Goal: Task Accomplishment & Management: Manage account settings

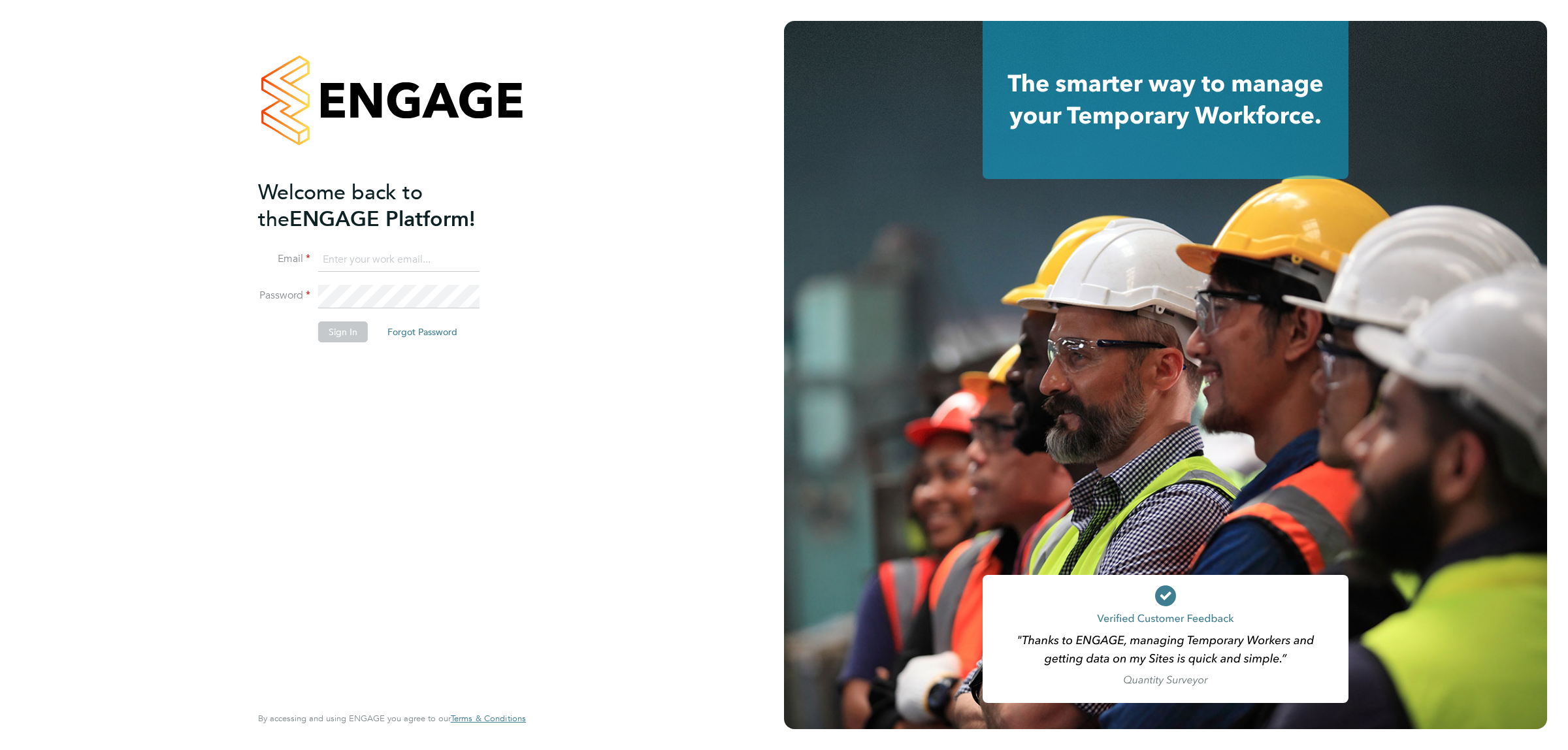
type input "[PERSON_NAME][EMAIL_ADDRESS][PERSON_NAME][DOMAIN_NAME]"
click at [329, 335] on button "Sign In" at bounding box center [343, 332] width 50 height 21
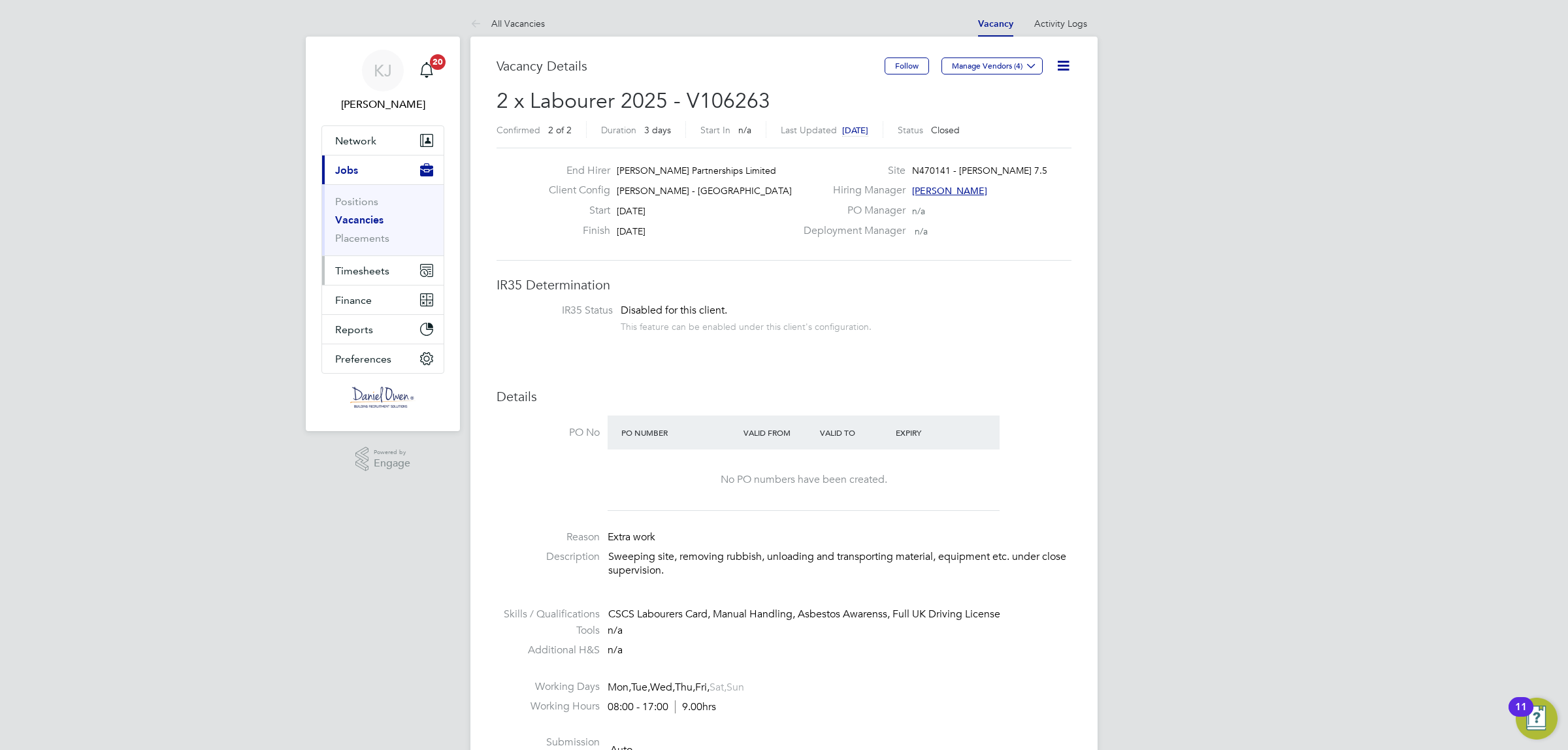
click at [343, 268] on span "Timesheets" at bounding box center [362, 270] width 54 height 12
click at [377, 271] on span "Timesheets" at bounding box center [362, 270] width 54 height 12
click at [361, 233] on link "Timesheets" at bounding box center [362, 231] width 54 height 12
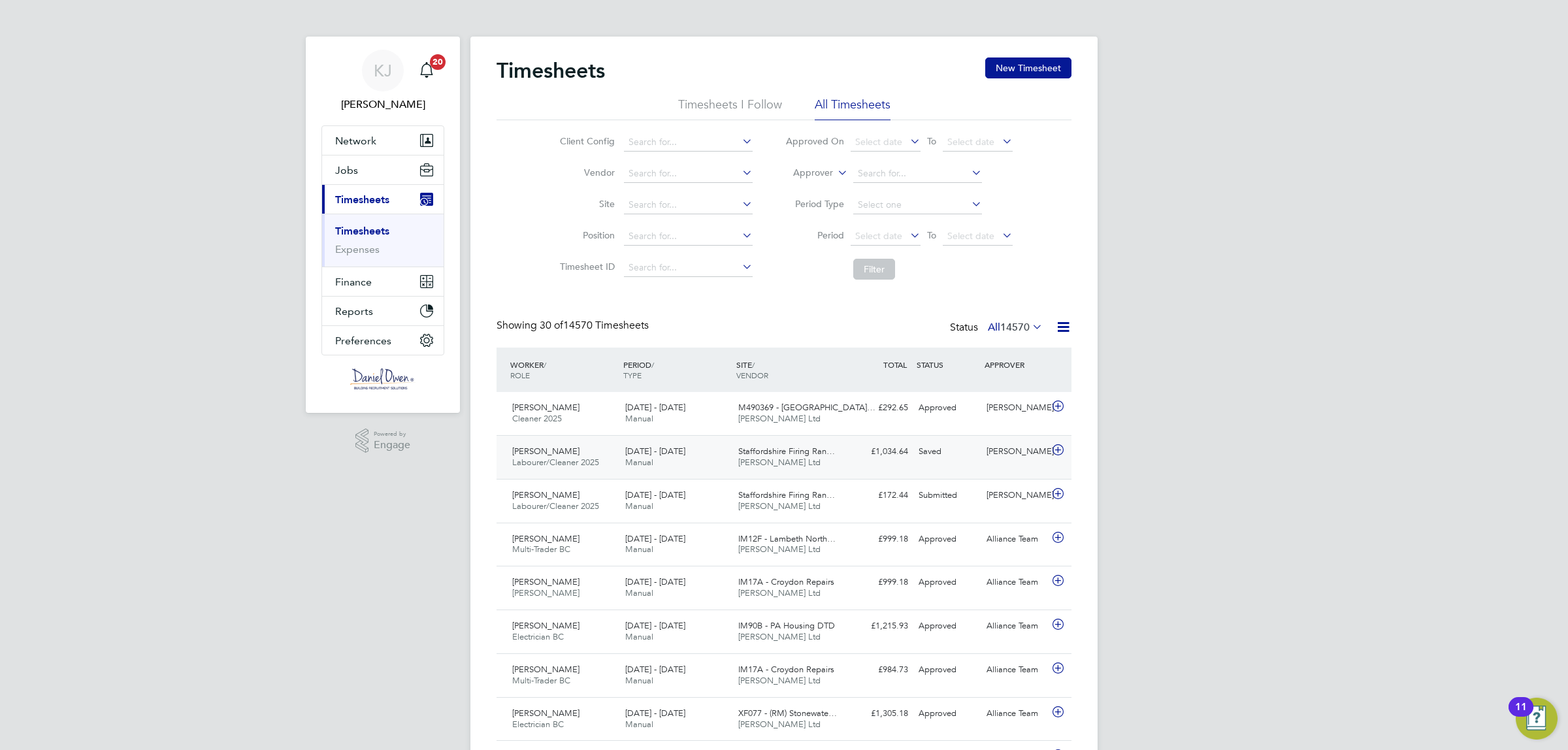
scroll to position [33, 113]
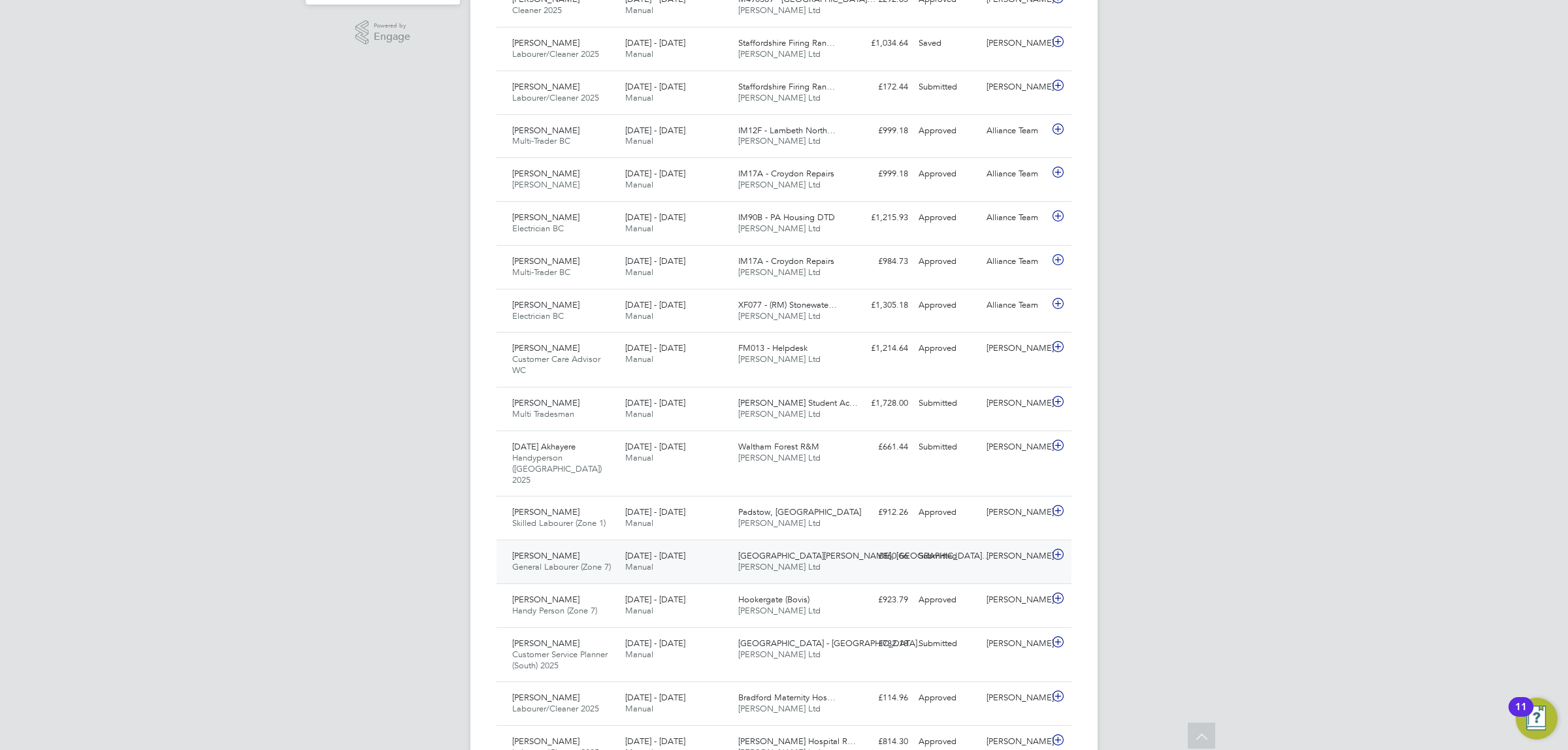
click at [560, 561] on span "General Labourer (Zone 7)" at bounding box center [561, 567] width 98 height 11
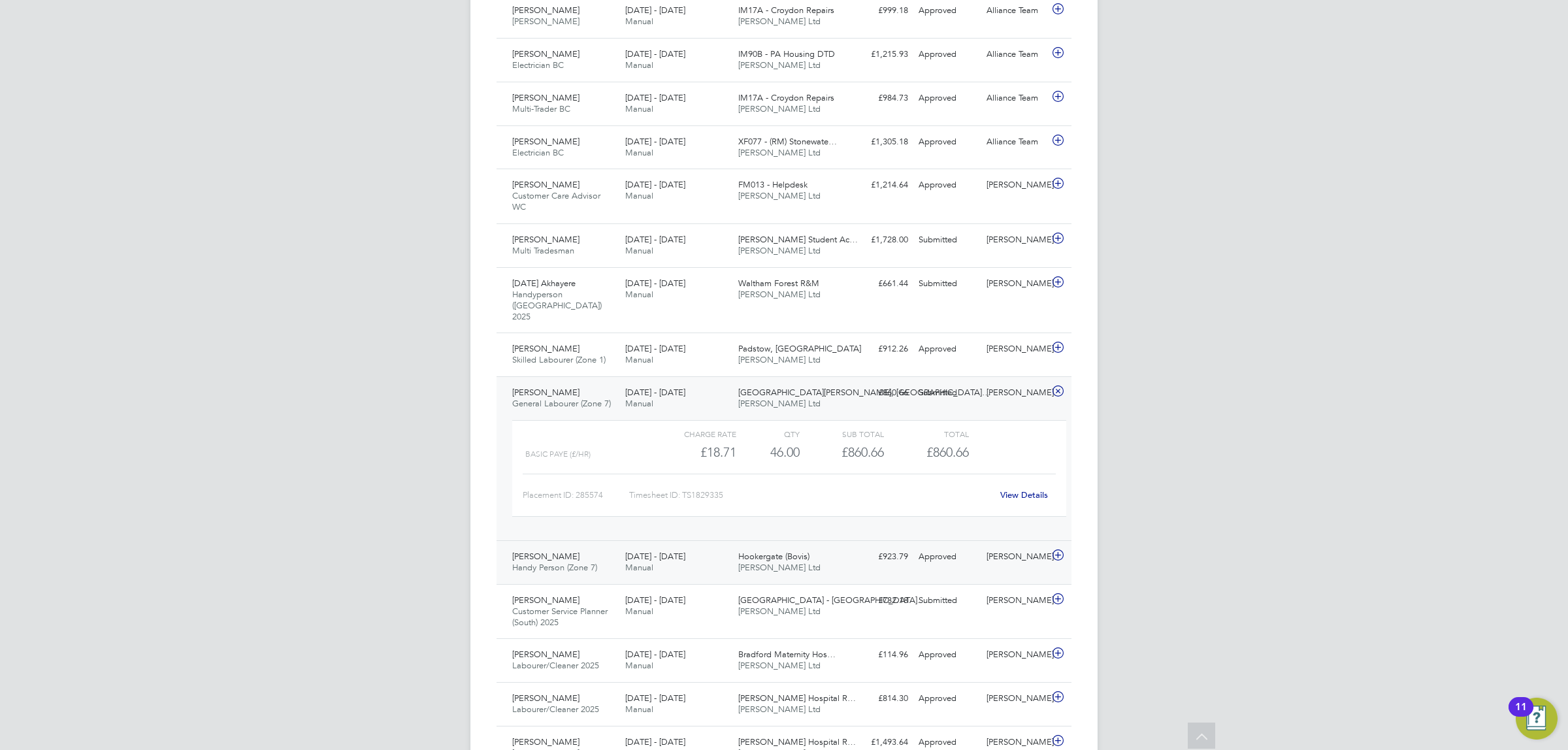
click at [560, 572] on div "William Baker Handy Person (Zone 7) 22 - 28 Sep 2025 22 - 28 Sep 2025 Manual Ho…" at bounding box center [784, 562] width 575 height 44
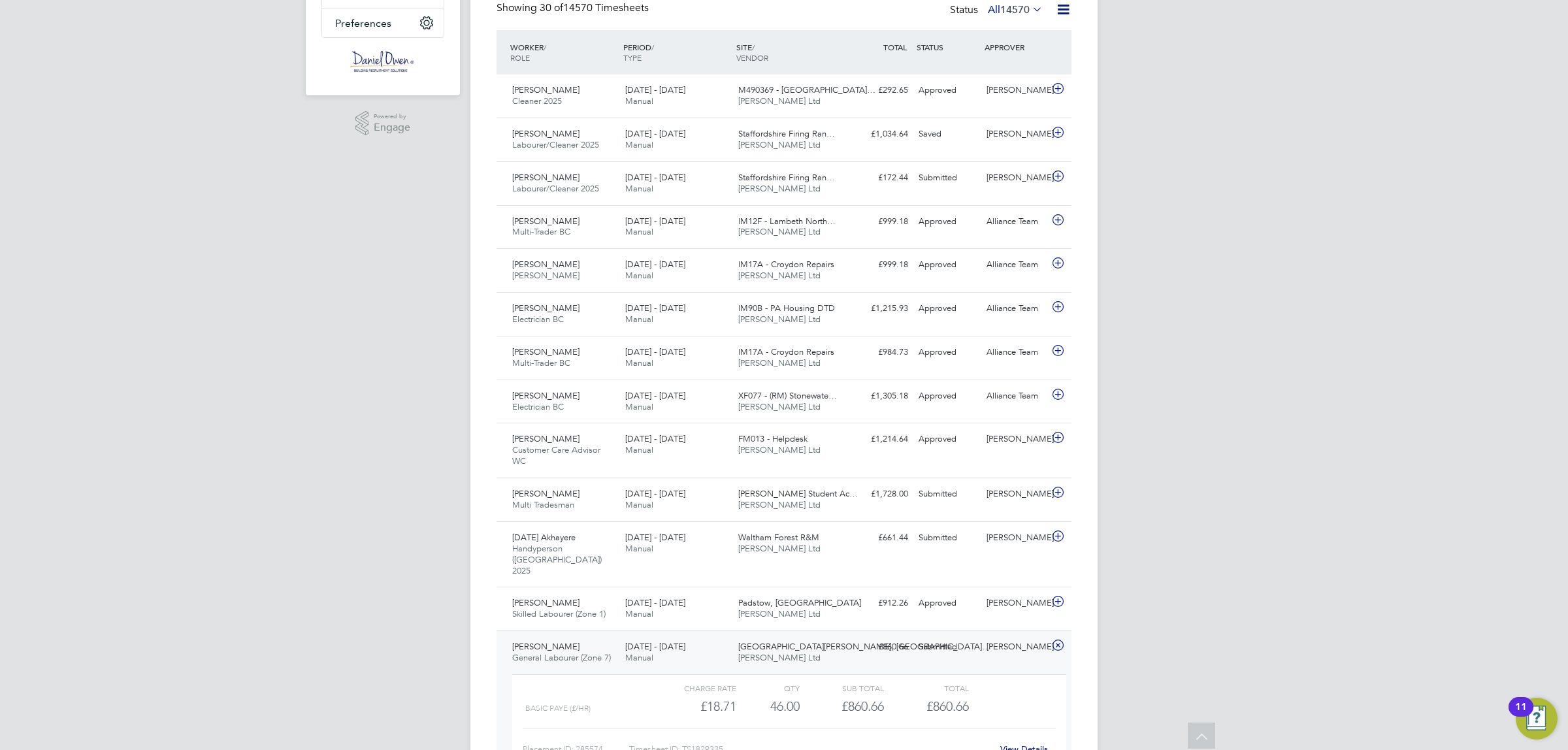
scroll to position [0, 0]
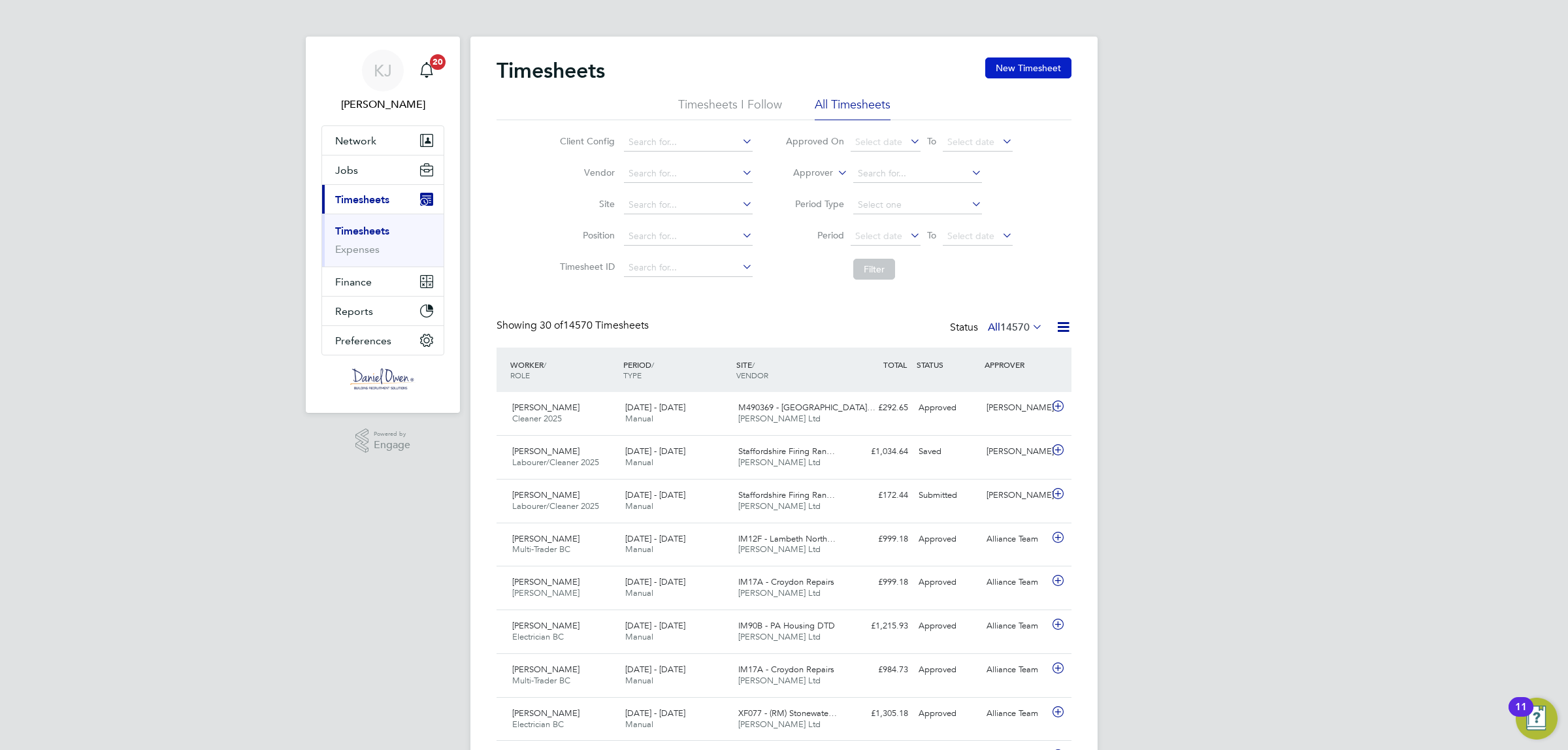
click at [1046, 69] on button "New Timesheet" at bounding box center [1028, 68] width 86 height 21
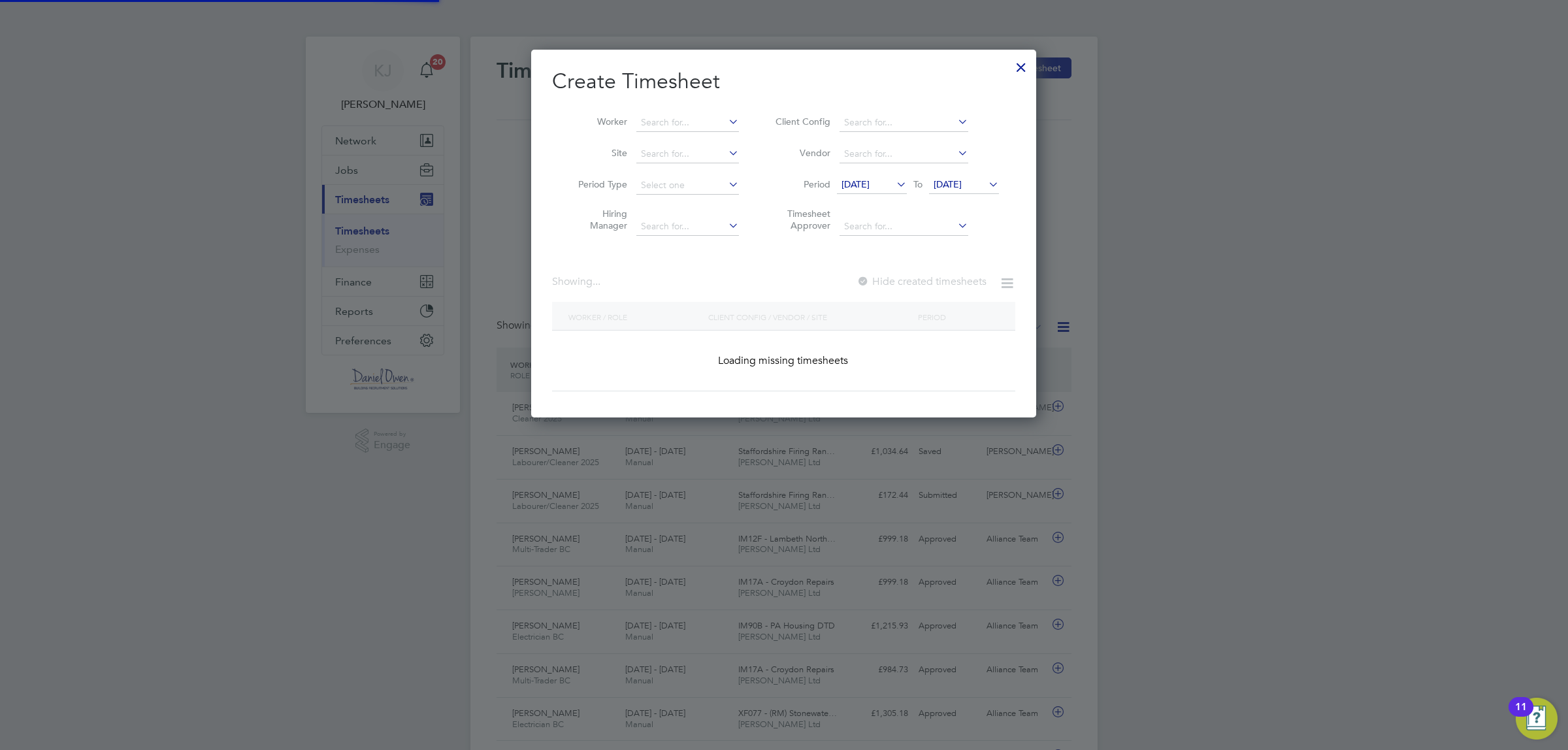
scroll to position [1523, 509]
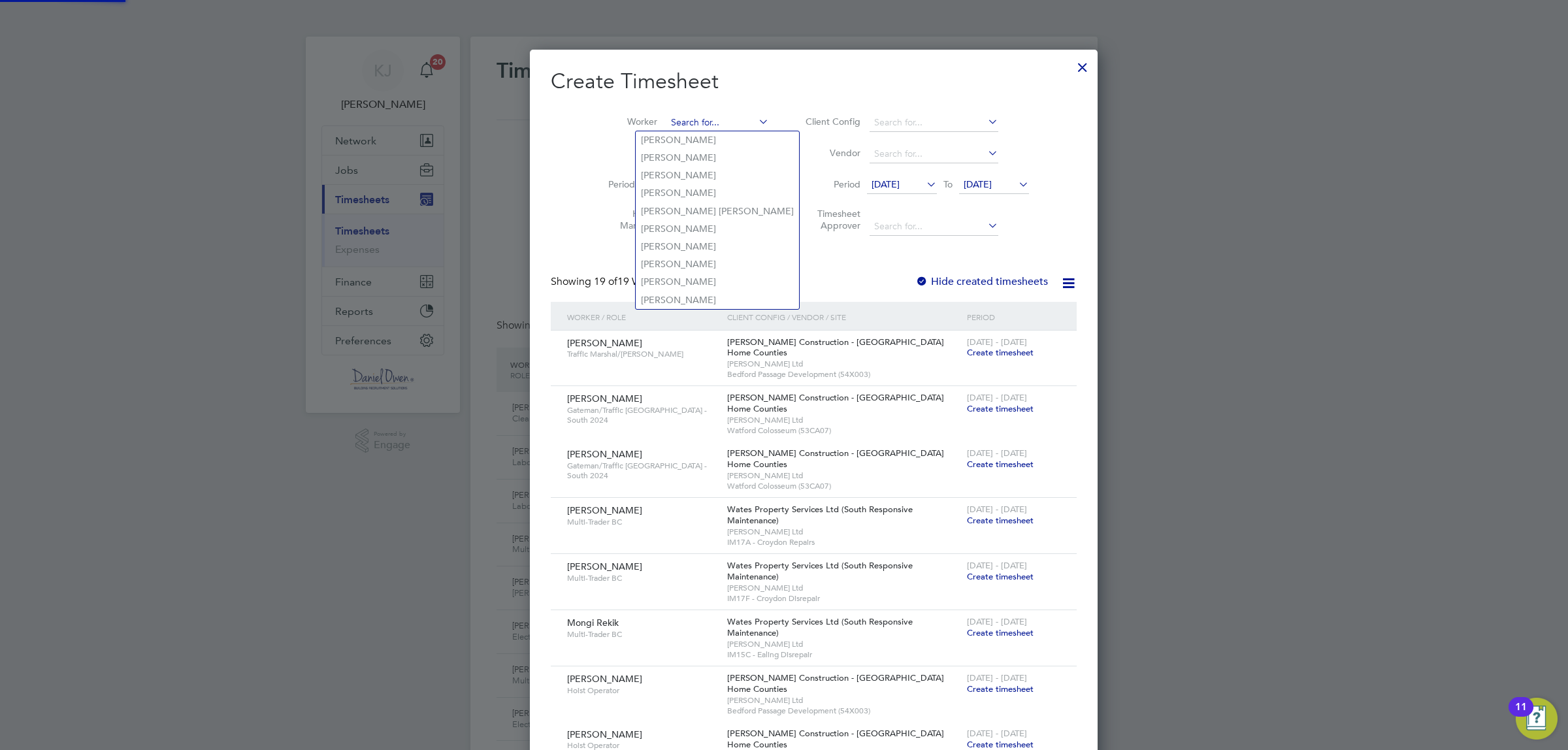
click at [667, 119] on input at bounding box center [717, 123] width 102 height 19
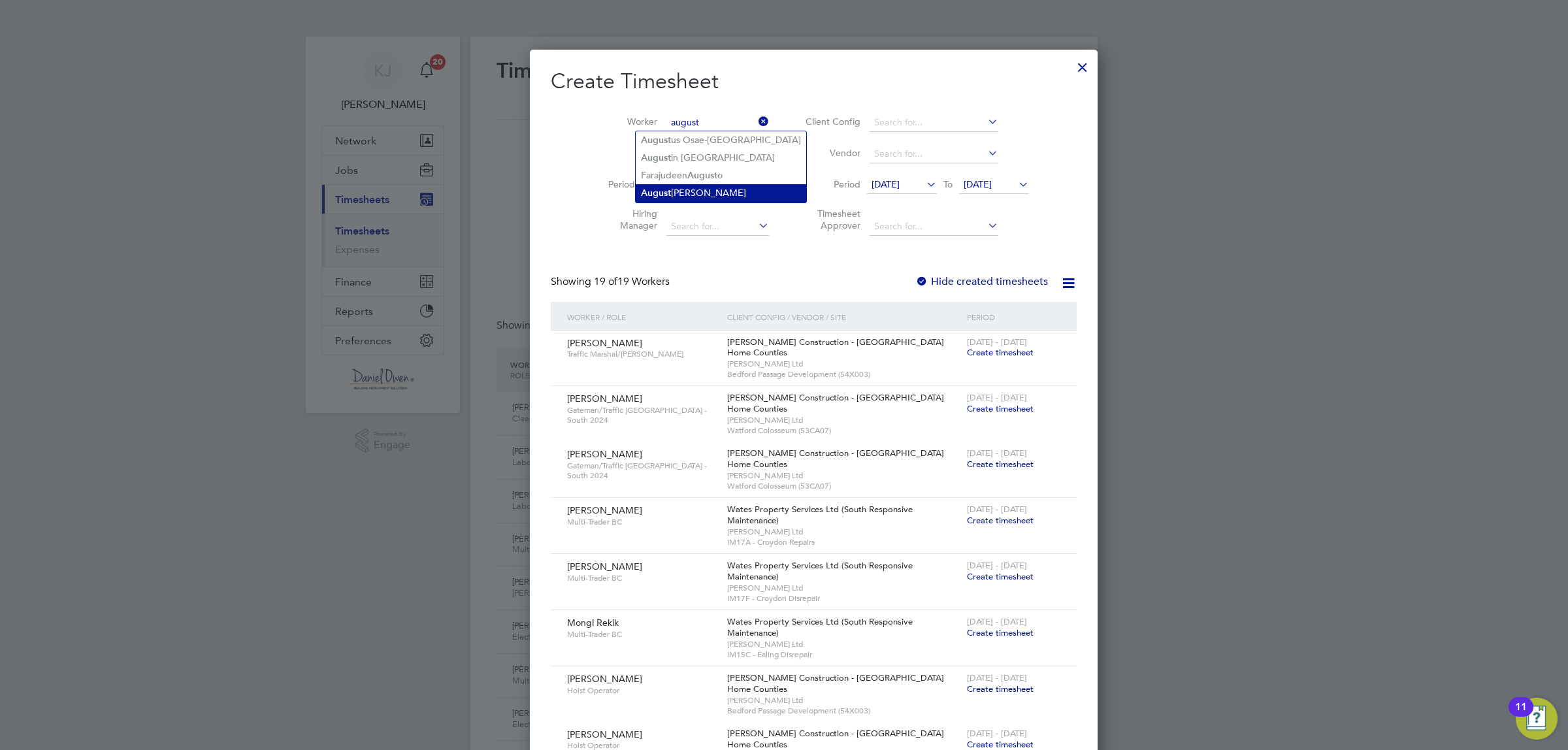
click at [686, 190] on li "August ine Owusu" at bounding box center [722, 194] width 171 height 18
type input "Augustine Owusu"
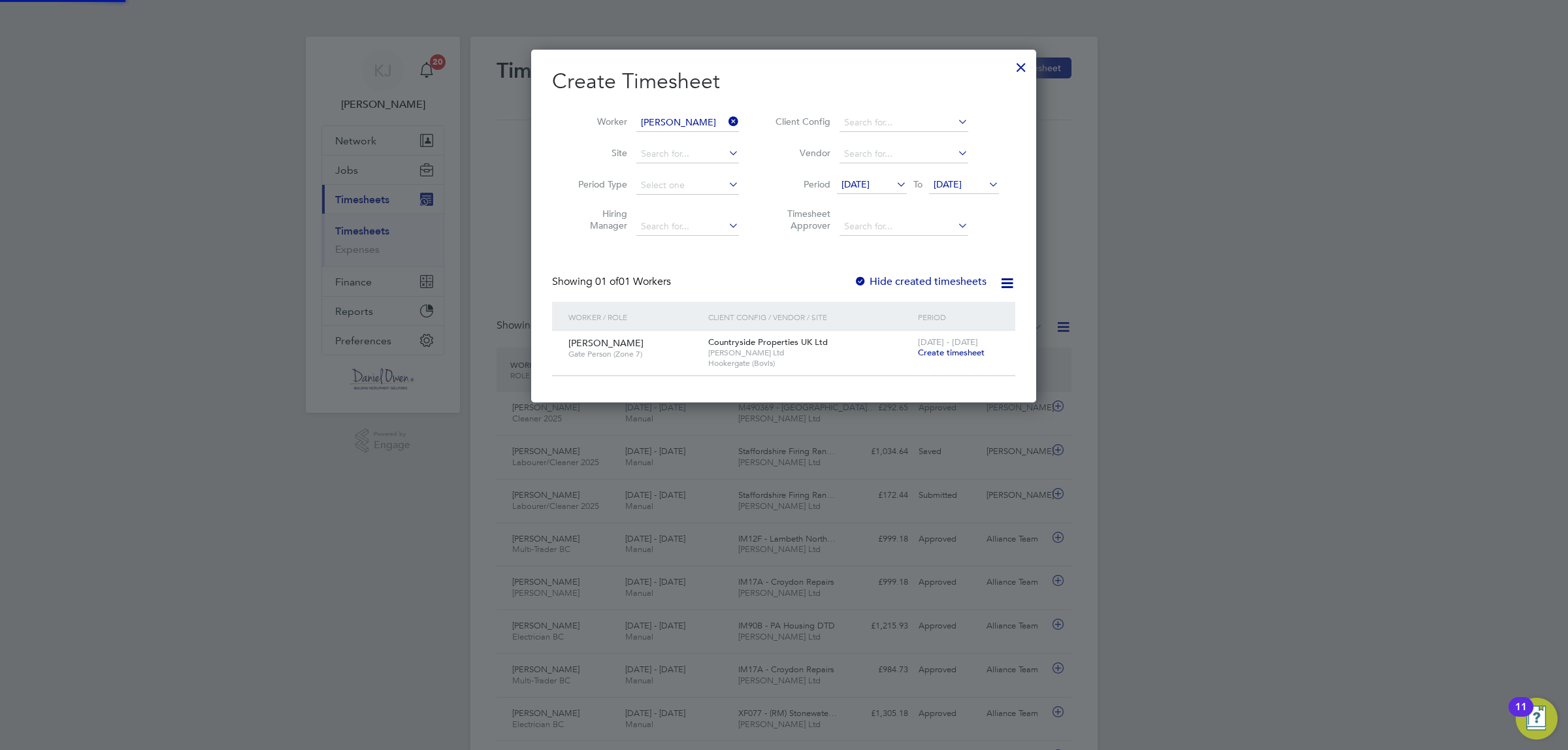
scroll to position [353, 505]
click at [957, 350] on span "Create timesheet" at bounding box center [951, 352] width 67 height 11
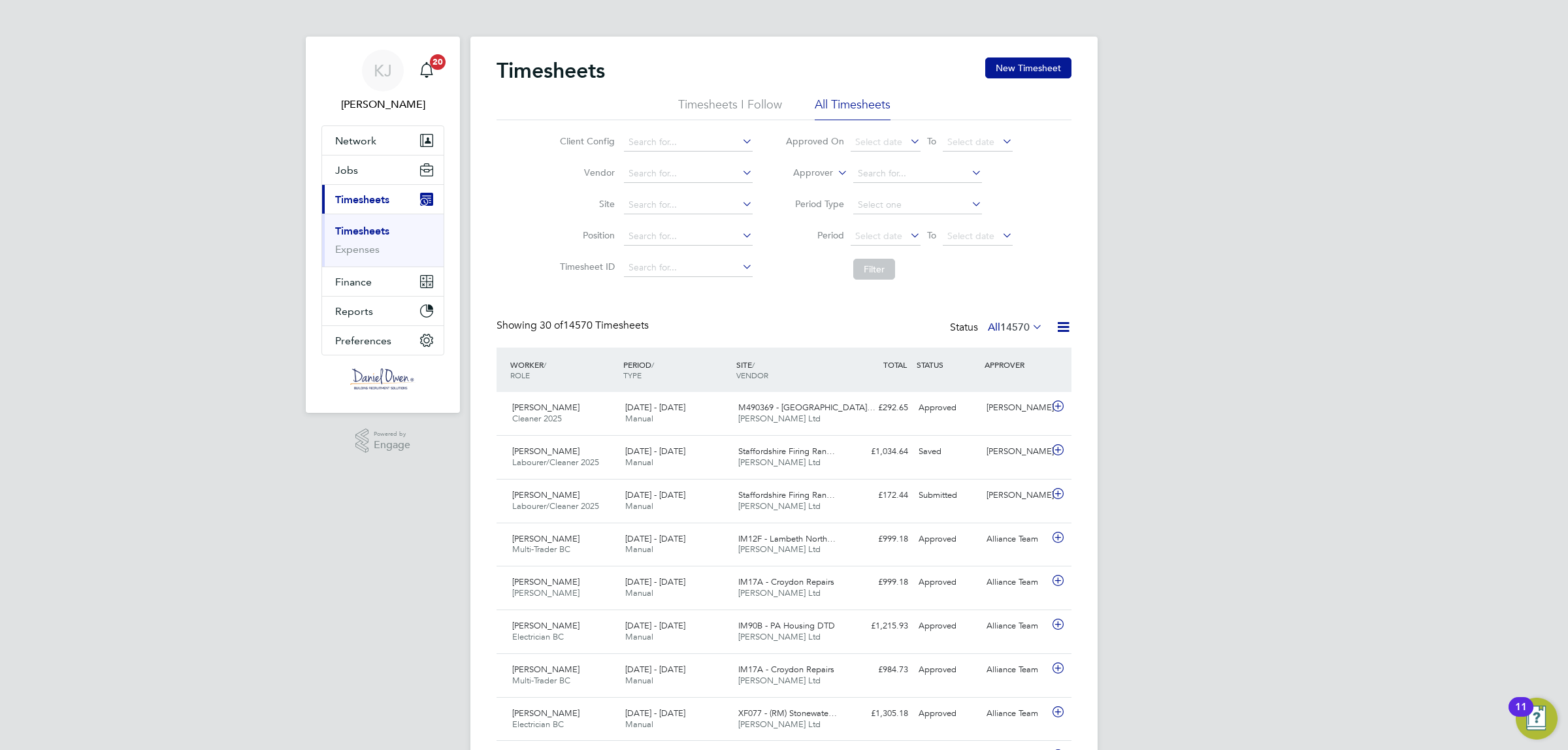
scroll to position [33, 113]
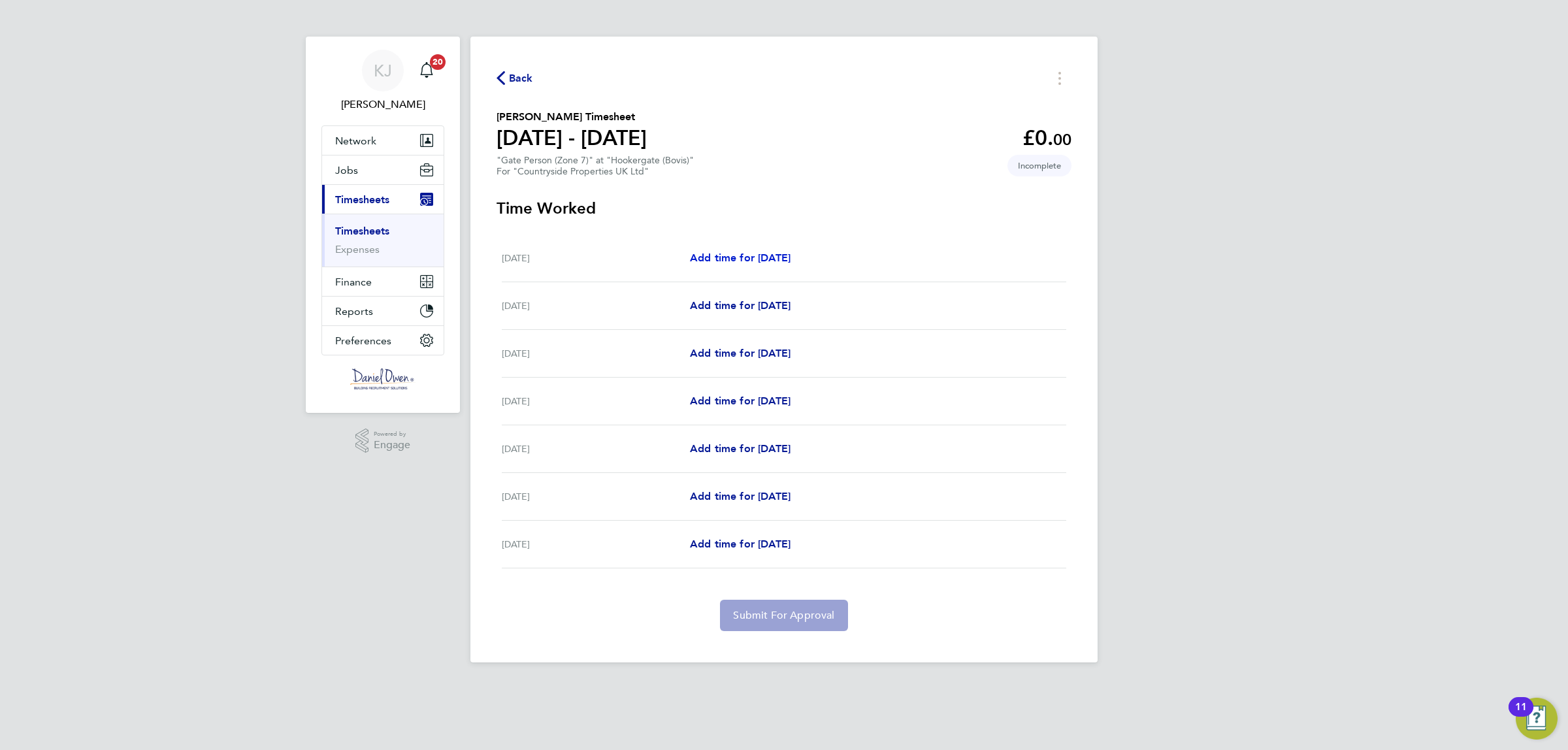
click at [766, 253] on span "Add time for Mon 22 Sep" at bounding box center [740, 257] width 101 height 12
select select "30"
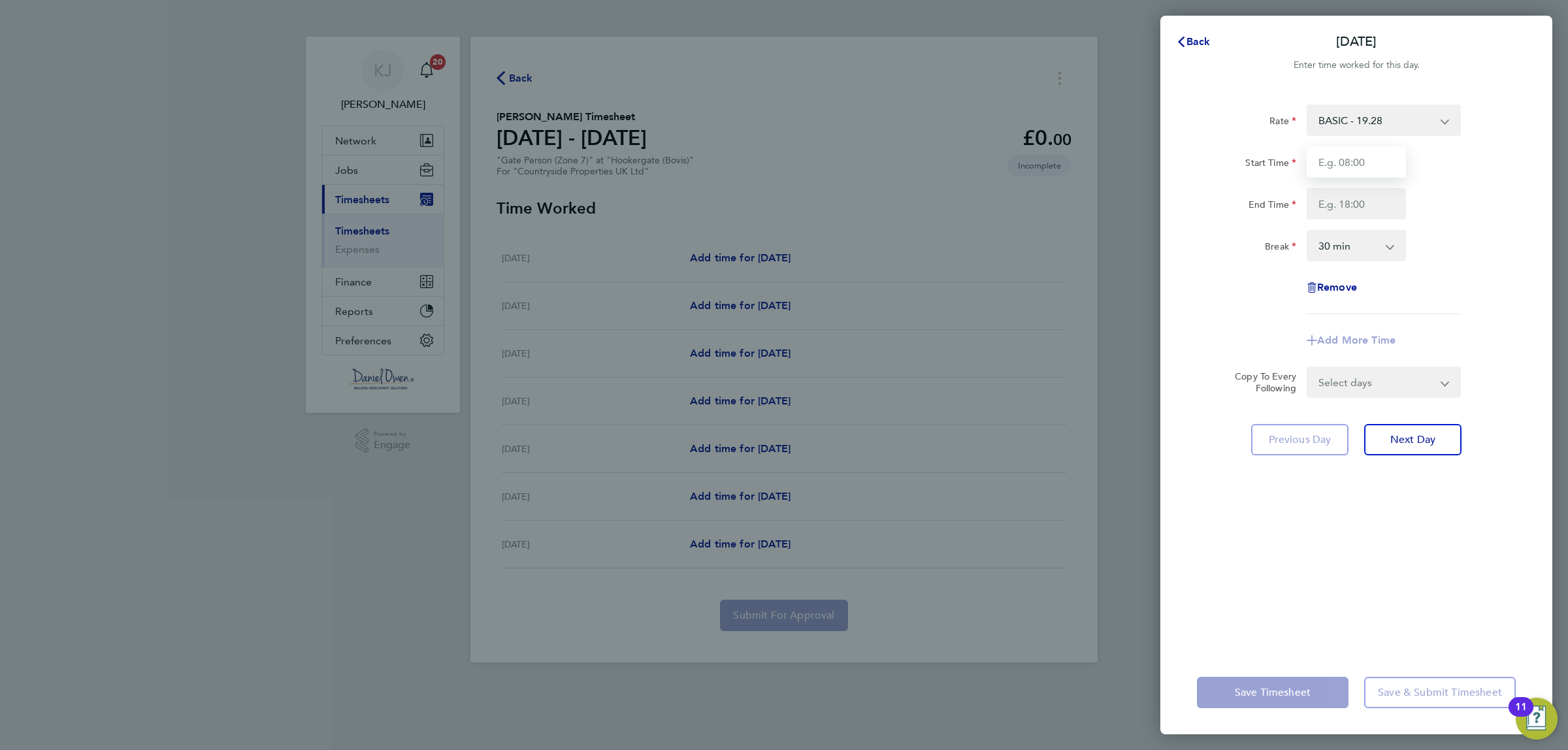
click at [1375, 167] on input "Start Time" at bounding box center [1356, 162] width 99 height 31
type input "08:00"
click at [1308, 206] on input "End Time" at bounding box center [1356, 203] width 99 height 31
type input "16:30"
click at [1450, 277] on div "Rate BASIC - 19.28 Start Time 08:00 End Time 16:30 Break 0 min 15 min 30 min 45…" at bounding box center [1357, 210] width 319 height 210
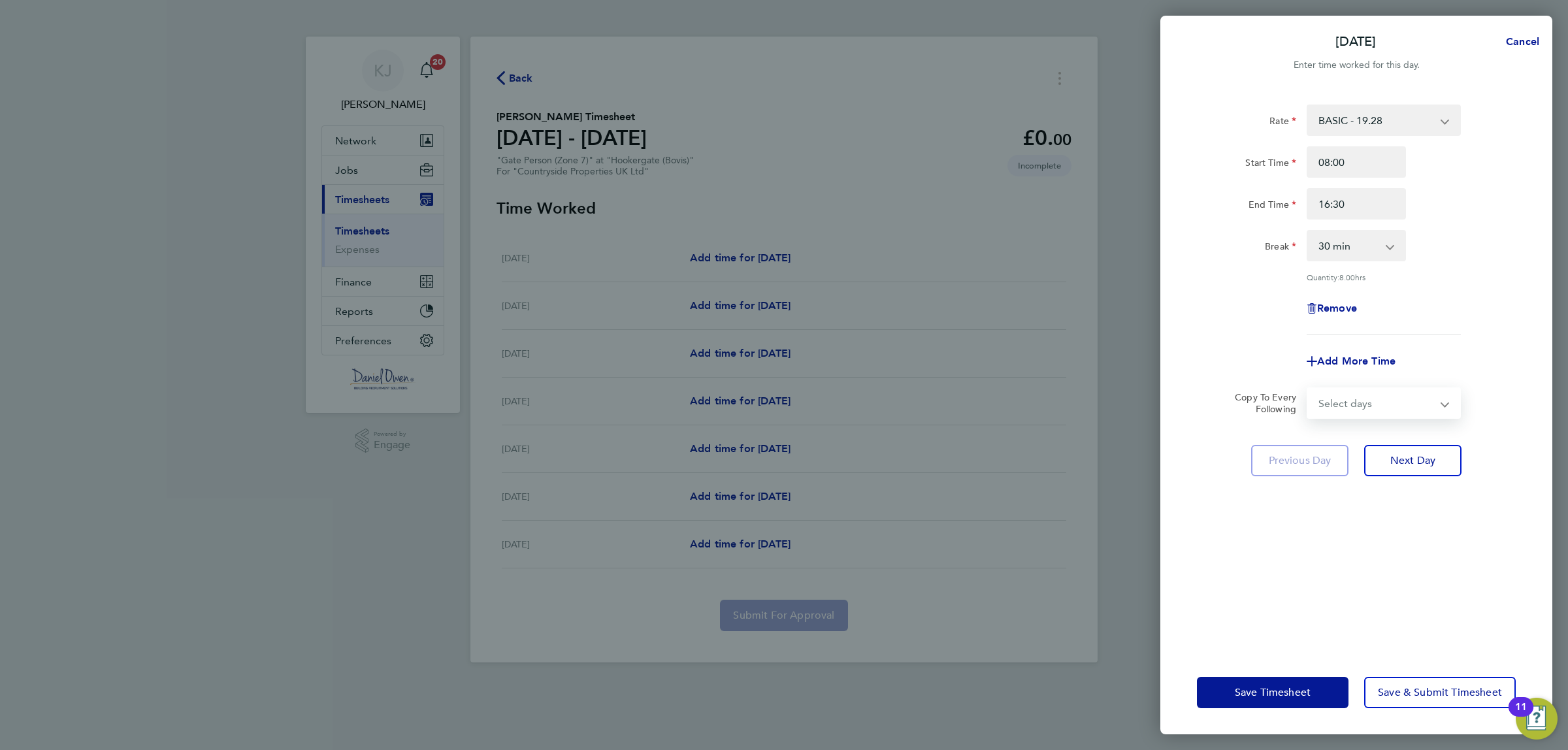
click at [1380, 405] on select "Select days Day Weekday (Mon-Fri) Weekend (Sat-Sun) Tuesday Wednesday Thursday …" at bounding box center [1377, 403] width 137 height 29
select select "WEEKDAY"
click at [1308, 389] on select "Select days Day Weekday (Mon-Fri) Weekend (Sat-Sun) Tuesday Wednesday Thursday …" at bounding box center [1377, 403] width 137 height 29
select select "2025-09-28"
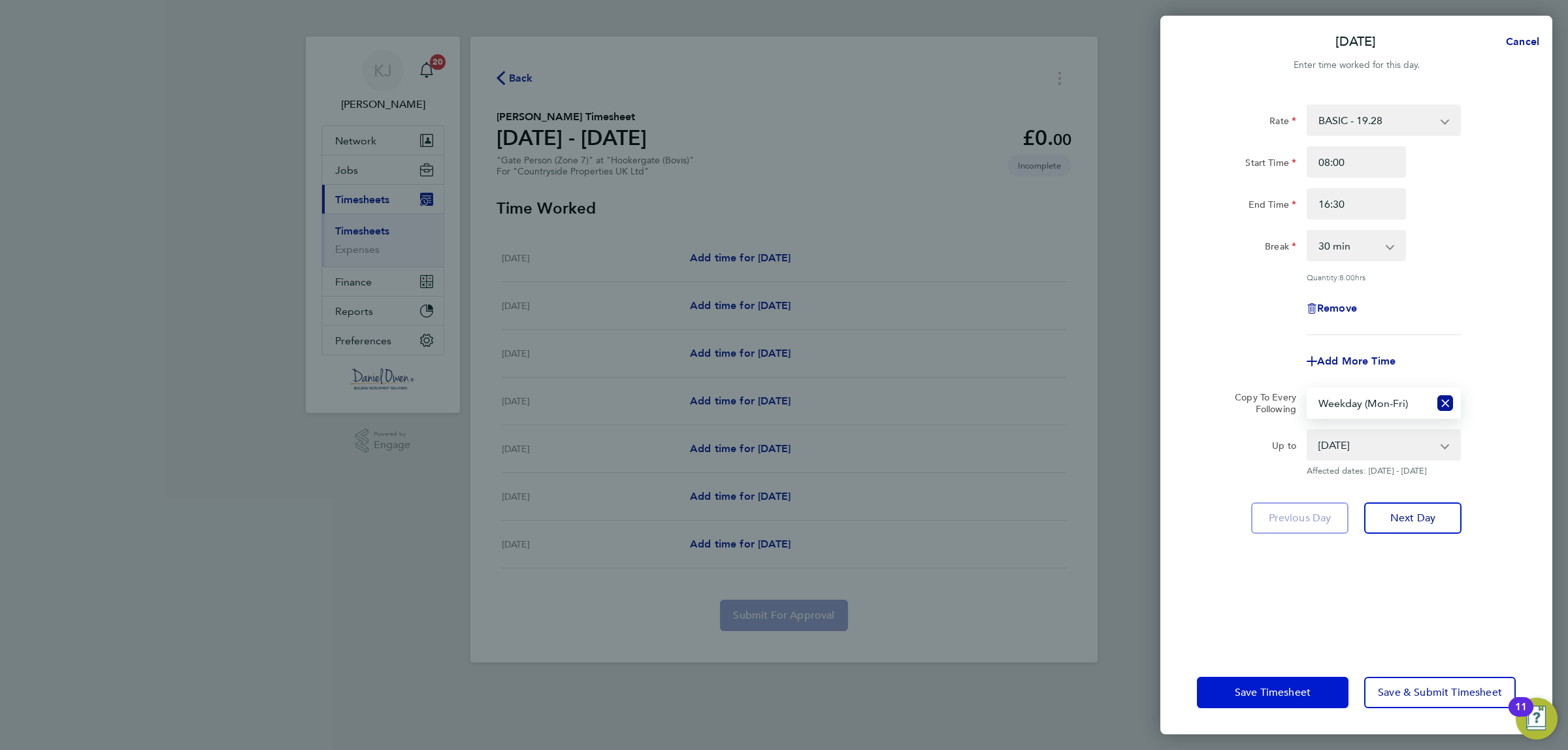
click at [1287, 695] on span "Save Timesheet" at bounding box center [1273, 693] width 76 height 13
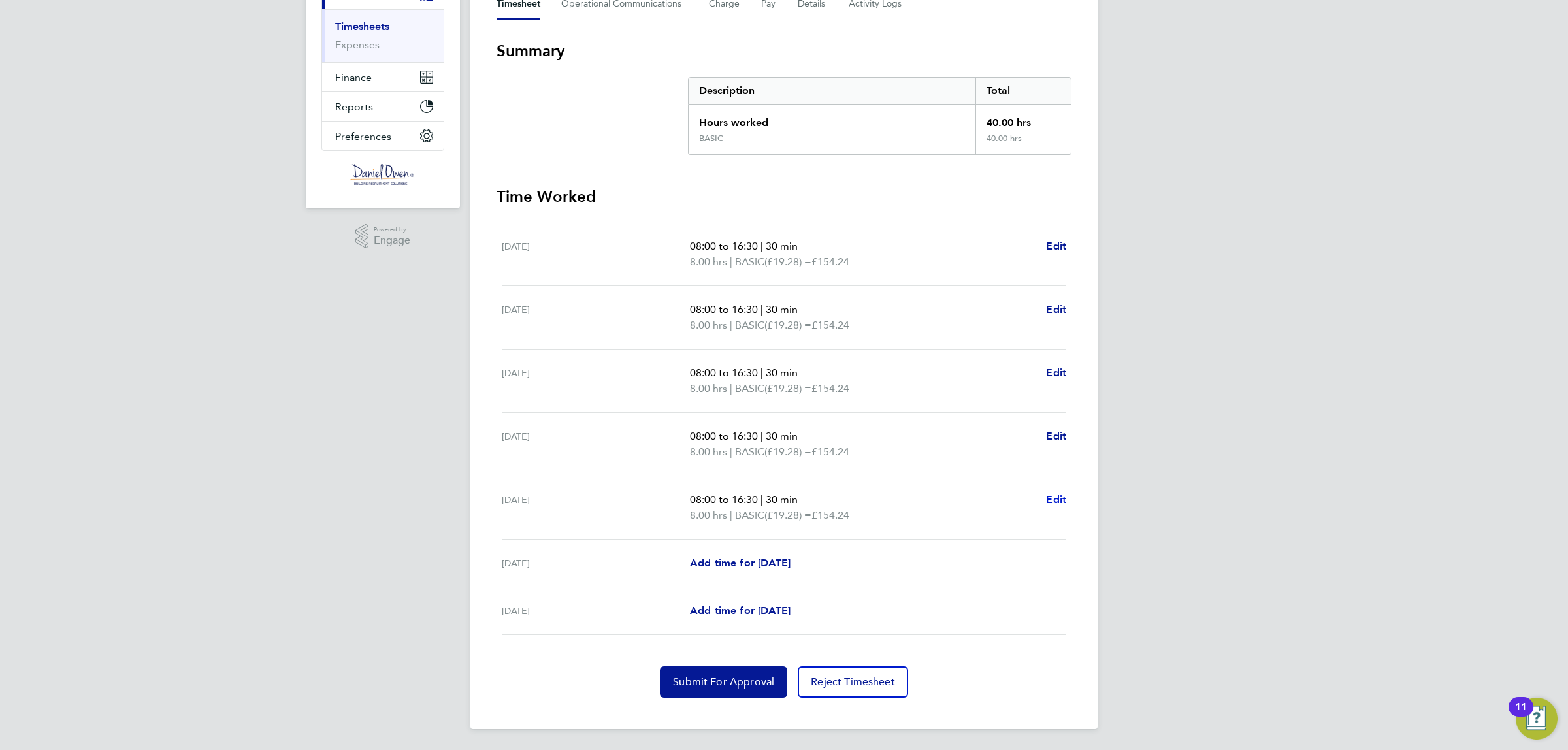
click at [1054, 498] on span "Edit" at bounding box center [1056, 499] width 20 height 12
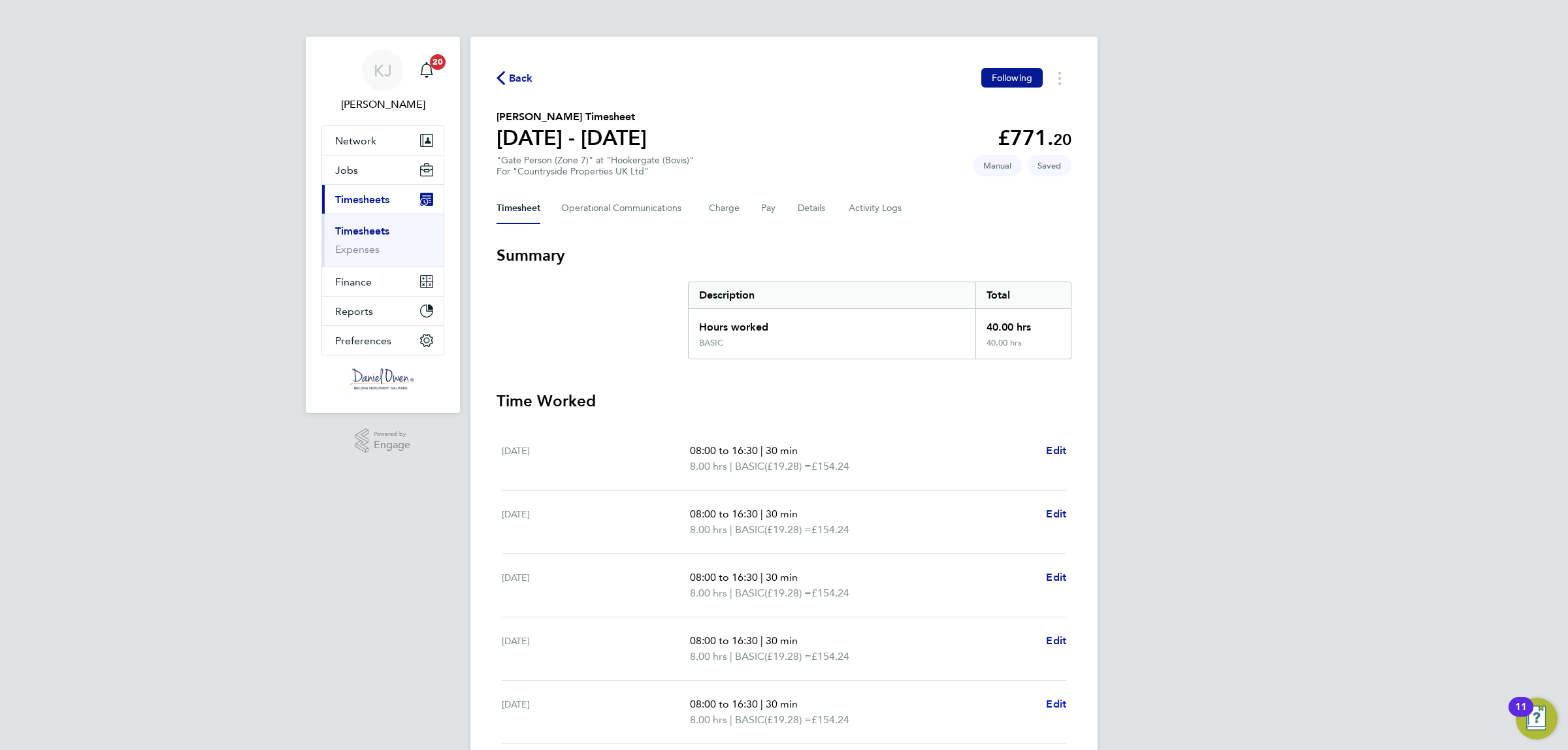
select select "30"
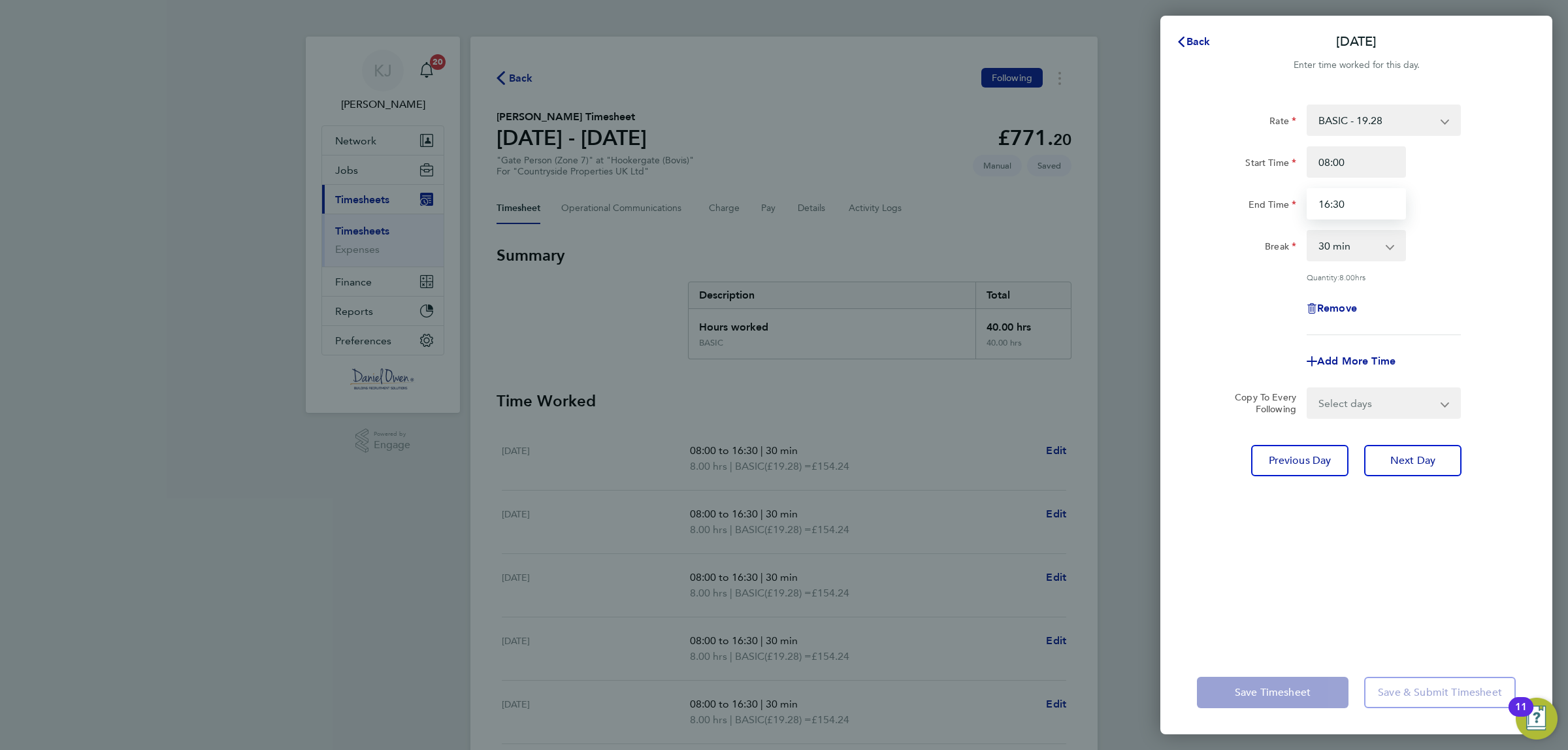
drag, startPoint x: 1354, startPoint y: 199, endPoint x: 1284, endPoint y: 202, distance: 70.1
click at [1284, 202] on div "End Time 16:30" at bounding box center [1356, 203] width 329 height 31
type input "15:30"
click at [1320, 587] on div "Rate BASIC - 19.28 Start Time 08:00 End Time 15:30 Break 0 min 15 min 30 min 45…" at bounding box center [1356, 369] width 392 height 562
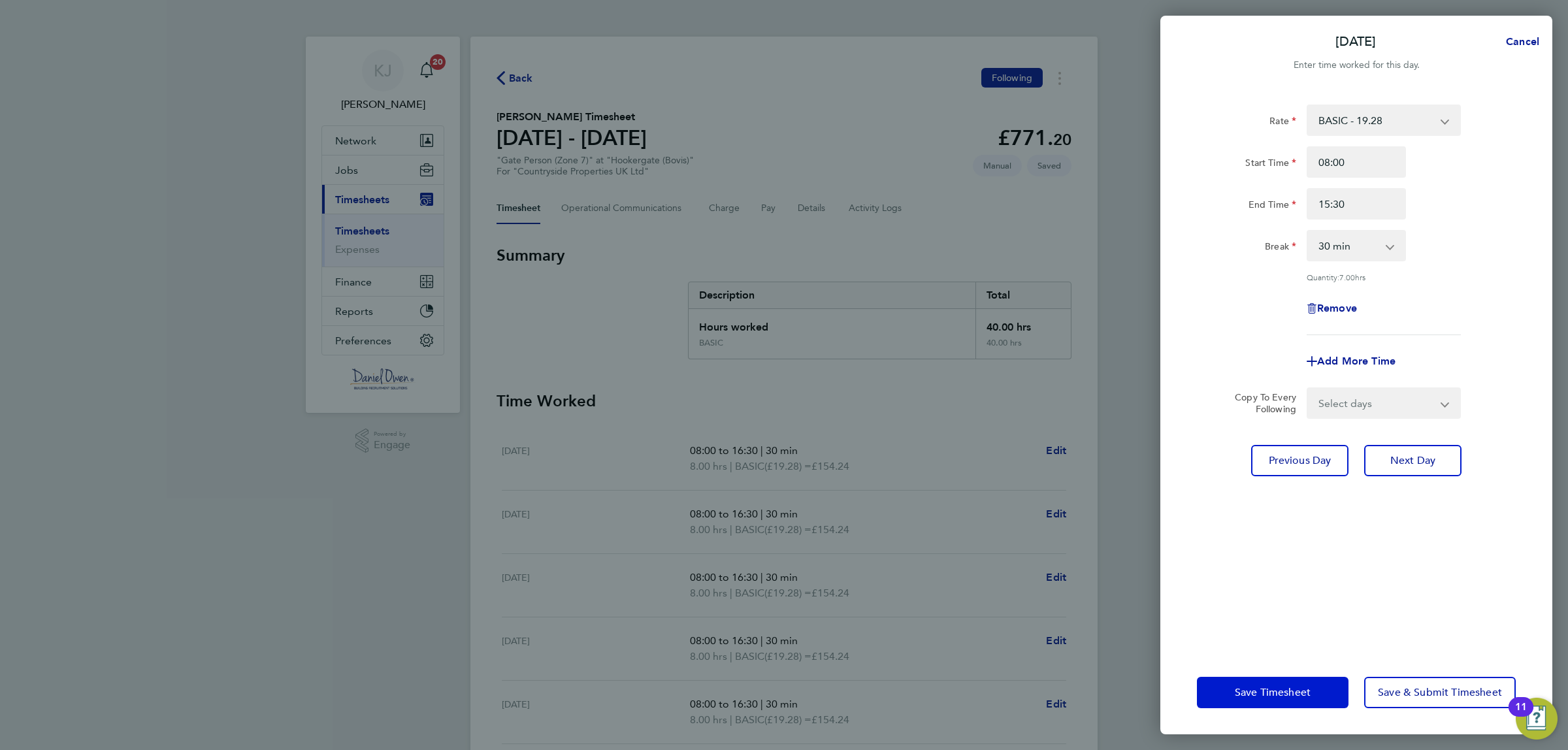
click at [1275, 697] on span "Save Timesheet" at bounding box center [1273, 693] width 76 height 13
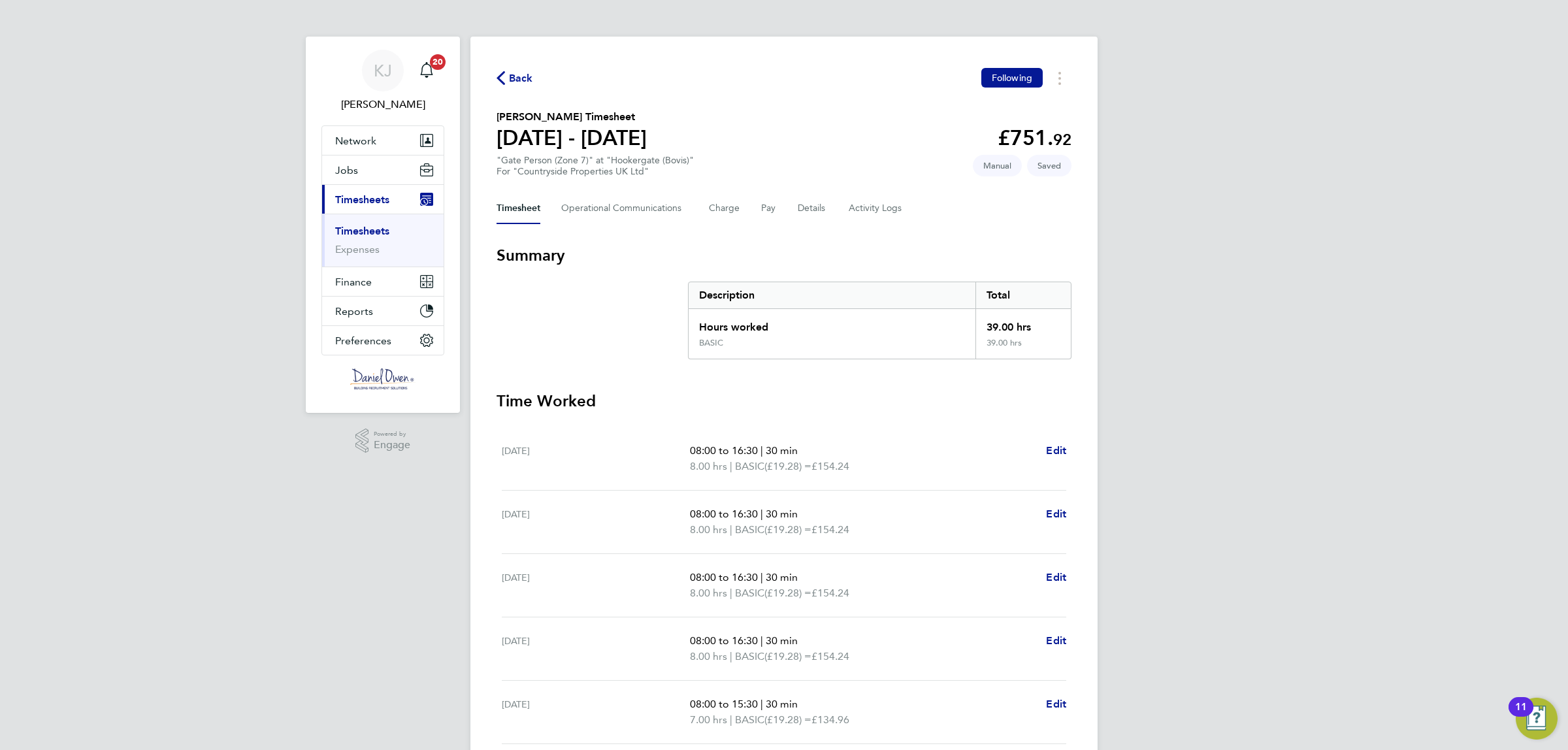
click at [526, 74] on span "Back" at bounding box center [521, 78] width 24 height 15
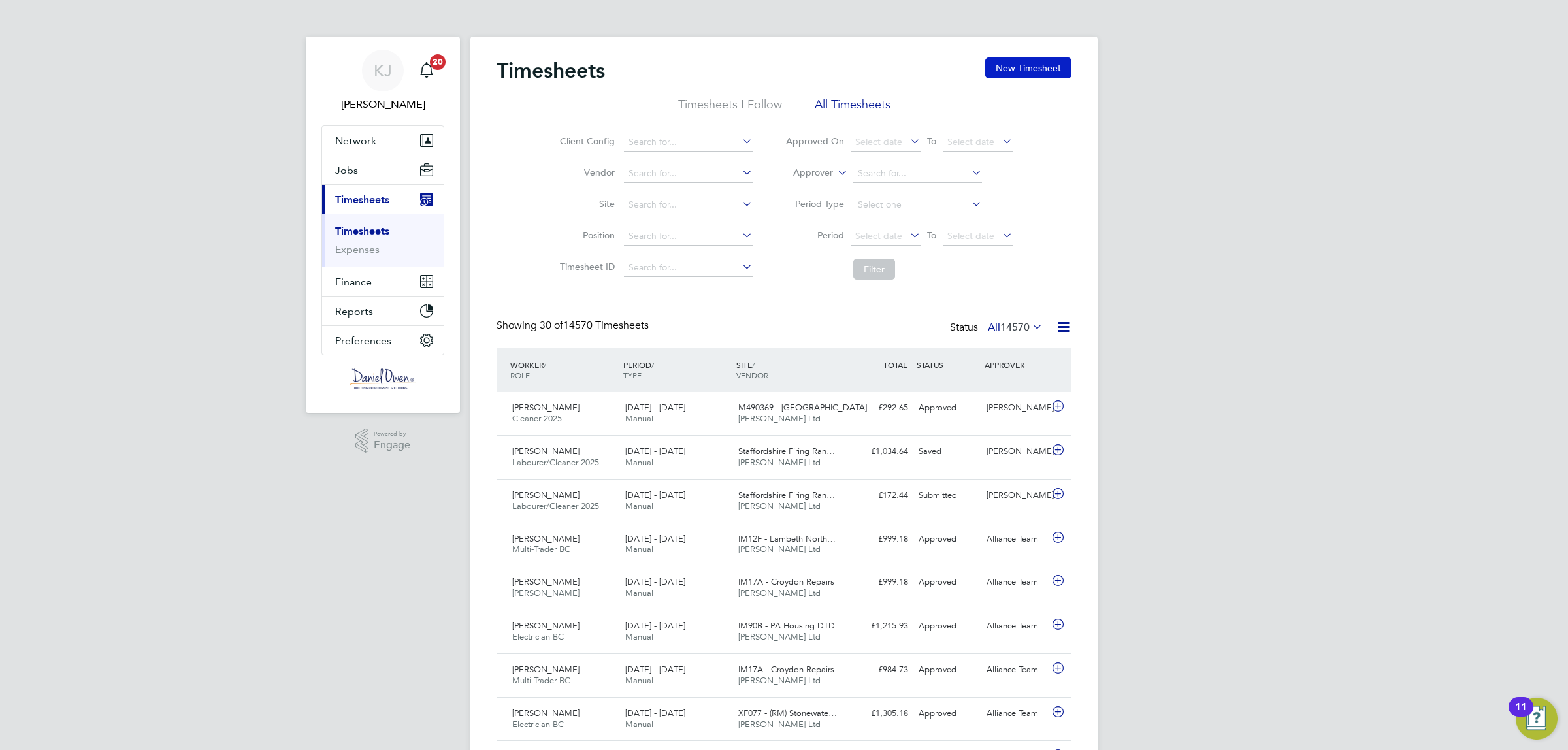
click at [1011, 73] on button "New Timesheet" at bounding box center [1028, 68] width 86 height 21
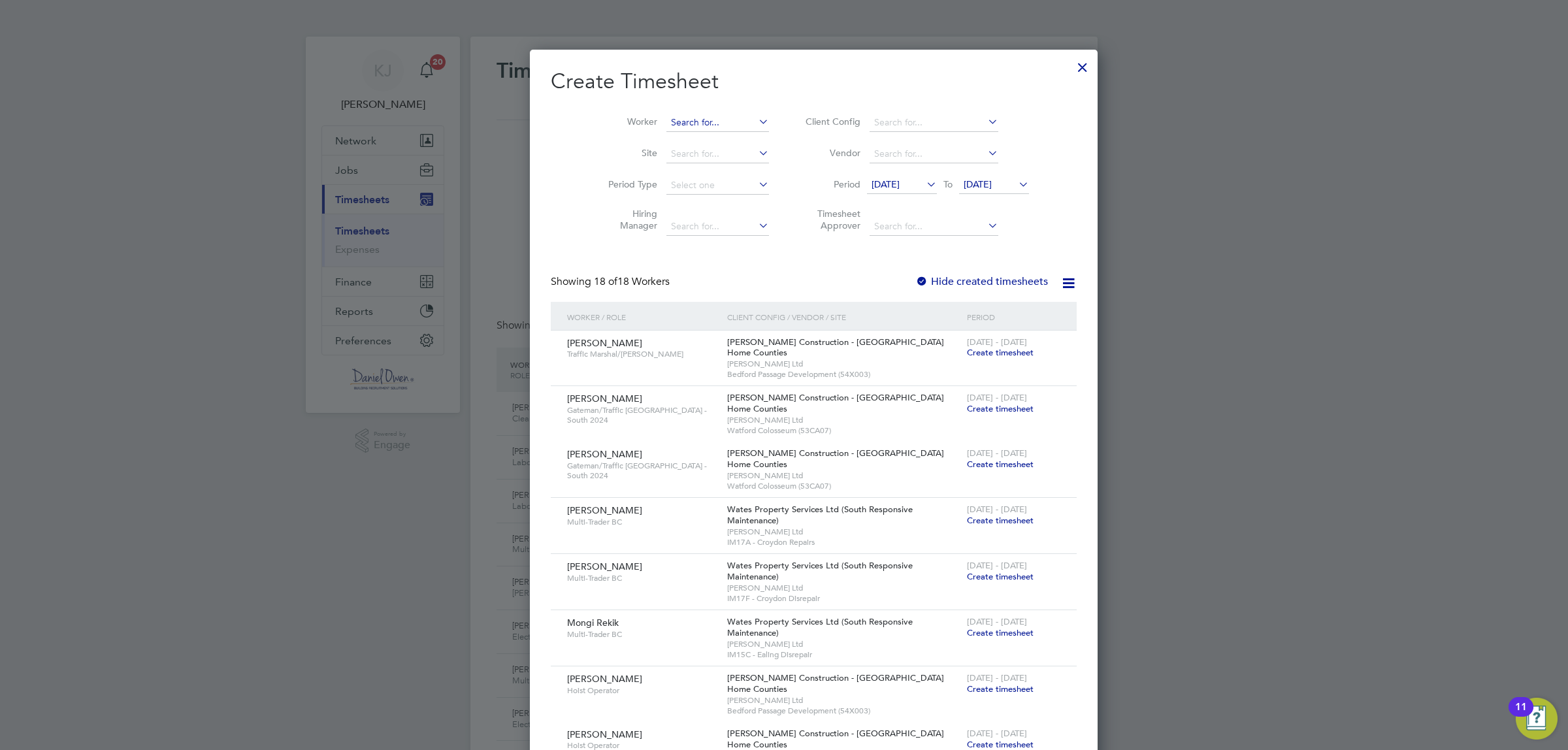
click at [674, 121] on input at bounding box center [717, 123] width 102 height 19
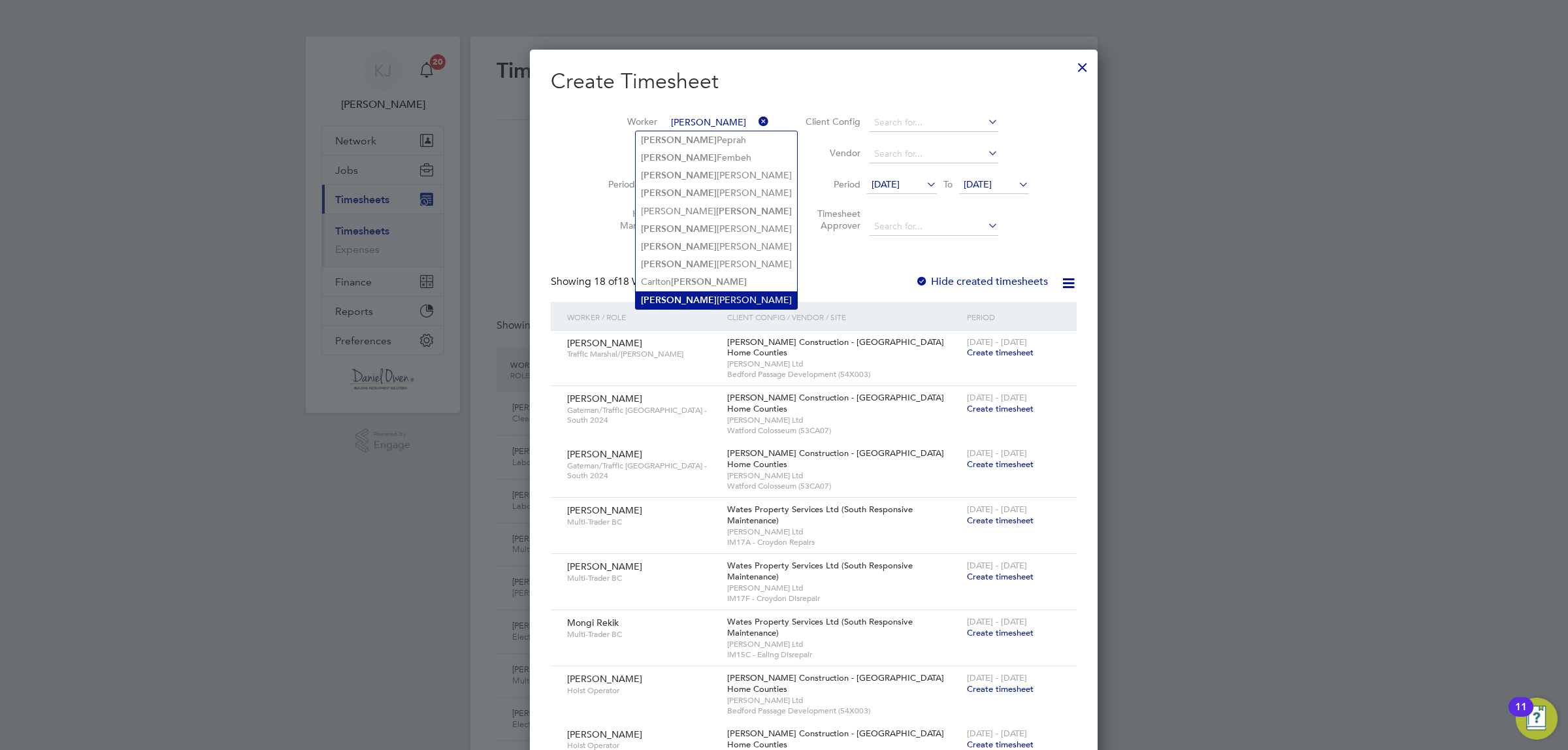
click at [697, 295] on li "Joseph Bonner" at bounding box center [717, 300] width 161 height 18
type input "[PERSON_NAME]"
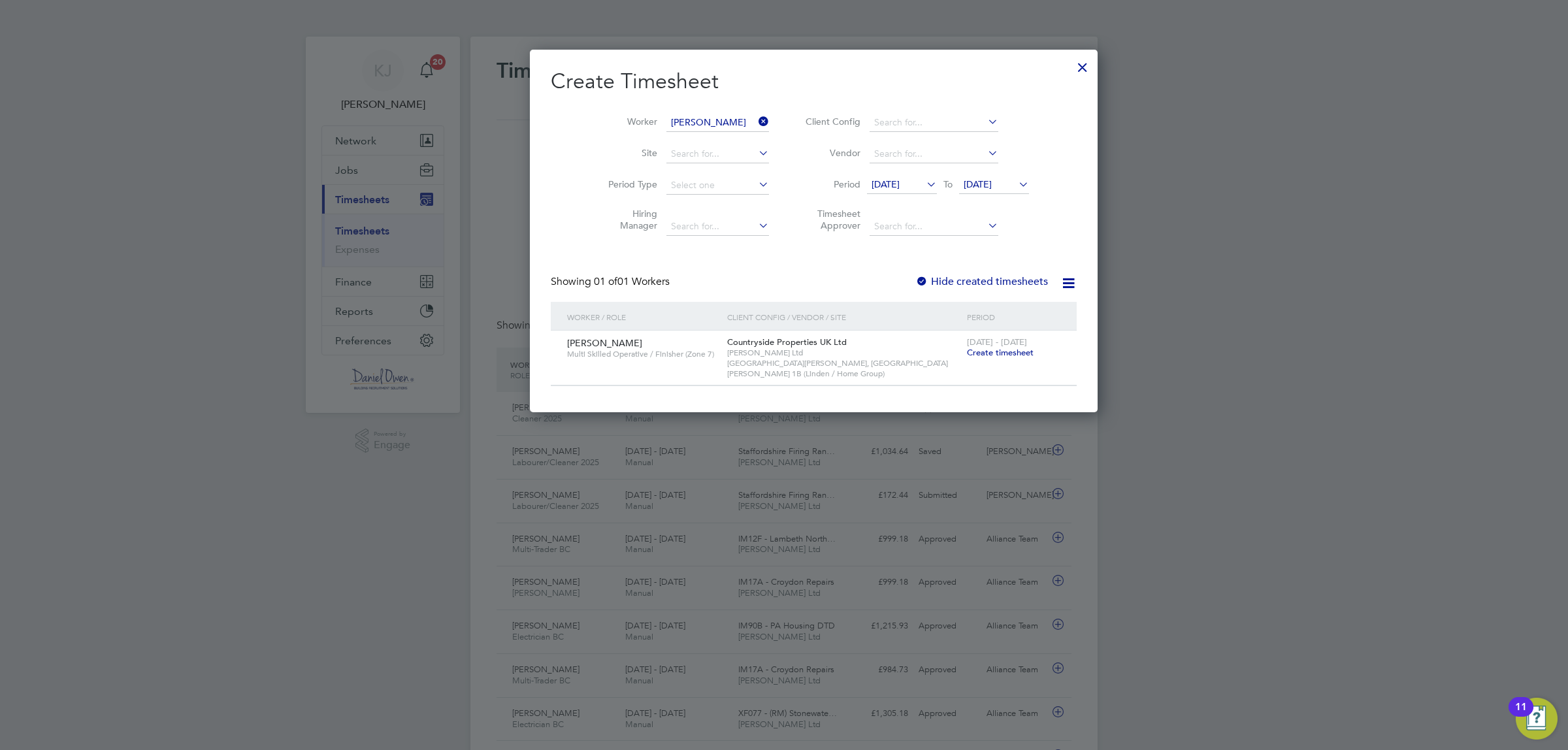
click at [967, 350] on span "Create timesheet" at bounding box center [1000, 352] width 67 height 11
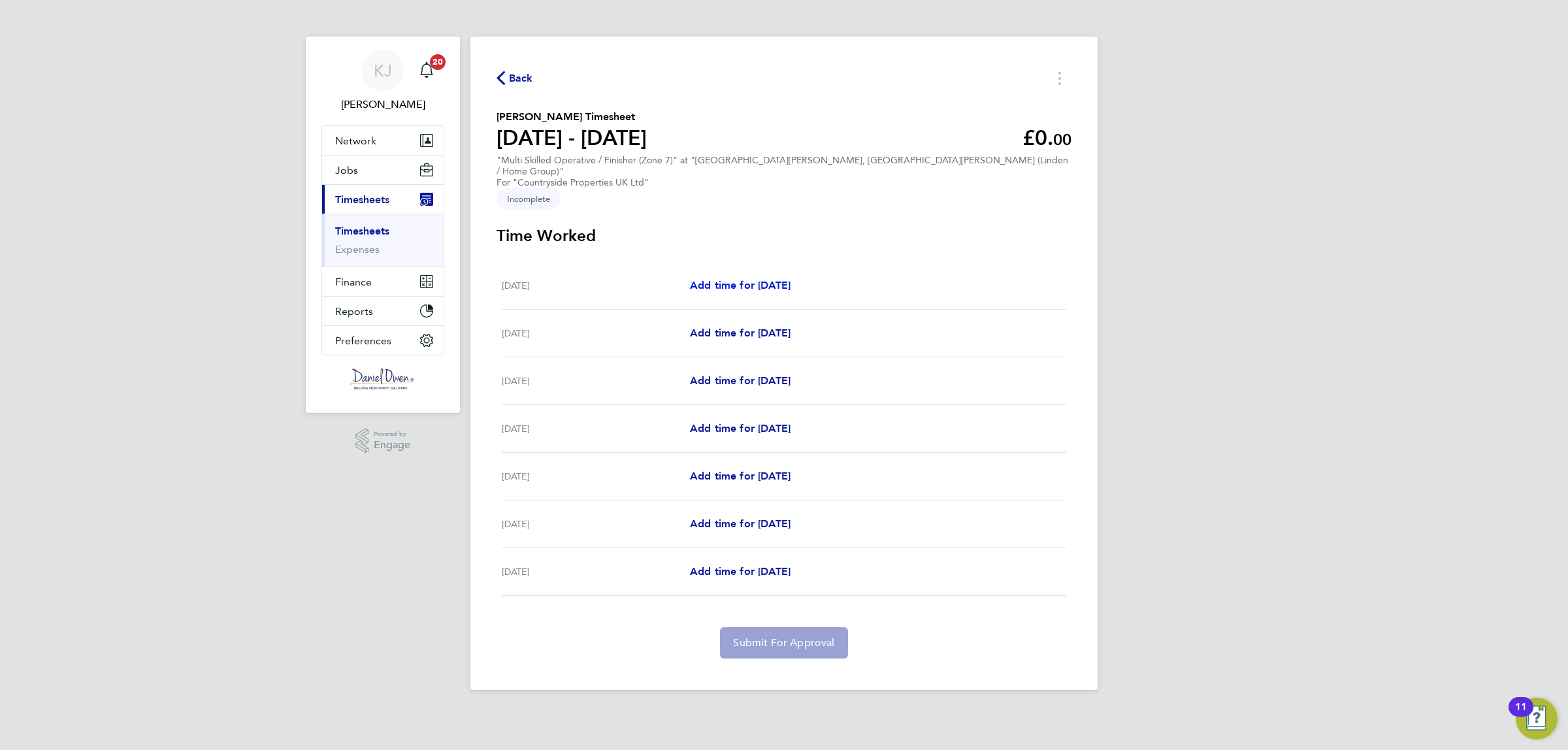
click at [720, 279] on span "Add time for Mon 22 Sep" at bounding box center [740, 285] width 101 height 12
select select "30"
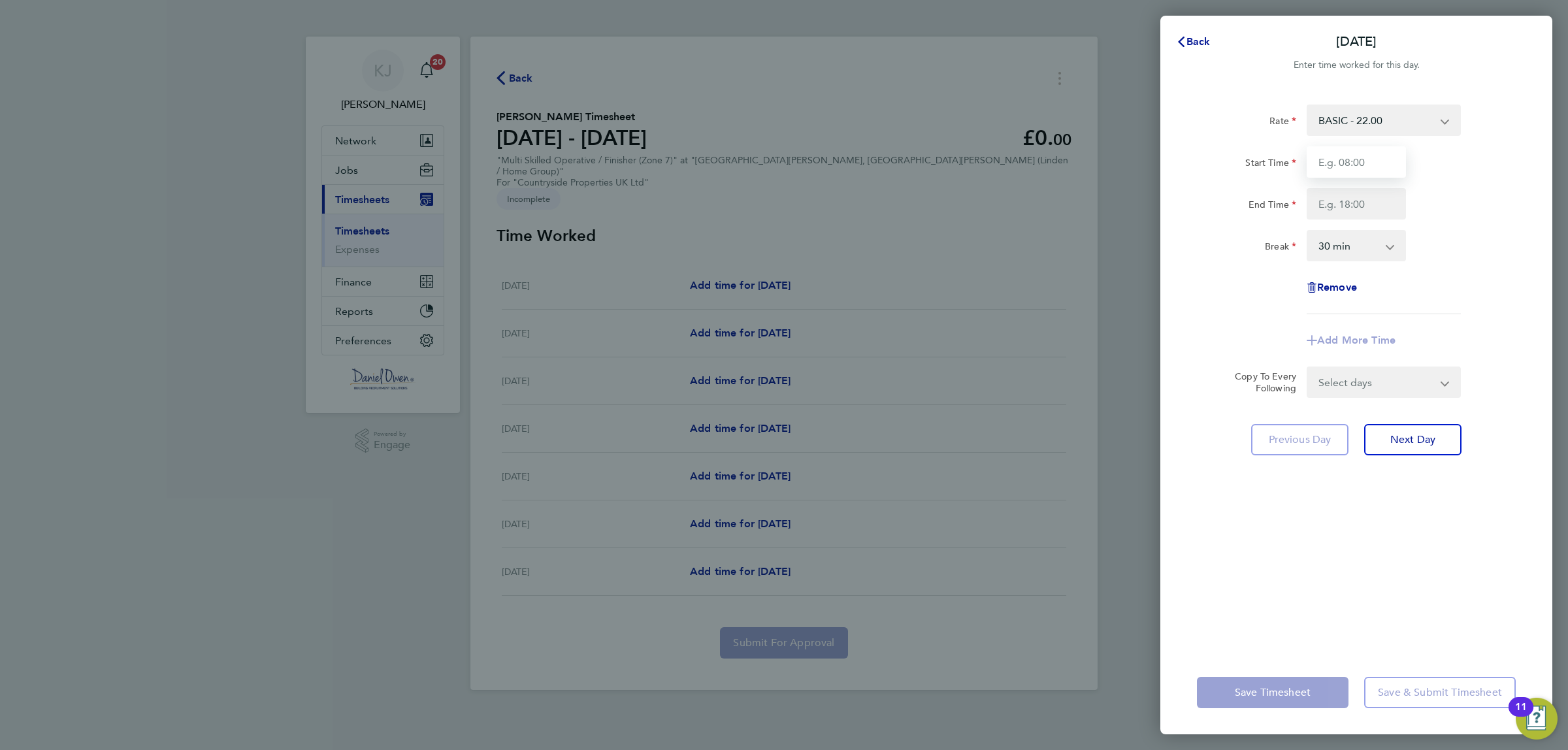
click at [1353, 167] on input "Start Time" at bounding box center [1356, 162] width 99 height 31
type input "08:00"
click at [1346, 206] on input "End Time" at bounding box center [1356, 203] width 99 height 31
type input "16:30"
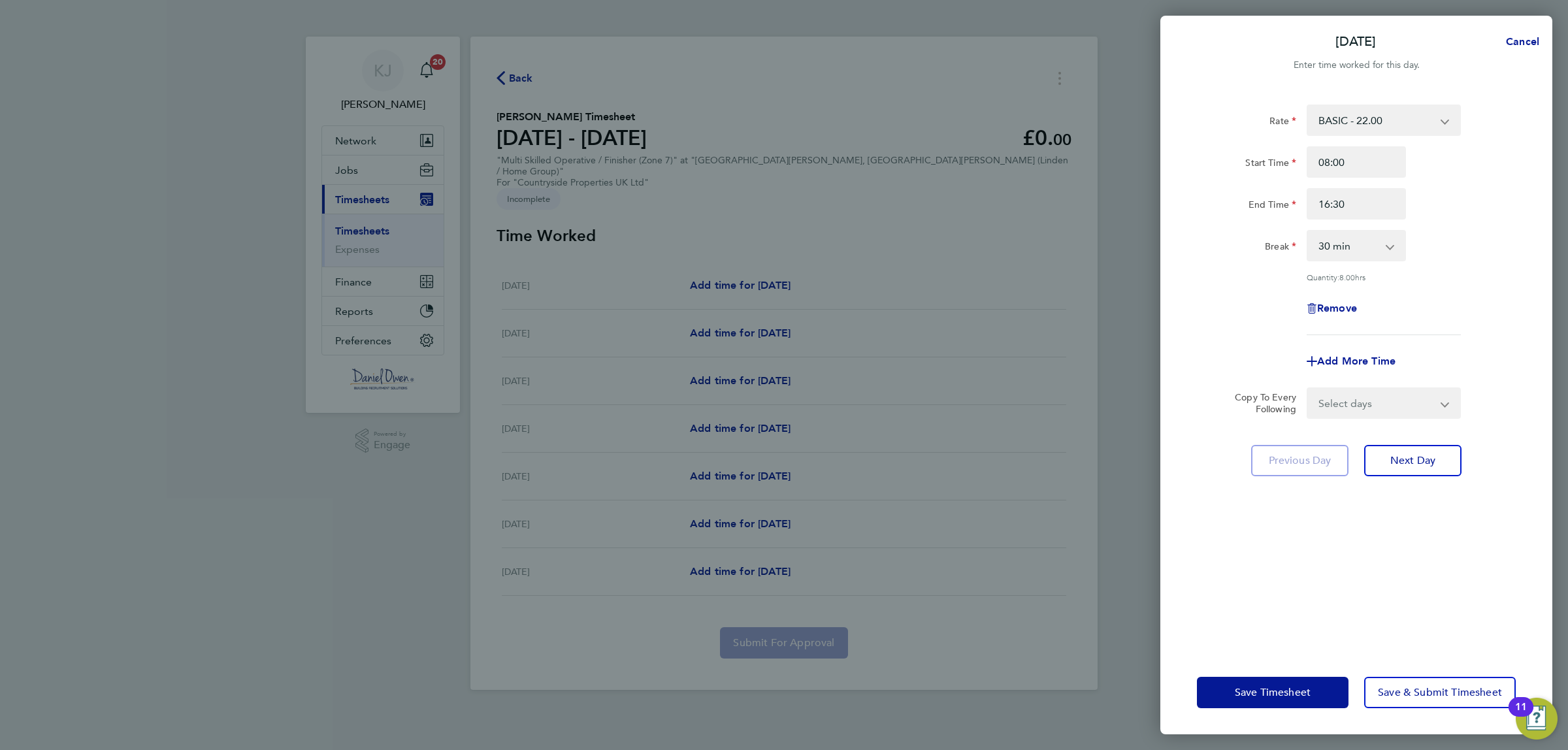
click at [1425, 263] on div "Rate BASIC - 22.00 Start Time 08:00 End Time 16:30 Break 0 min 15 min 30 min 45…" at bounding box center [1357, 220] width 319 height 231
click at [1406, 401] on select "Select days Day Weekday (Mon-Fri) Weekend (Sat-Sun) Tuesday Wednesday Thursday …" at bounding box center [1377, 403] width 137 height 29
select select "WEEKDAY"
click at [1308, 389] on select "Select days Day Weekday (Mon-Fri) Weekend (Sat-Sun) Tuesday Wednesday Thursday …" at bounding box center [1377, 403] width 137 height 29
select select "2025-09-28"
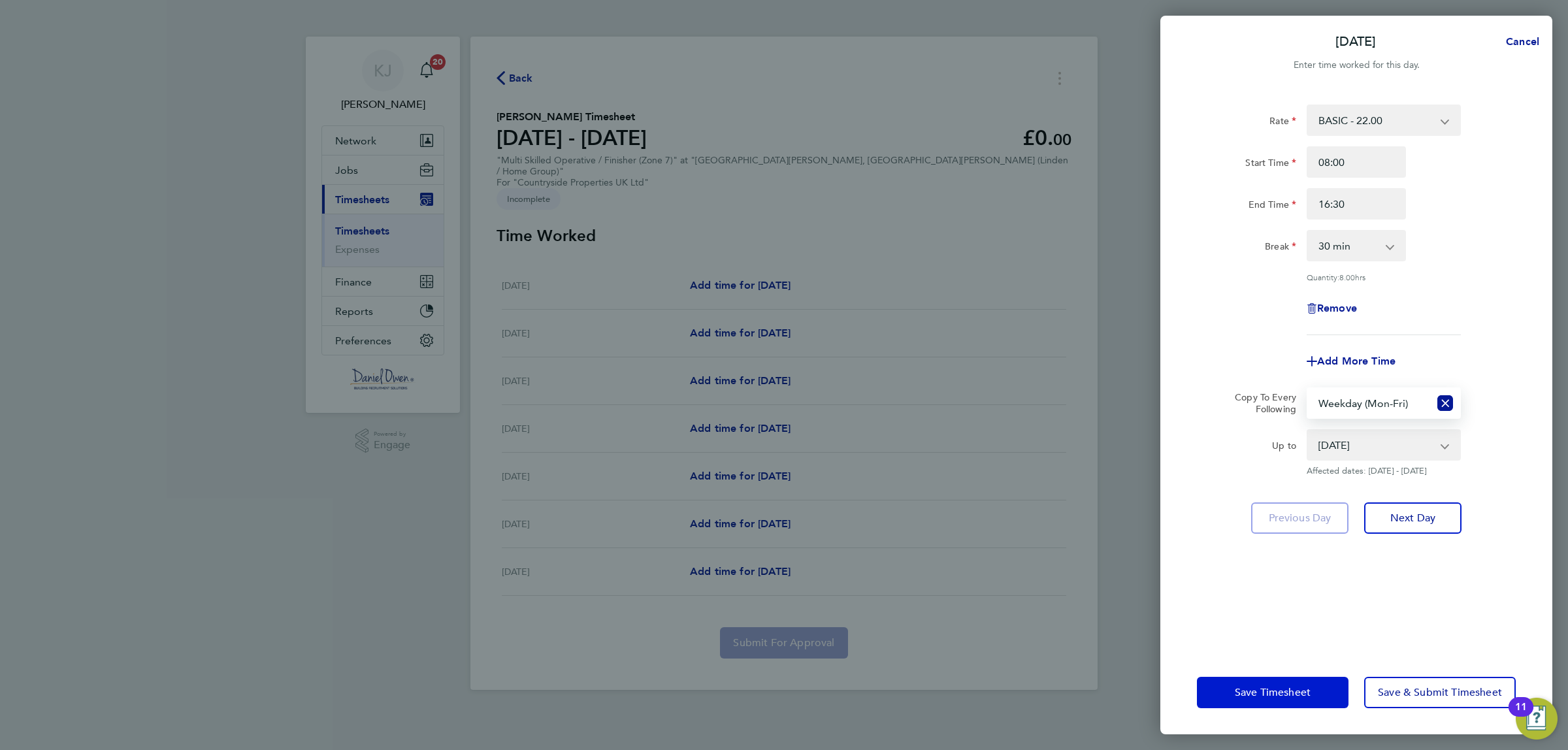
click at [1253, 688] on span "Save Timesheet" at bounding box center [1273, 693] width 76 height 13
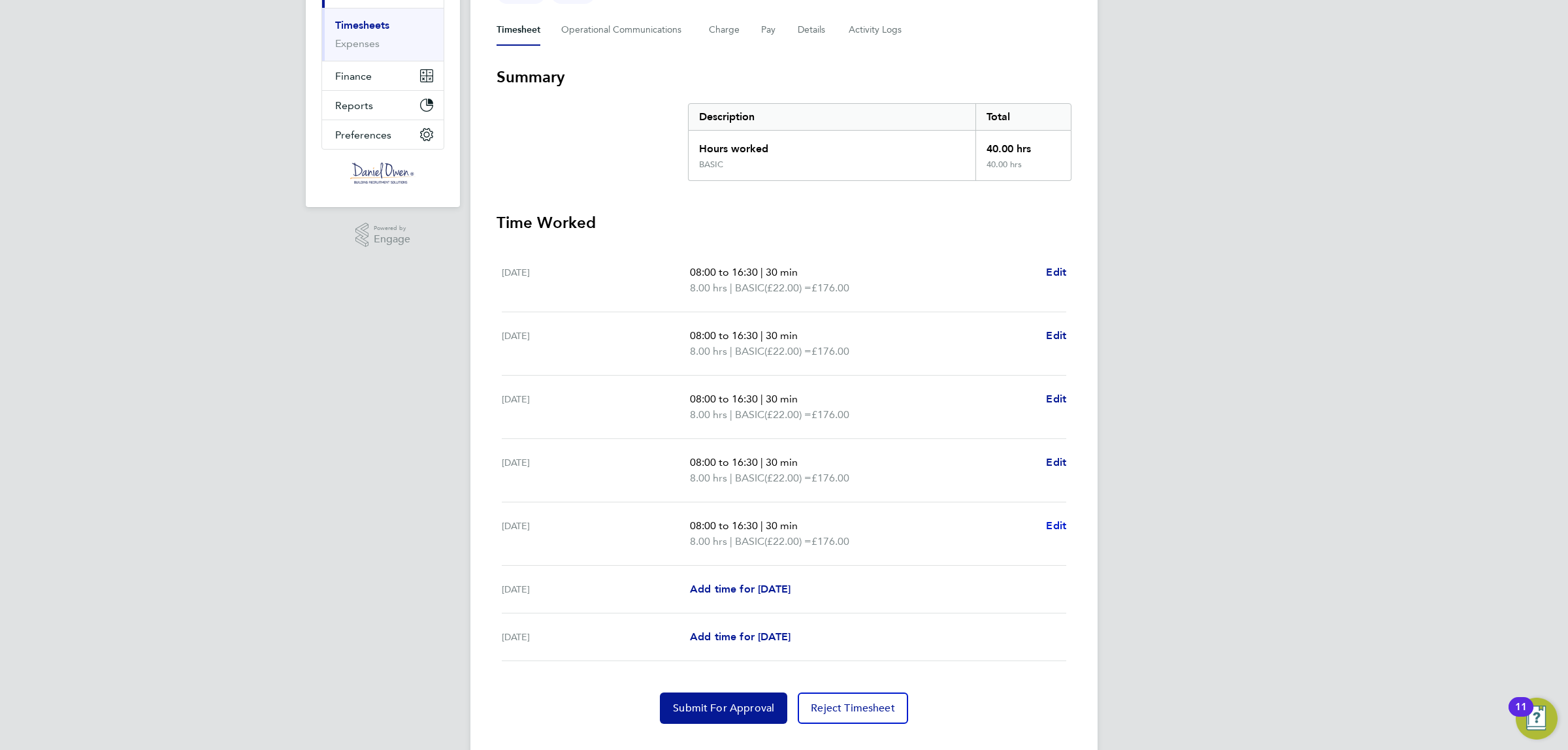
click at [1056, 519] on span "Edit" at bounding box center [1056, 525] width 20 height 12
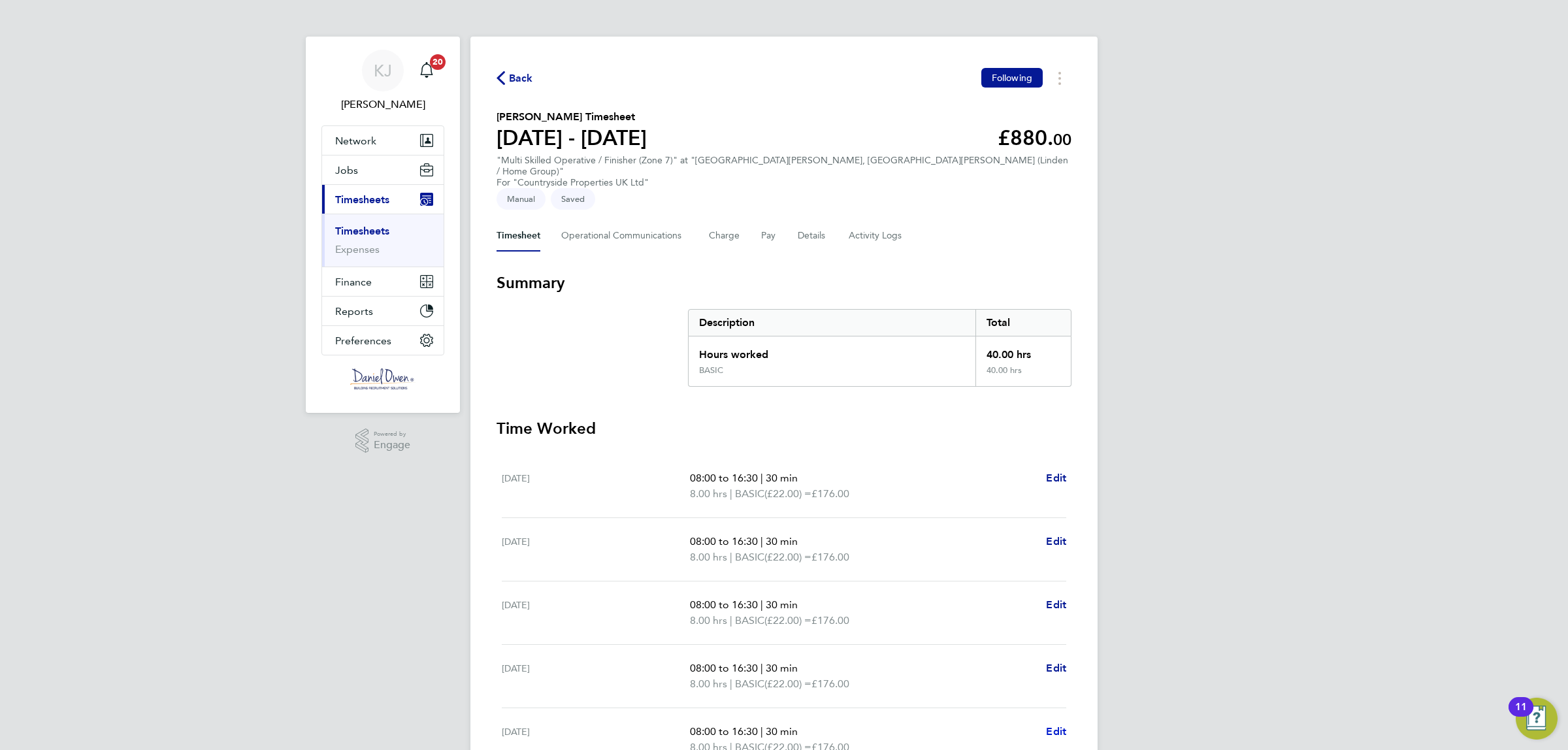
select select "30"
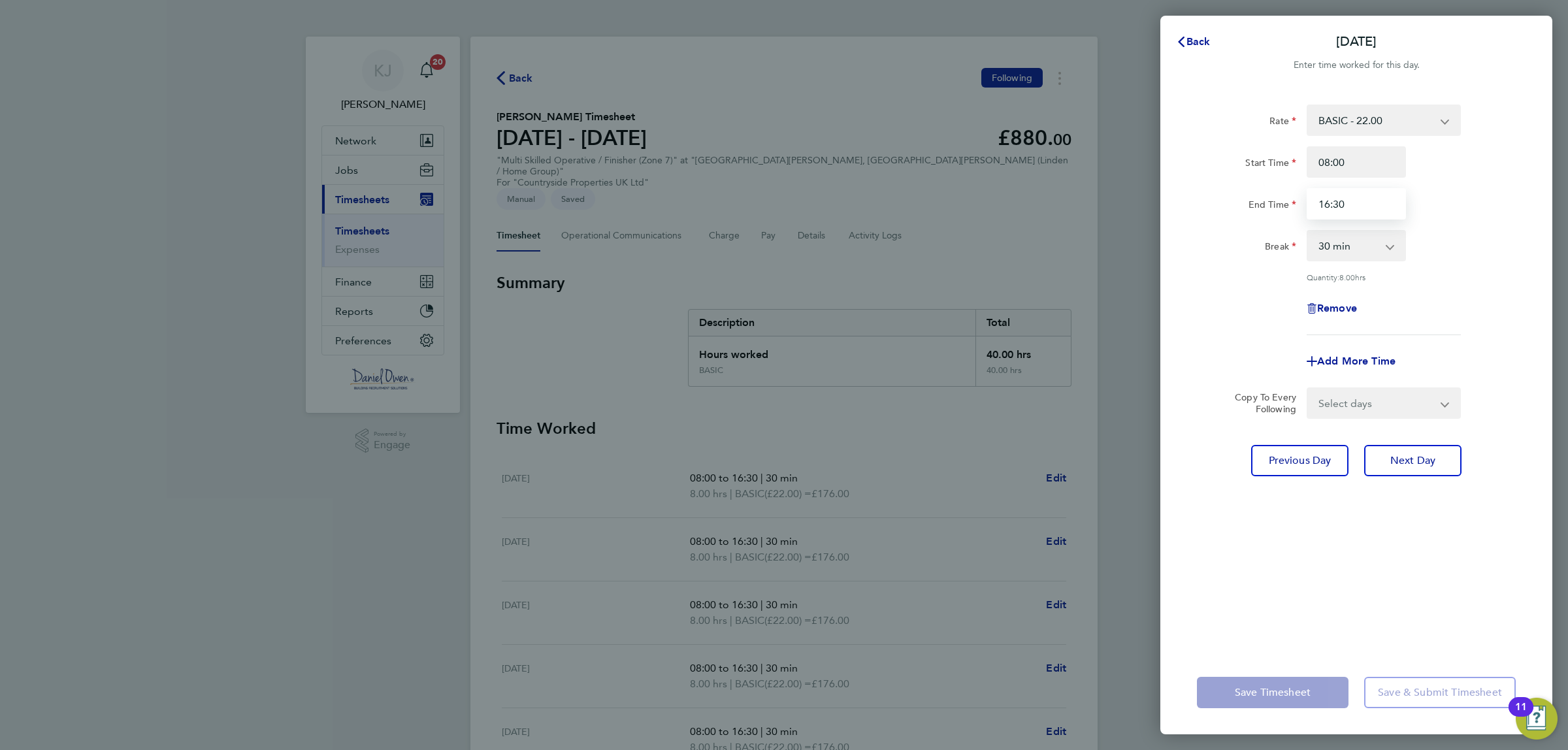
drag, startPoint x: 1325, startPoint y: 207, endPoint x: 1225, endPoint y: 205, distance: 100.0
click at [1225, 205] on div "End Time 16:30" at bounding box center [1356, 203] width 329 height 31
type input "15:30"
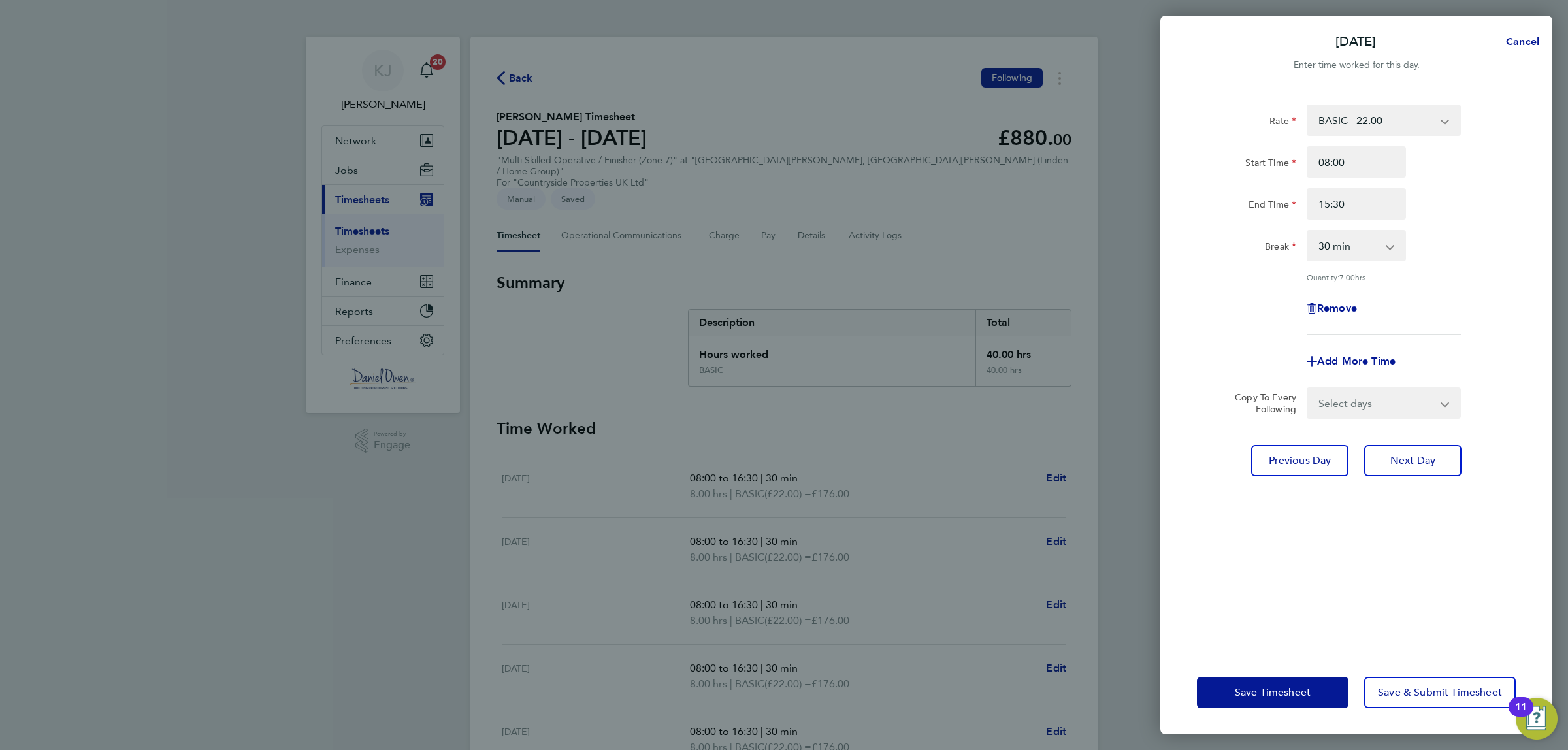
click at [1567, 277] on div "Fri 26 Sep Cancel Enter time worked for this day. Rate BASIC - 22.00 Start Time…" at bounding box center [784, 375] width 1568 height 750
click at [1233, 694] on button "Save Timesheet" at bounding box center [1273, 693] width 152 height 31
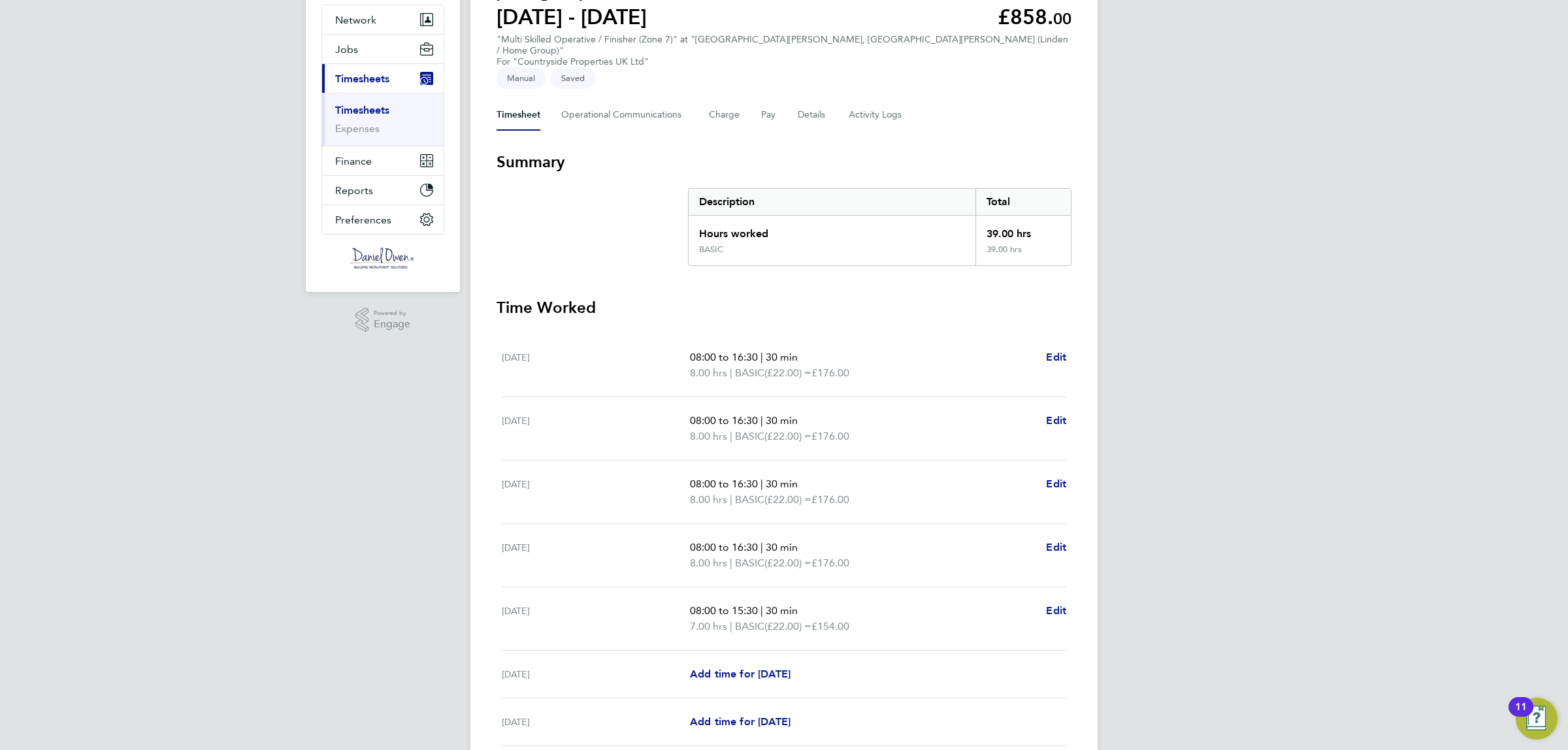
scroll to position [206, 0]
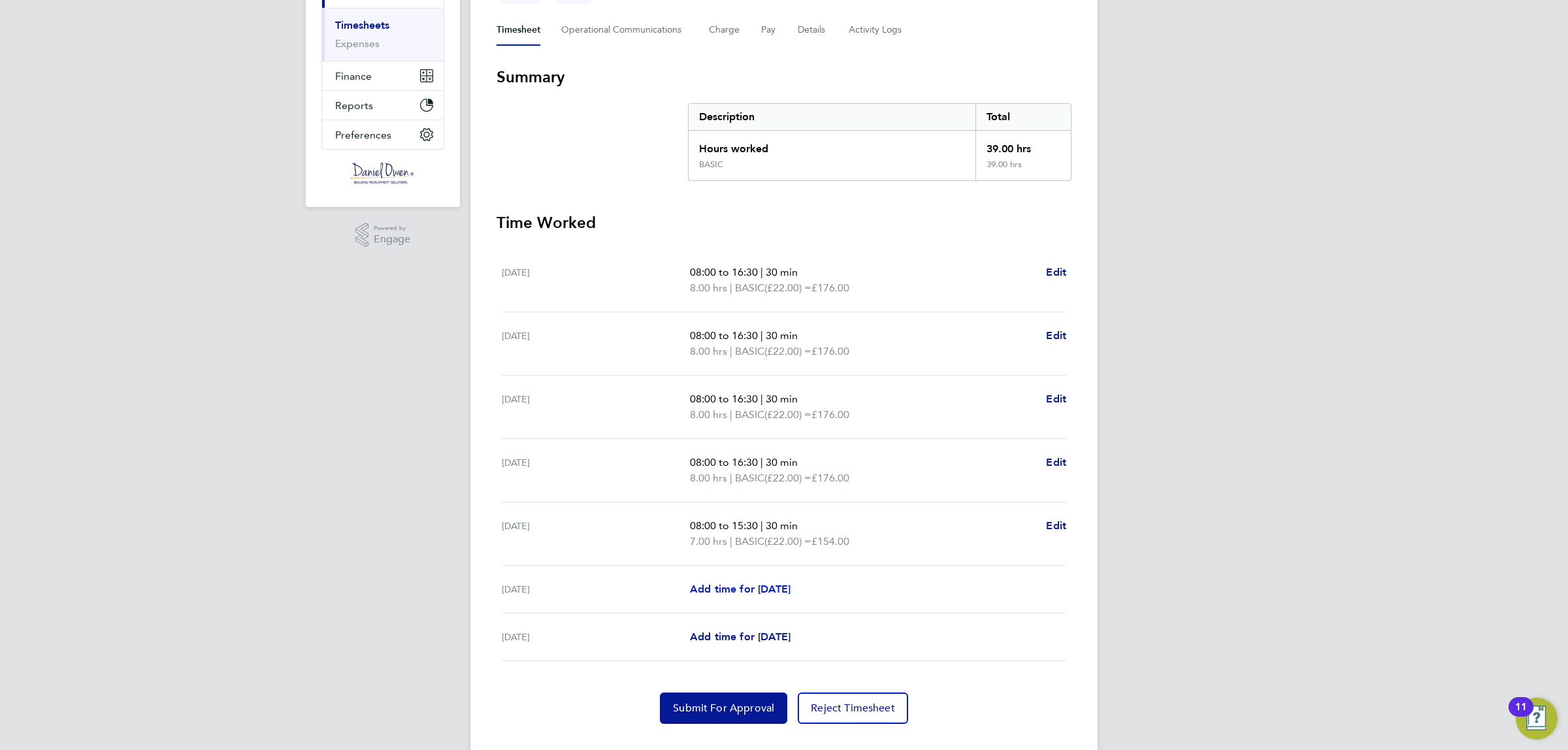
click at [738, 583] on span "Add time for Sat 27 Sep" at bounding box center [740, 589] width 101 height 12
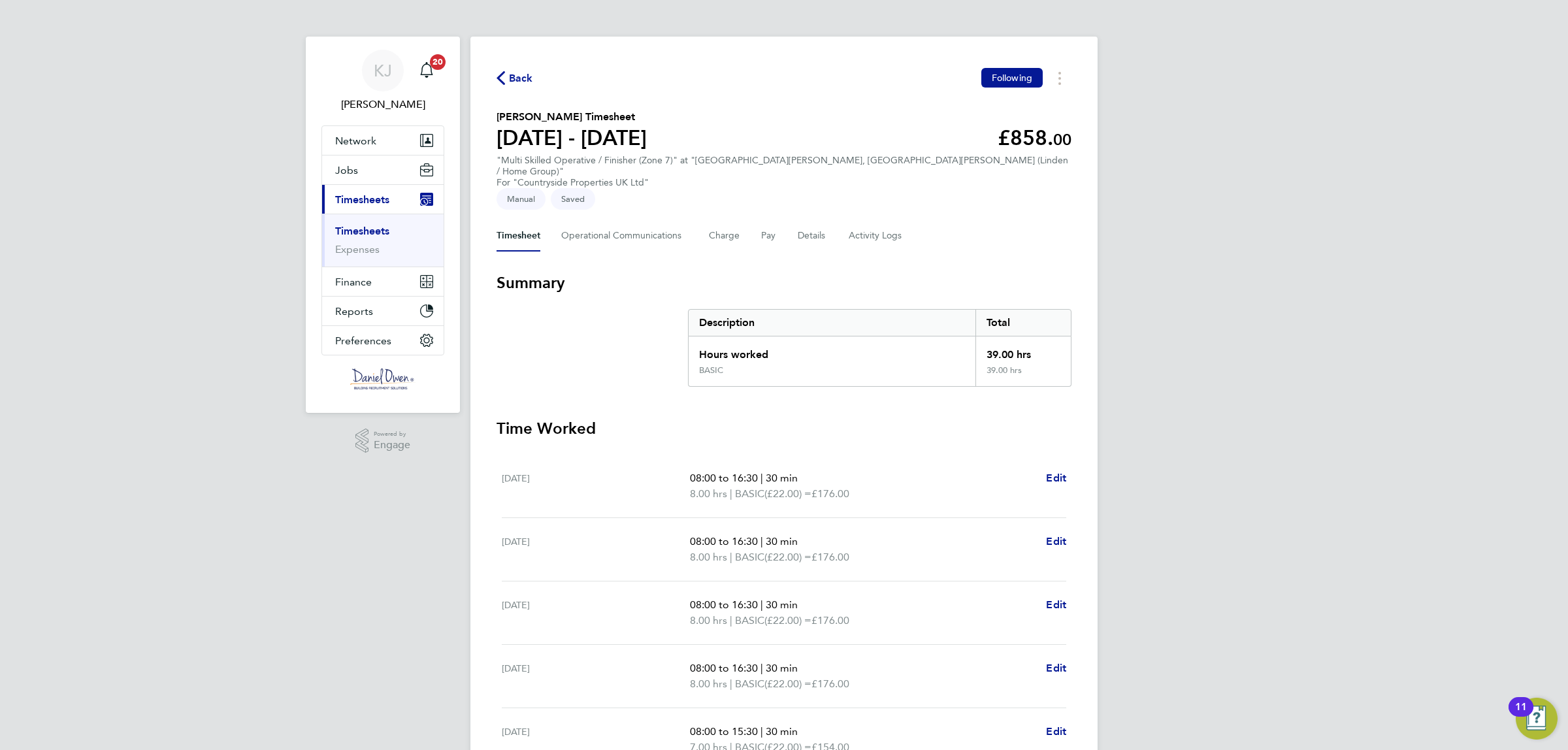
select select "30"
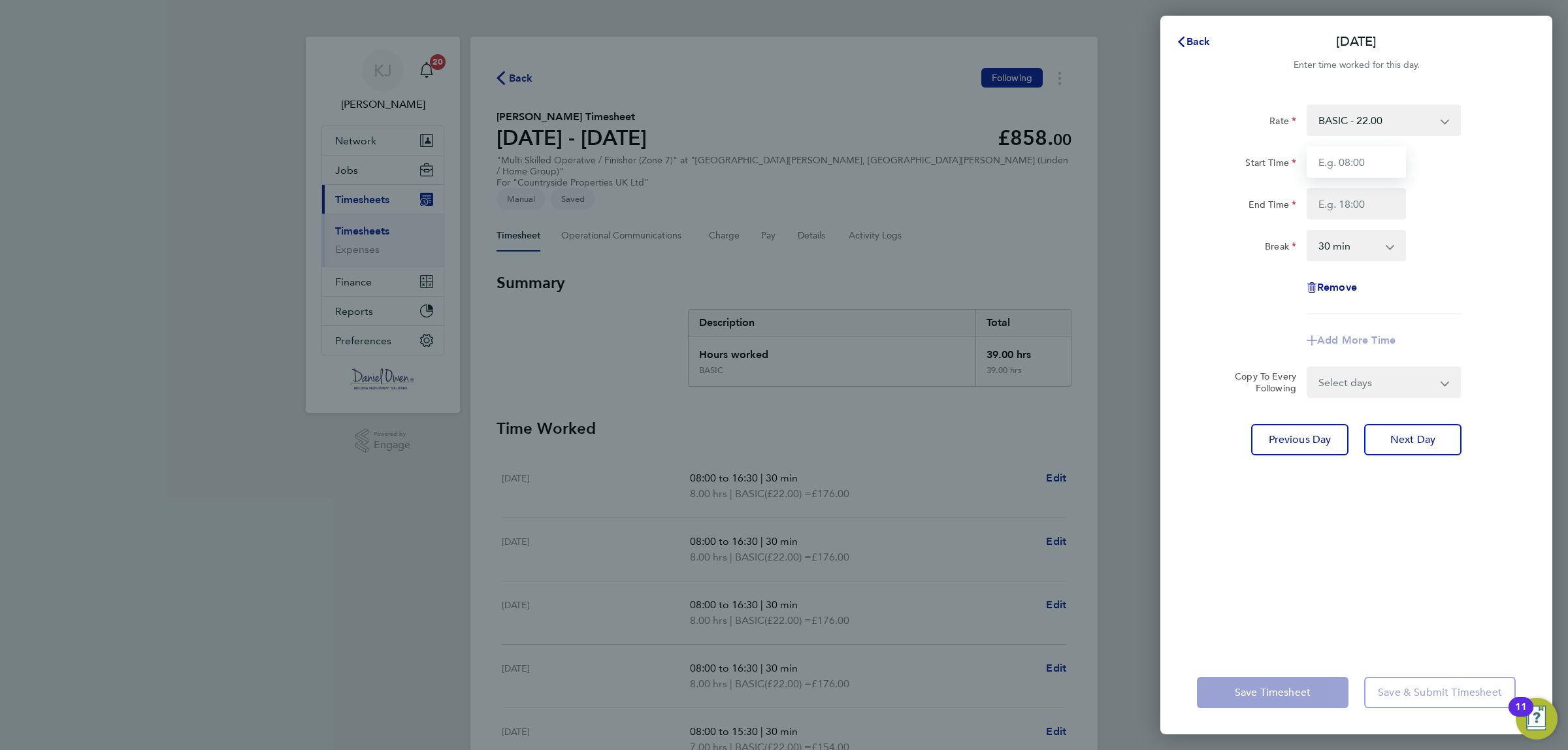
click at [1334, 164] on input "Start Time" at bounding box center [1356, 162] width 99 height 31
type input "08:00"
click at [1341, 211] on input "End Time" at bounding box center [1356, 203] width 99 height 31
type input "15:30"
click at [1370, 605] on div "Rate BASIC - 22.00 Start Time 08:00 End Time 15:30 Break 0 min 15 min 30 min 45…" at bounding box center [1356, 369] width 392 height 562
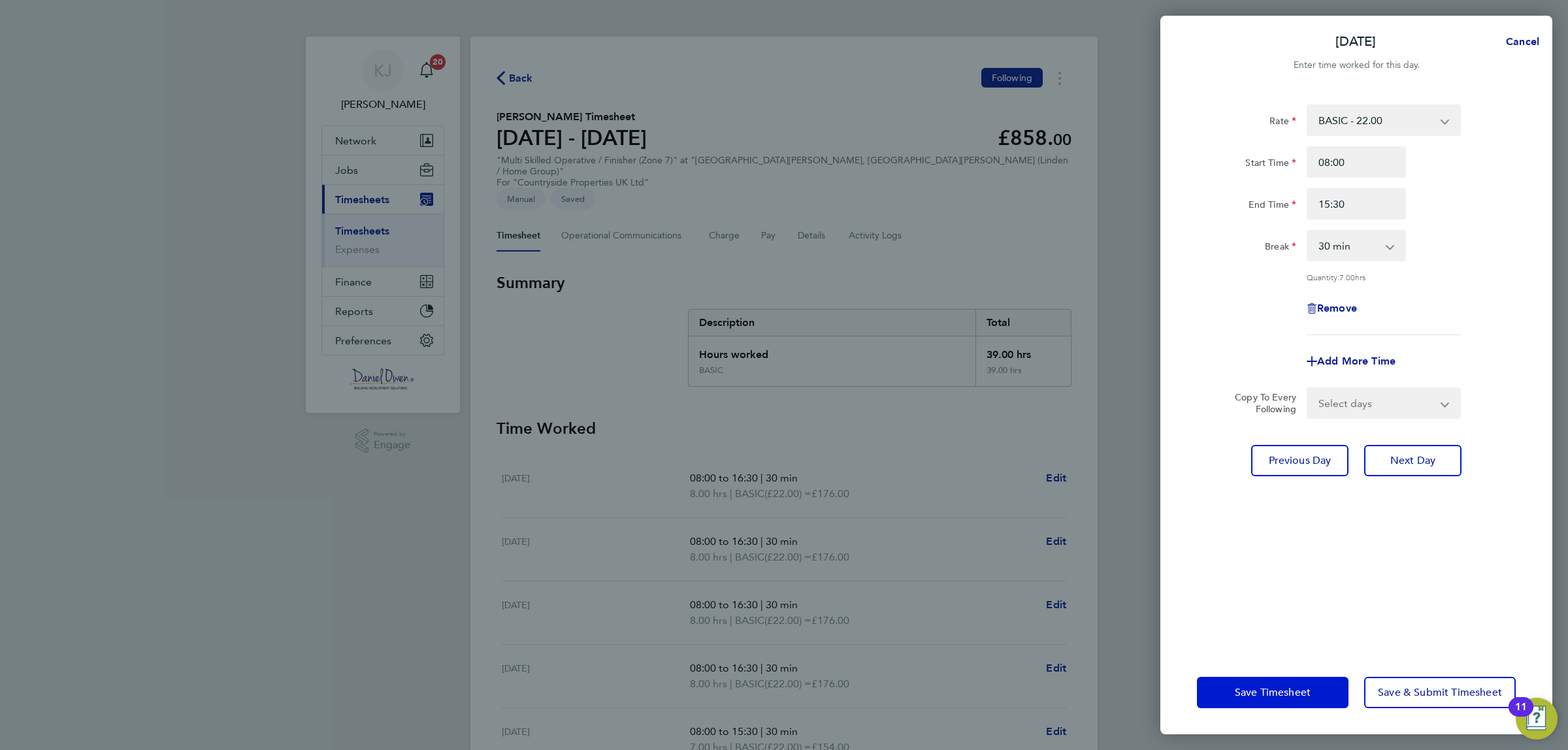
click at [1296, 691] on span "Save Timesheet" at bounding box center [1273, 693] width 76 height 13
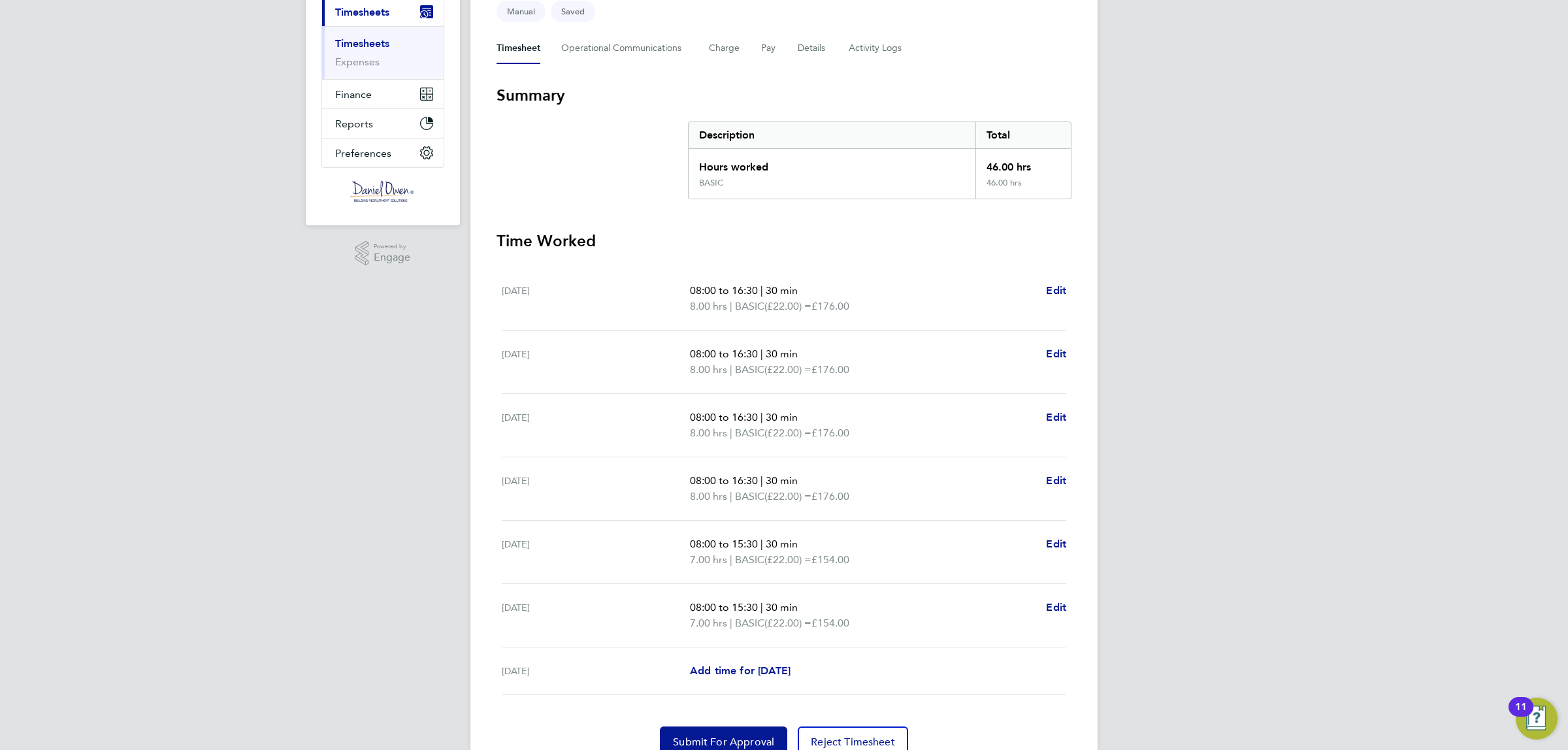
scroll to position [221, 0]
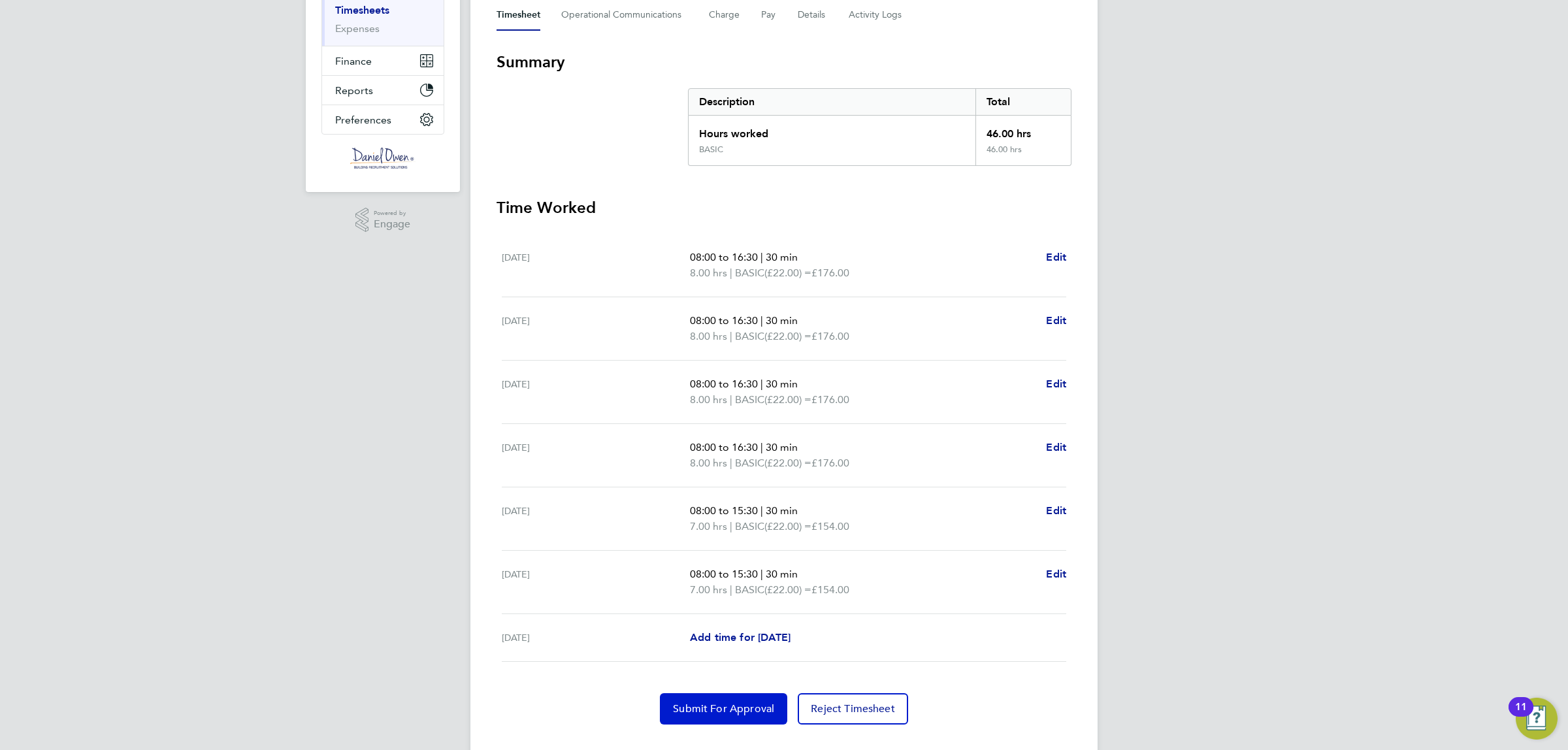
click at [729, 694] on button "Submit For Approval" at bounding box center [724, 709] width 127 height 31
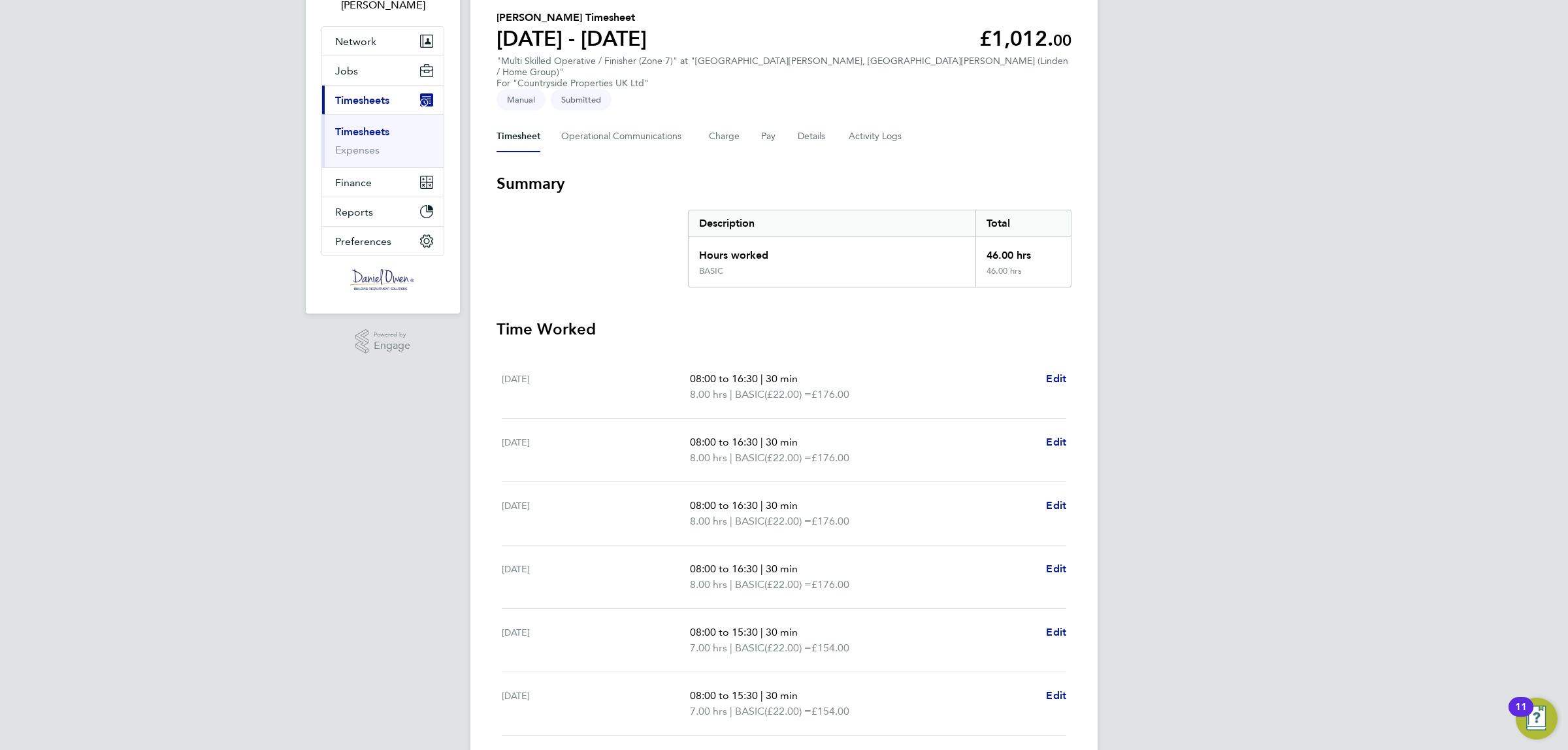
scroll to position [0, 0]
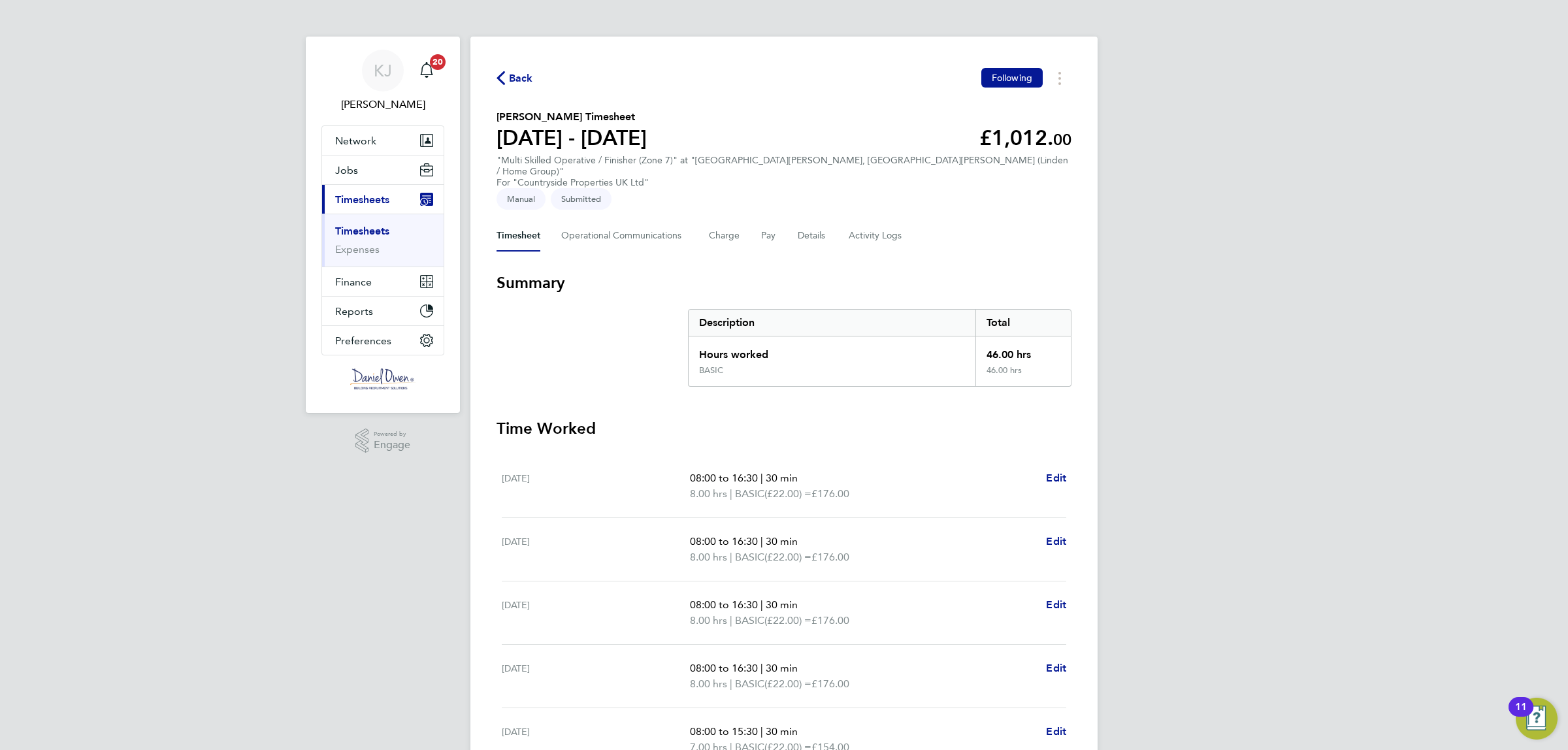
click at [510, 76] on span "Back" at bounding box center [521, 78] width 24 height 15
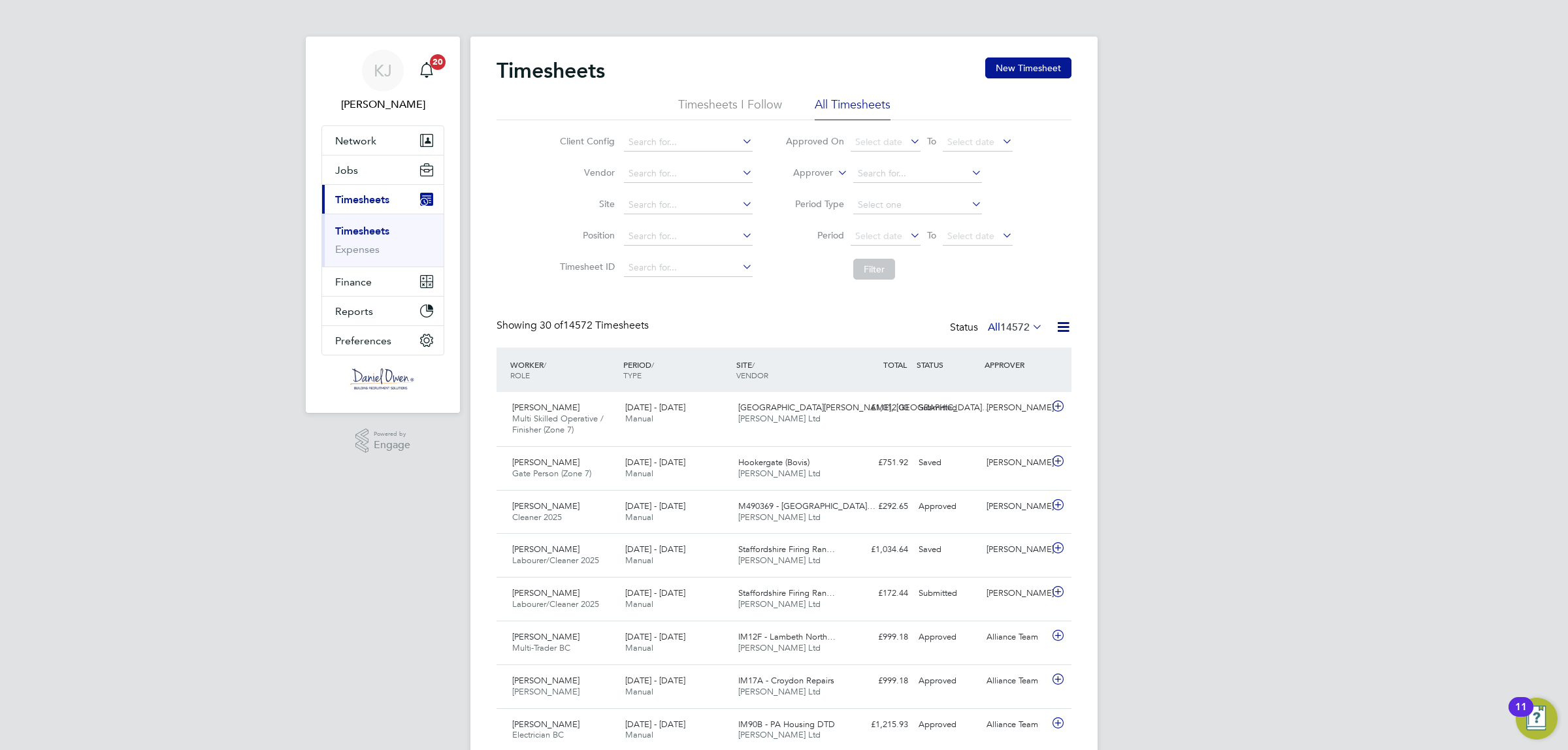
scroll to position [33, 113]
click at [1009, 67] on button "New Timesheet" at bounding box center [1028, 68] width 86 height 21
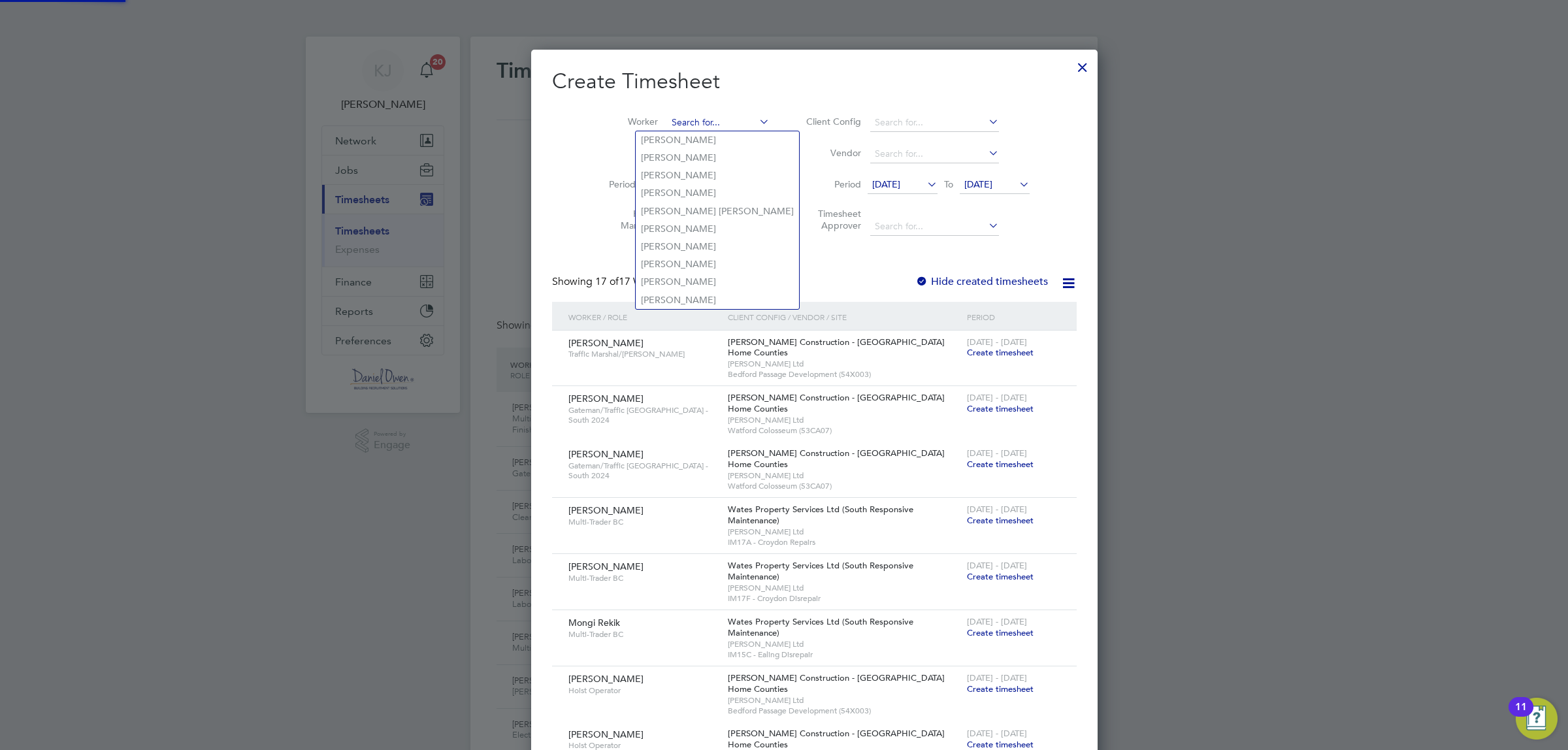
click at [667, 123] on input at bounding box center [717, 123] width 102 height 19
click at [667, 129] on input "john mcl" at bounding box center [717, 123] width 102 height 19
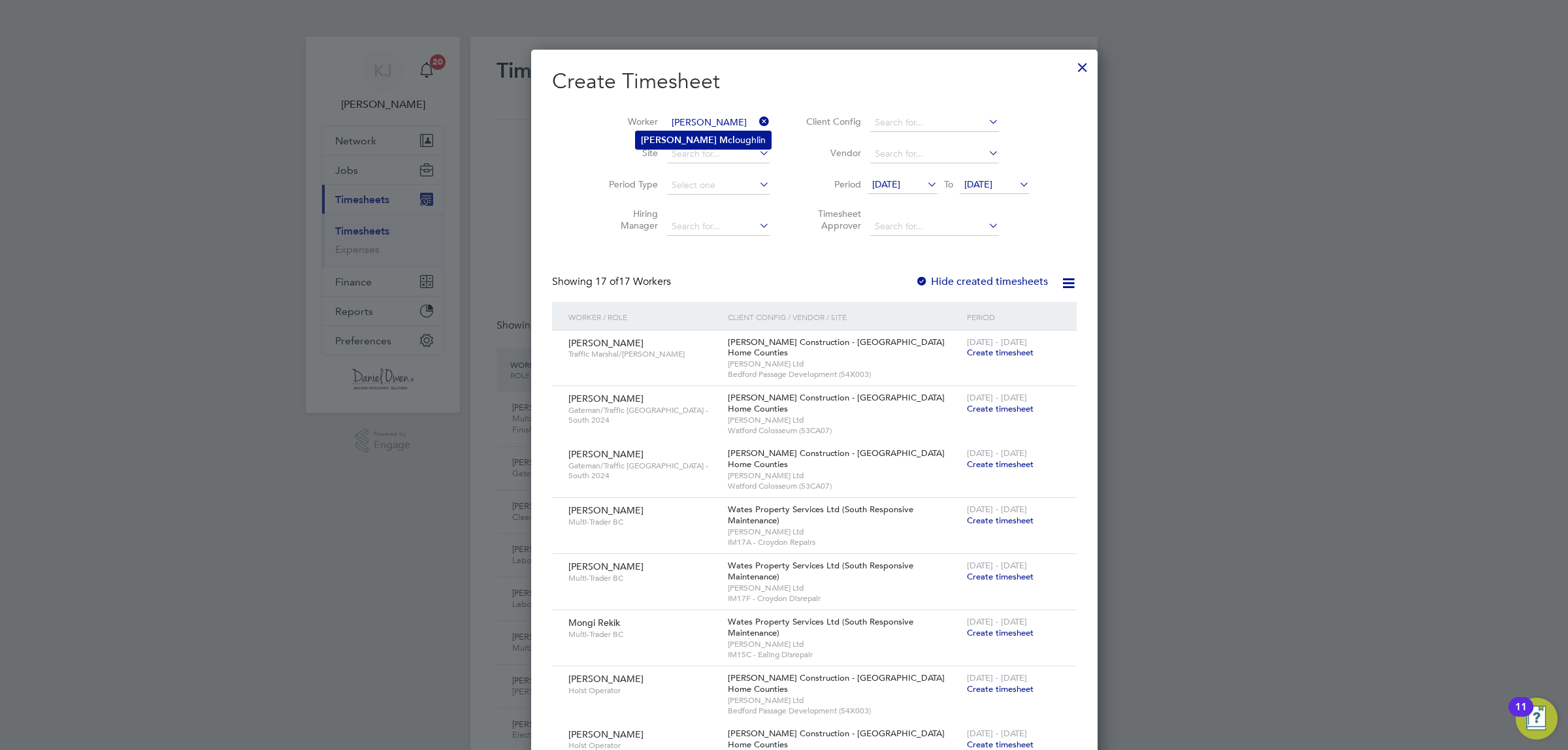
click at [660, 140] on b "John" at bounding box center [679, 140] width 76 height 11
type input "[PERSON_NAME]"
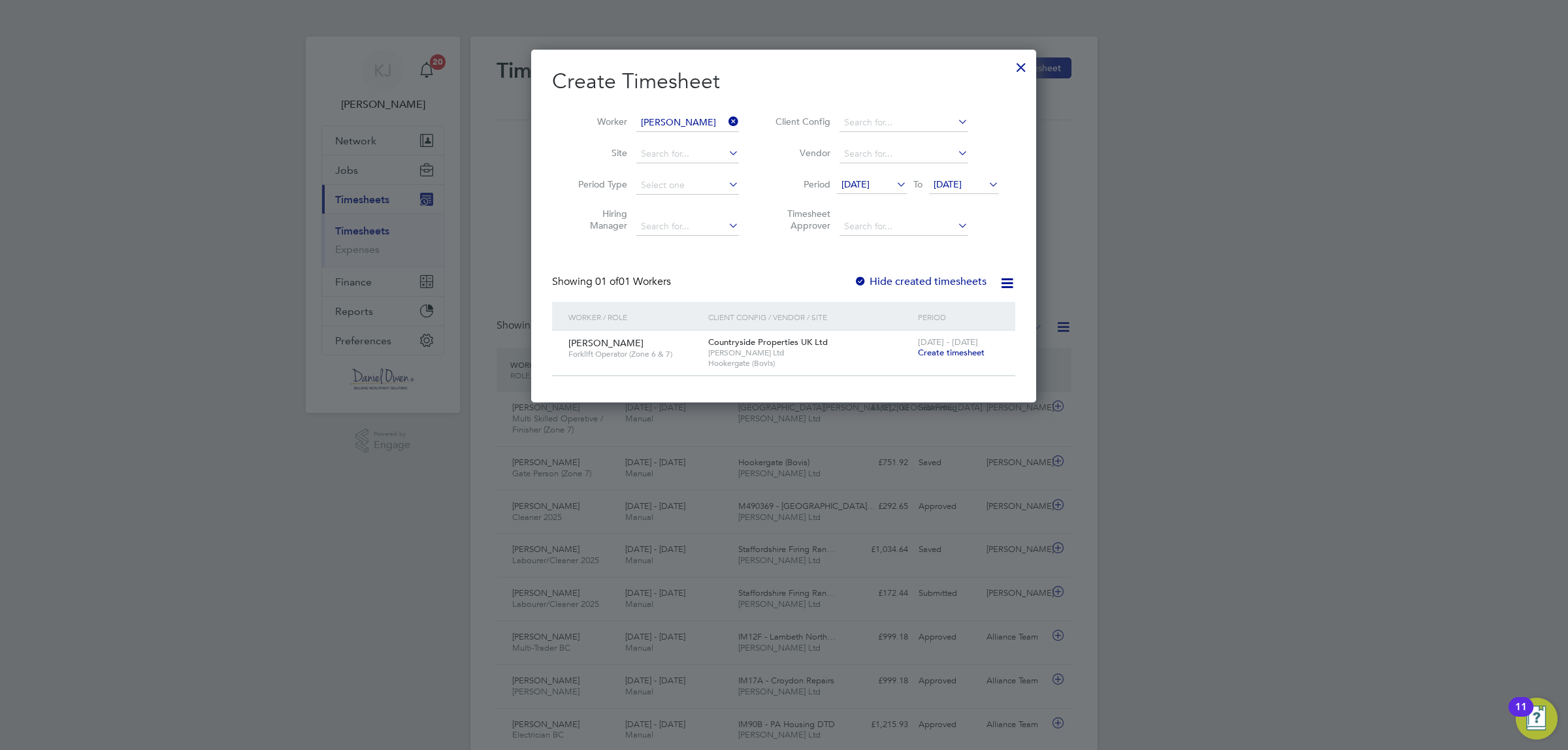
click at [958, 350] on span "Create timesheet" at bounding box center [951, 352] width 67 height 11
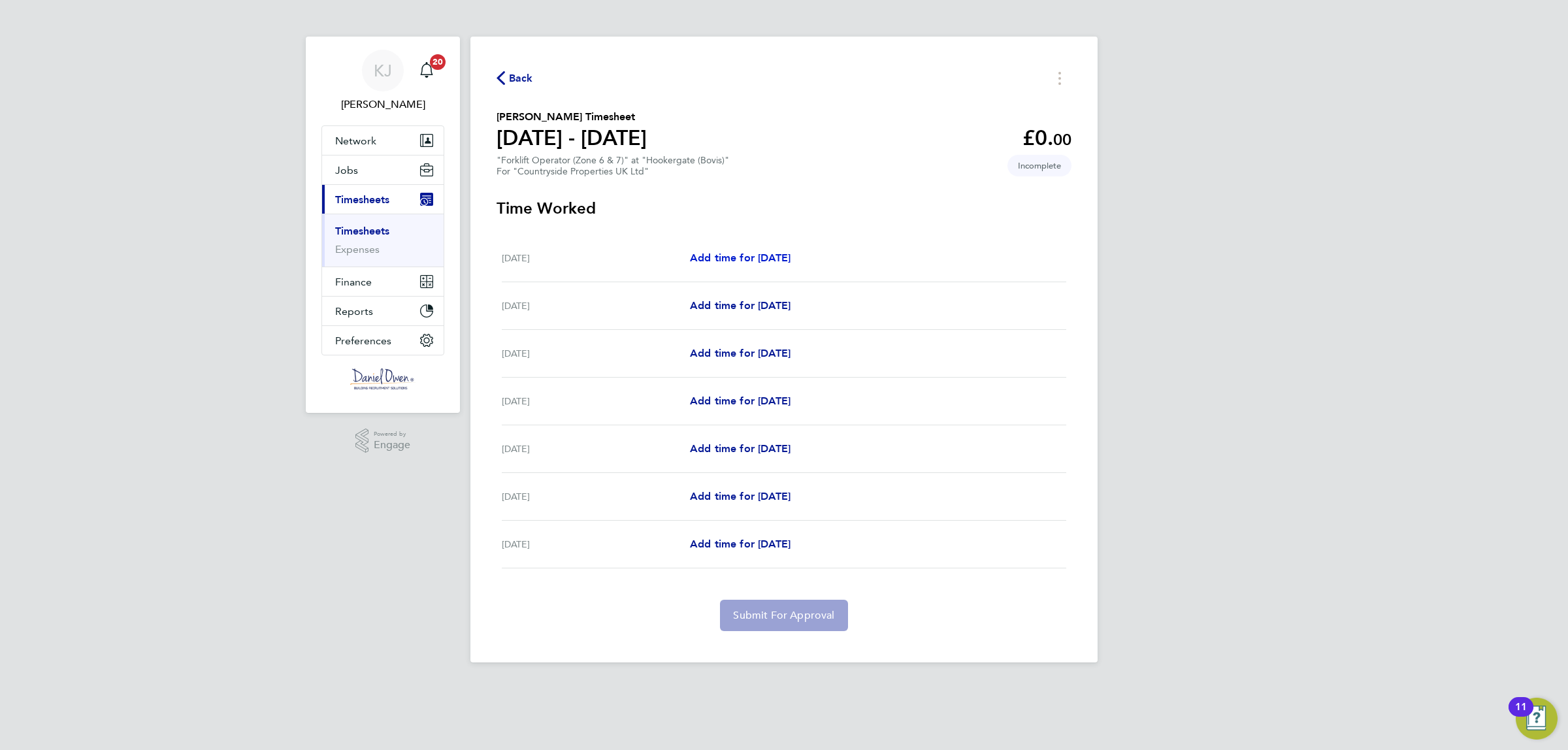
click at [726, 257] on span "Add time for Mon 22 Sep" at bounding box center [740, 257] width 101 height 12
select select "30"
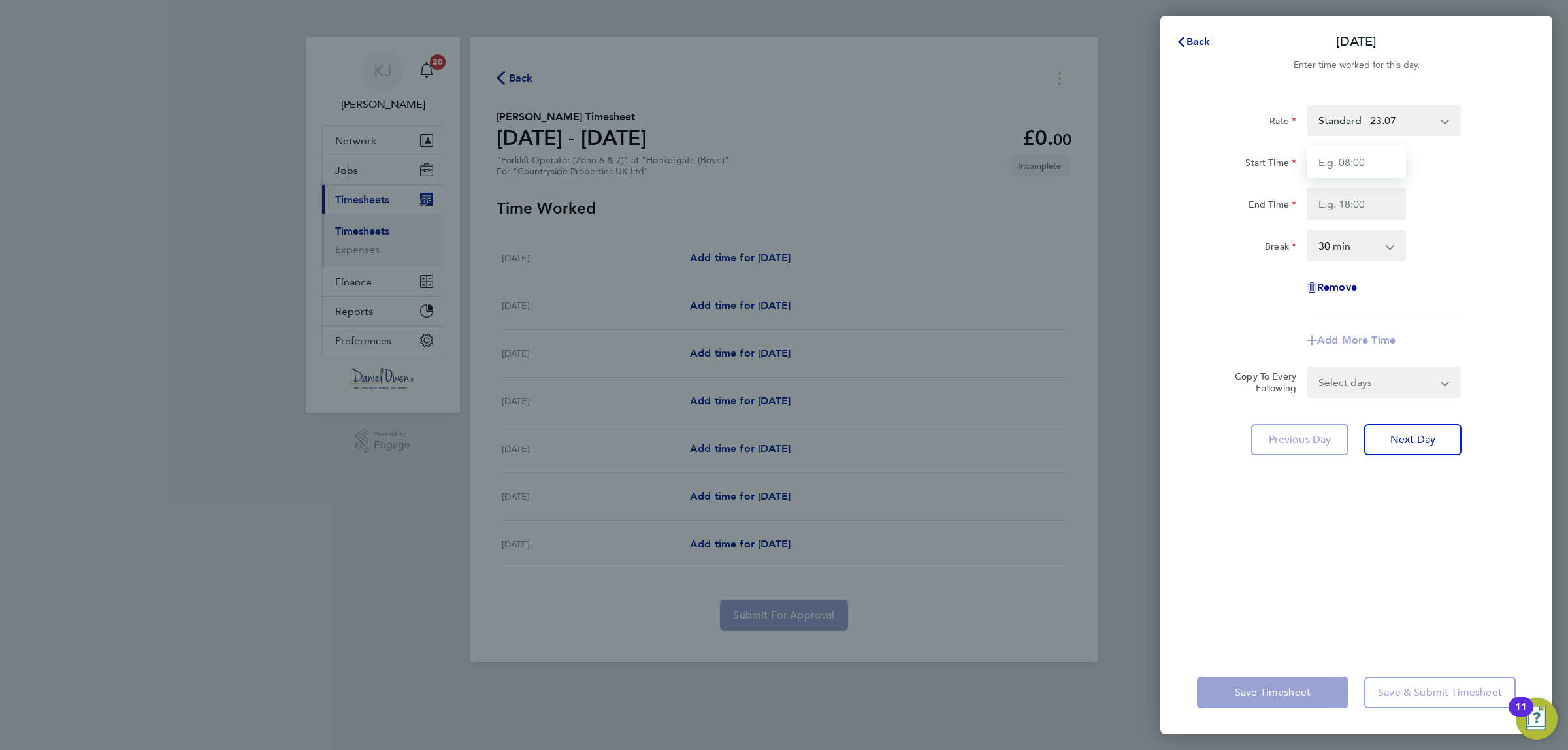
click at [1326, 155] on input "Start Time" at bounding box center [1356, 162] width 99 height 31
type input "08:00"
click at [1366, 209] on input "End Time" at bounding box center [1356, 203] width 99 height 31
click at [1324, 205] on input "14630" at bounding box center [1356, 203] width 99 height 31
click at [1363, 191] on input "1630" at bounding box center [1356, 203] width 99 height 31
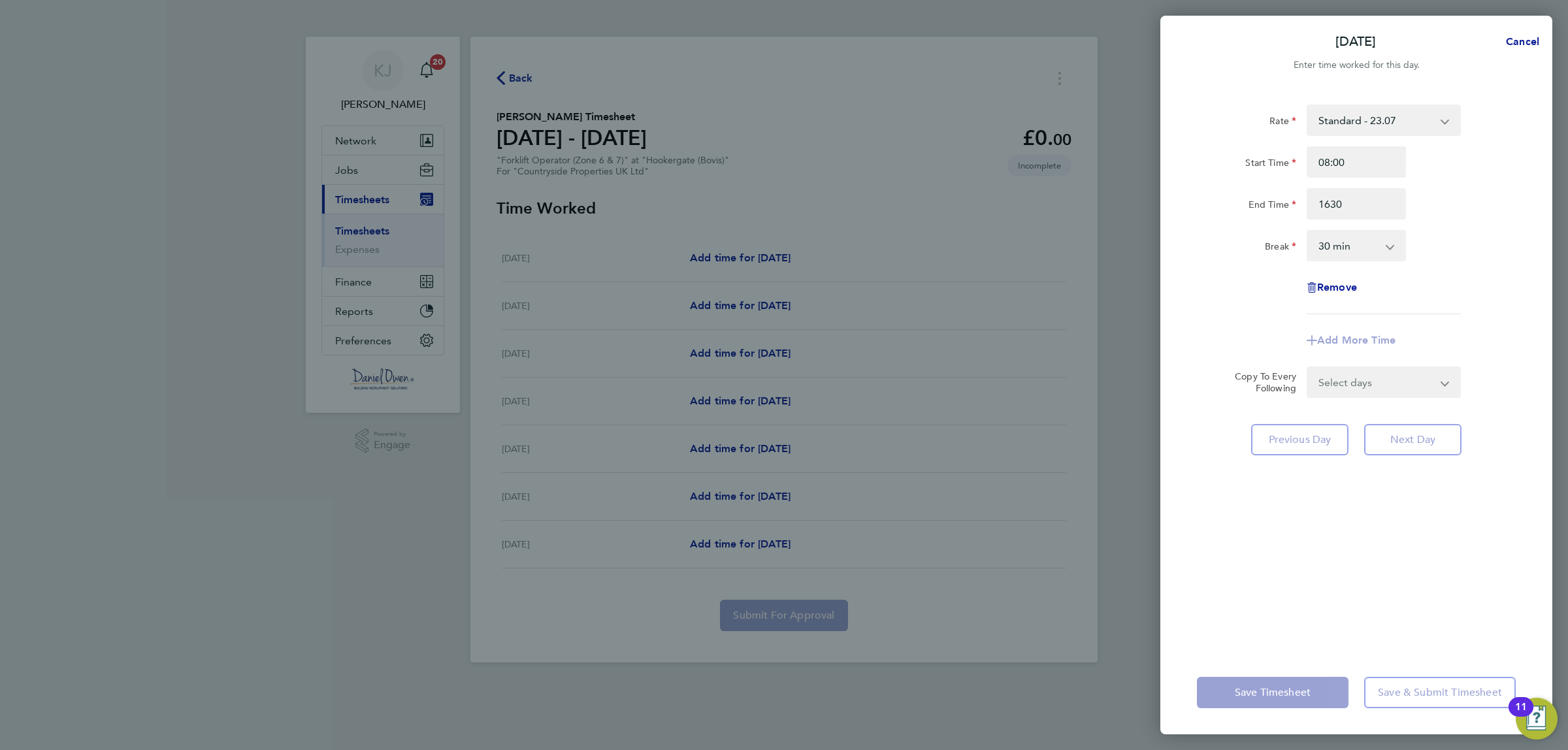
type input "16:30"
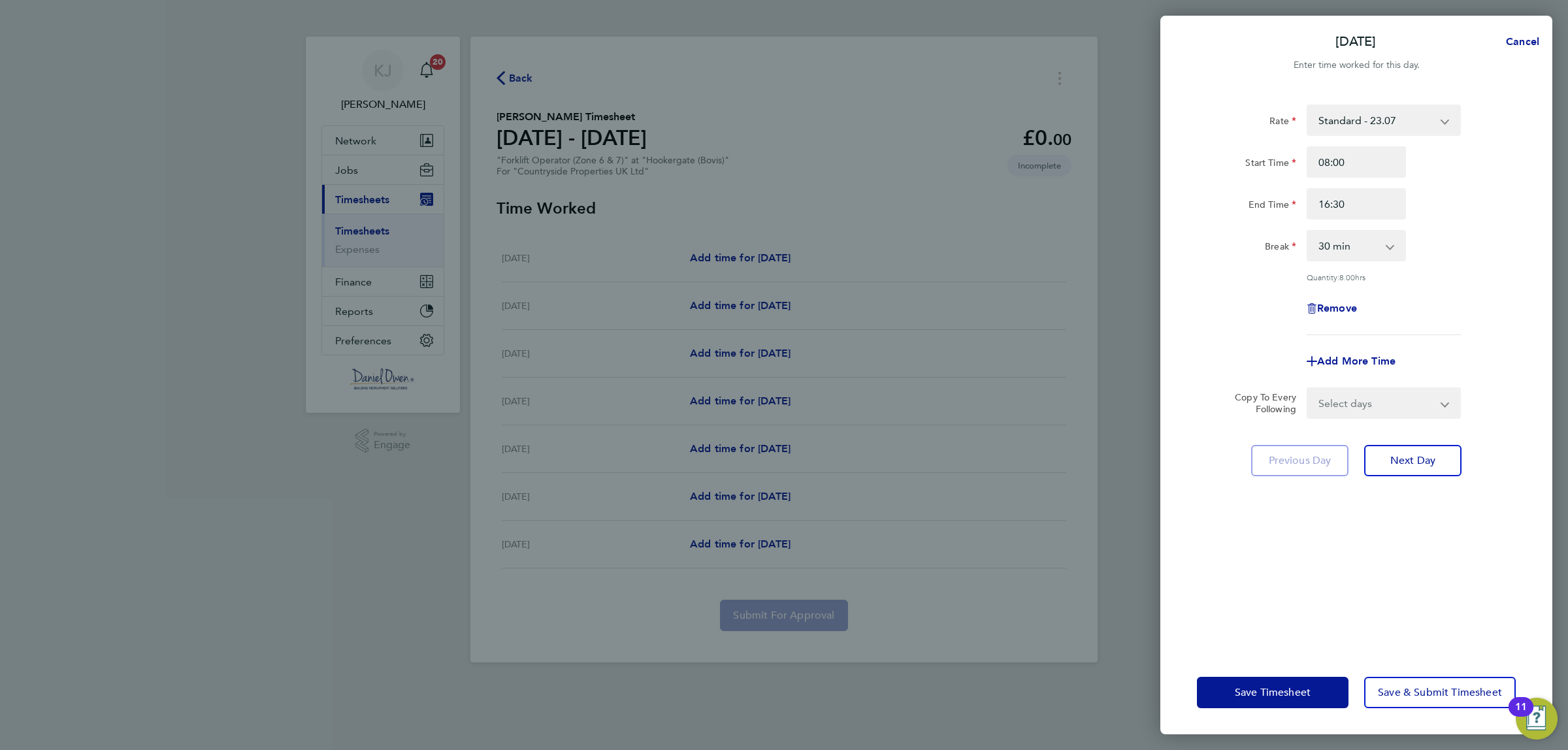
click at [1396, 551] on div "Rate Standard - 23.07 Start Time 08:00 End Time 16:30 Break 0 min 15 min 30 min…" at bounding box center [1356, 369] width 392 height 562
click at [1386, 399] on select "Select days Day Weekday (Mon-Fri) Weekend (Sat-Sun) Tuesday Wednesday Thursday …" at bounding box center [1377, 403] width 137 height 29
select select "WEEKDAY"
click at [1308, 389] on select "Select days Day Weekday (Mon-Fri) Weekend (Sat-Sun) Tuesday Wednesday Thursday …" at bounding box center [1377, 403] width 137 height 29
select select "2025-09-28"
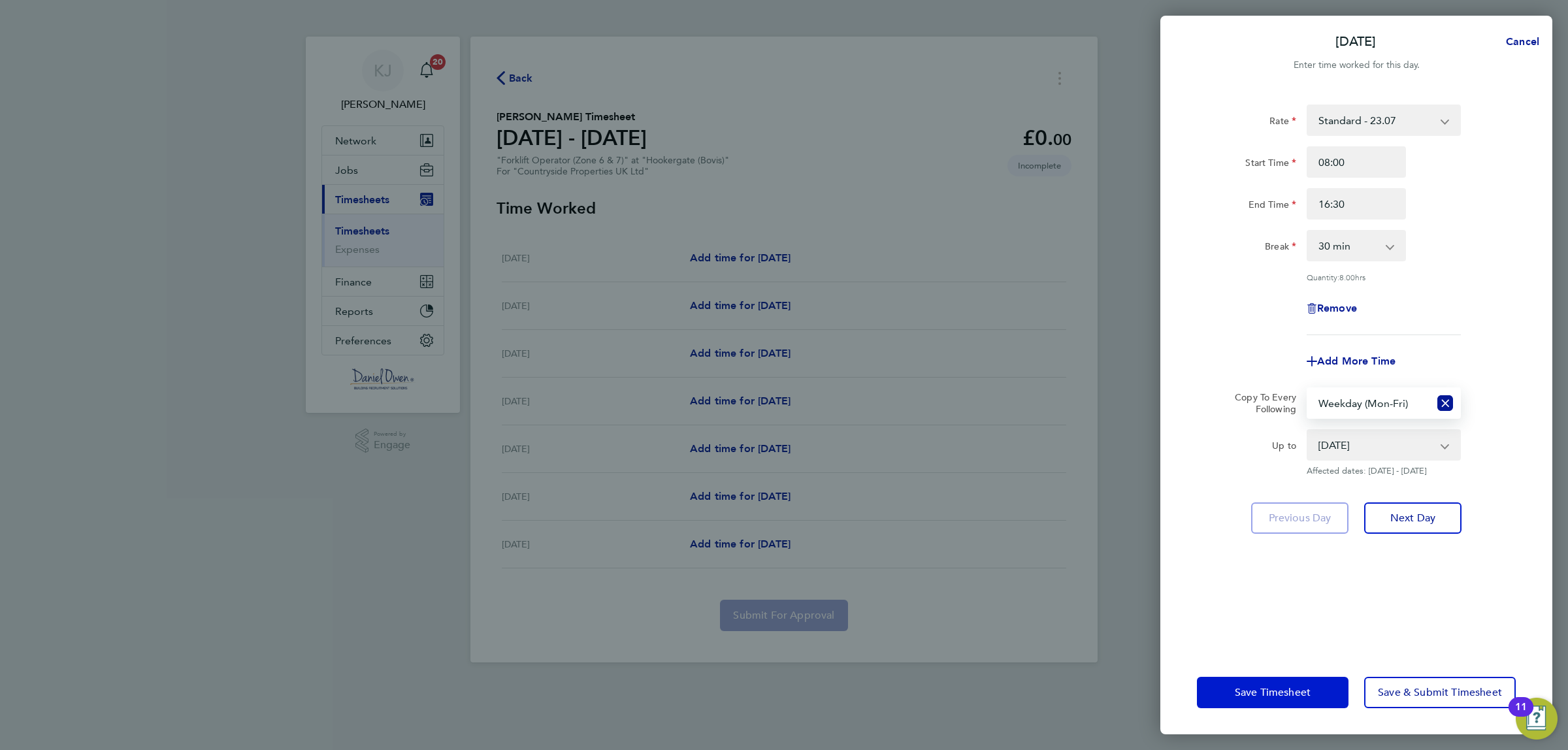
click at [1286, 694] on span "Save Timesheet" at bounding box center [1273, 693] width 76 height 13
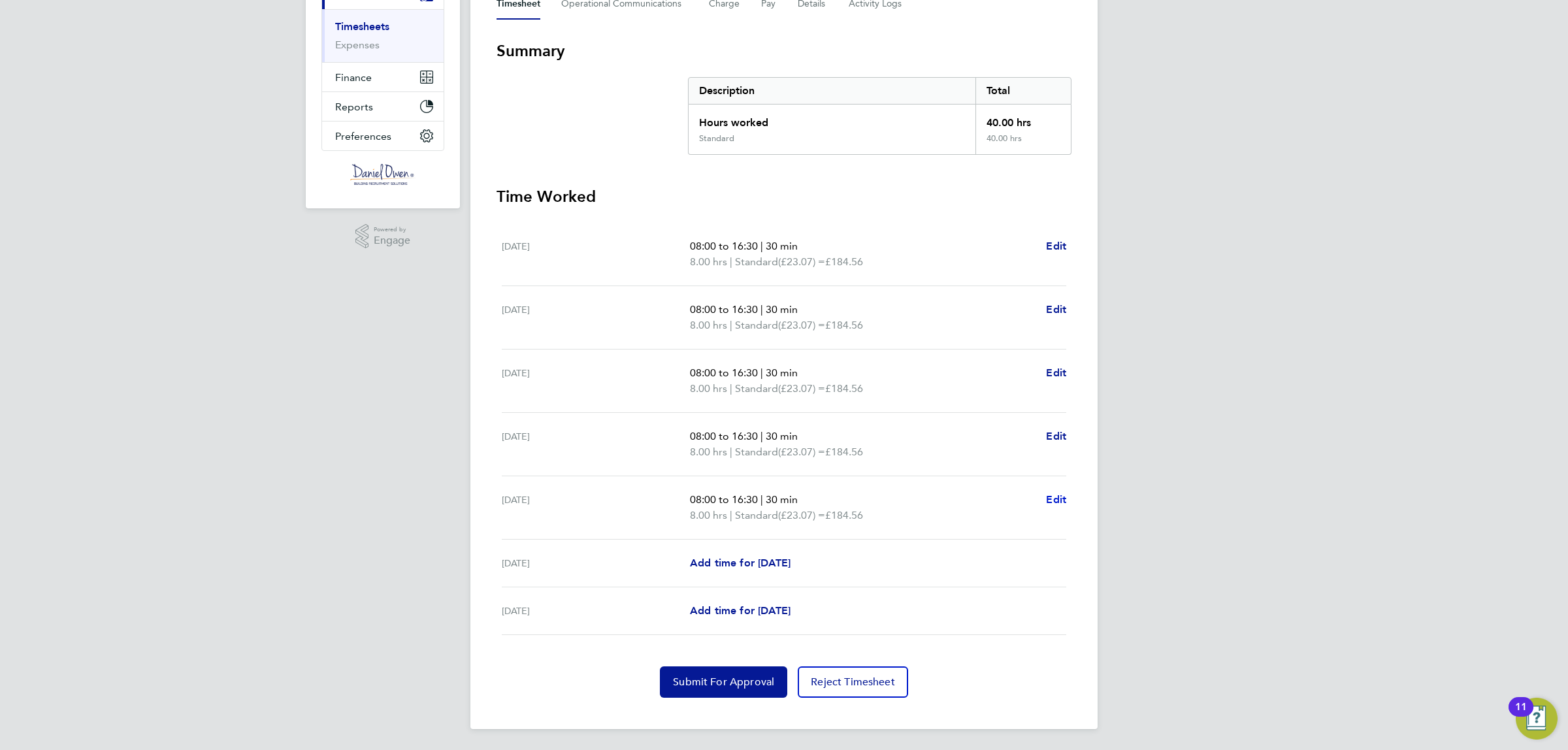
click at [1059, 501] on span "Edit" at bounding box center [1056, 499] width 20 height 12
select select "30"
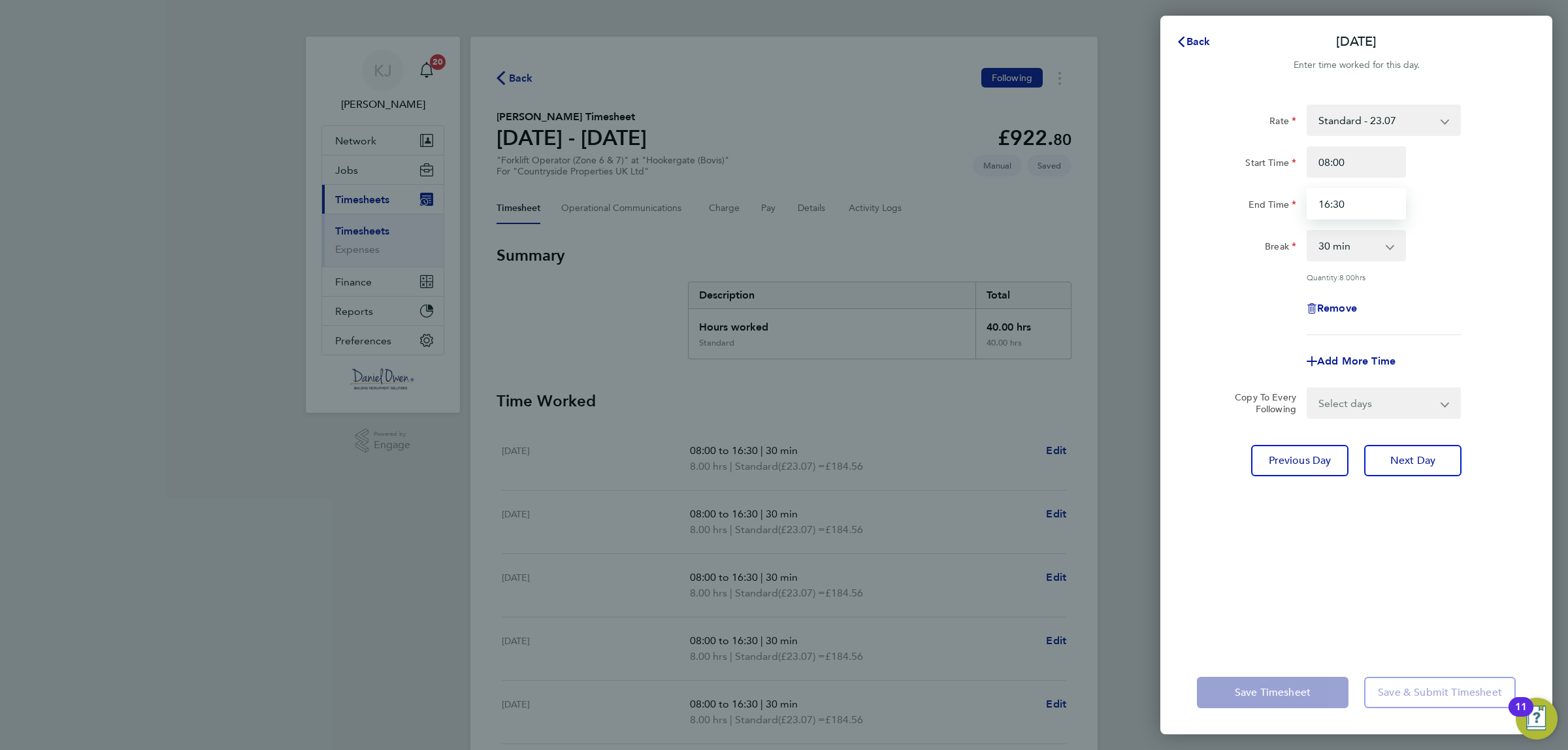
drag, startPoint x: 1350, startPoint y: 205, endPoint x: 1198, endPoint y: 191, distance: 152.6
click at [1198, 191] on div "End Time 16:30" at bounding box center [1356, 203] width 329 height 31
type input "15:30"
click at [1291, 598] on div "Rate Standard - 23.07 Start Time 08:00 End Time 15:30 Break 0 min 15 min 30 min…" at bounding box center [1356, 369] width 392 height 562
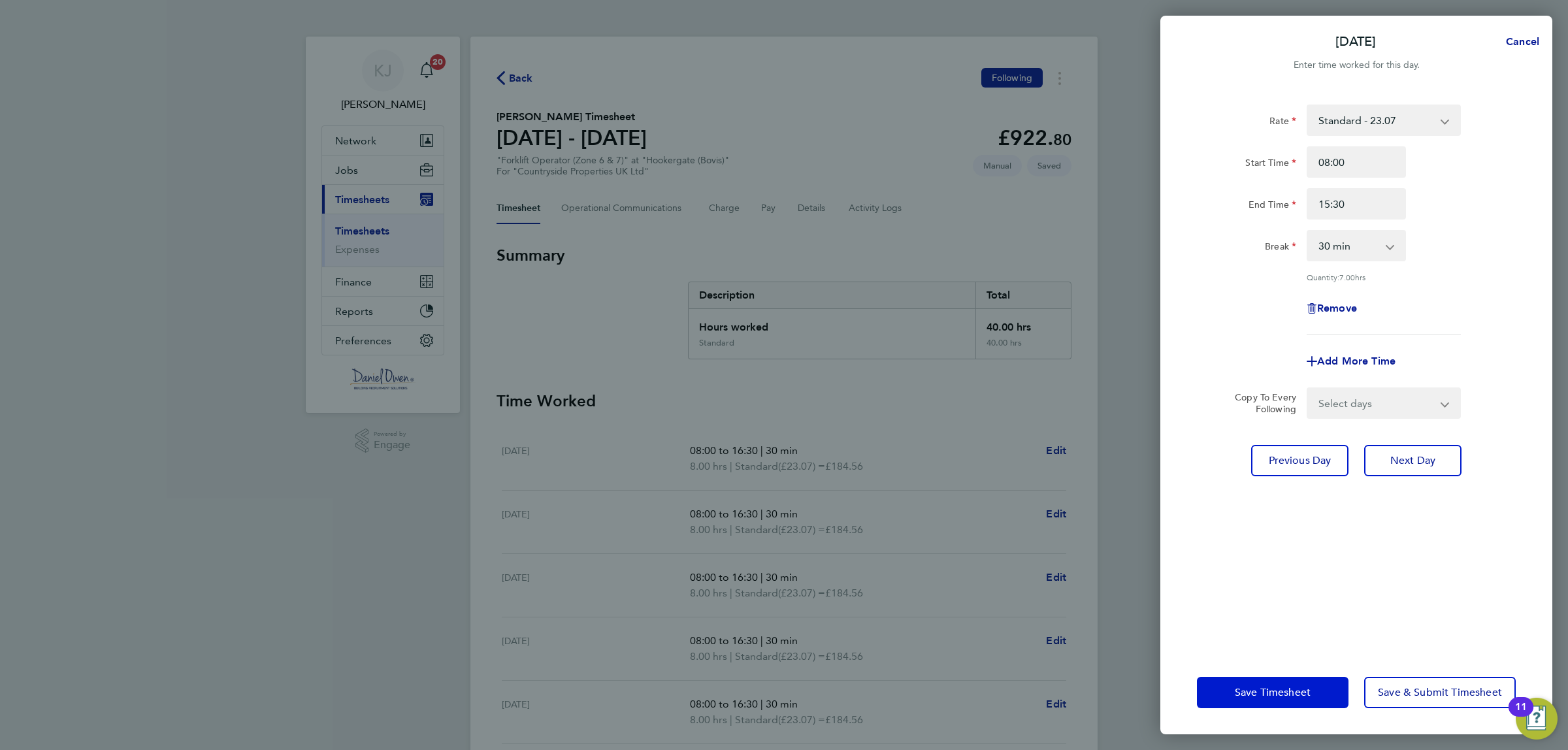
click at [1286, 698] on span "Save Timesheet" at bounding box center [1273, 693] width 76 height 13
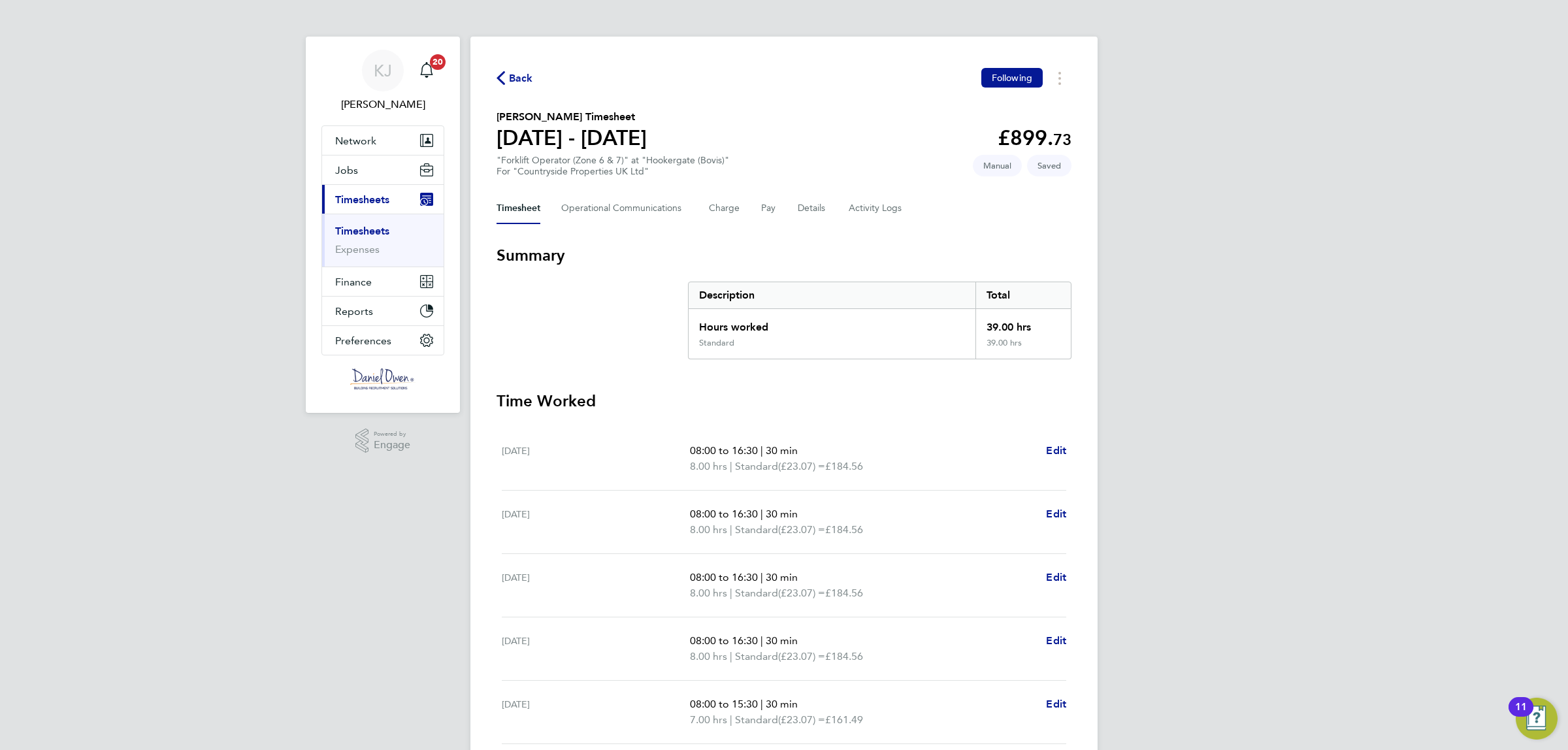
click at [511, 81] on span "Back" at bounding box center [521, 78] width 24 height 15
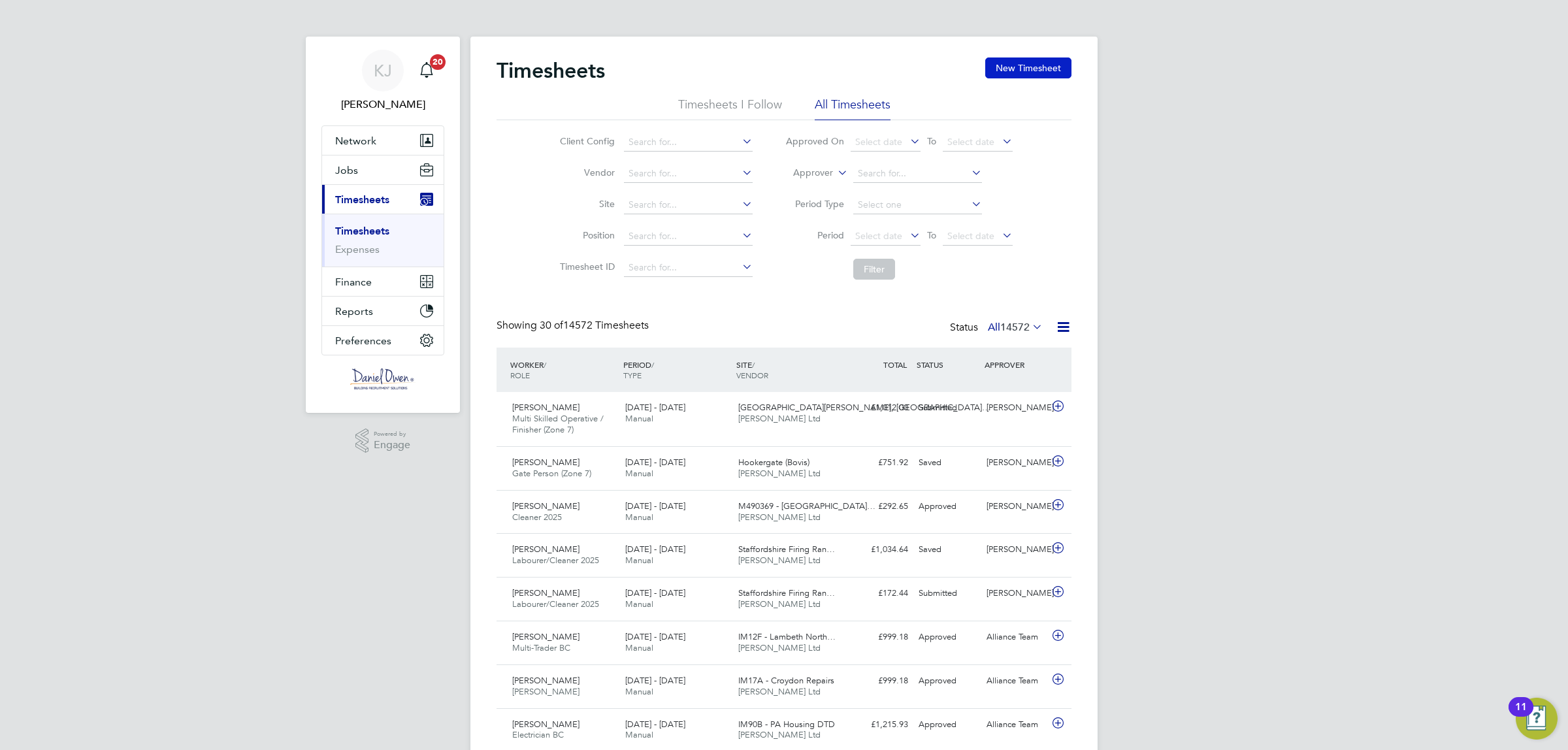
click at [1033, 60] on button "New Timesheet" at bounding box center [1028, 68] width 86 height 21
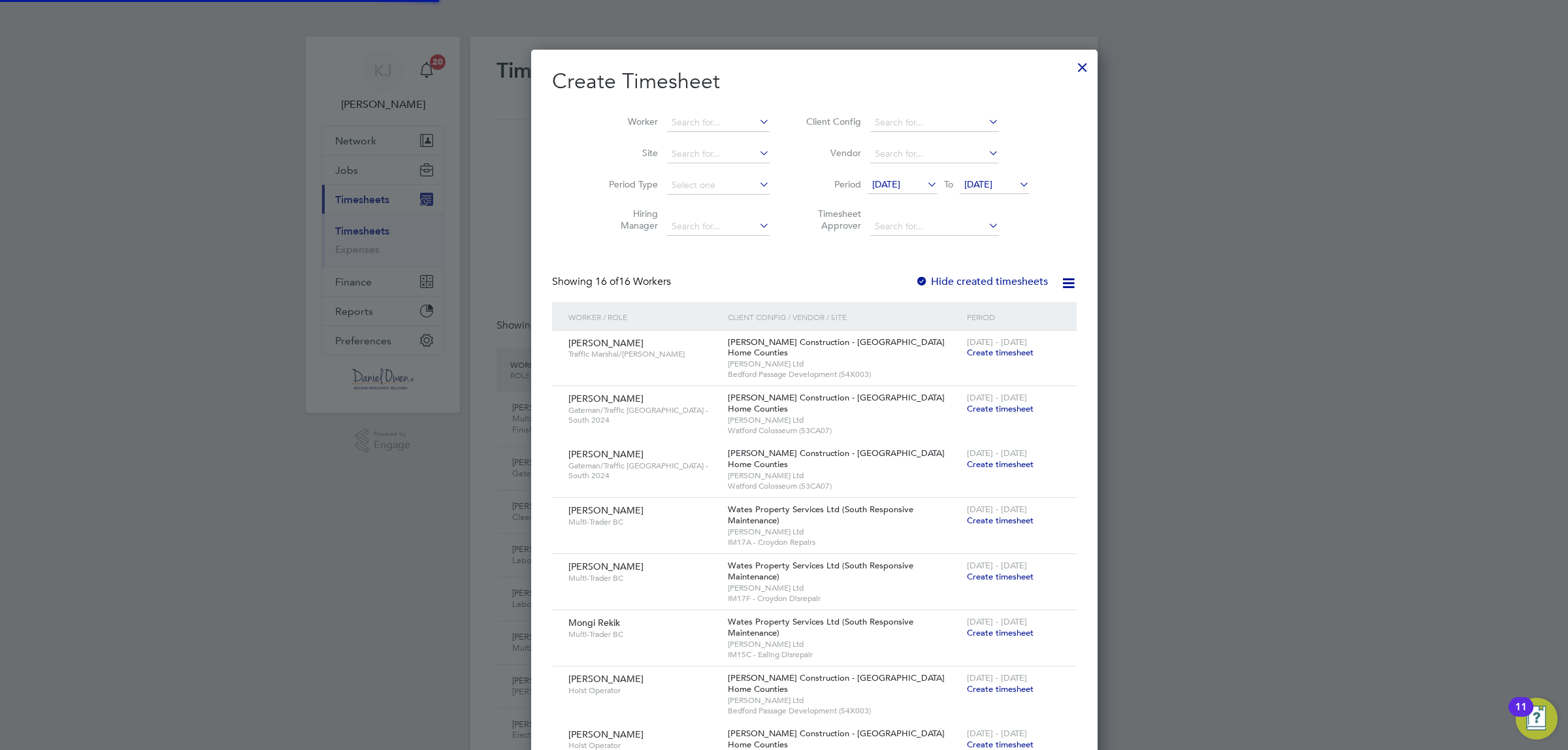
scroll to position [1385, 505]
click at [671, 122] on input at bounding box center [717, 123] width 102 height 19
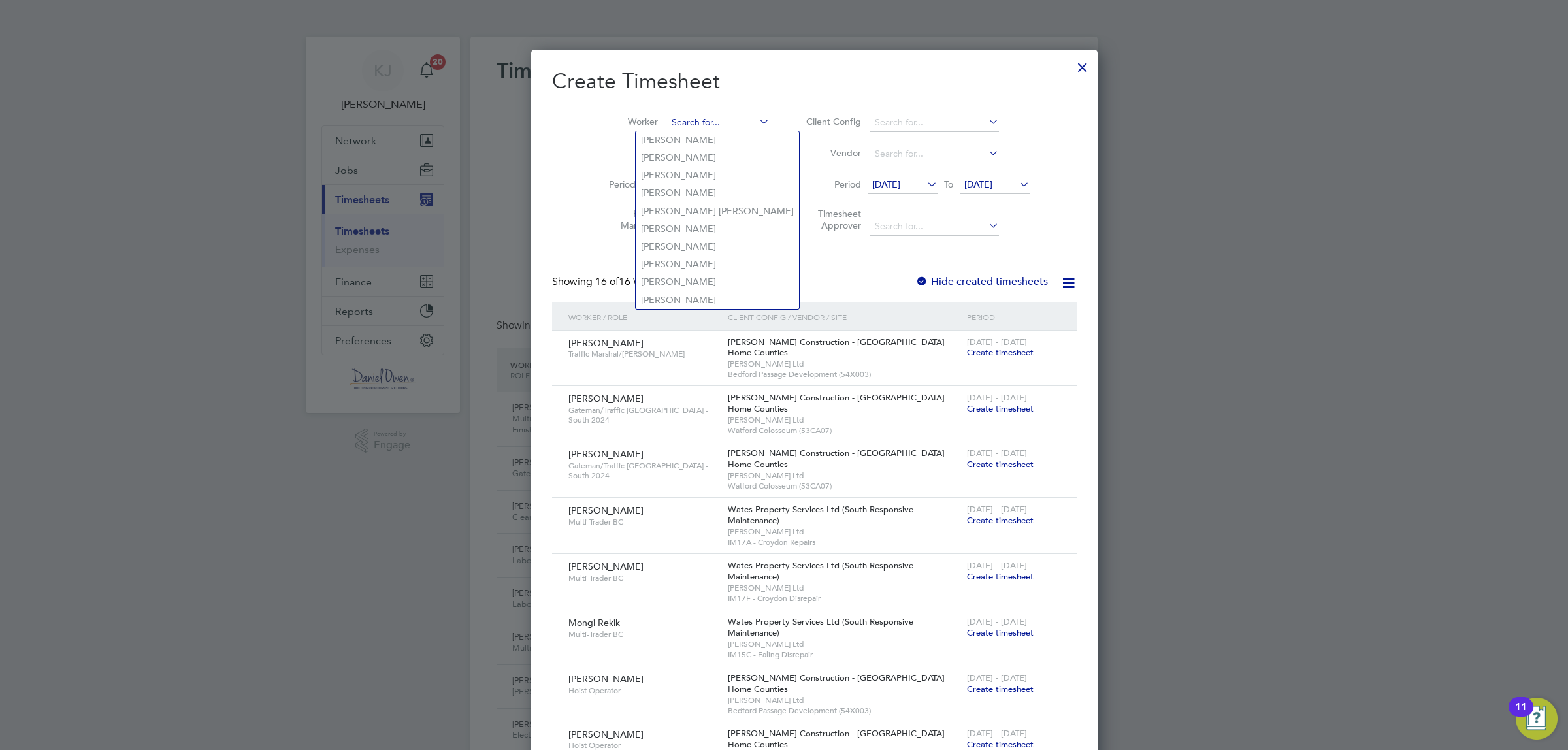
type input "s"
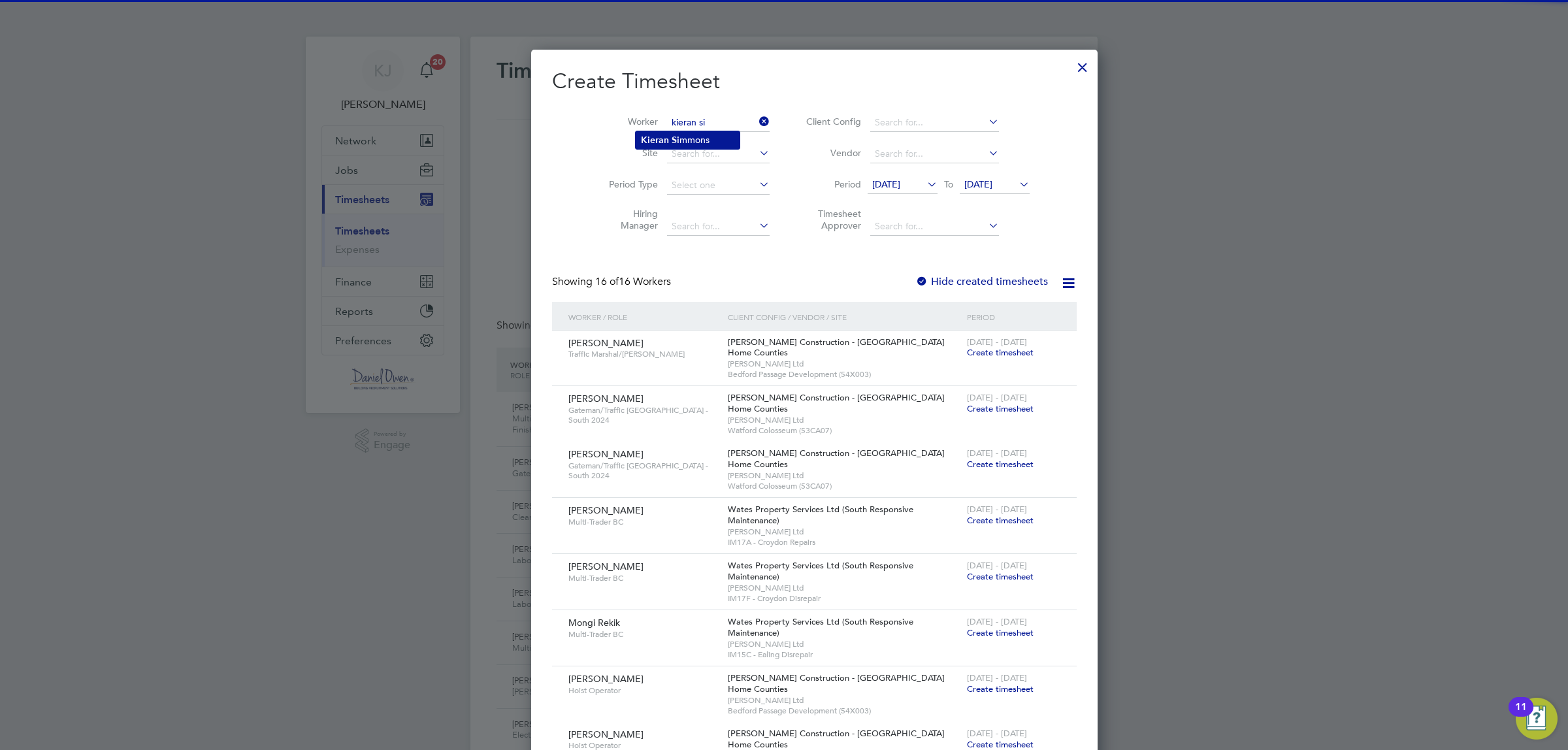
click at [704, 138] on li "Kieran Si mmons" at bounding box center [688, 140] width 104 height 18
type input "[PERSON_NAME]"
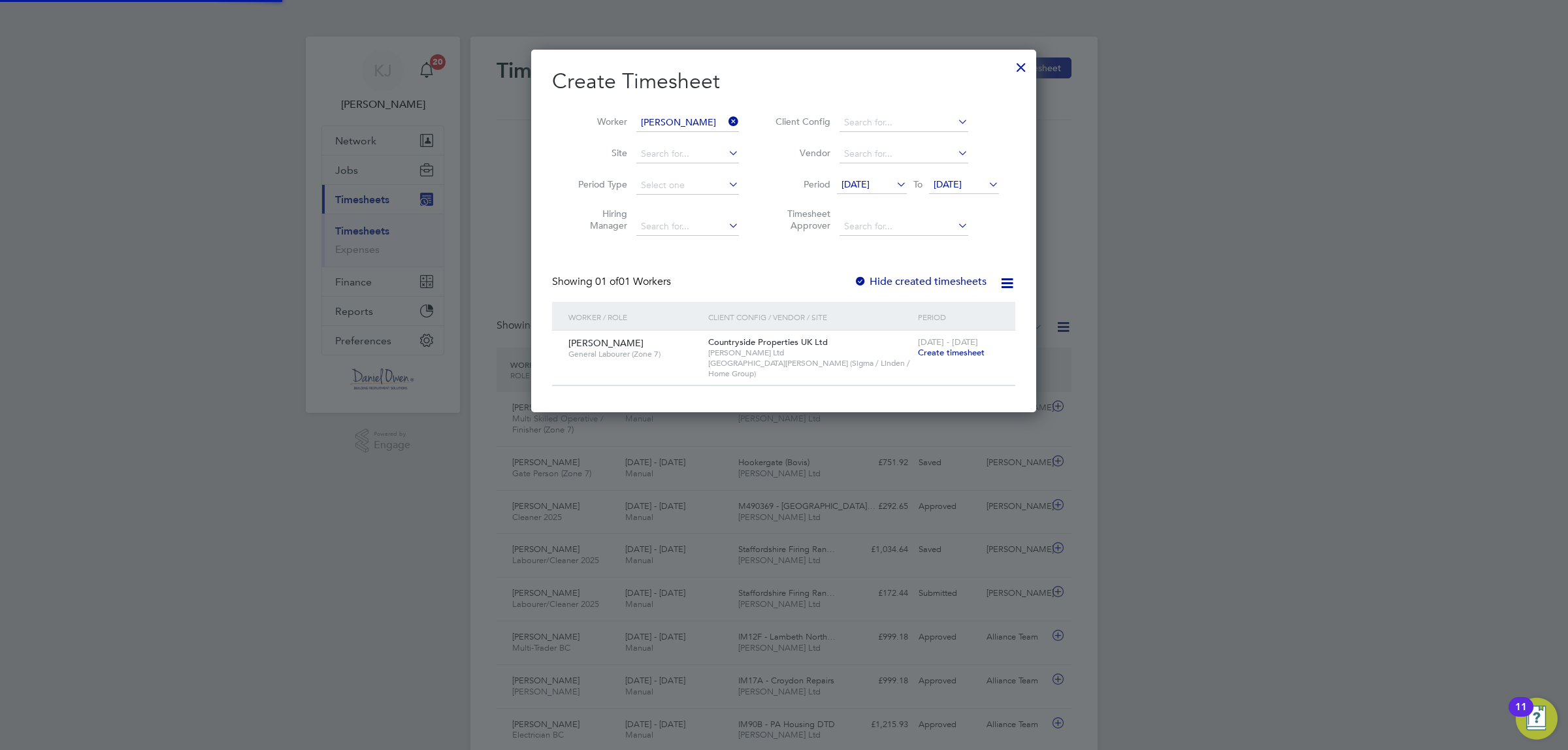
scroll to position [364, 505]
click at [944, 353] on span "Create timesheet" at bounding box center [951, 352] width 67 height 11
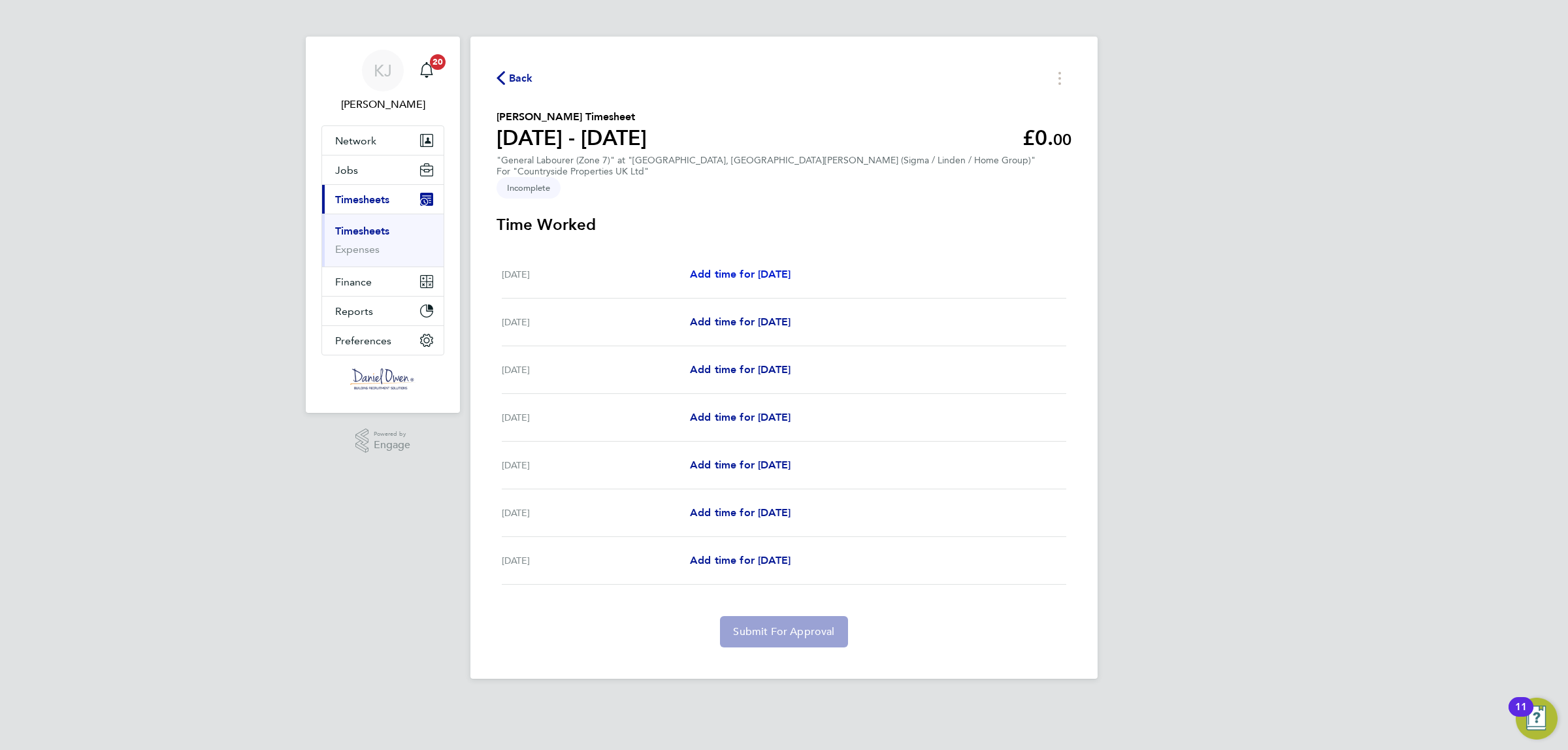
click at [733, 268] on span "Add time for Mon 22 Sep" at bounding box center [740, 273] width 101 height 12
select select "30"
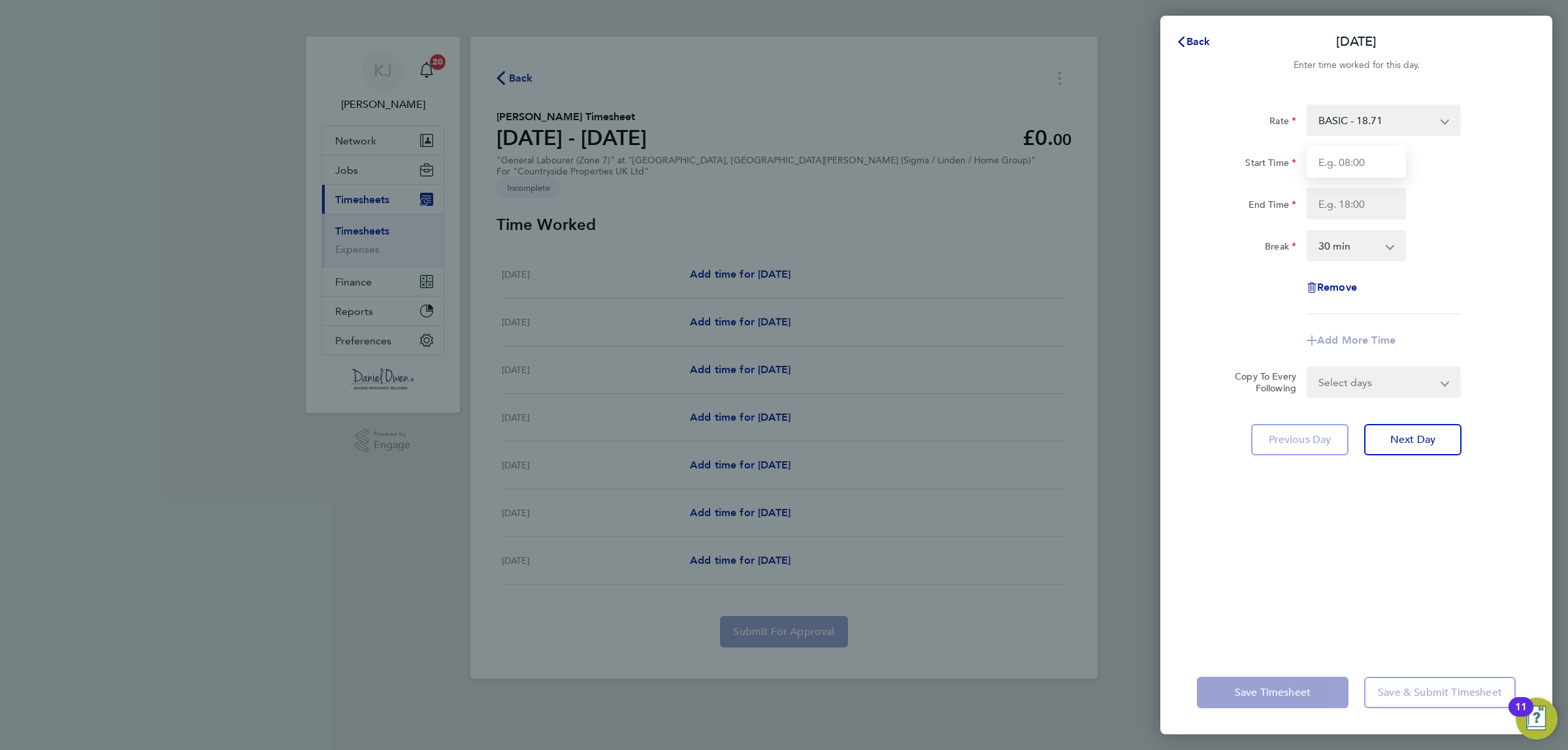
click at [1311, 172] on input "Start Time" at bounding box center [1356, 162] width 99 height 31
type input "07:30"
click at [1328, 193] on input "End Time" at bounding box center [1356, 203] width 99 height 31
type input "16:30"
drag, startPoint x: 1470, startPoint y: 648, endPoint x: 1482, endPoint y: 650, distance: 12.2
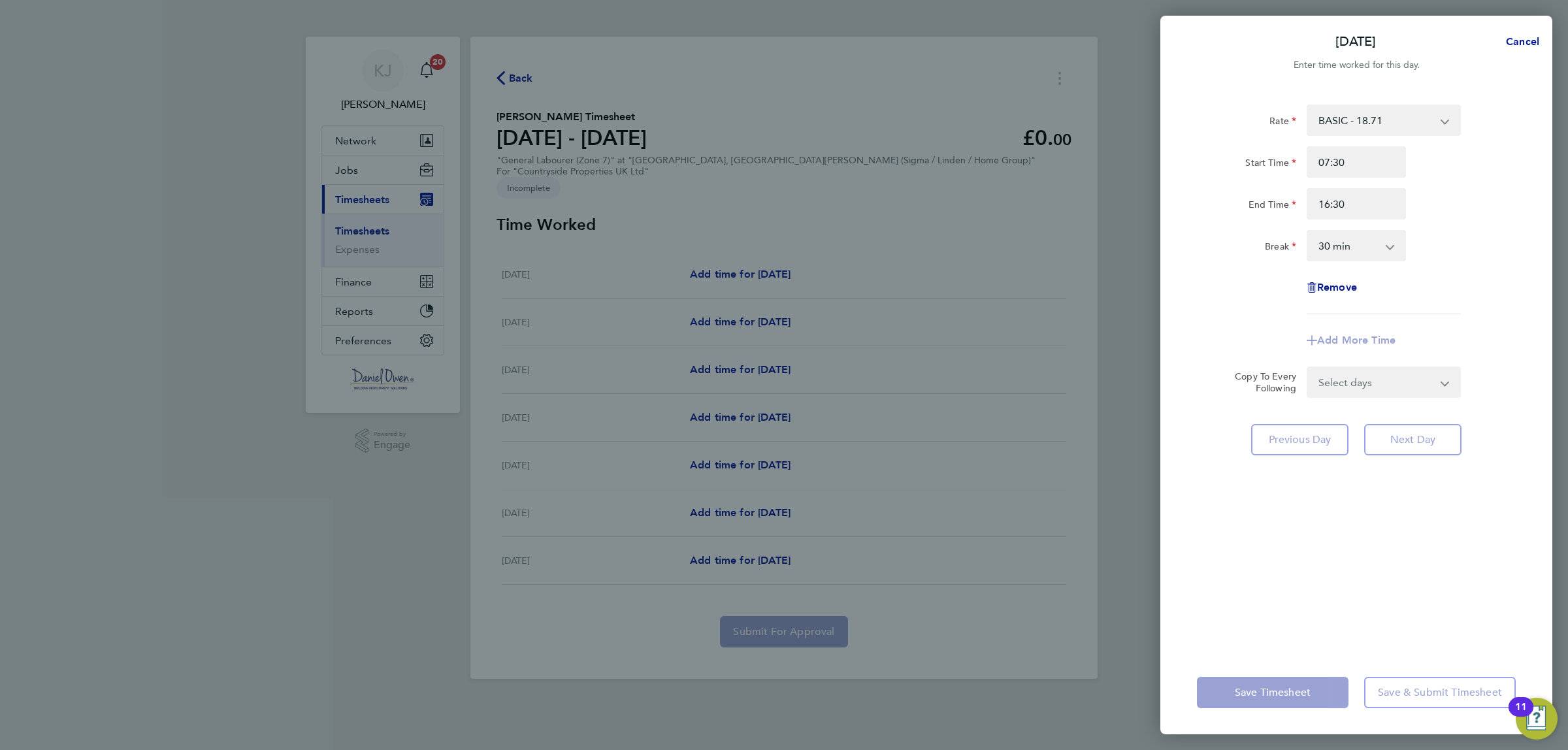
click at [1474, 648] on div "Rate BASIC - 18.71 Start Time 07:30 End Time 16:30 Break 0 min 15 min 30 min 45…" at bounding box center [1356, 369] width 392 height 562
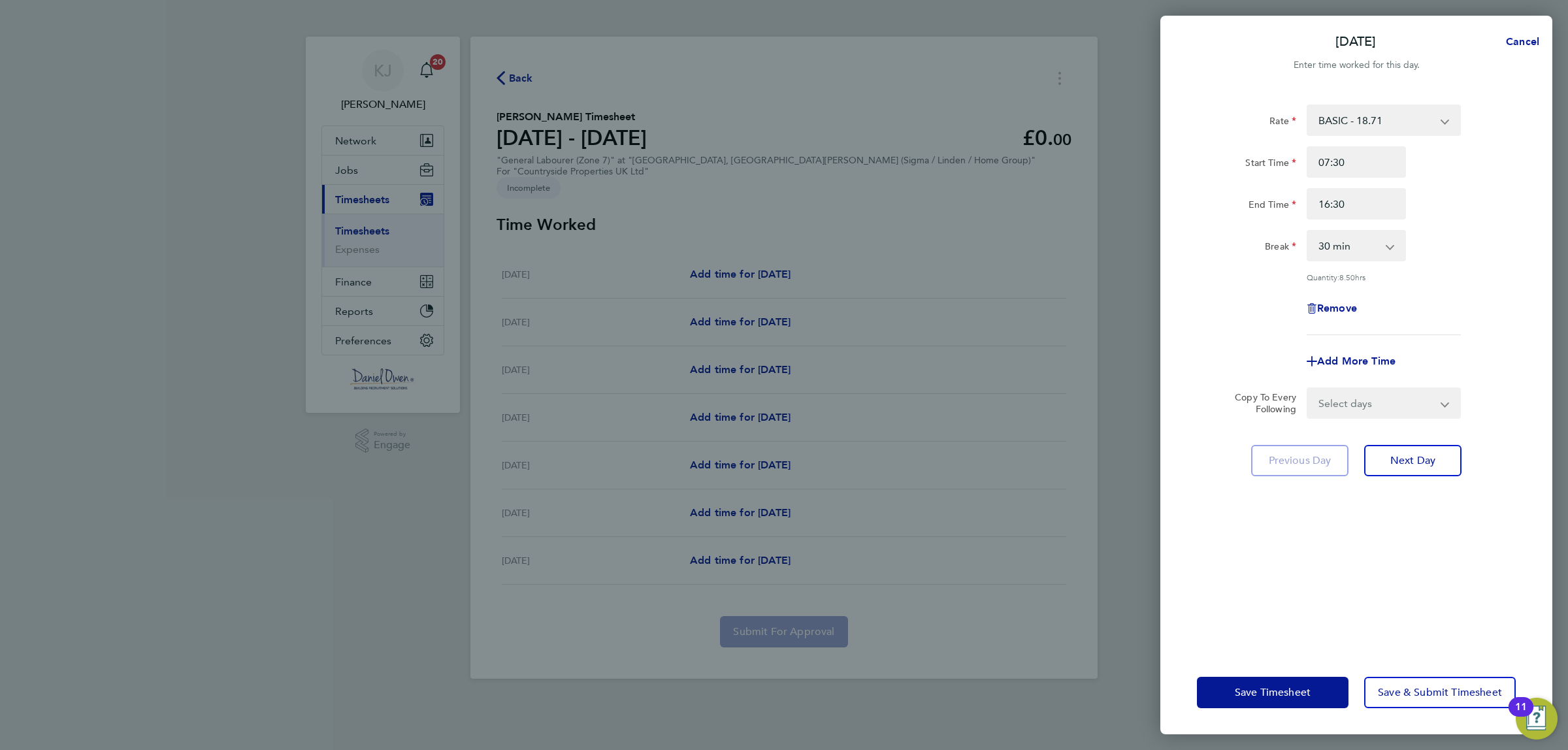
click at [1406, 416] on select "Select days Day Weekday (Mon-Fri) Weekend (Sat-Sun) Tuesday Wednesday Thursday …" at bounding box center [1377, 403] width 137 height 29
select select "WEEKDAY"
click at [1308, 389] on select "Select days Day Weekday (Mon-Fri) Weekend (Sat-Sun) Tuesday Wednesday Thursday …" at bounding box center [1377, 403] width 137 height 29
select select "2025-09-28"
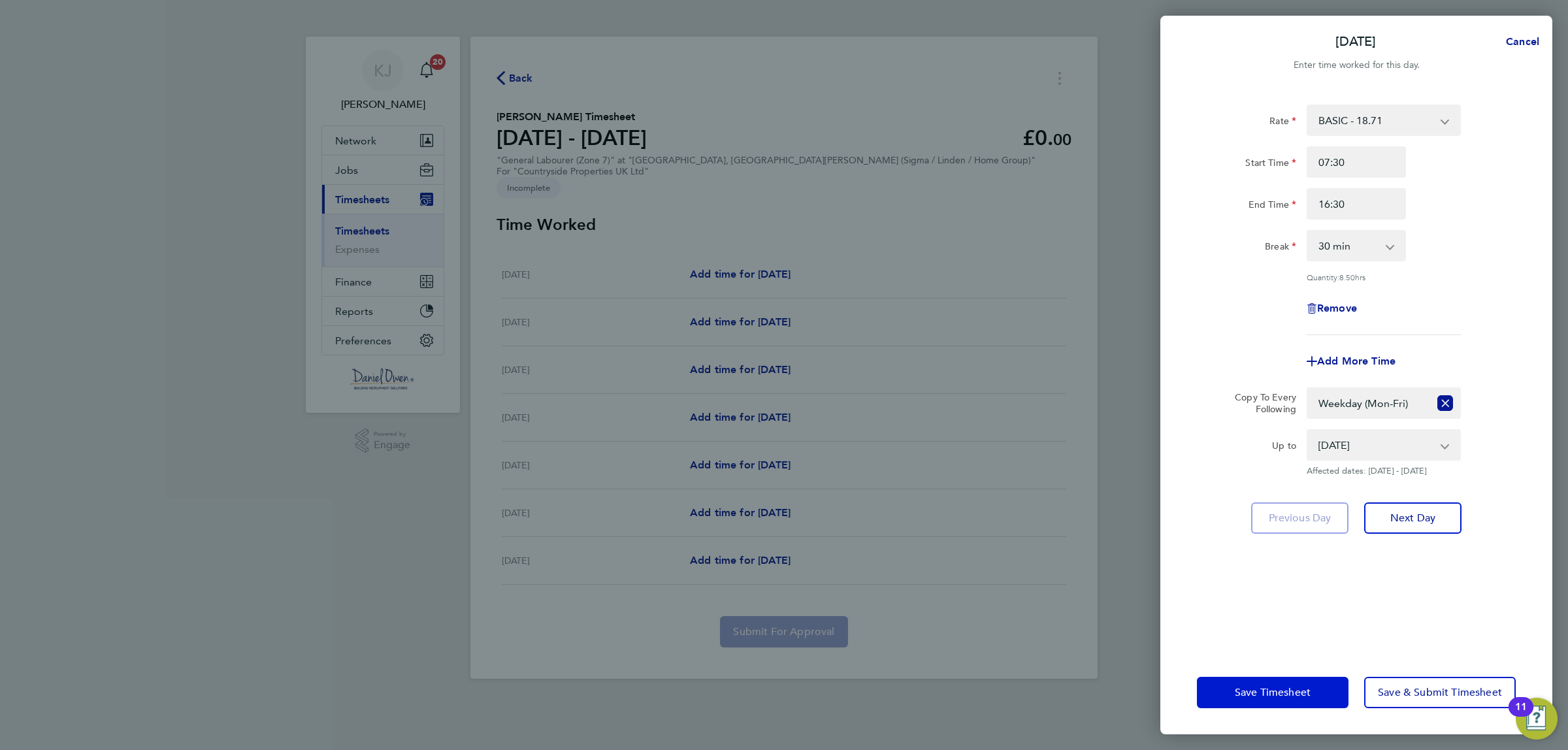
click at [1239, 700] on button "Save Timesheet" at bounding box center [1273, 693] width 152 height 31
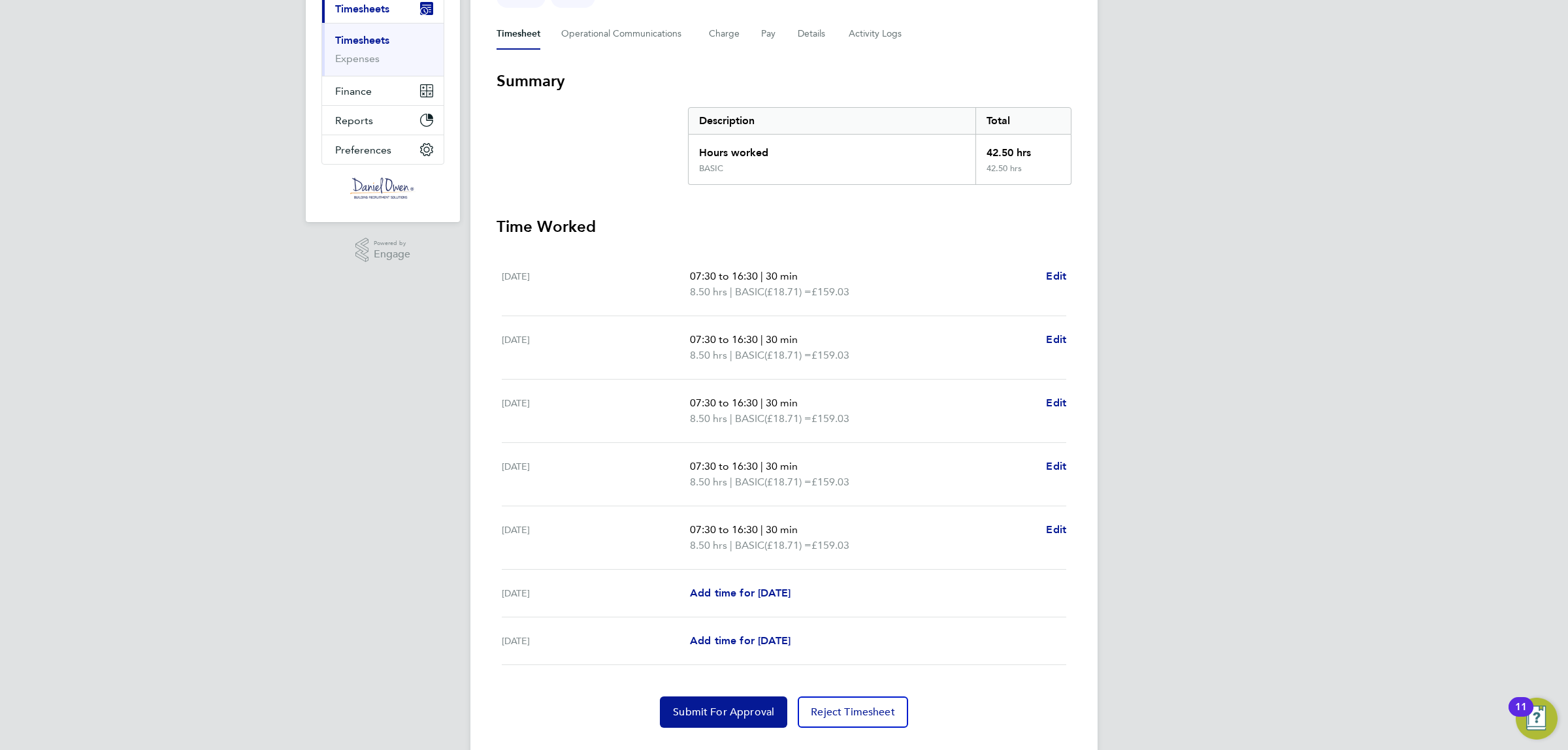
scroll to position [206, 0]
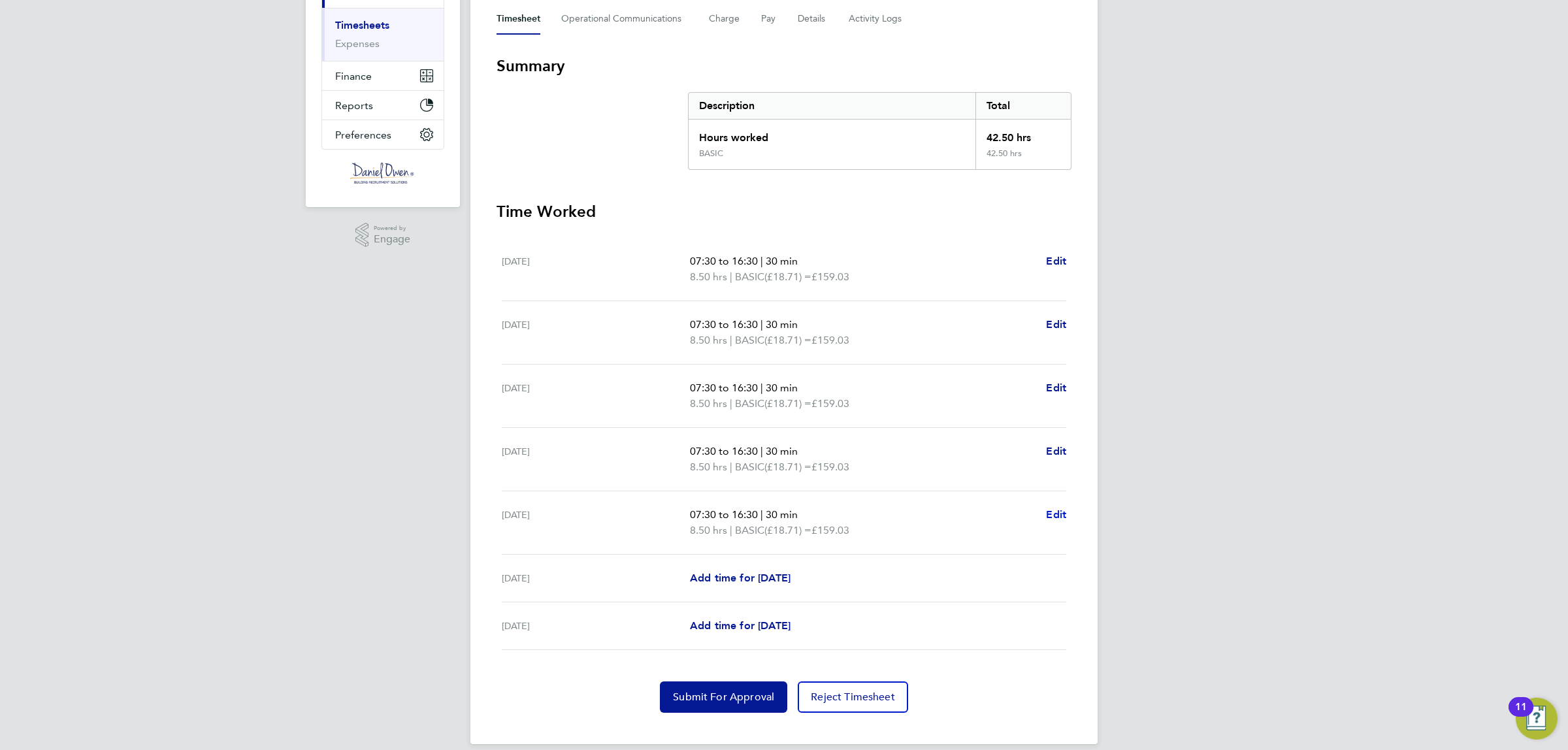
click at [1053, 509] on span "Edit" at bounding box center [1056, 515] width 20 height 12
select select "30"
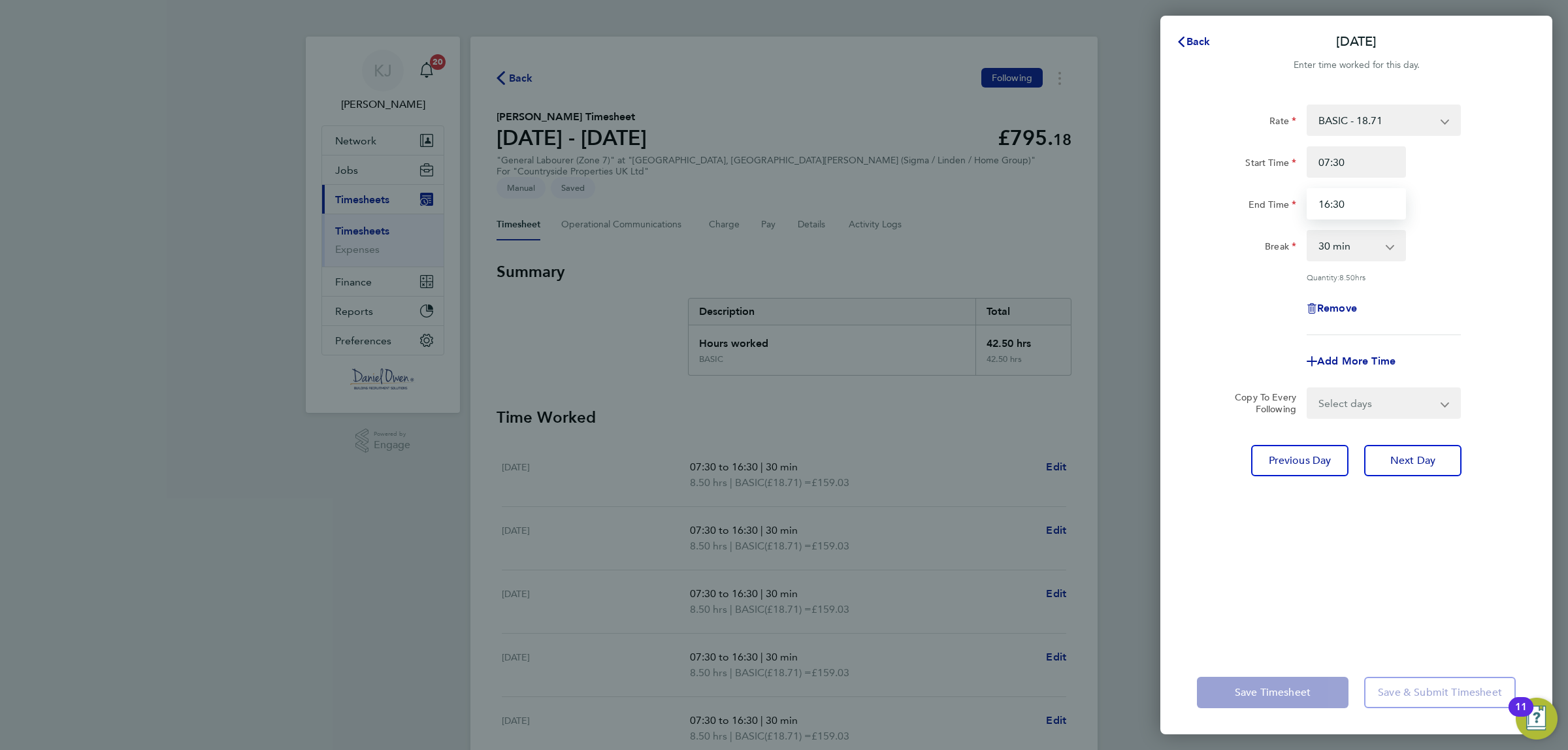
drag, startPoint x: 1344, startPoint y: 212, endPoint x: 1279, endPoint y: 204, distance: 65.5
click at [1279, 204] on div "End Time 16:30" at bounding box center [1356, 203] width 329 height 31
type input "15:30"
click at [1246, 650] on div "Back Fri 26 Sep Enter time worked for this day. Rate BASIC - 18.71 Start Time 0…" at bounding box center [1356, 375] width 392 height 719
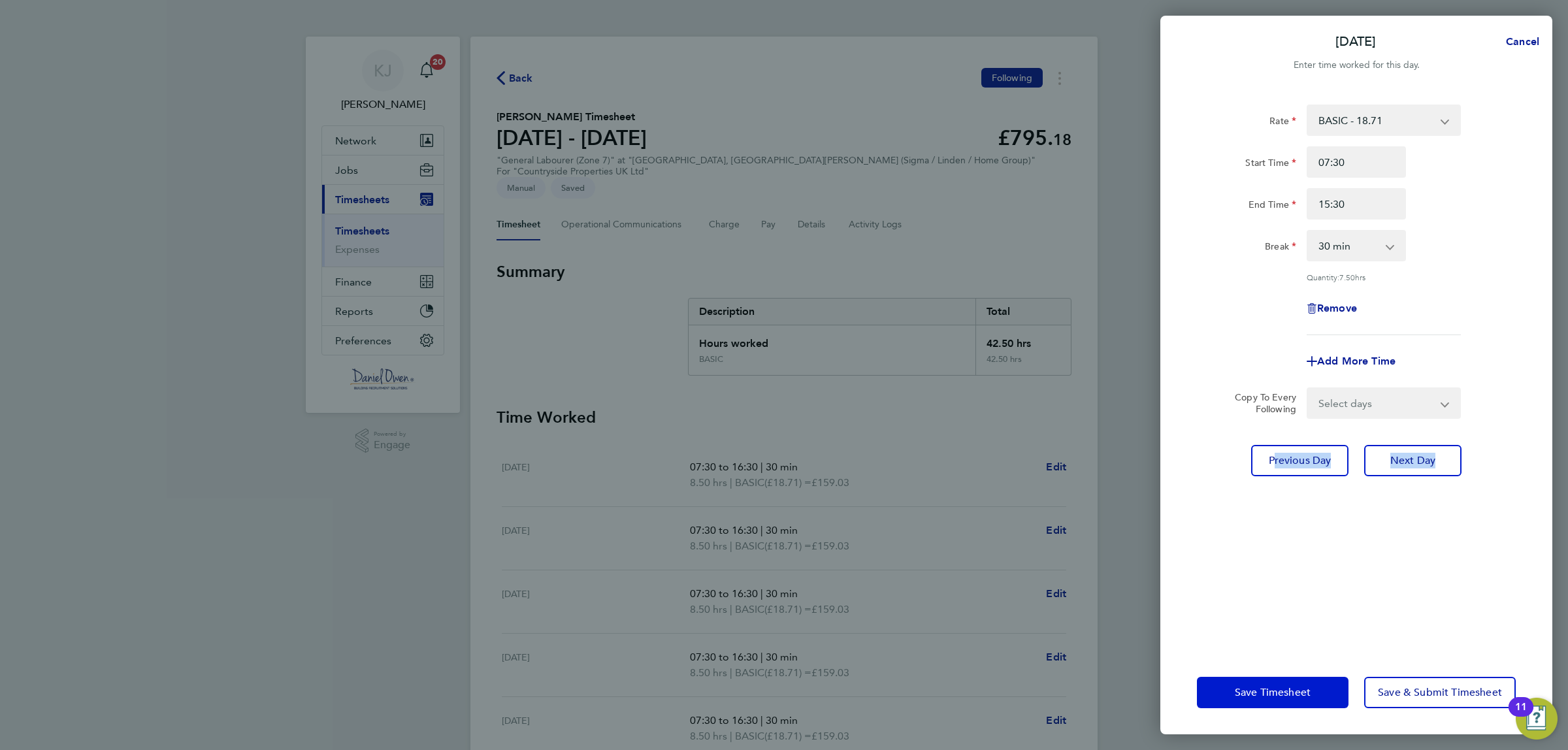
click at [1243, 699] on button "Save Timesheet" at bounding box center [1273, 693] width 152 height 31
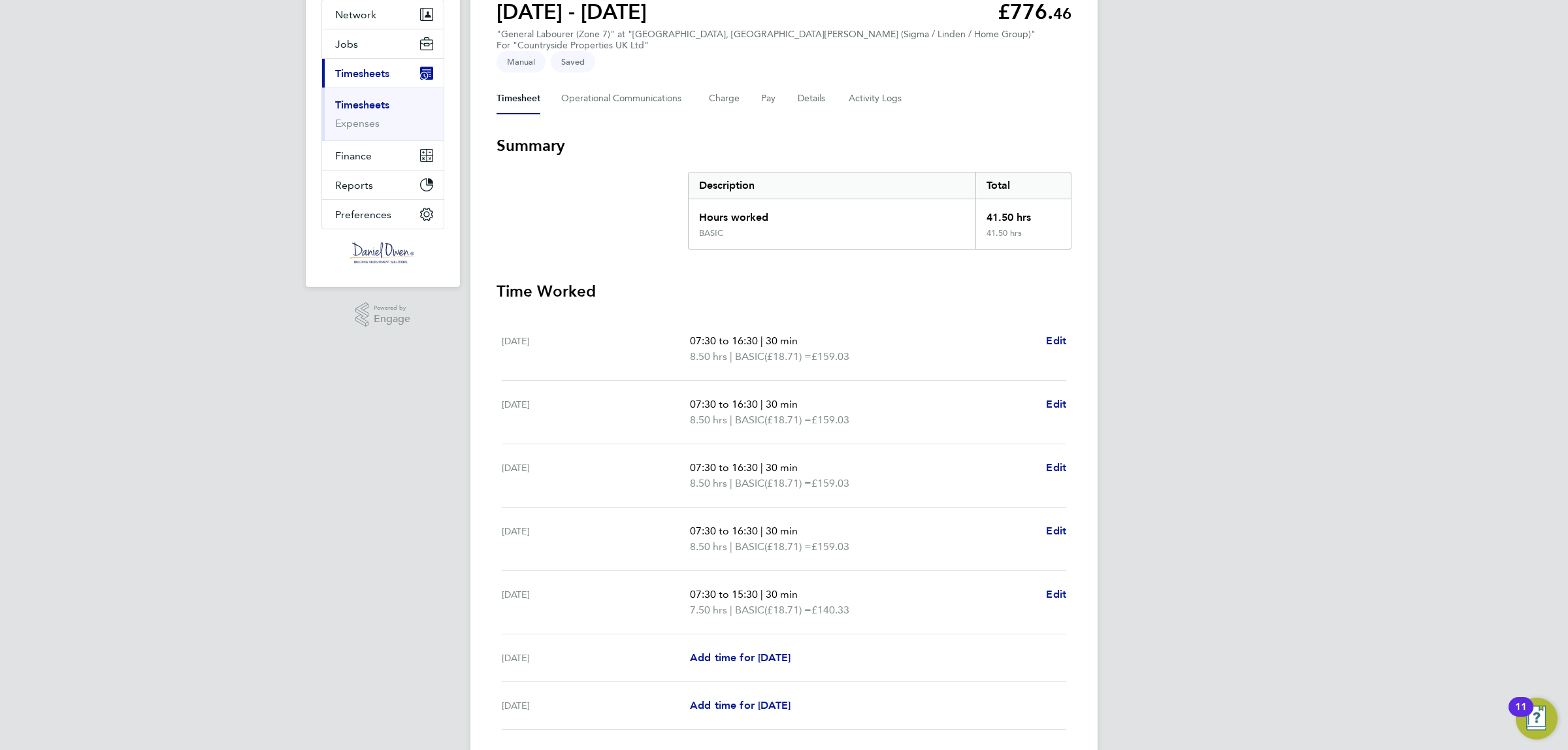
scroll to position [206, 0]
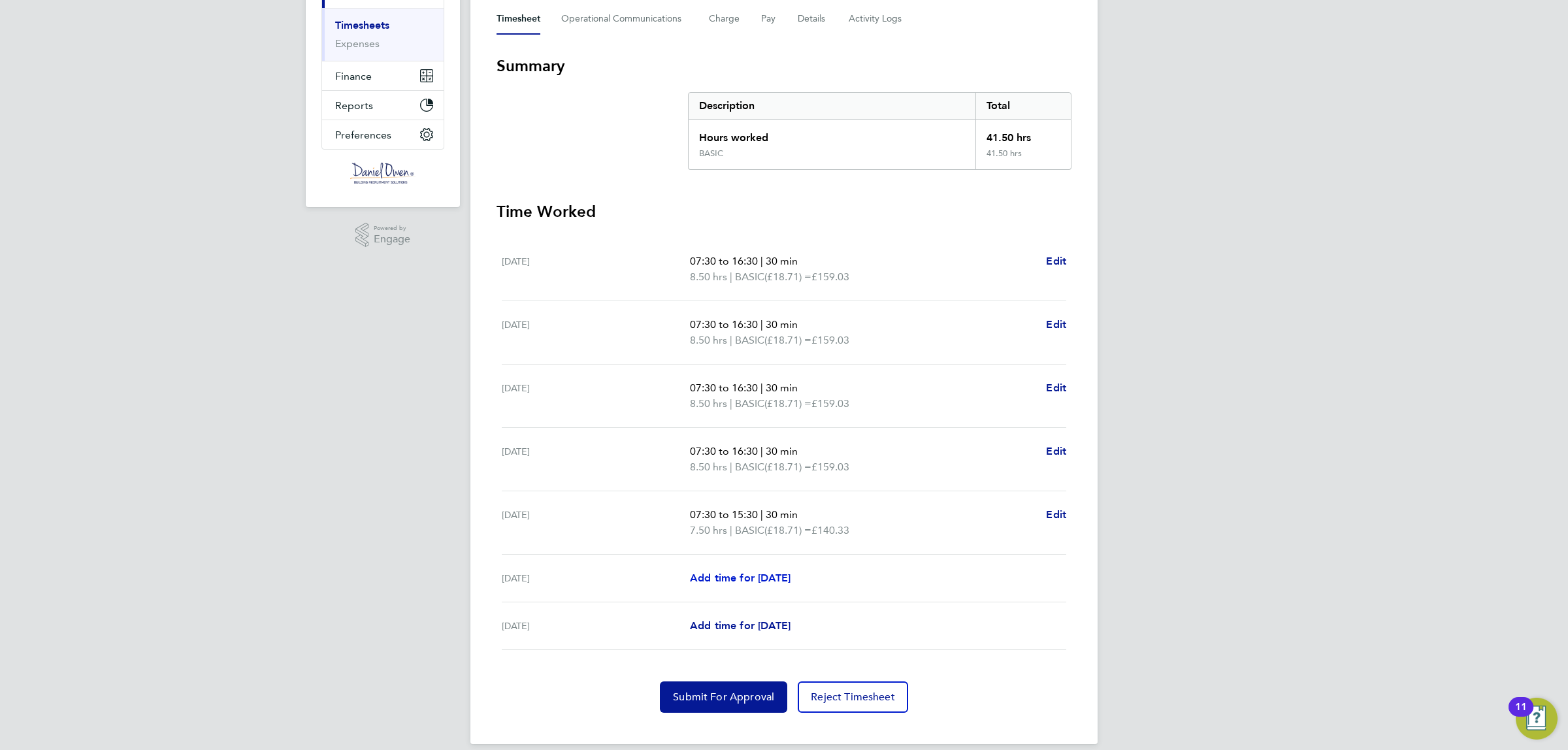
click at [791, 572] on span "Add time for Sat 27 Sep" at bounding box center [740, 577] width 101 height 12
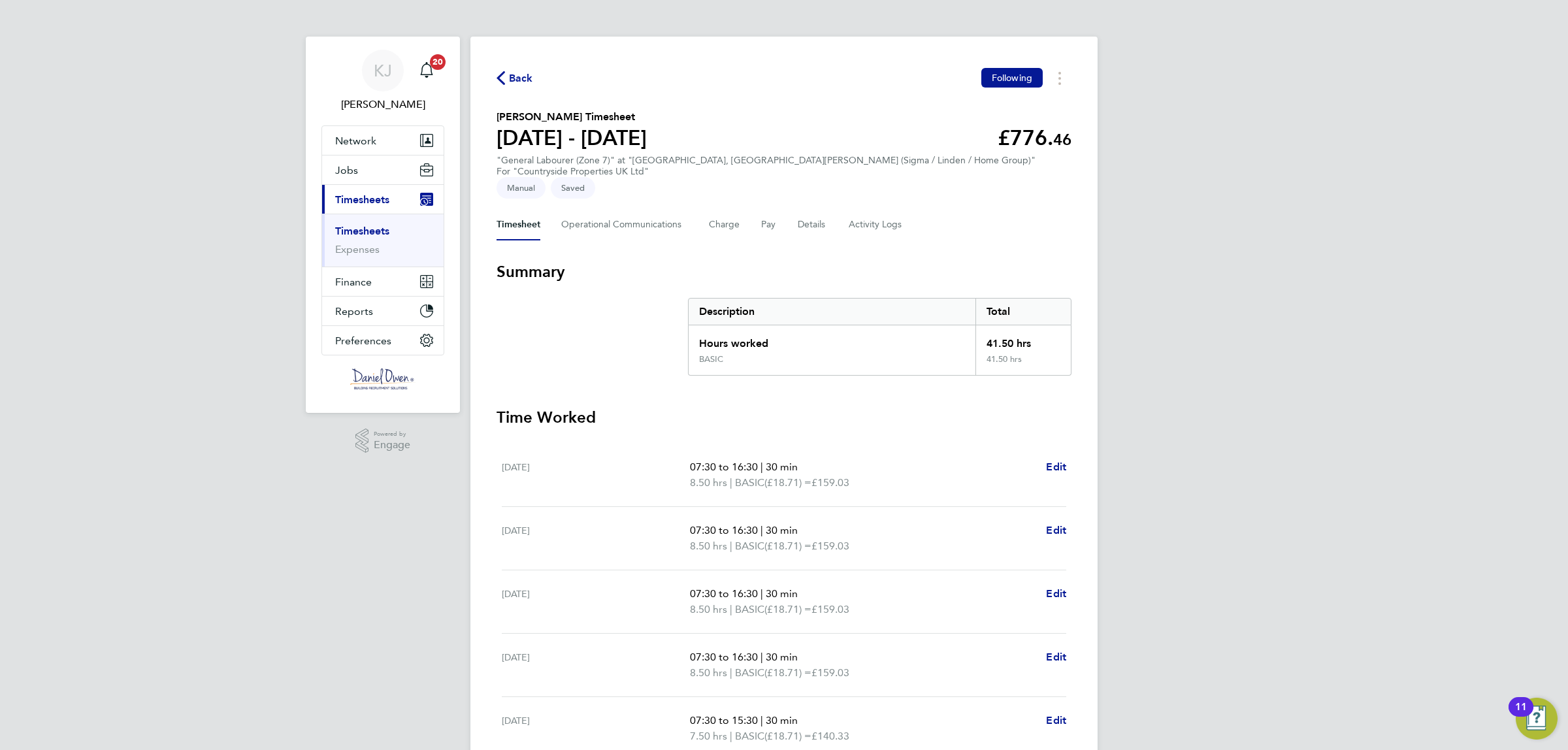
select select "30"
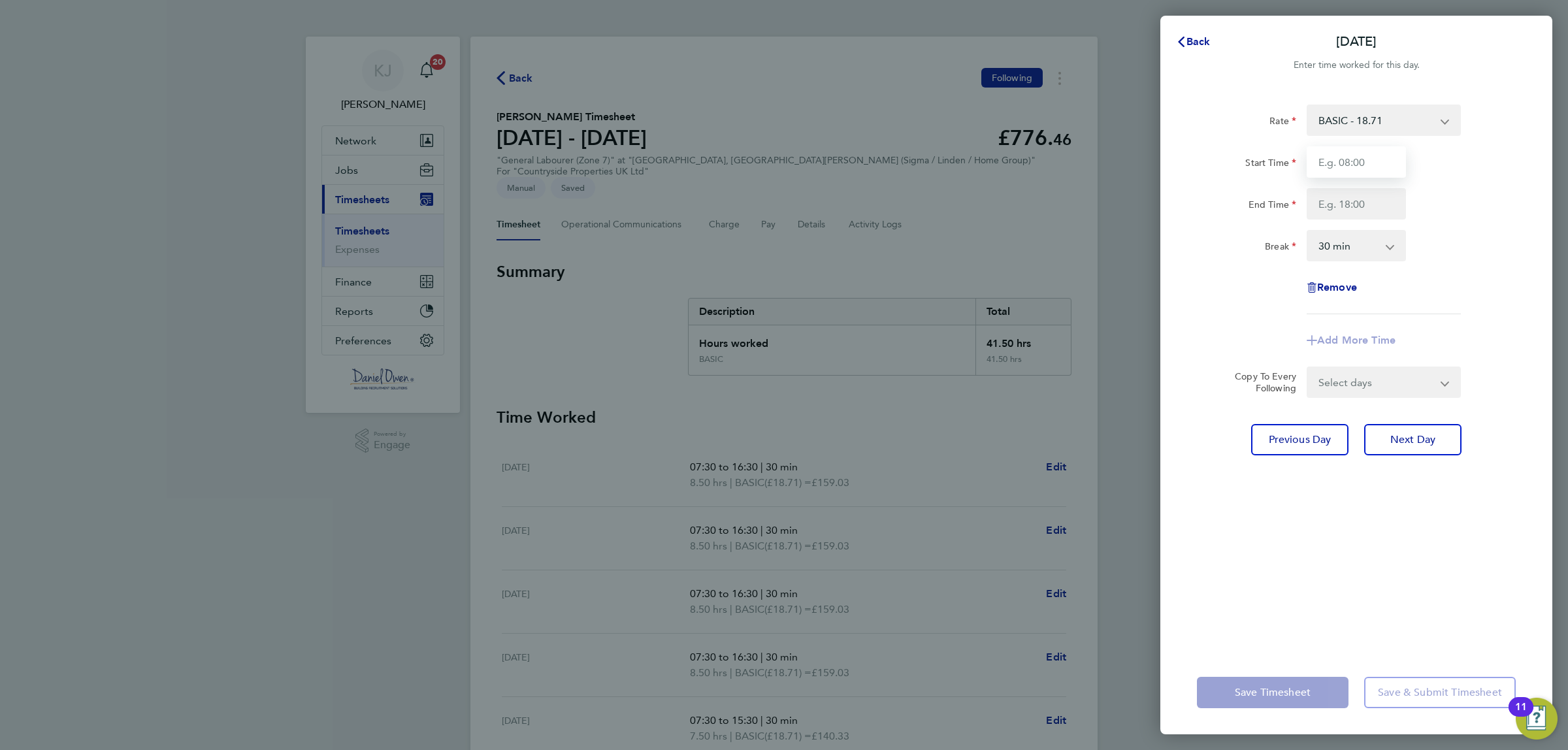
click at [1383, 168] on input "Start Time" at bounding box center [1356, 162] width 99 height 31
type input "08:00"
click at [1322, 210] on input "End Time" at bounding box center [1356, 203] width 99 height 31
click at [1351, 564] on div "Rate BASIC - 18.71 Start Time 08:00 End Time 16:30 Break 0 min 15 min 30 min 45…" at bounding box center [1356, 369] width 392 height 562
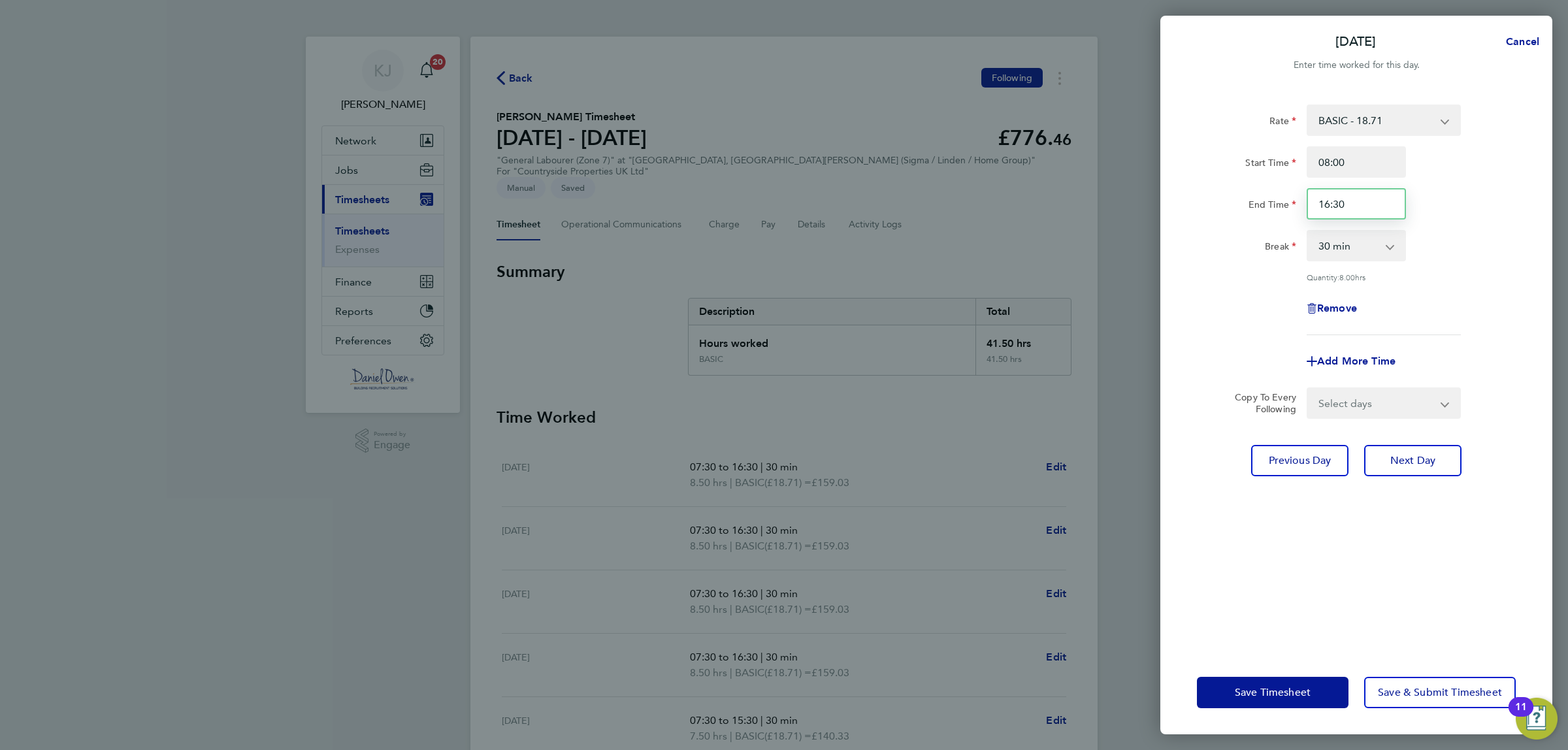
drag, startPoint x: 1360, startPoint y: 194, endPoint x: 1282, endPoint y: 202, distance: 78.4
click at [1282, 202] on div "End Time 16:30" at bounding box center [1356, 203] width 329 height 31
type input "16:00"
click at [1191, 600] on div "Rate BASIC - 18.71 Start Time 08:00 End Time 16:00 Break 0 min 15 min 30 min 45…" at bounding box center [1356, 369] width 392 height 562
click at [1266, 683] on button "Save Timesheet" at bounding box center [1273, 693] width 152 height 31
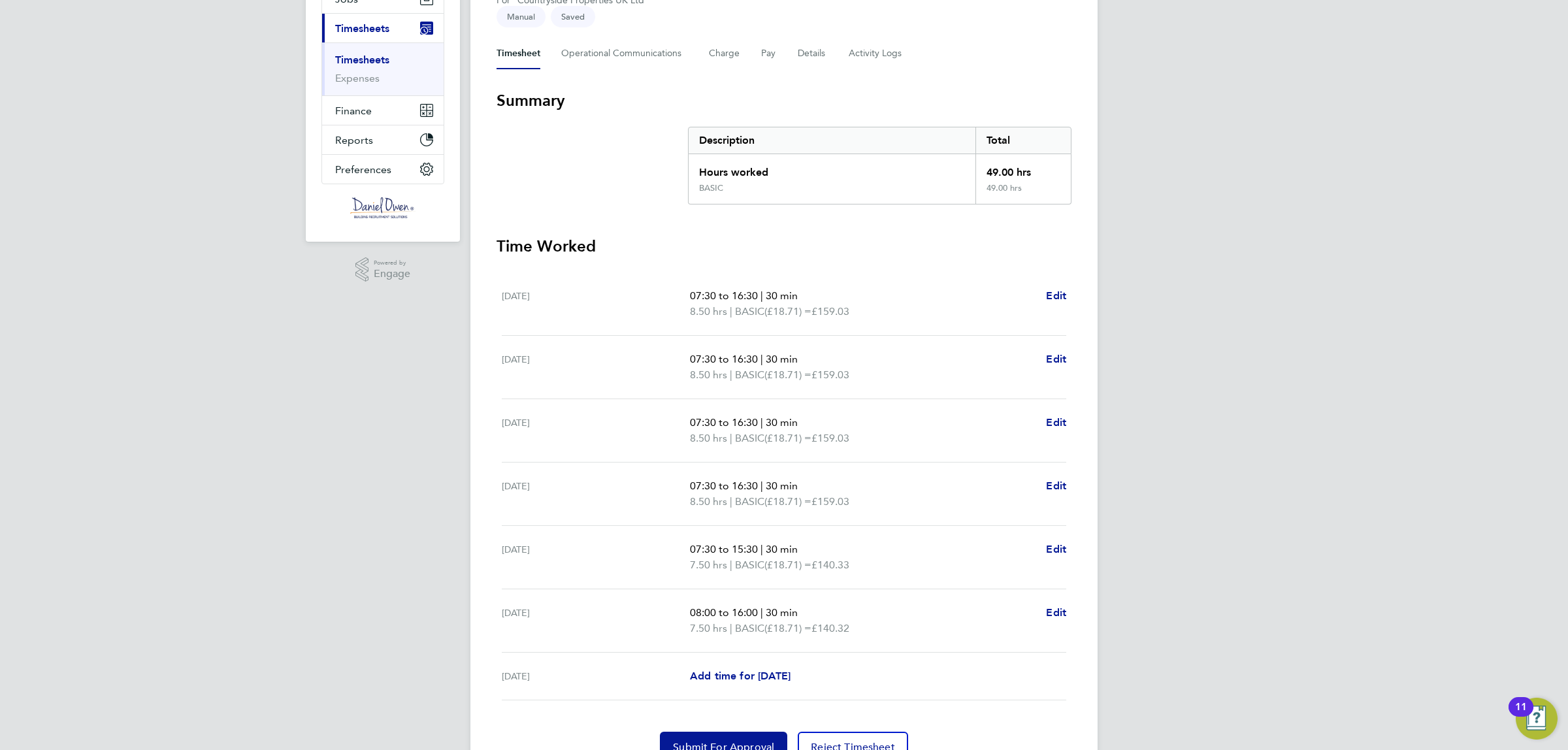
scroll to position [221, 0]
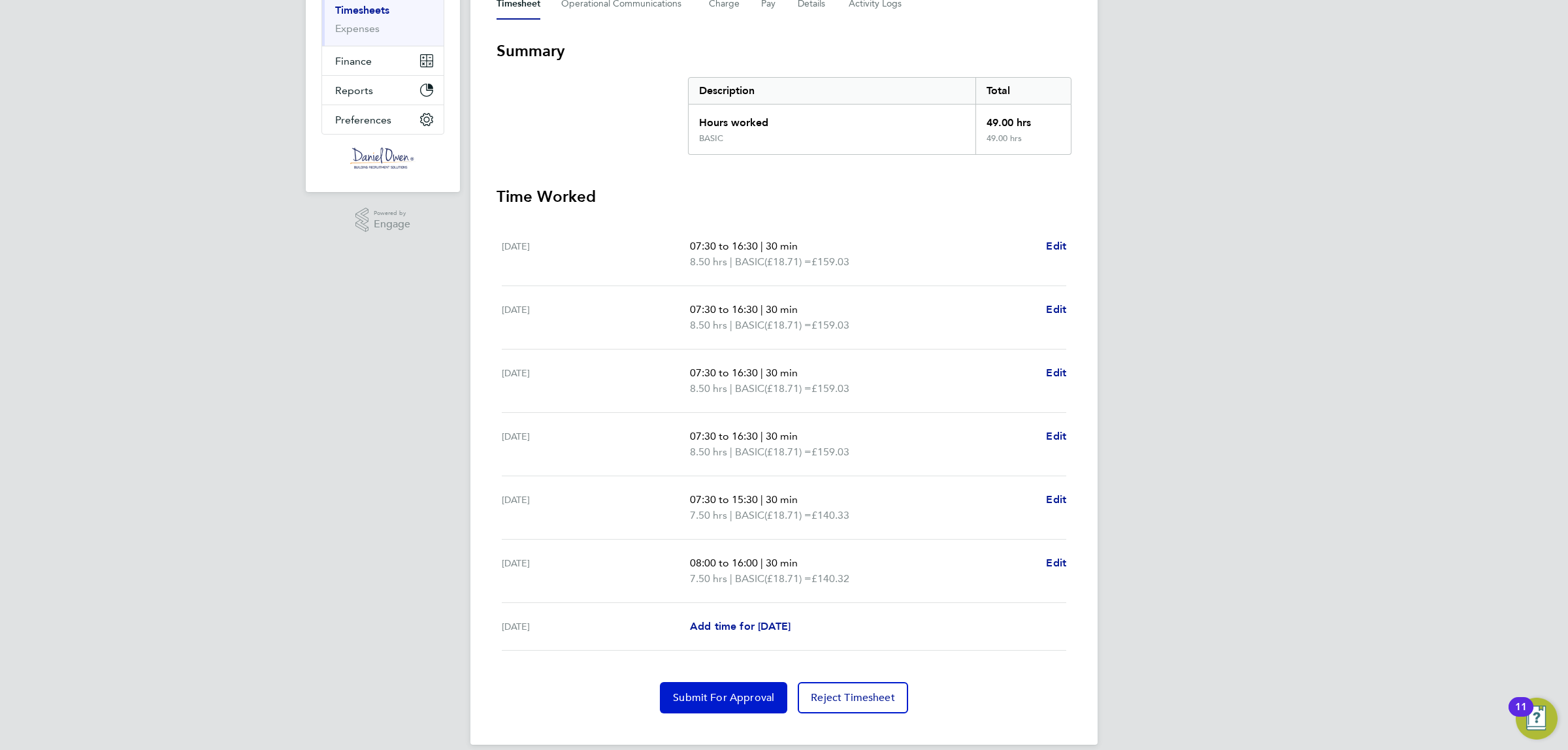
click at [752, 691] on span "Submit For Approval" at bounding box center [724, 698] width 102 height 13
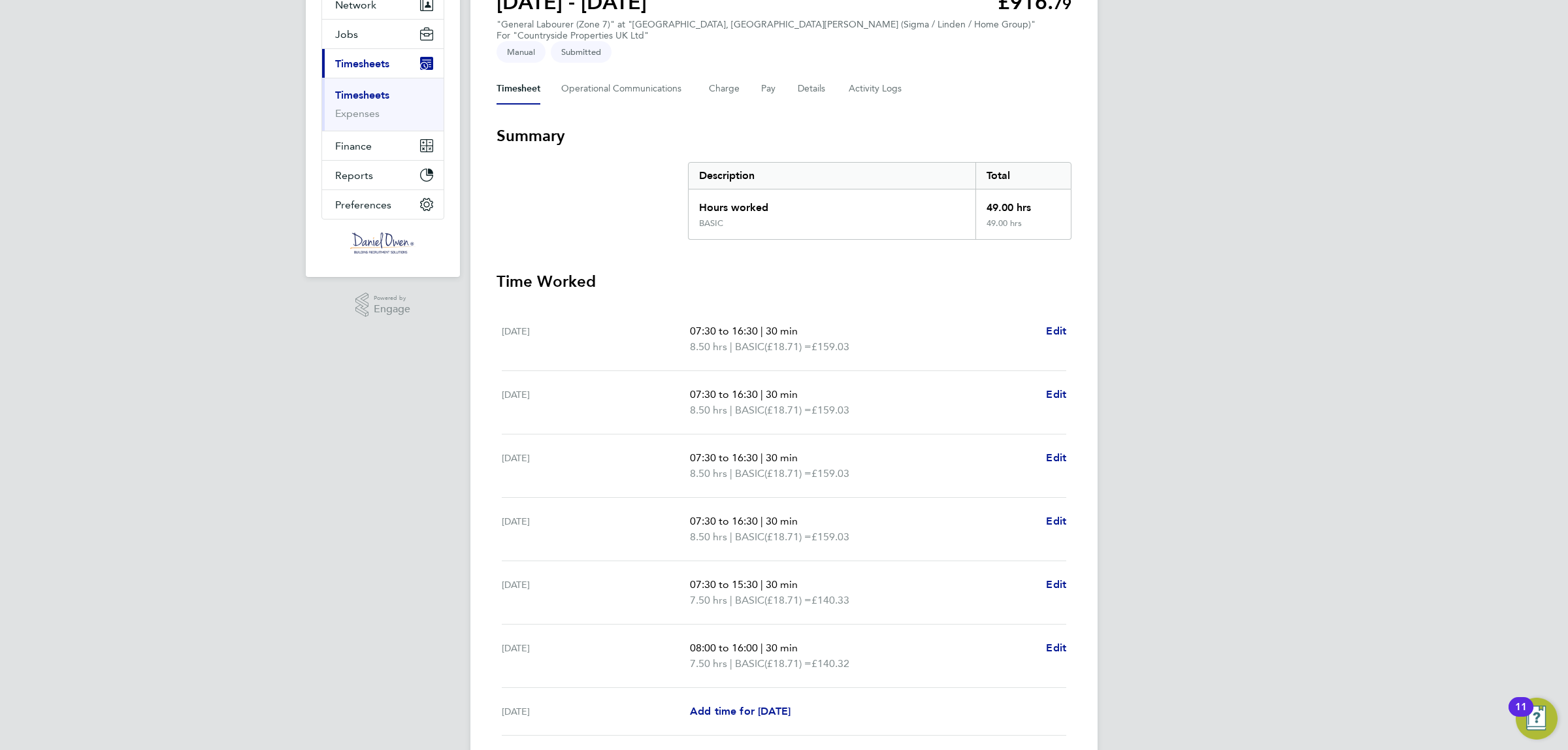
scroll to position [0, 0]
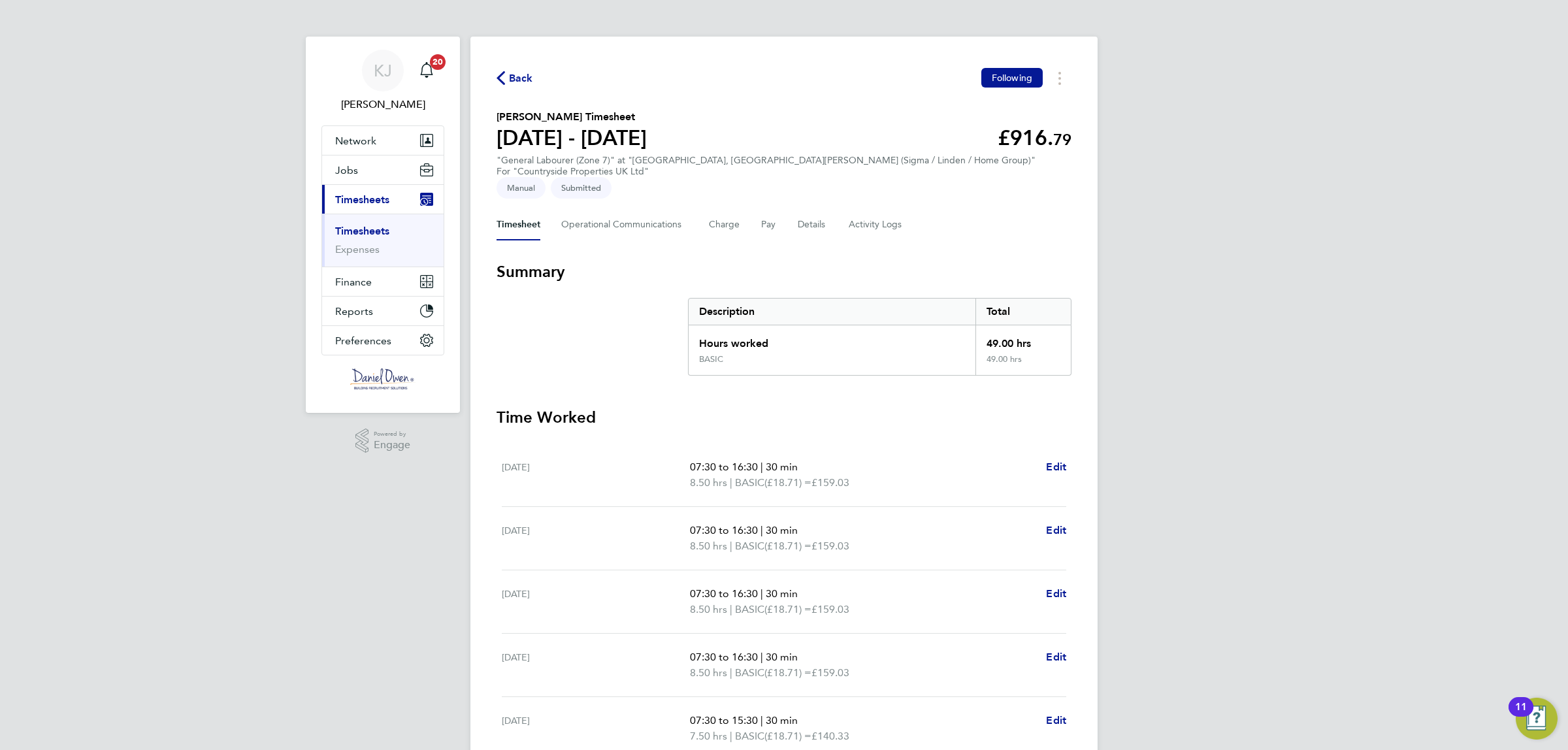
click at [509, 75] on span "Back" at bounding box center [521, 78] width 24 height 15
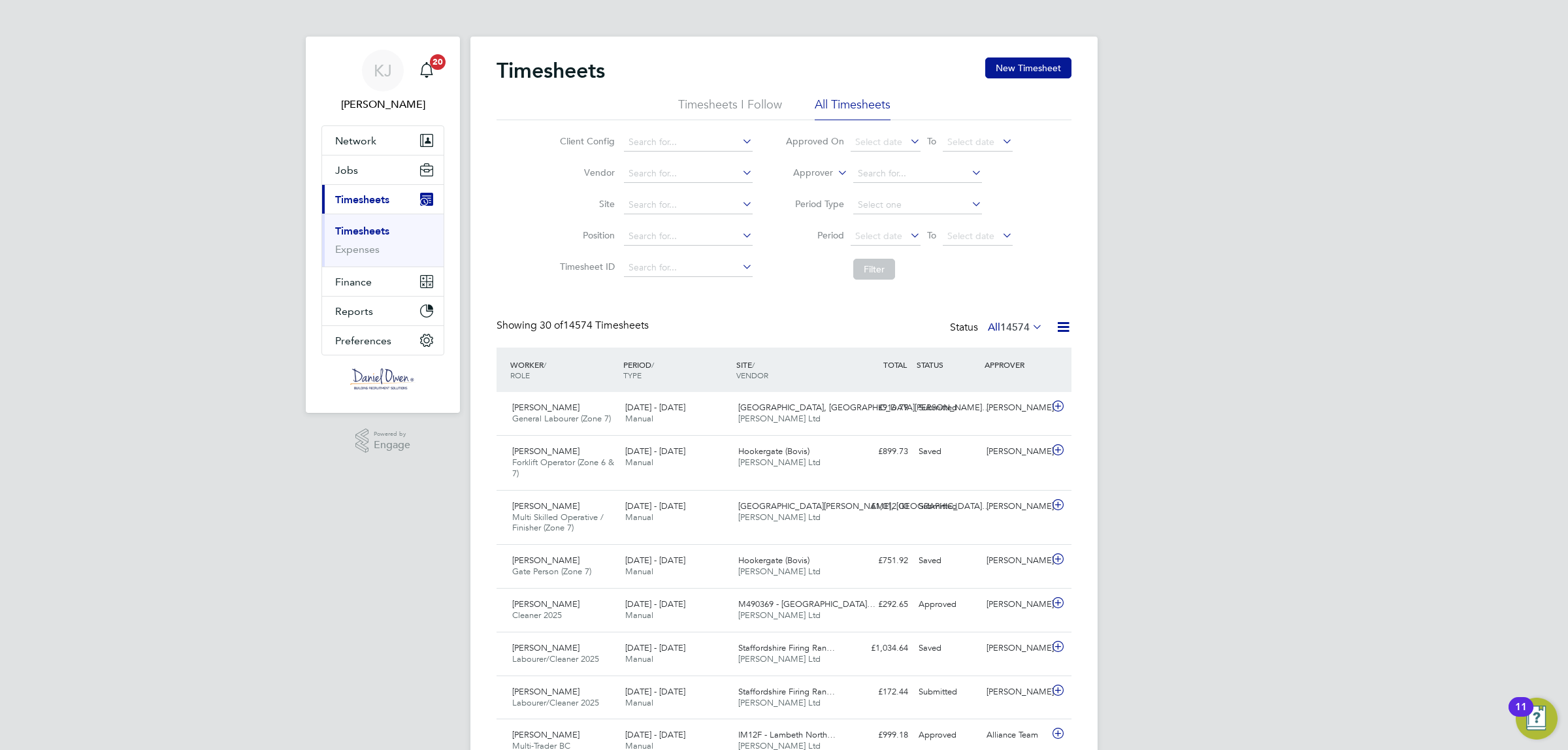
scroll to position [44, 113]
click at [1036, 69] on button "New Timesheet" at bounding box center [1028, 68] width 86 height 21
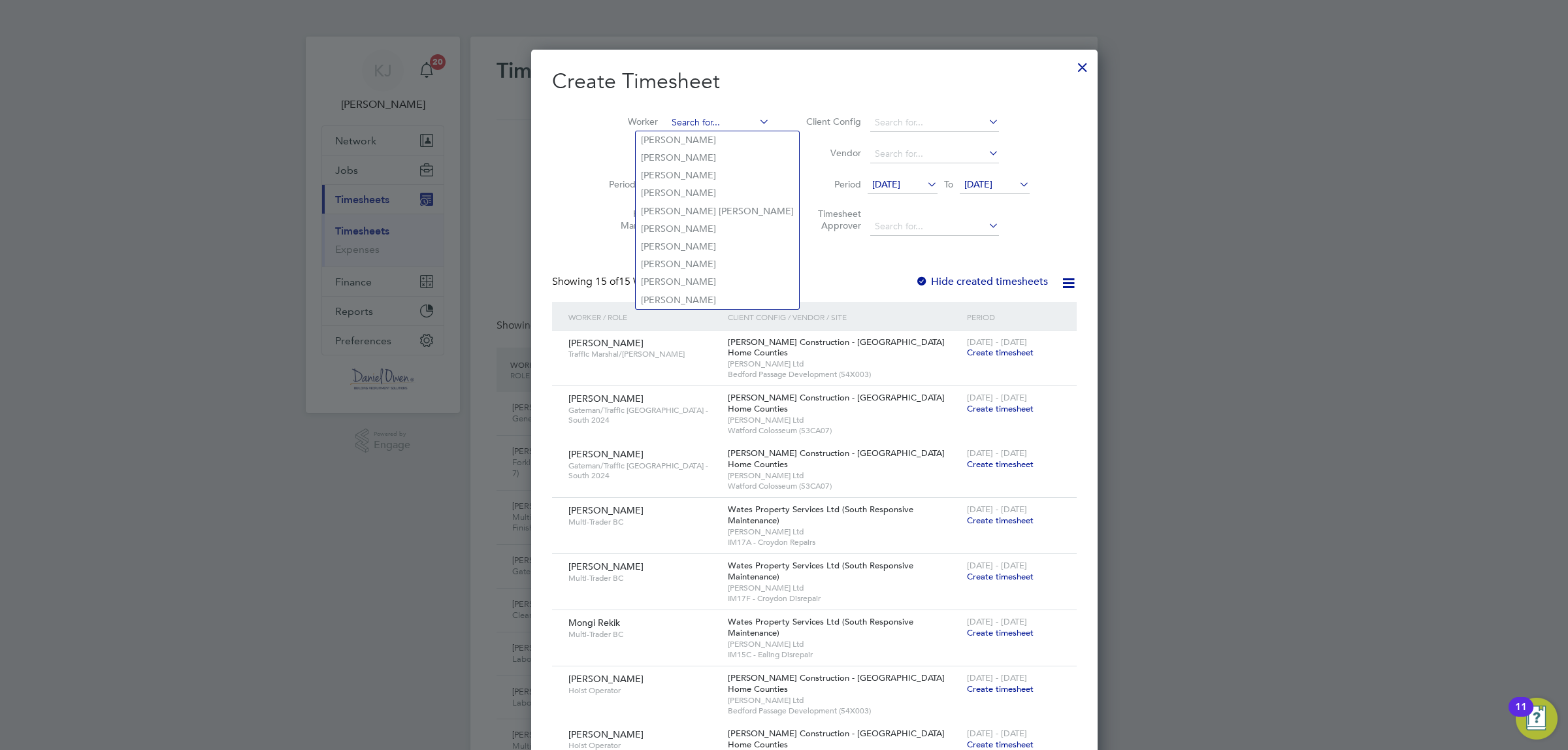
click at [667, 118] on input at bounding box center [717, 123] width 102 height 19
click at [655, 155] on b "Mark" at bounding box center [652, 158] width 23 height 11
type input "[PERSON_NAME]"
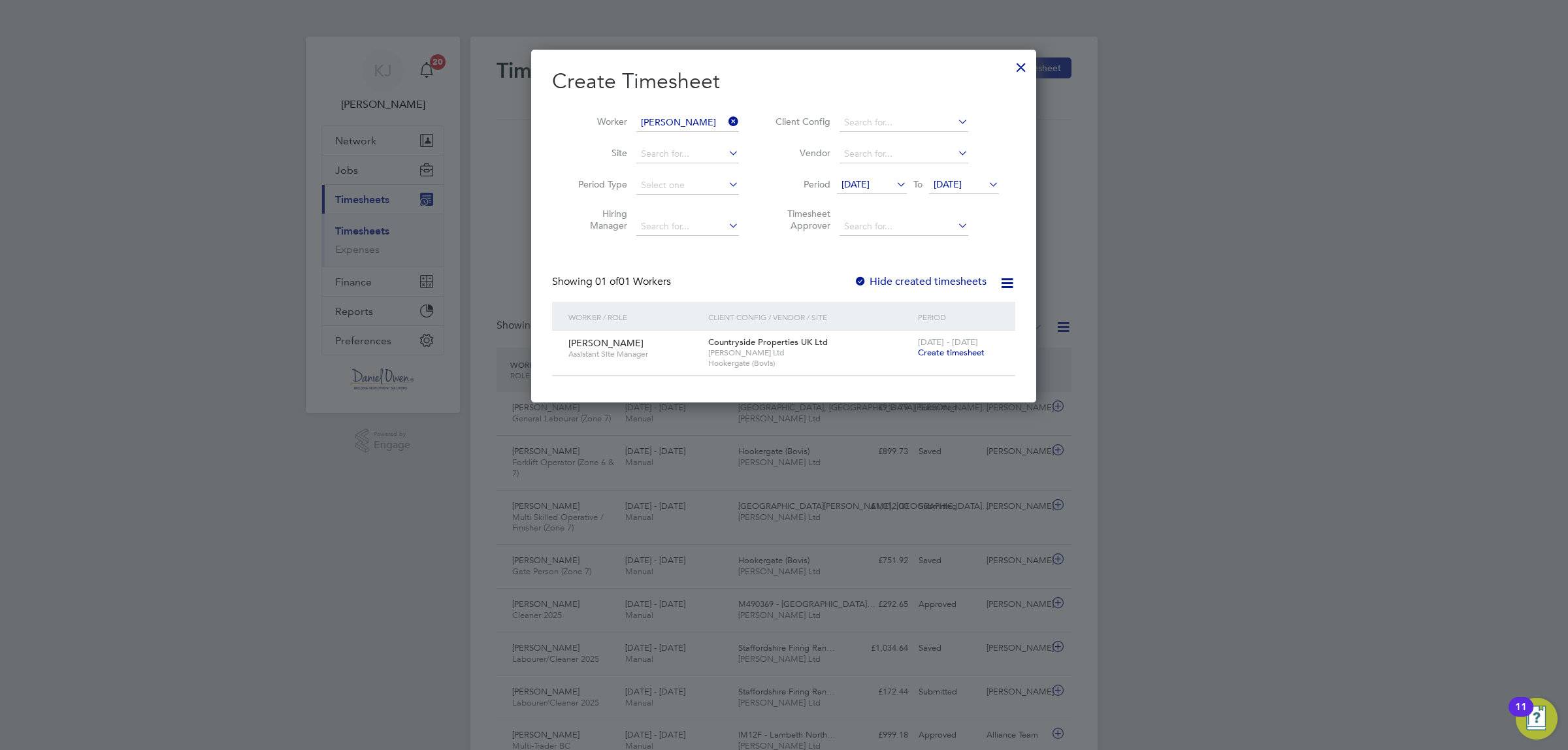
click at [960, 354] on span "Create timesheet" at bounding box center [951, 352] width 67 height 11
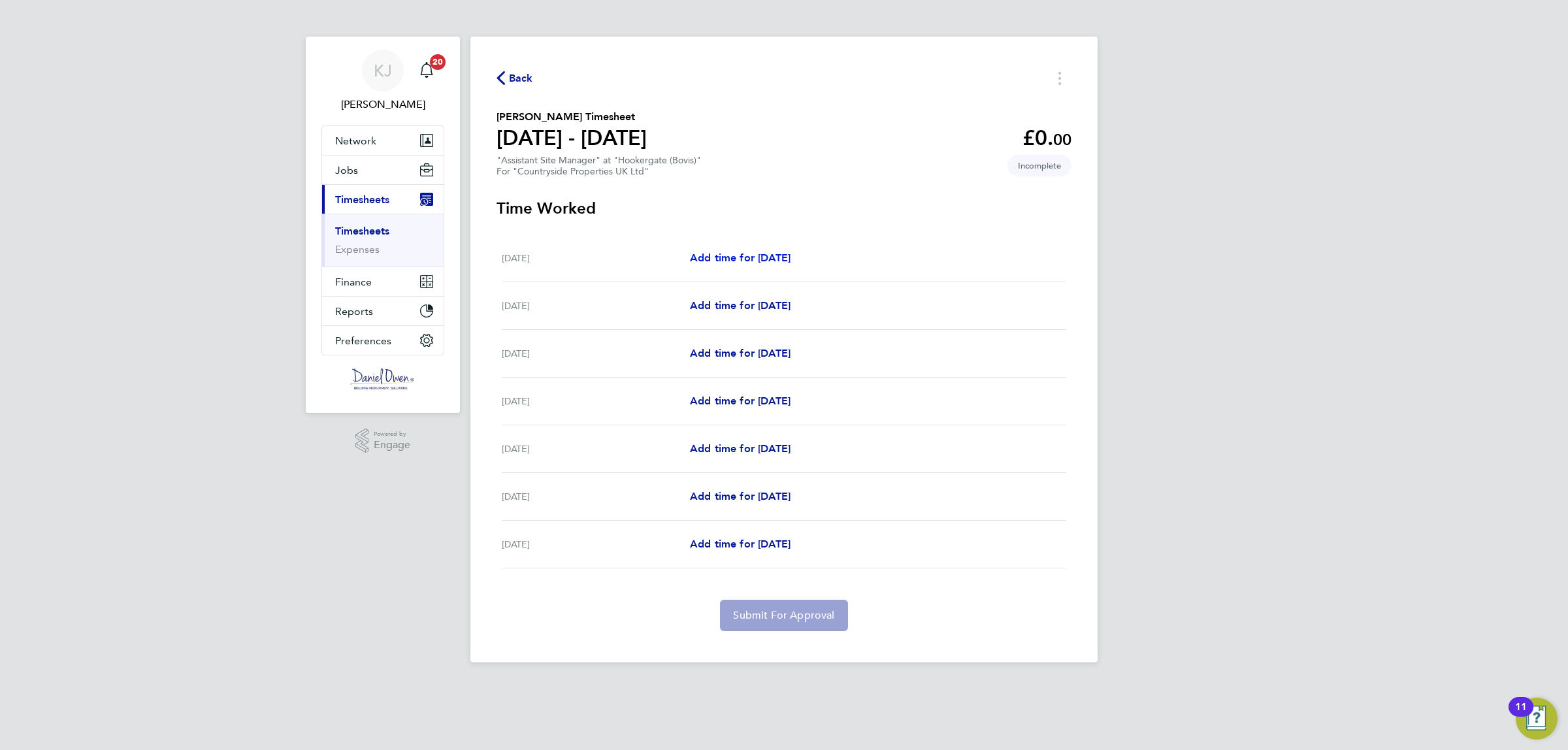
click at [756, 260] on span "Add time for Mon 22 Sep" at bounding box center [740, 257] width 101 height 12
select select "30"
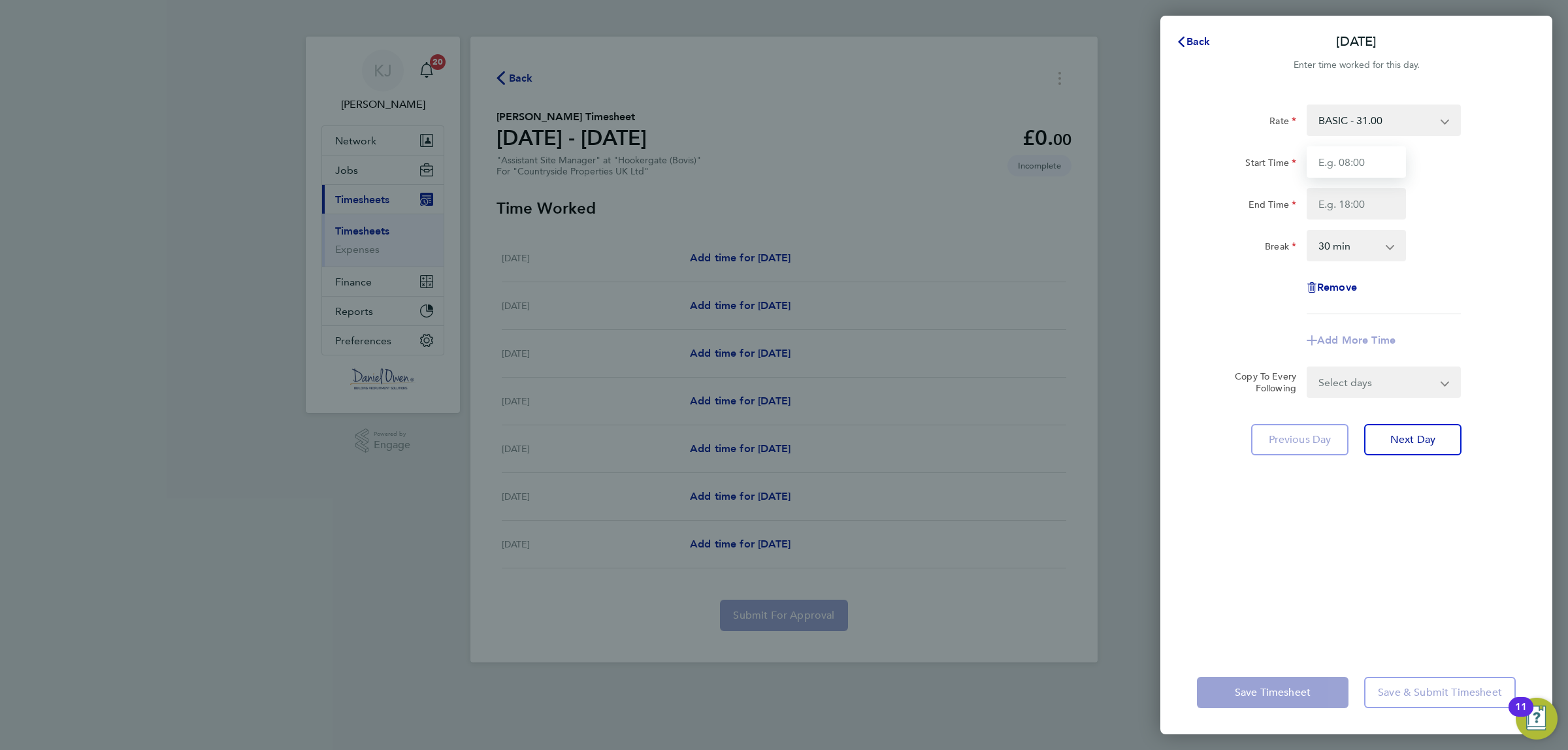
click at [1334, 169] on input "Start Time" at bounding box center [1356, 162] width 99 height 31
type input "07:30"
click at [1335, 221] on div "Rate BASIC - 31.00 Start Time 07:30 End Time Break 0 min 15 min 30 min 45 min 6…" at bounding box center [1357, 210] width 319 height 210
click at [1343, 214] on input "End Time" at bounding box center [1356, 203] width 99 height 31
type input "16:30"
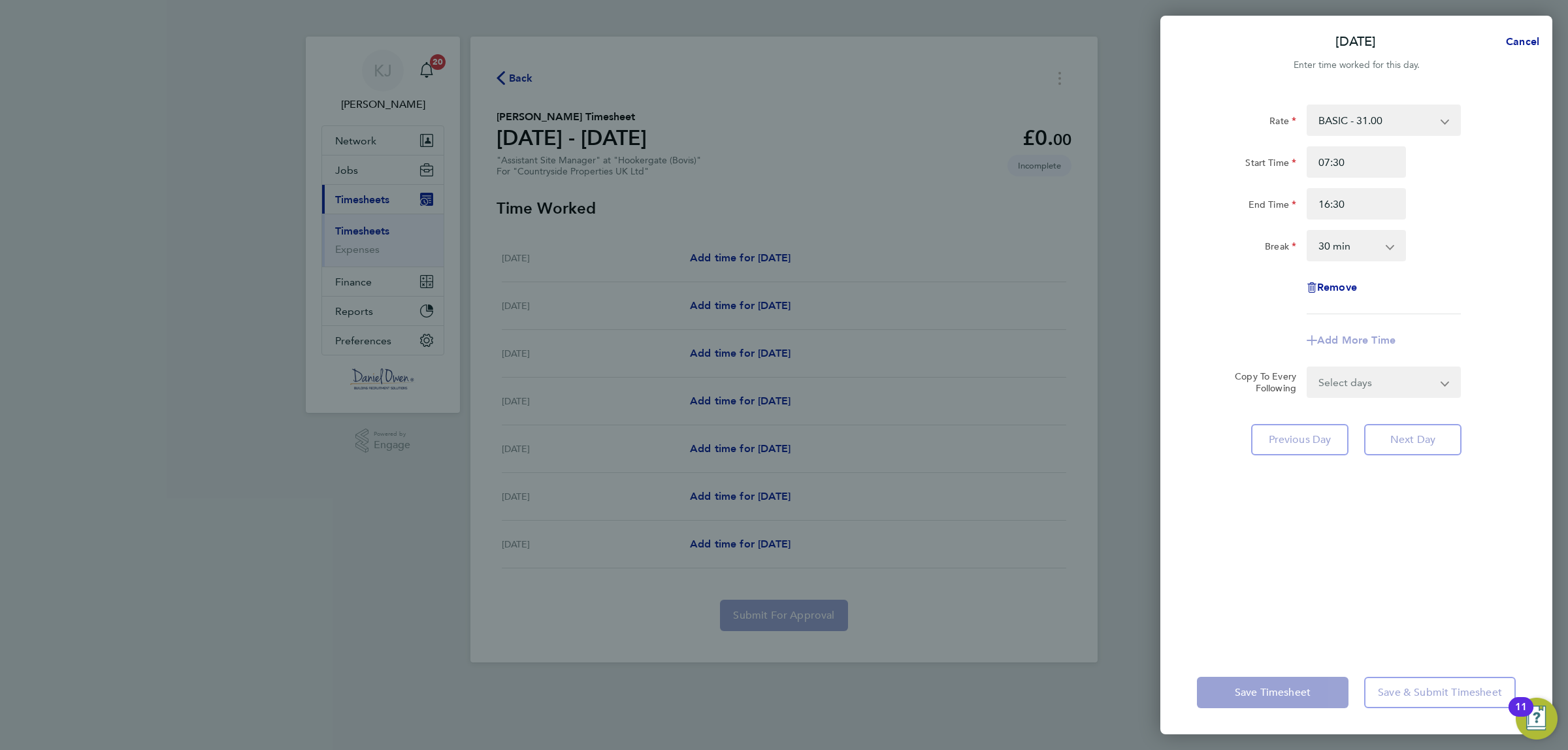
click at [1380, 380] on form "Rate BASIC - 31.00 Start Time 07:30 End Time 16:30 Break 0 min 15 min 30 min 45…" at bounding box center [1357, 252] width 319 height 294
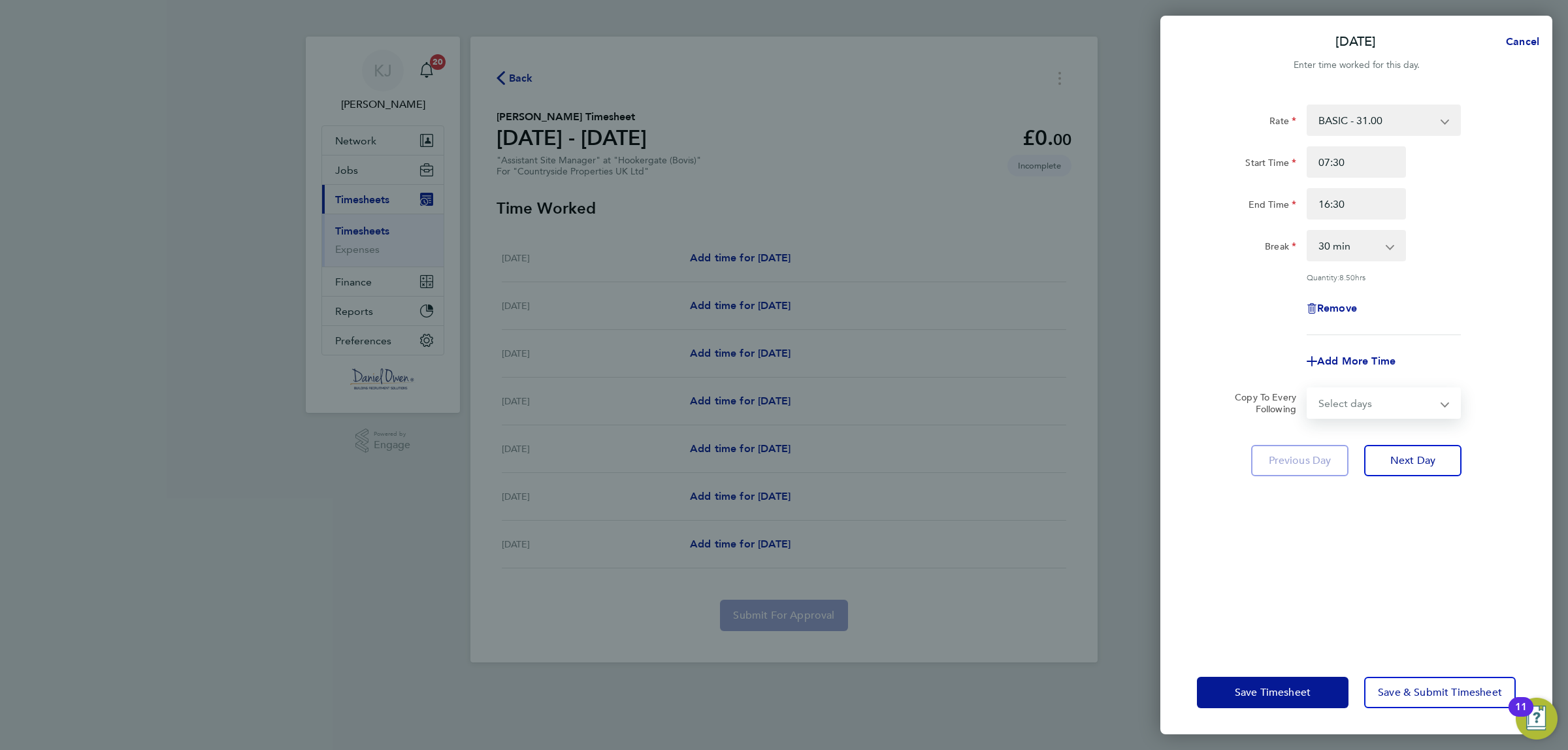
select select "WEEKDAY"
click at [1308, 389] on select "Select days Day Weekday (Mon-Fri) Weekend (Sat-Sun) Tuesday Wednesday Thursday …" at bounding box center [1377, 403] width 137 height 29
select select "2025-09-28"
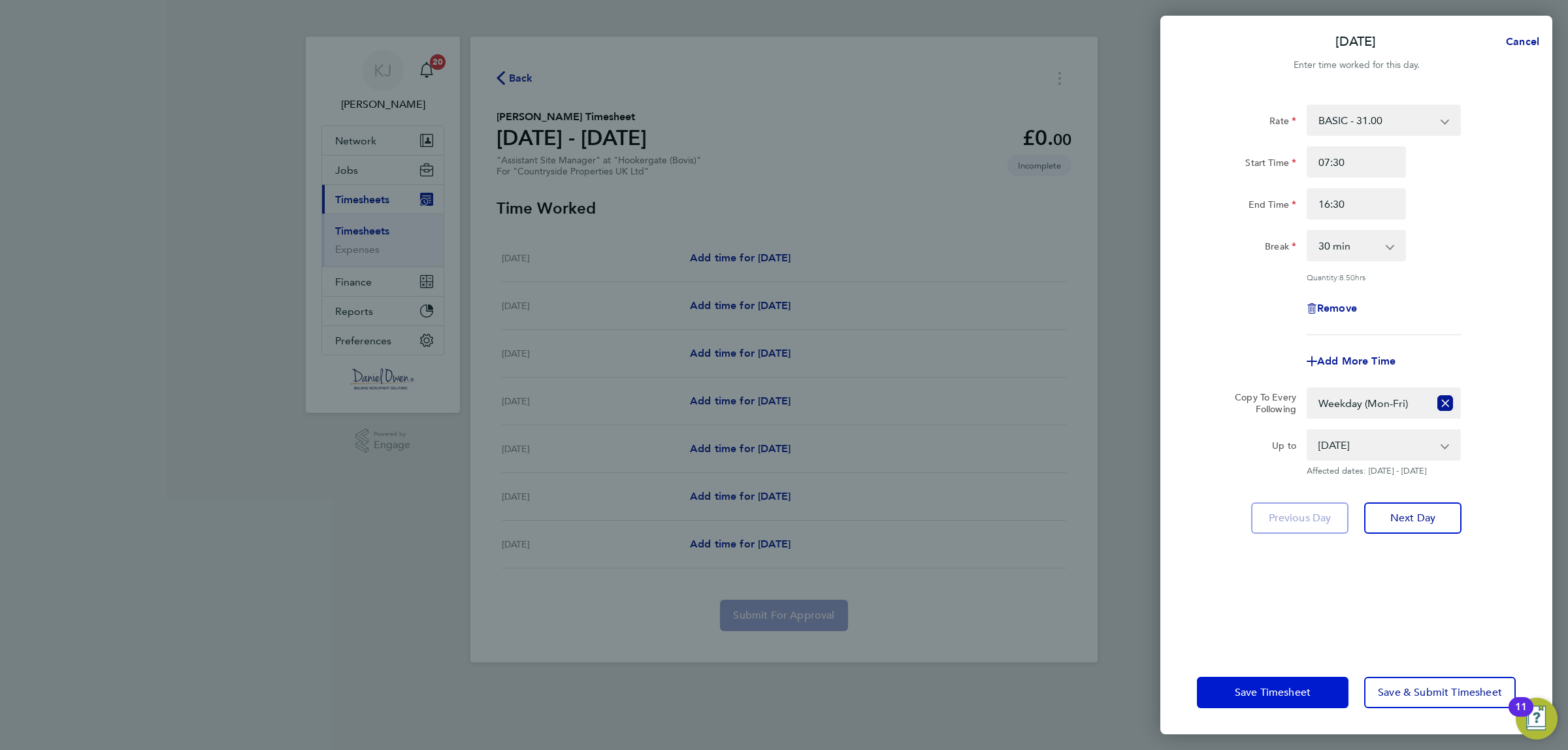
click at [1238, 678] on button "Save Timesheet" at bounding box center [1273, 693] width 152 height 31
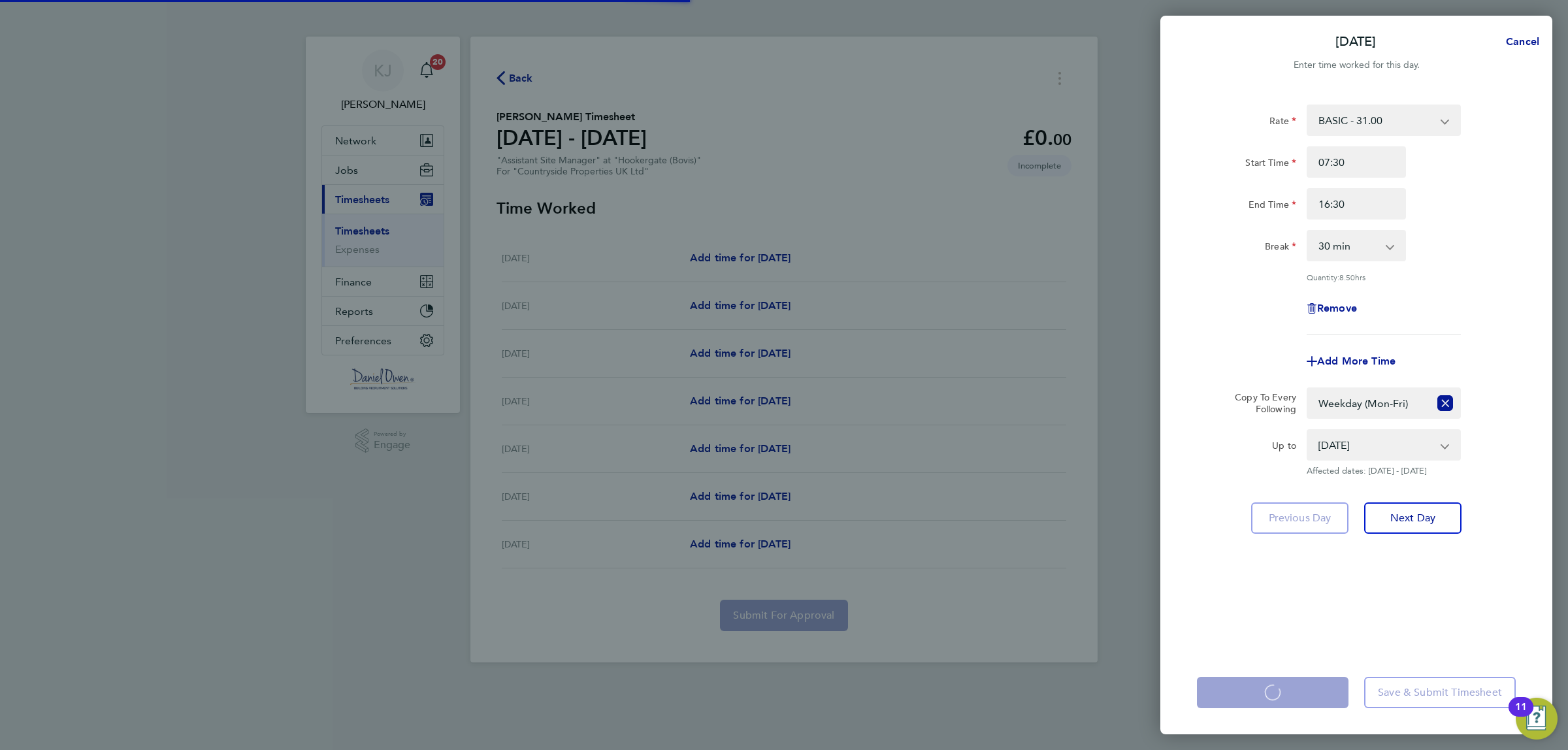
click at [1240, 694] on app-form-button "Save Timesheet Loading" at bounding box center [1277, 693] width 160 height 31
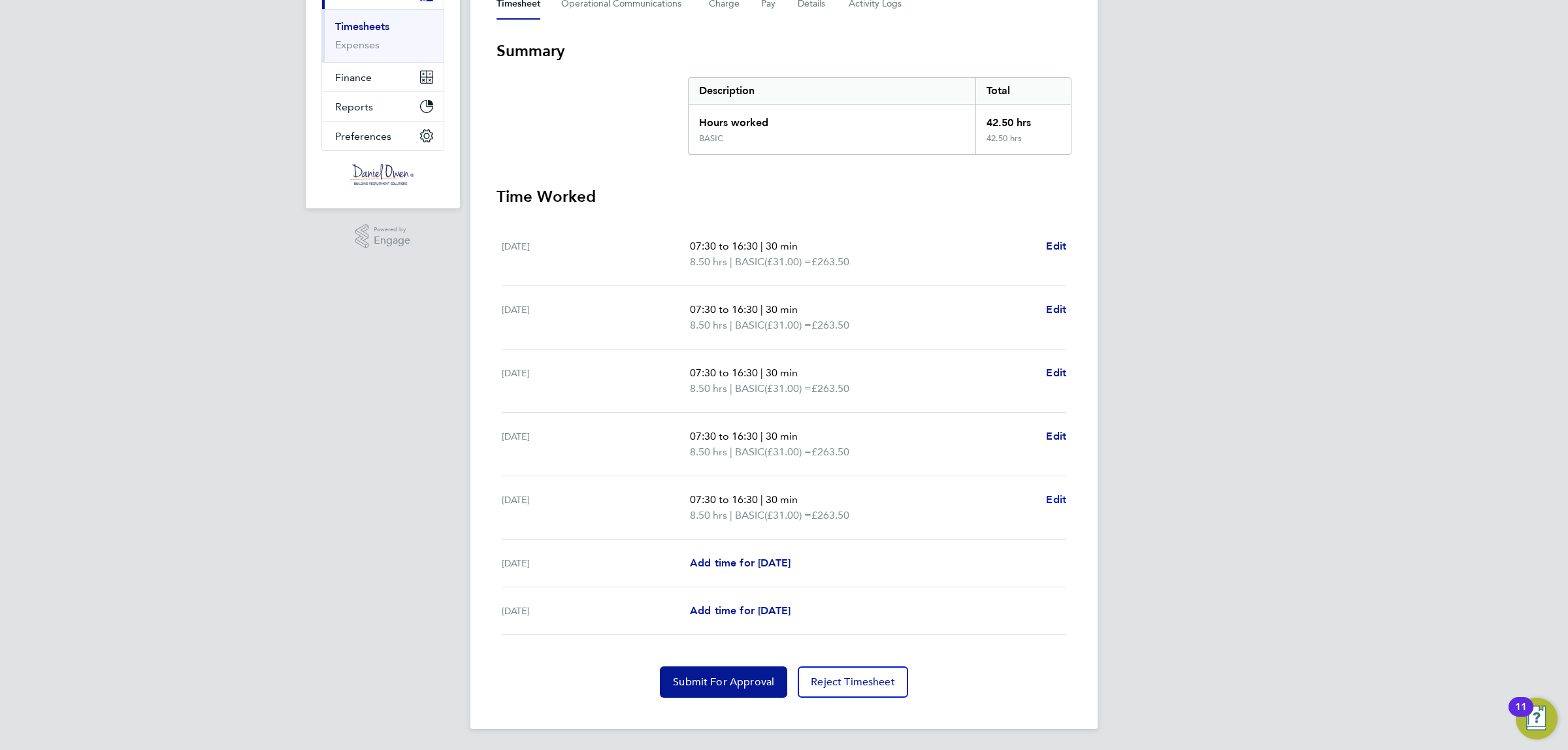
click at [1055, 498] on span "Edit" at bounding box center [1056, 499] width 20 height 12
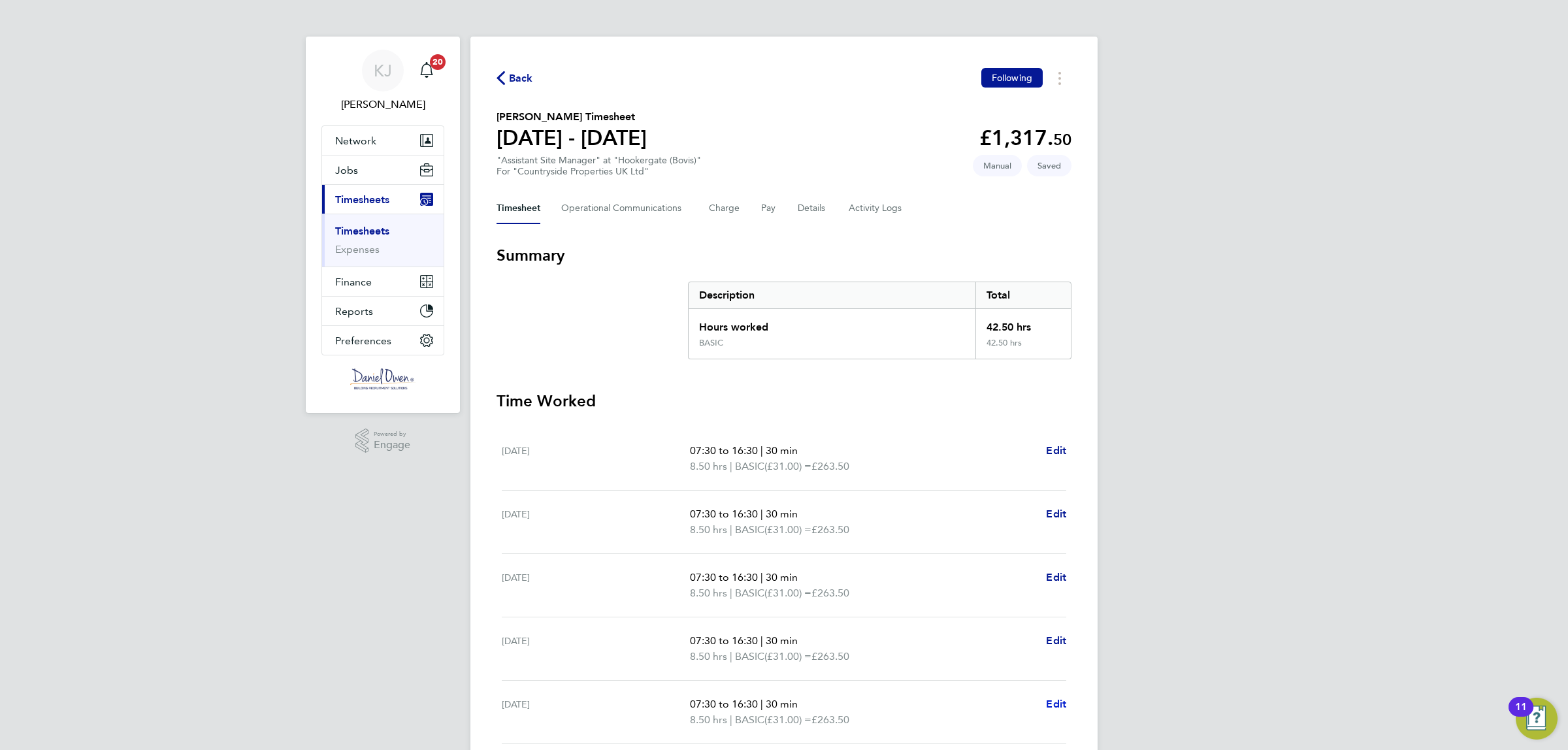
select select "30"
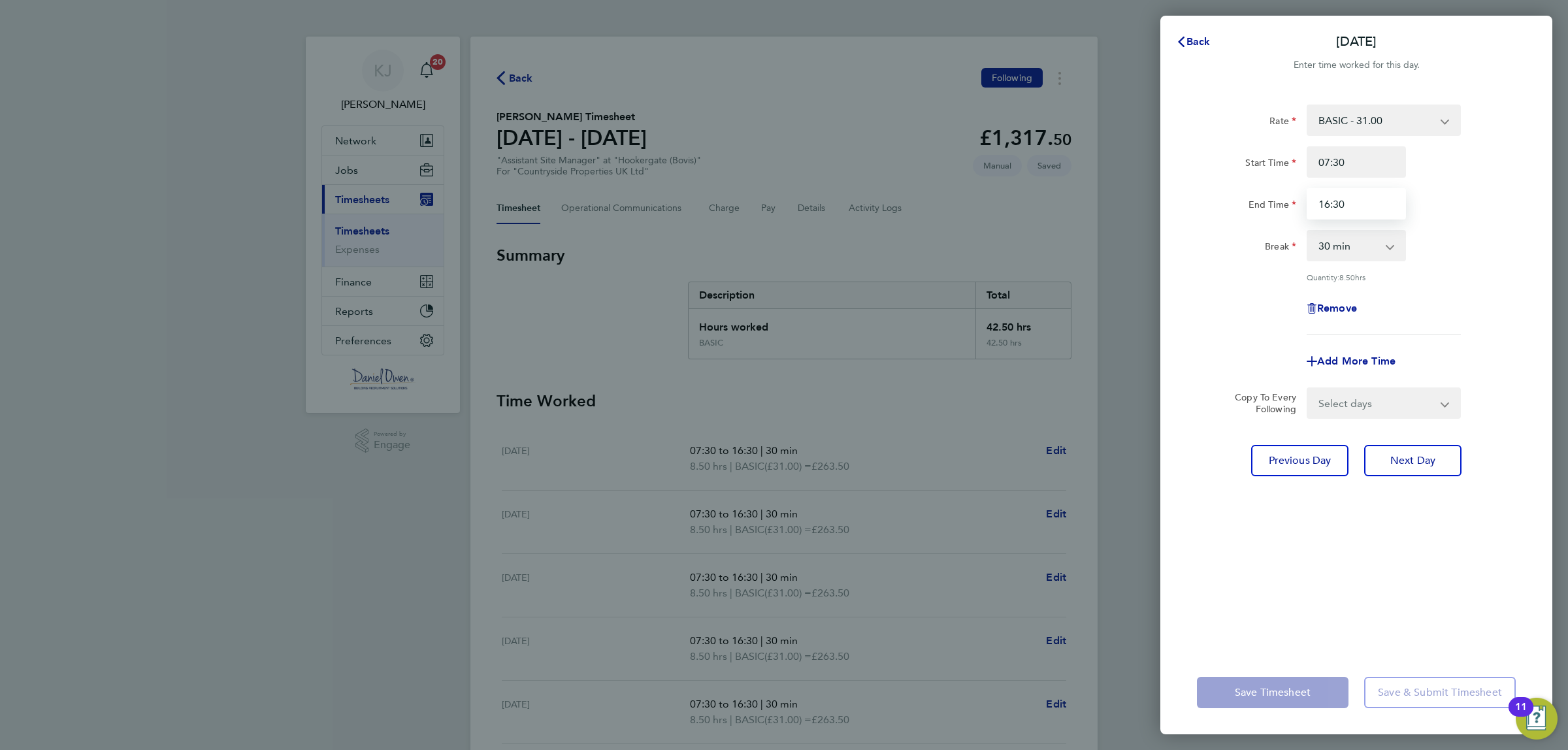
drag, startPoint x: 1357, startPoint y: 201, endPoint x: 1200, endPoint y: 207, distance: 157.1
click at [1201, 206] on div "End Time 16:30" at bounding box center [1356, 203] width 329 height 31
type input "15:30"
click at [1338, 501] on div "Rate BASIC - 31.00 Start Time 07:30 End Time 15:30 Break 0 min 15 min 30 min 45…" at bounding box center [1356, 369] width 392 height 562
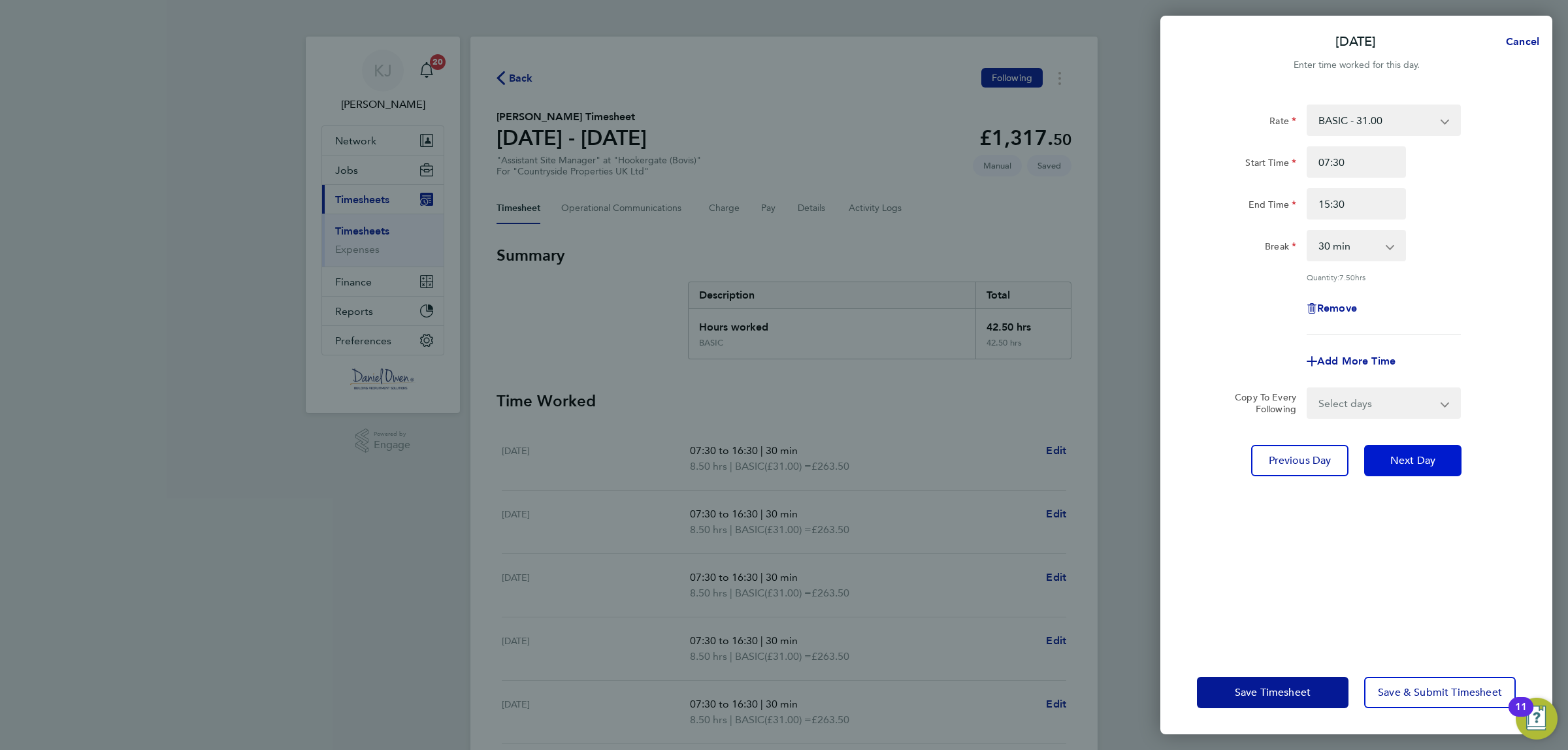
click at [1437, 458] on button "Next Day" at bounding box center [1412, 460] width 98 height 31
select select "30"
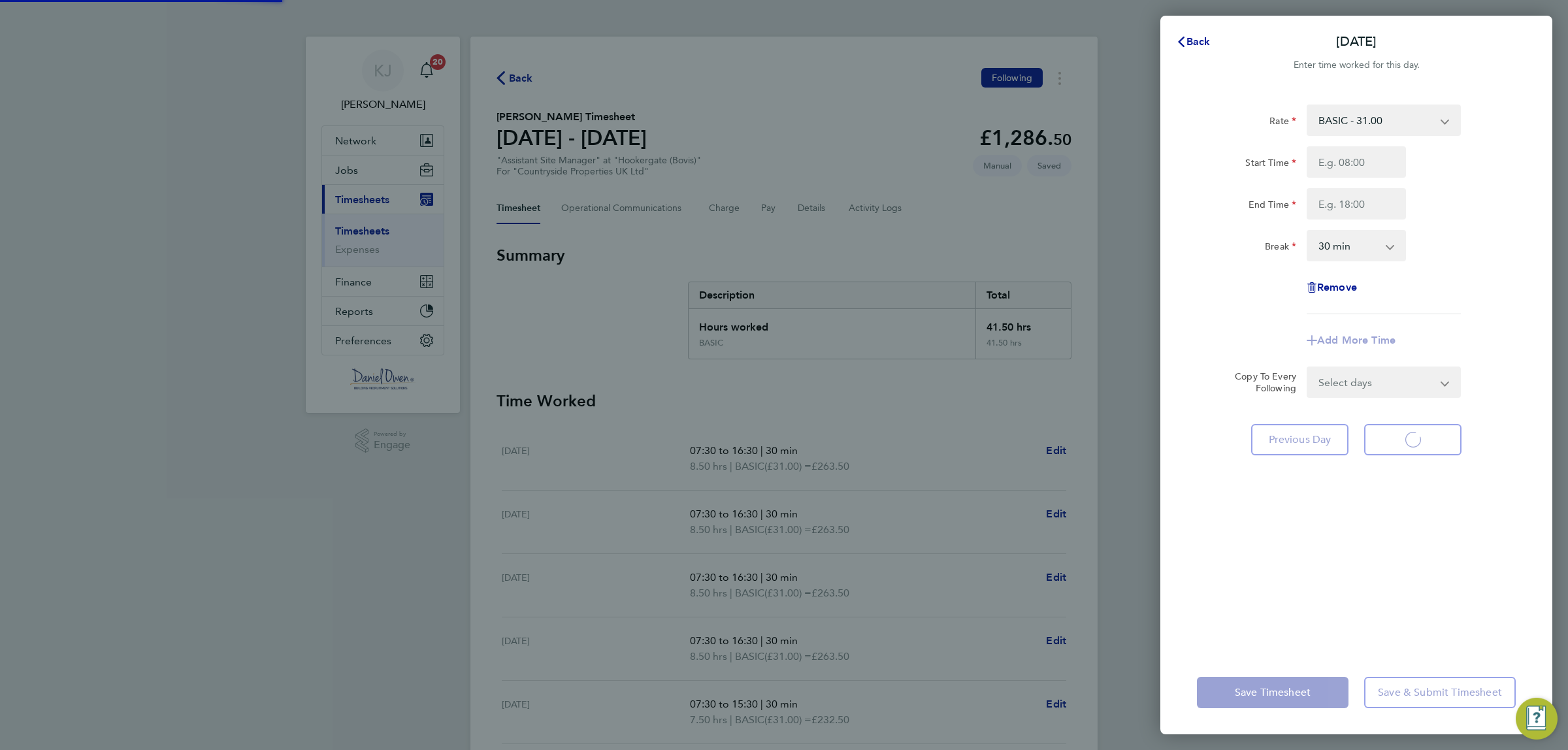
select select "30"
click at [1333, 160] on input "Start Time" at bounding box center [1356, 162] width 99 height 31
type input "08:00"
click at [1338, 219] on div "Rate BASIC - 31.00 Start Time 08:00 End Time Break 0 min 15 min 30 min 45 min 6…" at bounding box center [1357, 210] width 319 height 210
click at [1335, 210] on input "End Time" at bounding box center [1356, 203] width 99 height 31
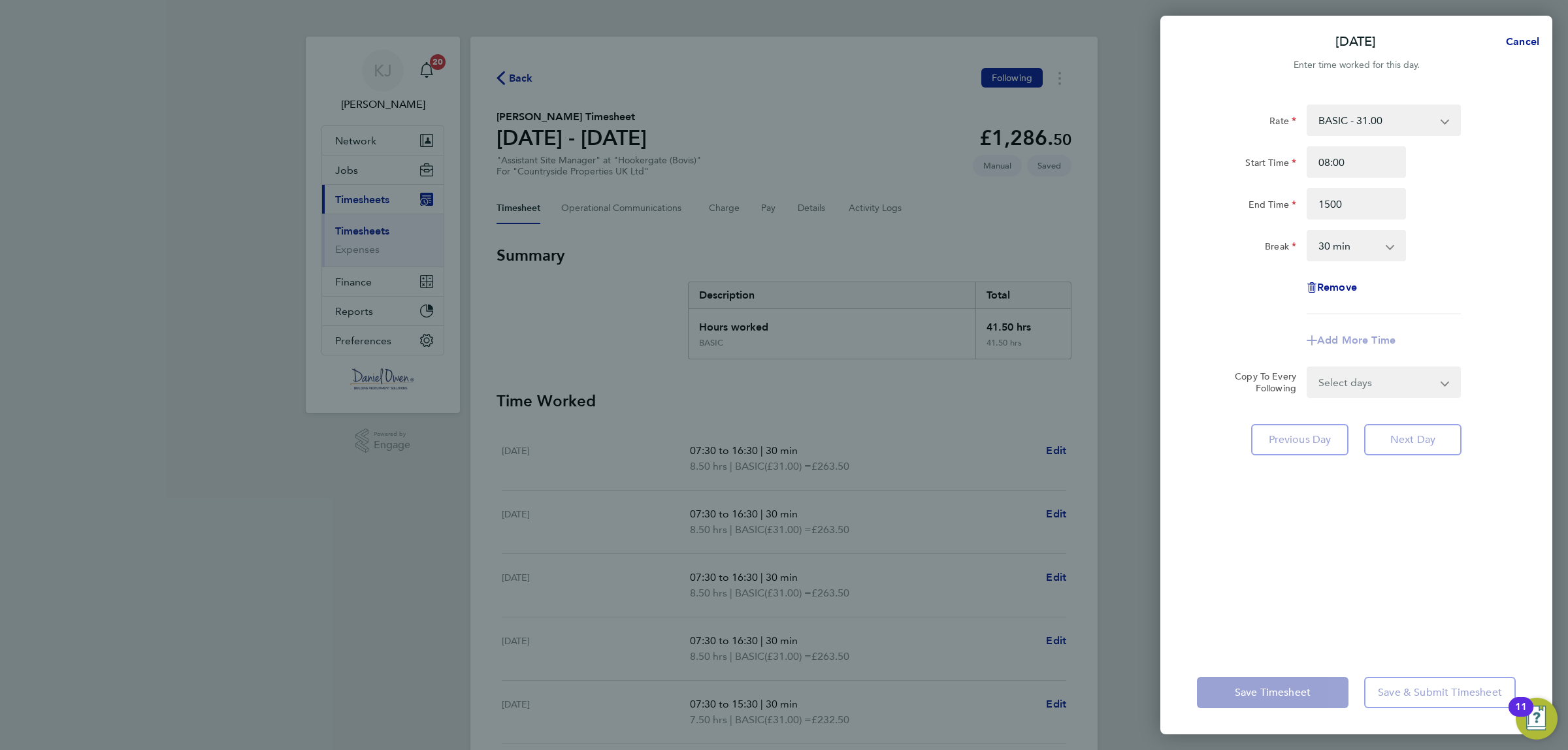
type input "15:00"
click at [1348, 518] on div "Rate BASIC - 31.00 Start Time 08:00 End Time 15:00 Break 0 min 15 min 30 min 45…" at bounding box center [1356, 369] width 392 height 562
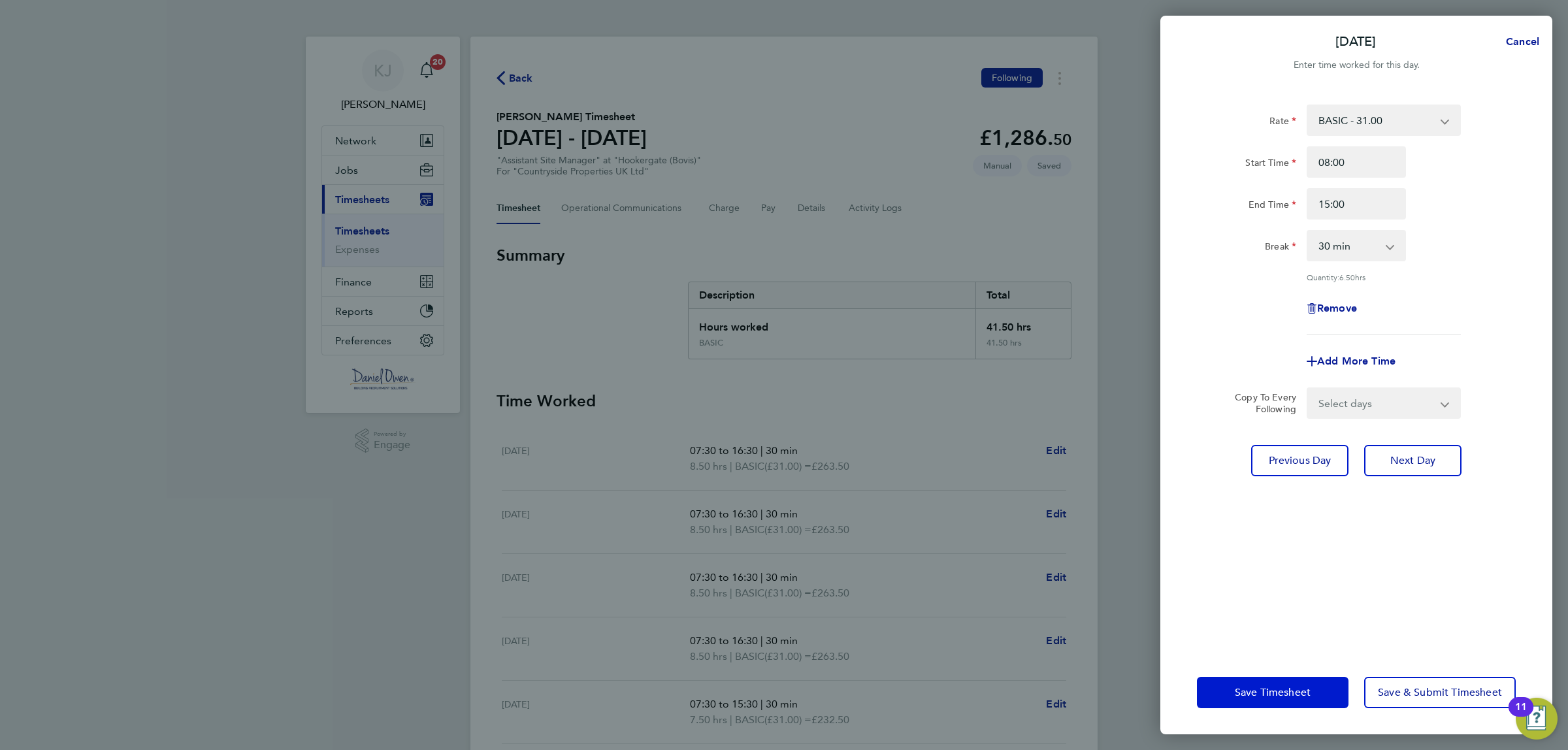
click at [1252, 687] on span "Save Timesheet" at bounding box center [1273, 693] width 76 height 13
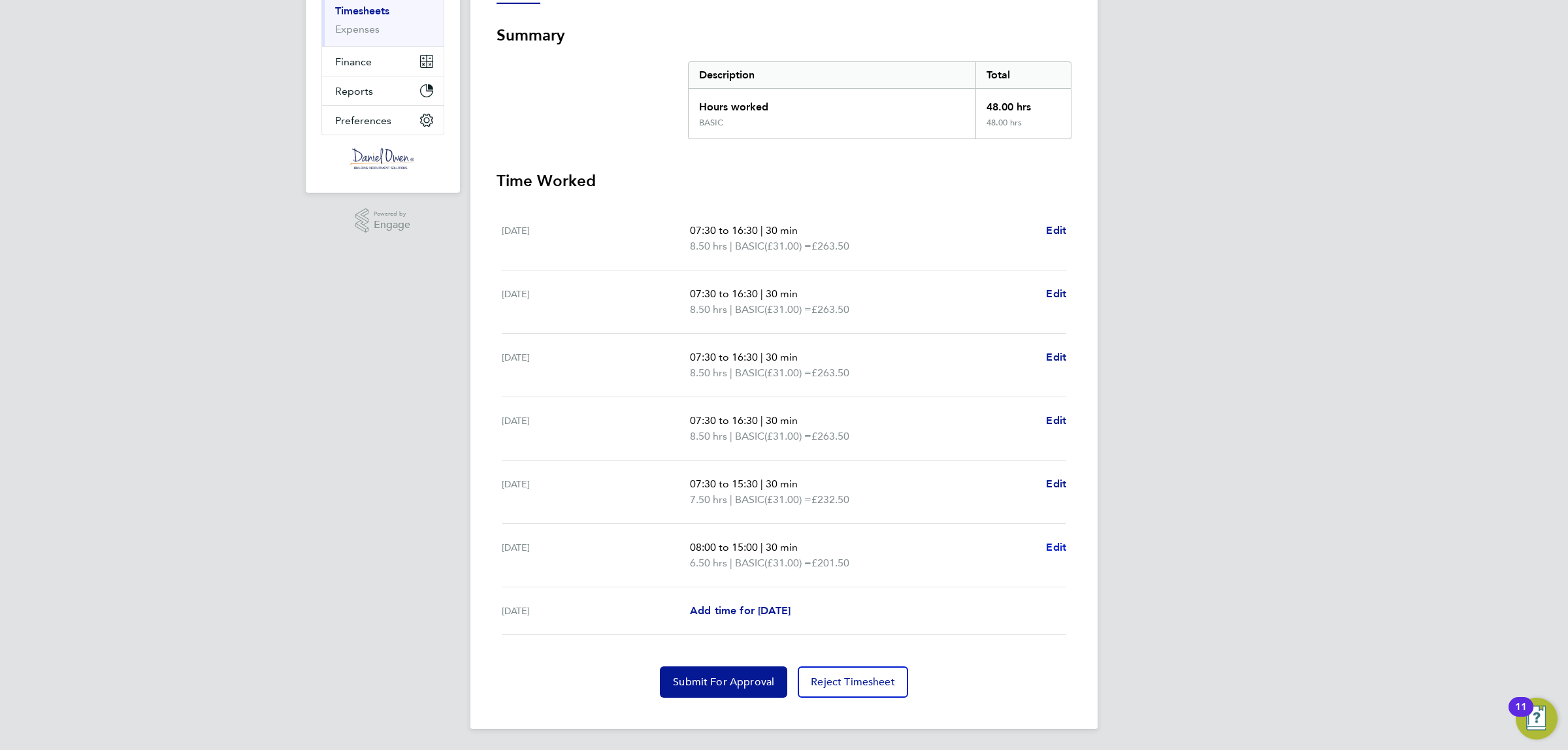
click at [1057, 546] on span "Edit" at bounding box center [1056, 547] width 20 height 12
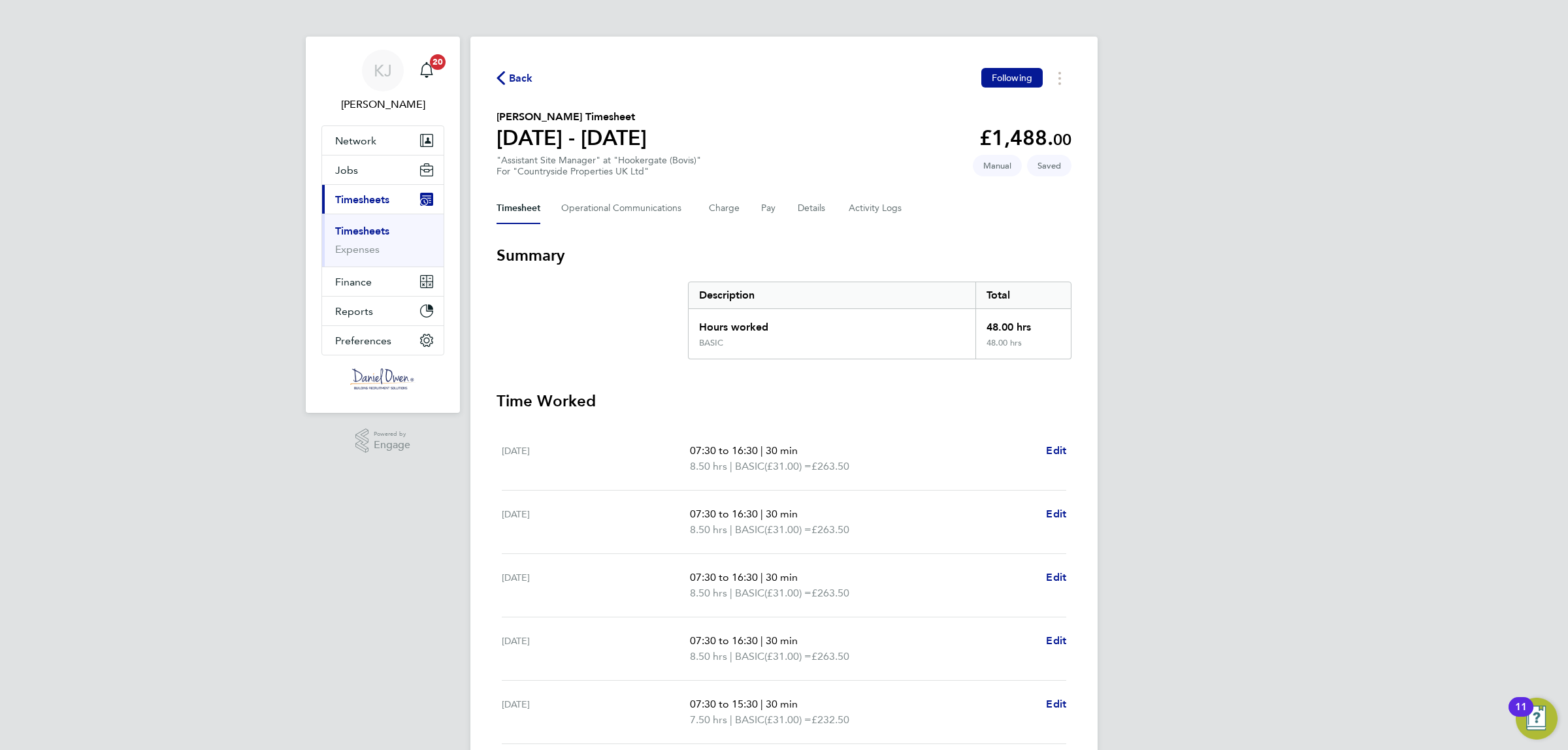
select select "30"
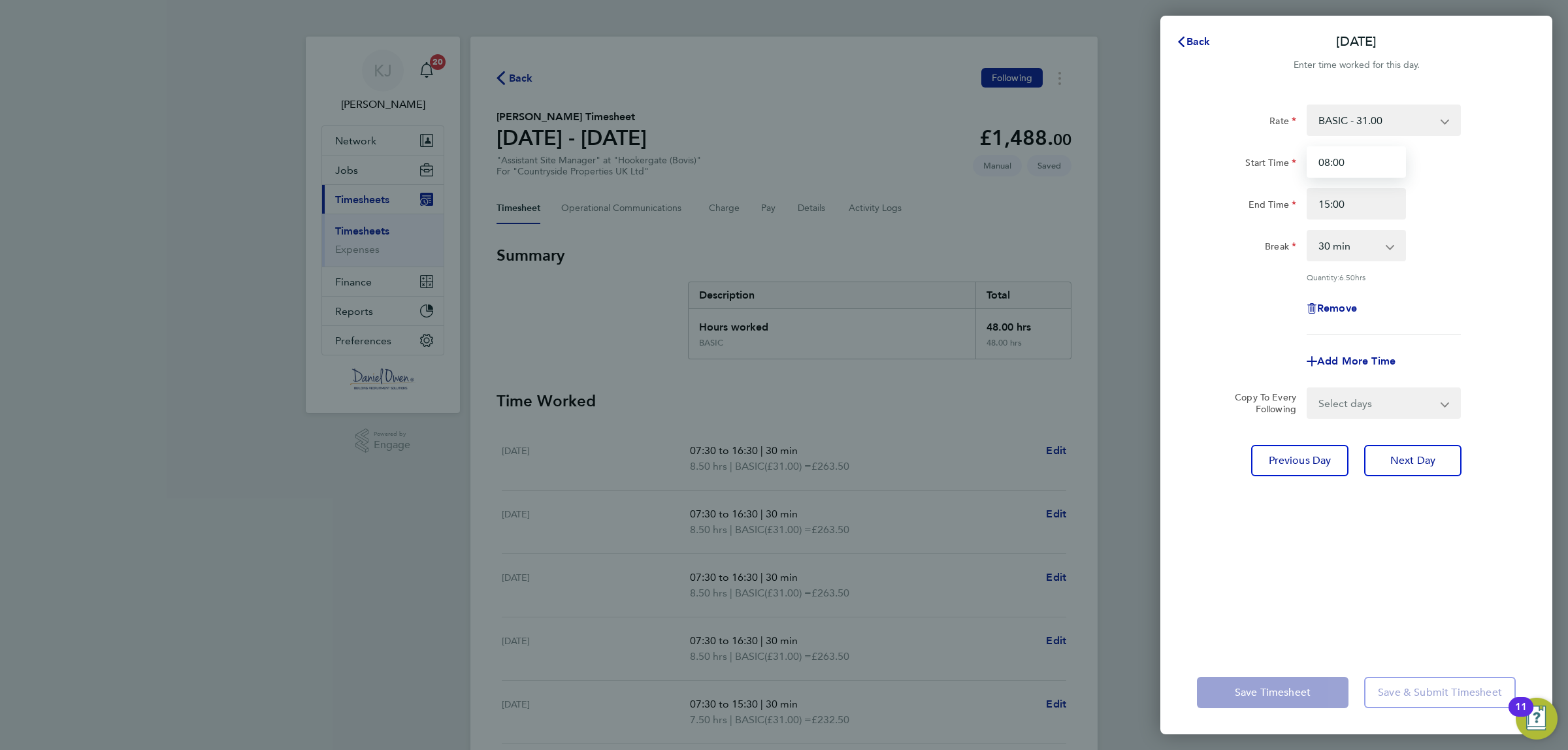
drag, startPoint x: 1300, startPoint y: 160, endPoint x: 1285, endPoint y: 161, distance: 15.0
click at [1285, 161] on div "Start Time 08:00" at bounding box center [1356, 162] width 329 height 31
type input "07:30"
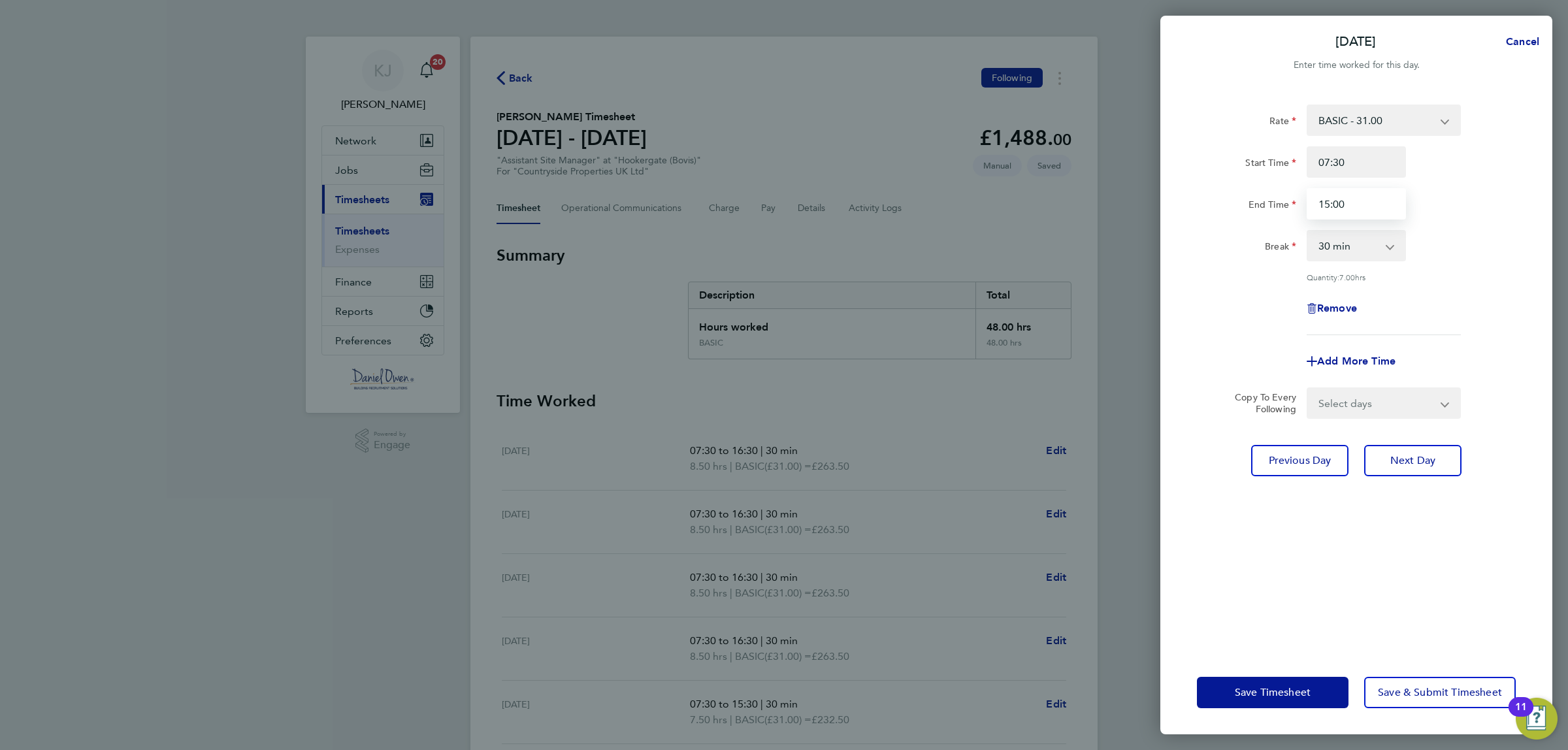
drag, startPoint x: 1367, startPoint y: 208, endPoint x: 1289, endPoint y: 206, distance: 78.0
click at [1289, 206] on div "End Time 15:00" at bounding box center [1356, 203] width 329 height 31
type input "14:30"
click at [1503, 246] on div "Break 0 min 15 min 30 min 45 min 60 min 75 min 90 min" at bounding box center [1356, 245] width 329 height 31
click at [1282, 690] on span "Save Timesheet" at bounding box center [1273, 693] width 76 height 13
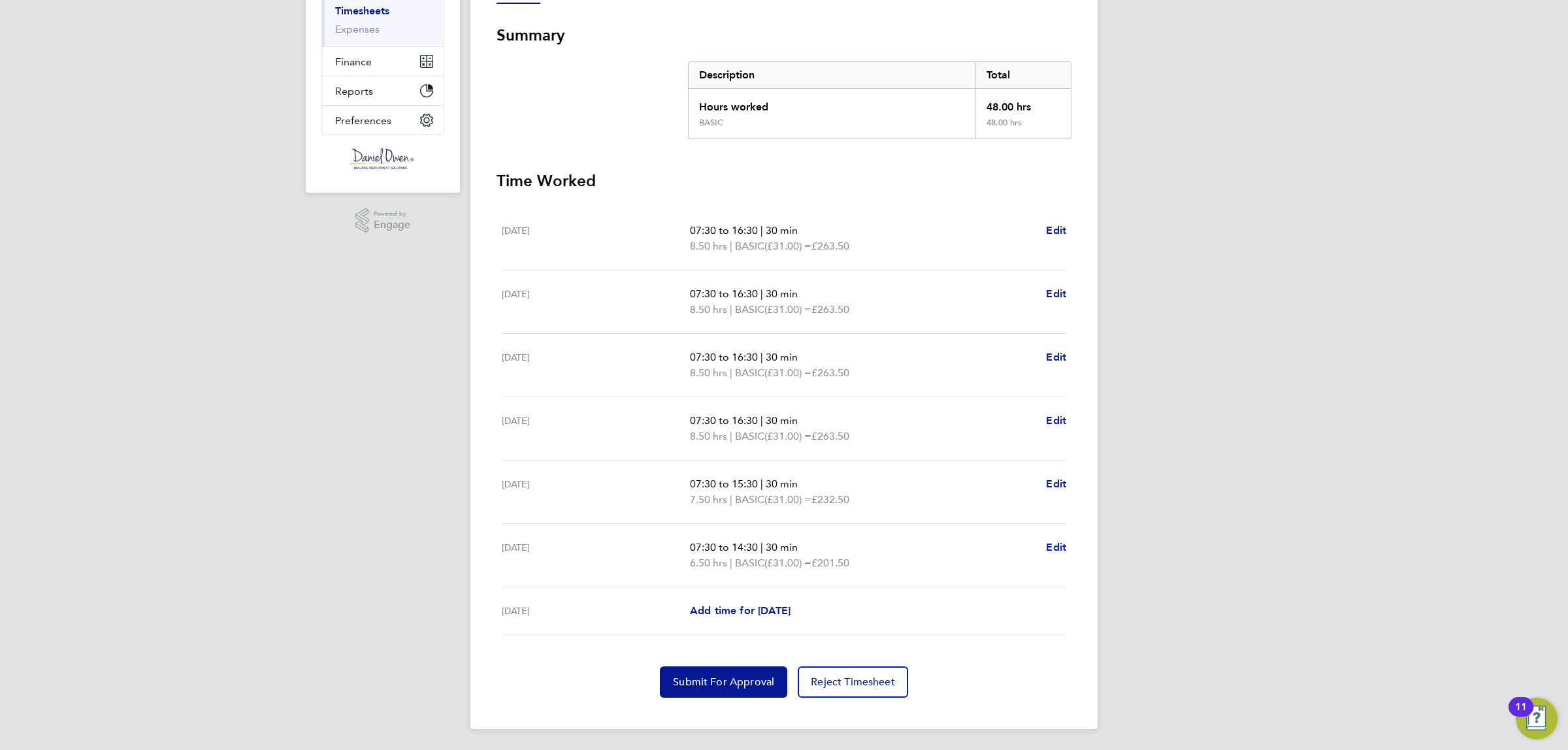
click at [1063, 544] on span "Edit" at bounding box center [1056, 547] width 20 height 12
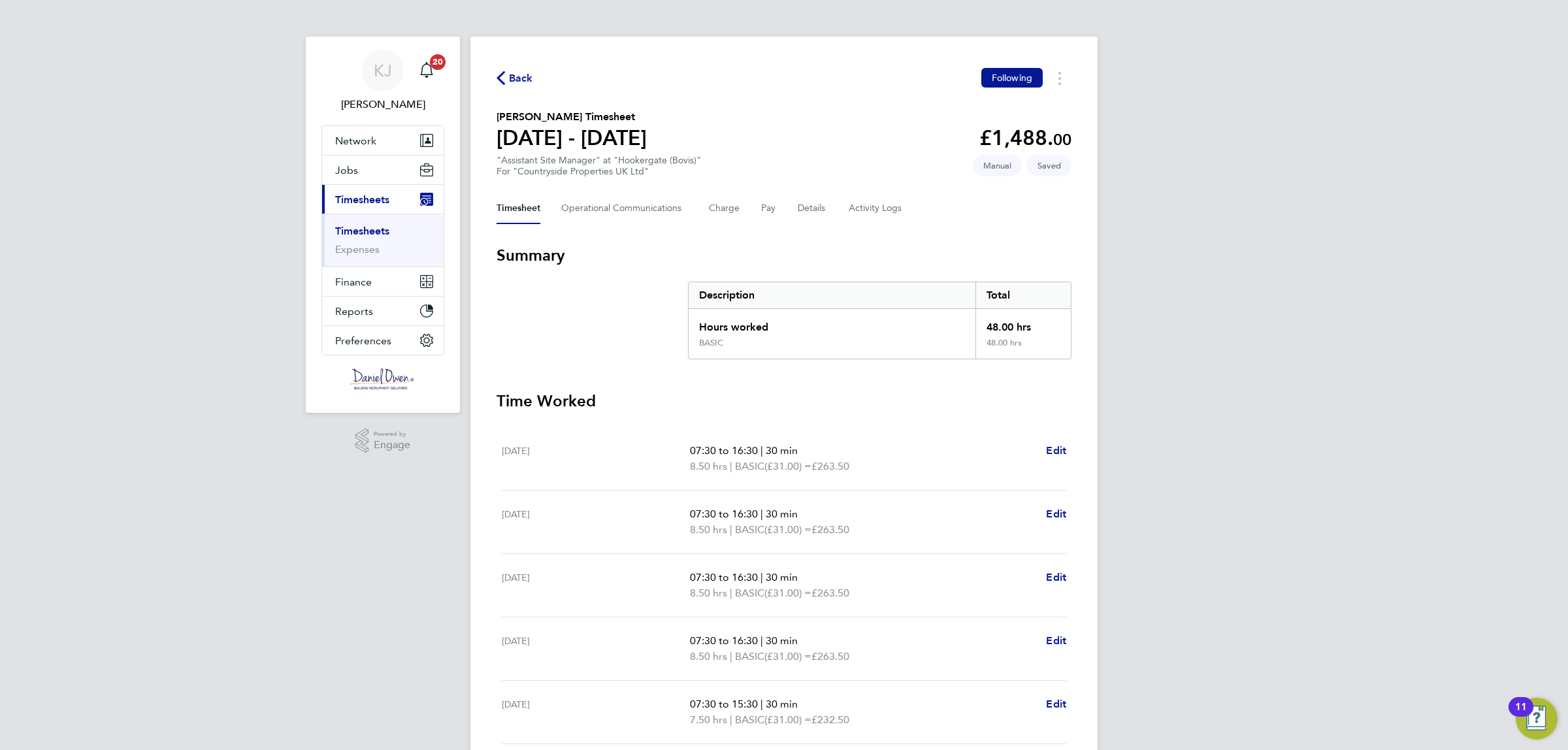
select select "30"
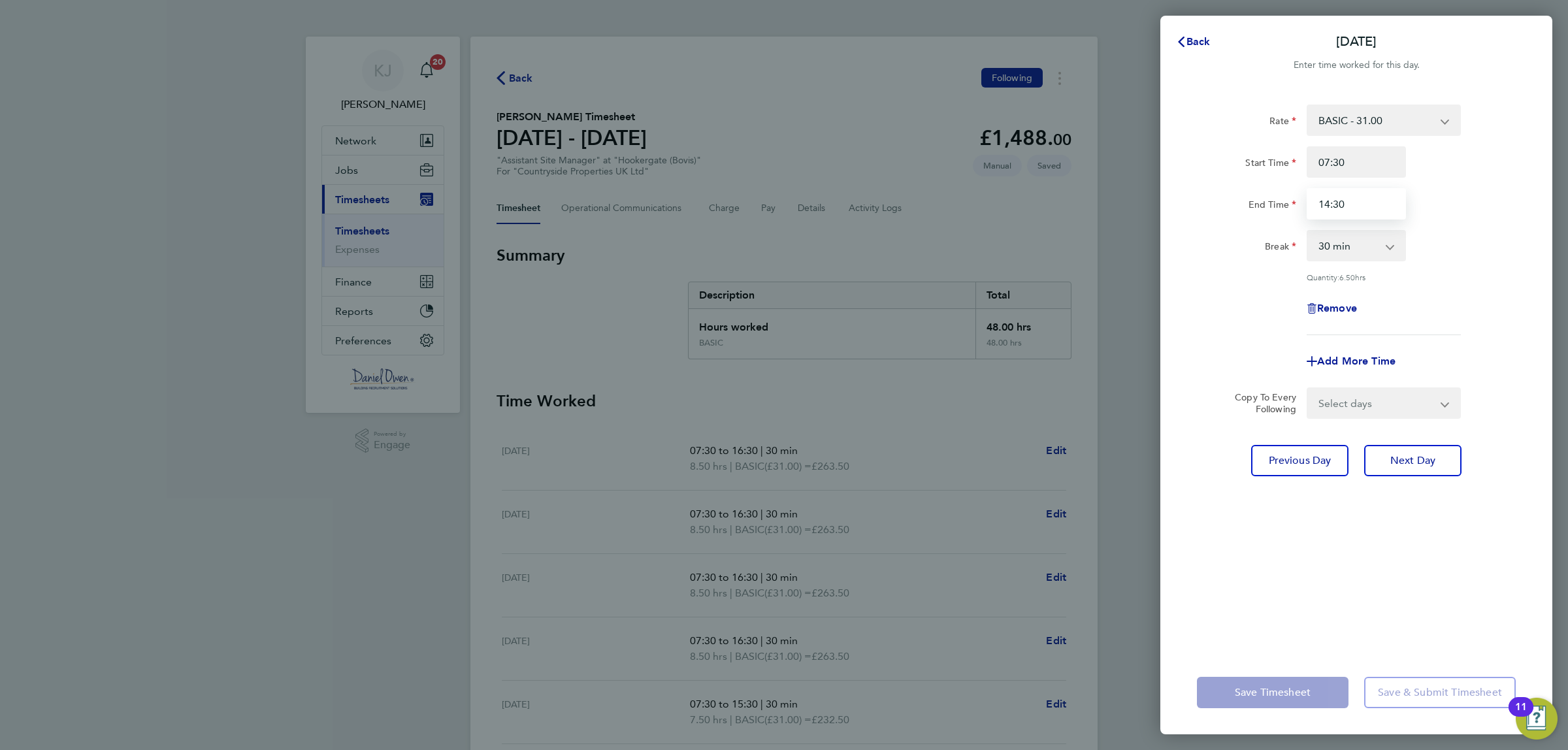
drag, startPoint x: 1366, startPoint y: 204, endPoint x: 1221, endPoint y: 201, distance: 145.0
click at [1221, 201] on div "End Time 14:30" at bounding box center [1356, 203] width 329 height 31
type input "15:00"
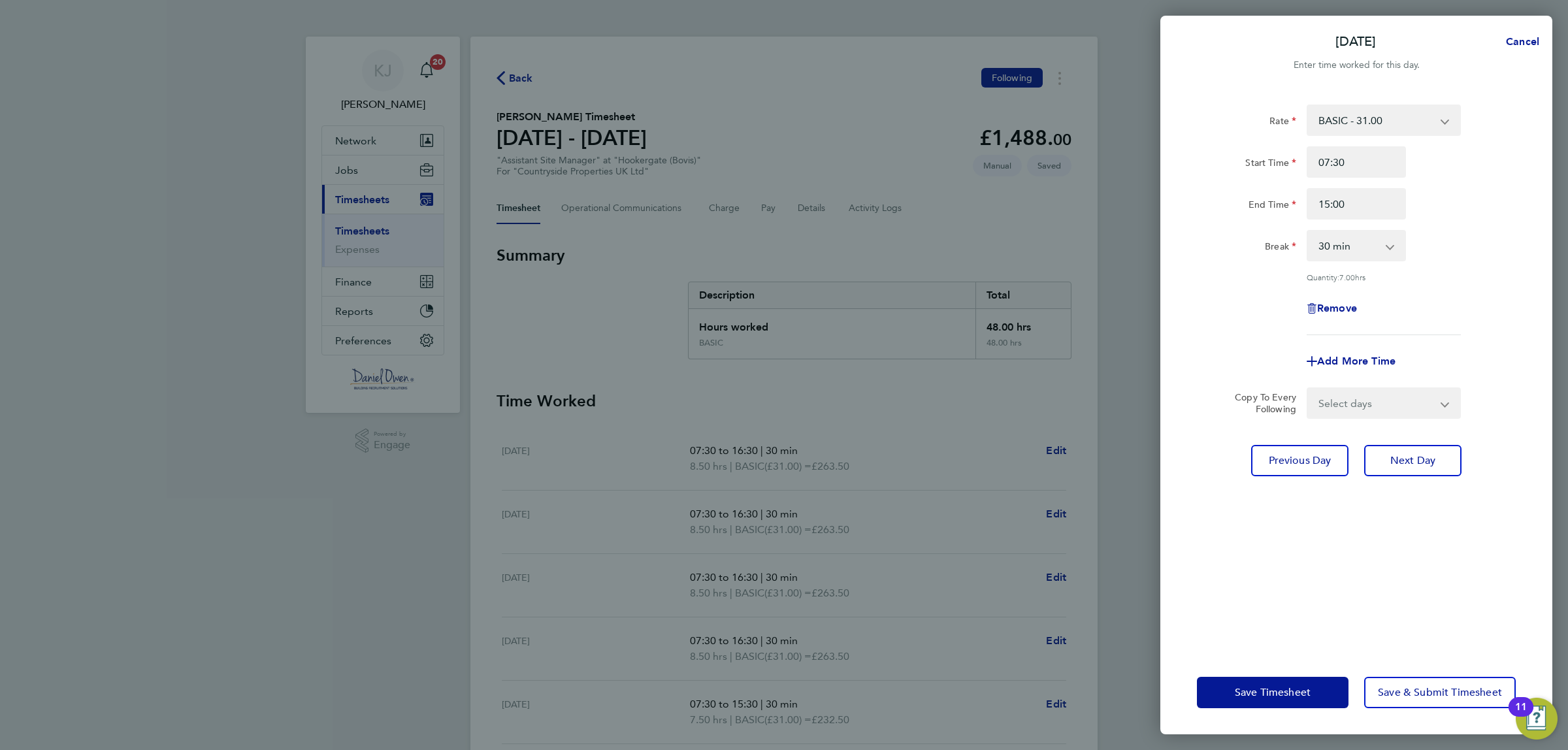
drag, startPoint x: 1445, startPoint y: 550, endPoint x: 1441, endPoint y: 556, distance: 7.2
click at [1446, 550] on div "Rate BASIC - 31.00 Start Time 07:30 End Time 15:00 Break 0 min 15 min 30 min 45…" at bounding box center [1356, 369] width 392 height 562
click at [1289, 686] on span "Save Timesheet" at bounding box center [1273, 693] width 76 height 13
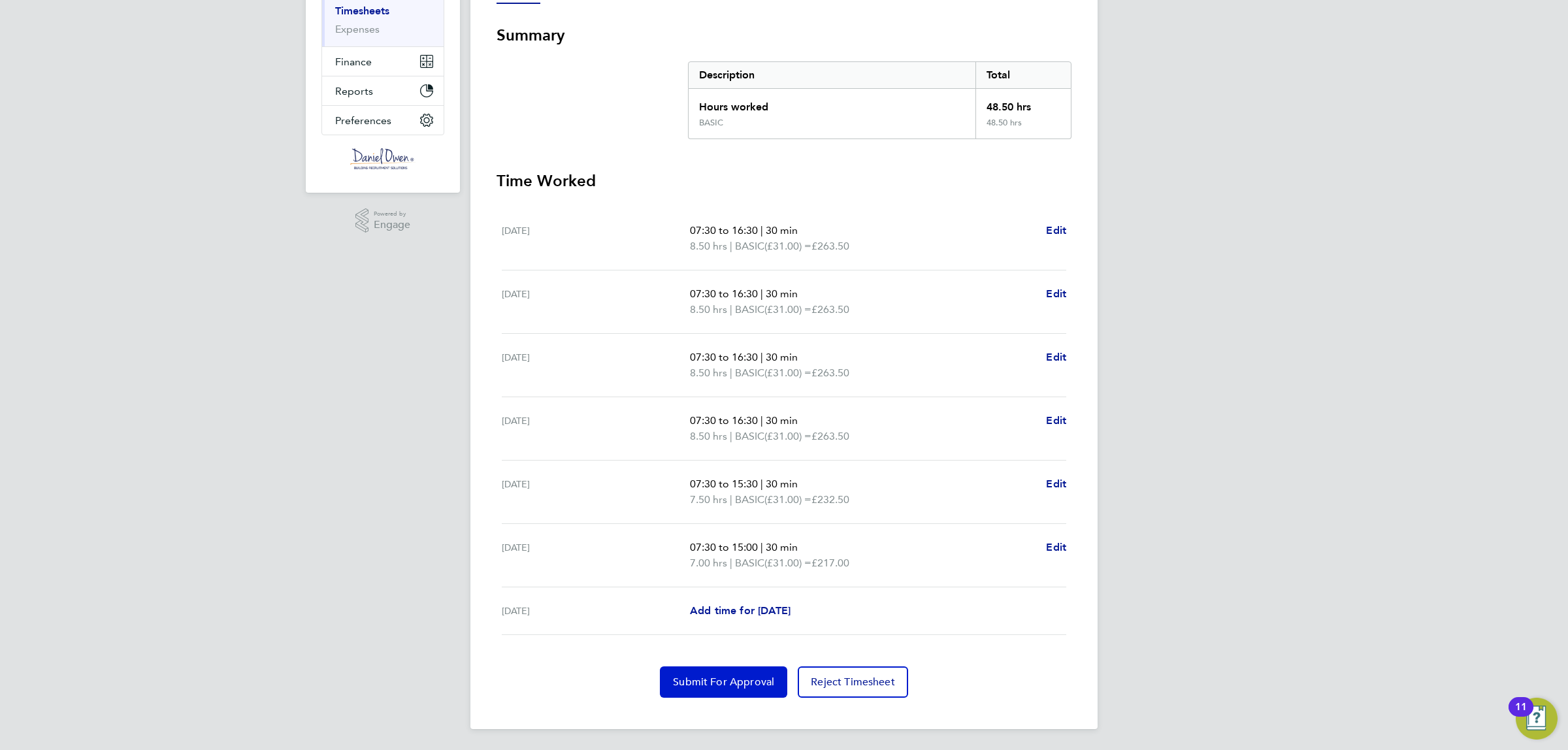
click at [732, 685] on span "Submit For Approval" at bounding box center [724, 682] width 102 height 13
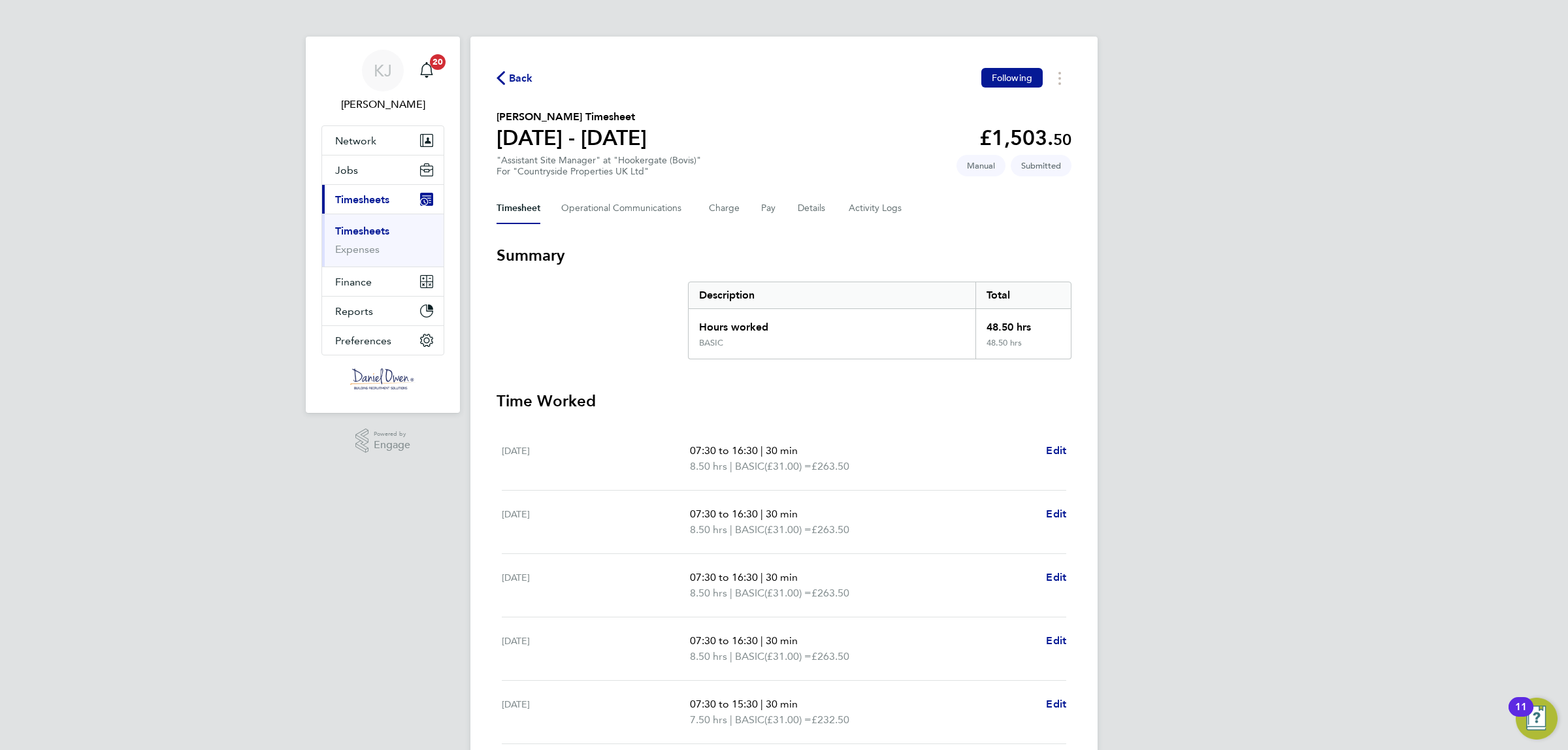
click at [505, 73] on icon "button" at bounding box center [501, 77] width 9 height 14
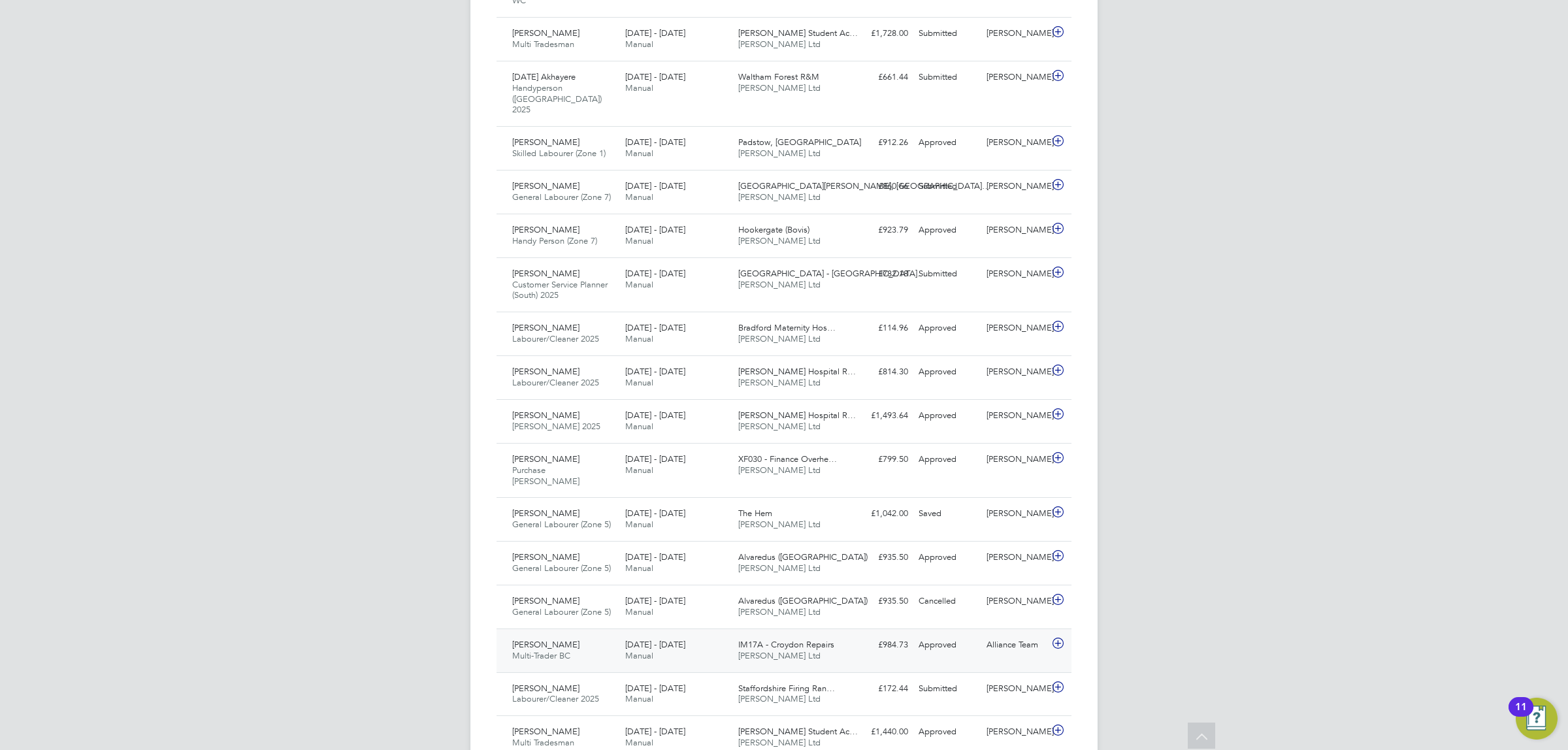
scroll to position [1062, 0]
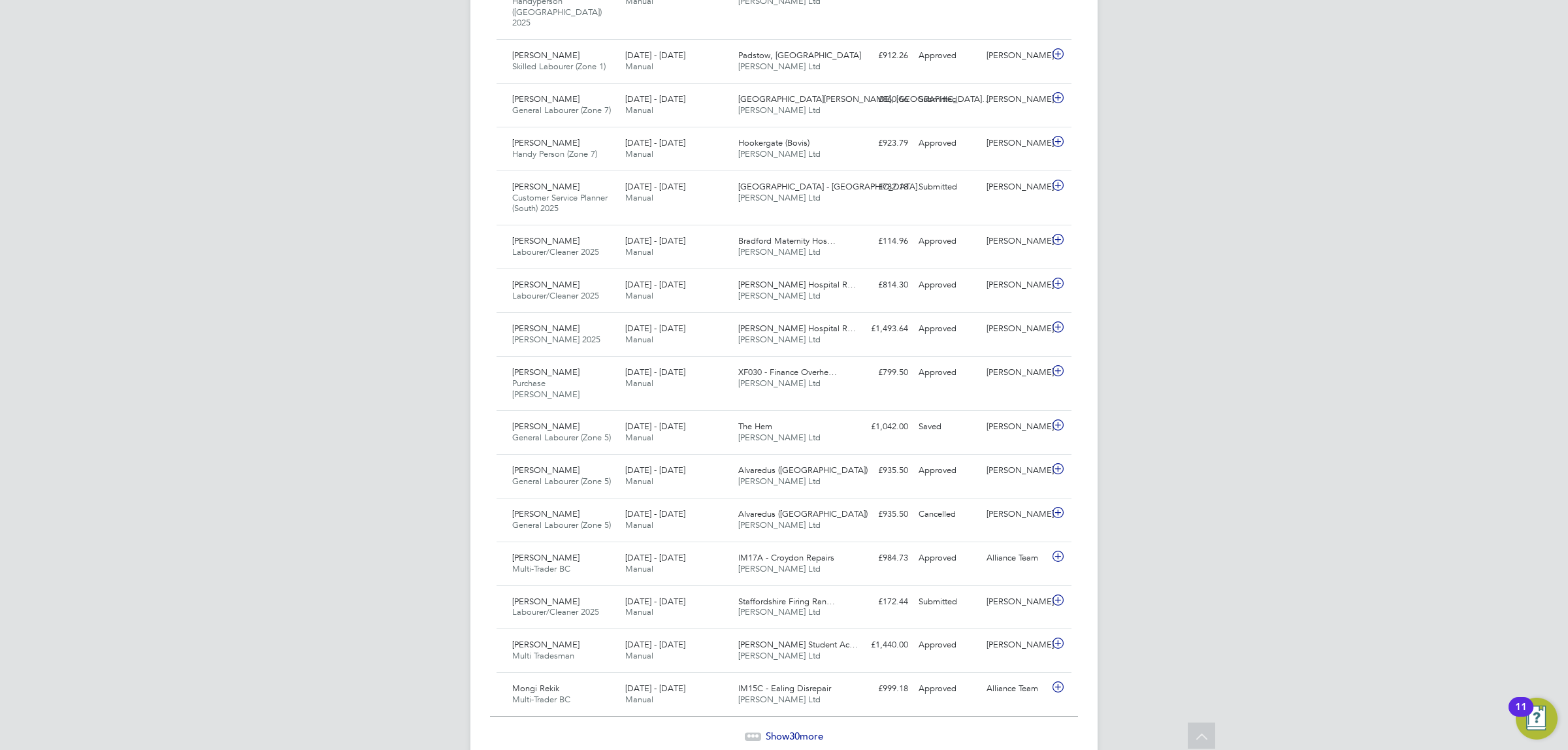
click at [795, 730] on span "30" at bounding box center [794, 735] width 10 height 12
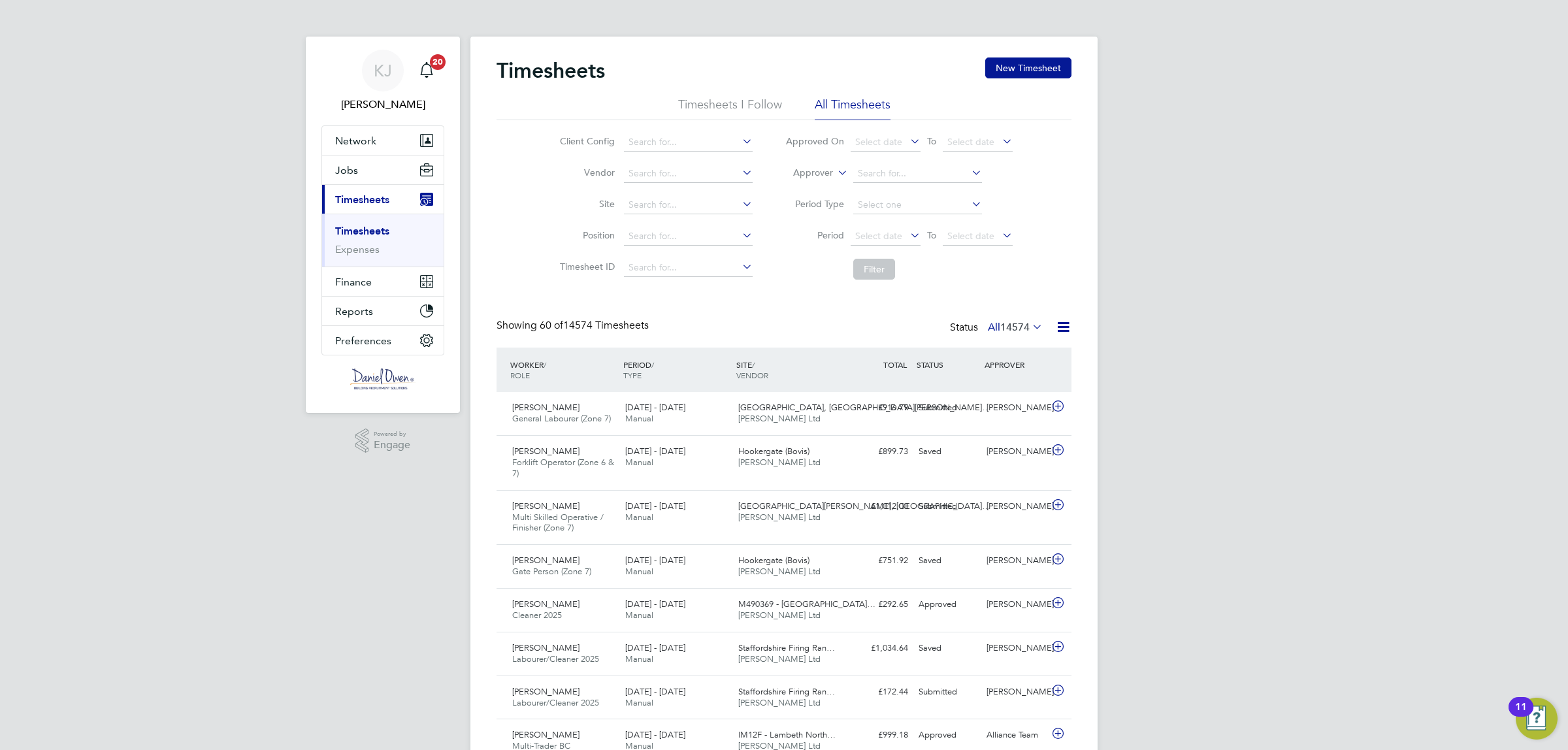
click at [835, 175] on icon at bounding box center [835, 169] width 0 height 12
click at [791, 181] on li "Worker" at bounding box center [801, 188] width 64 height 17
click at [871, 171] on input at bounding box center [917, 173] width 129 height 19
click at [936, 188] on b "Good" at bounding box center [948, 191] width 25 height 11
type input "[PERSON_NAME]"
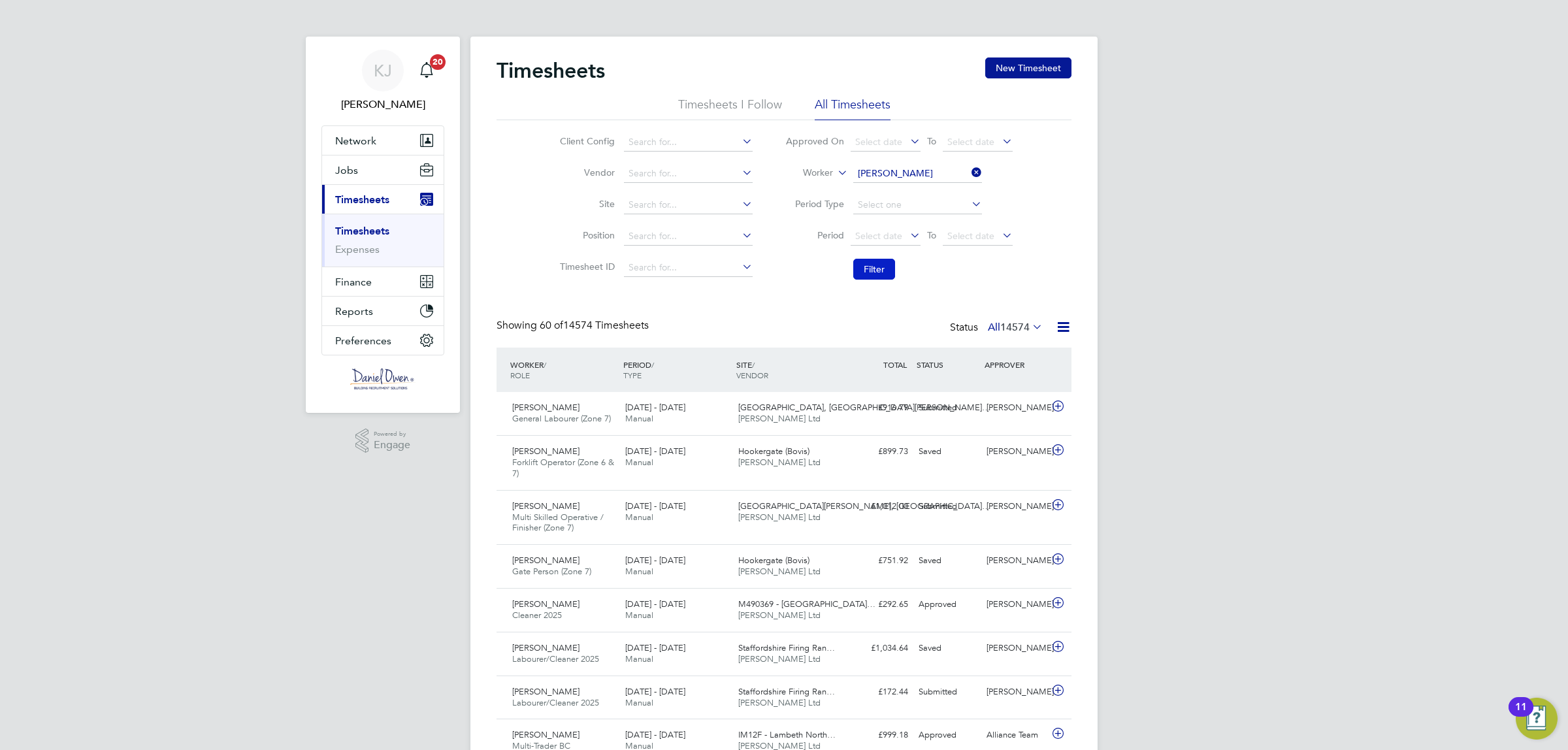
click at [885, 269] on button "Filter" at bounding box center [874, 269] width 42 height 21
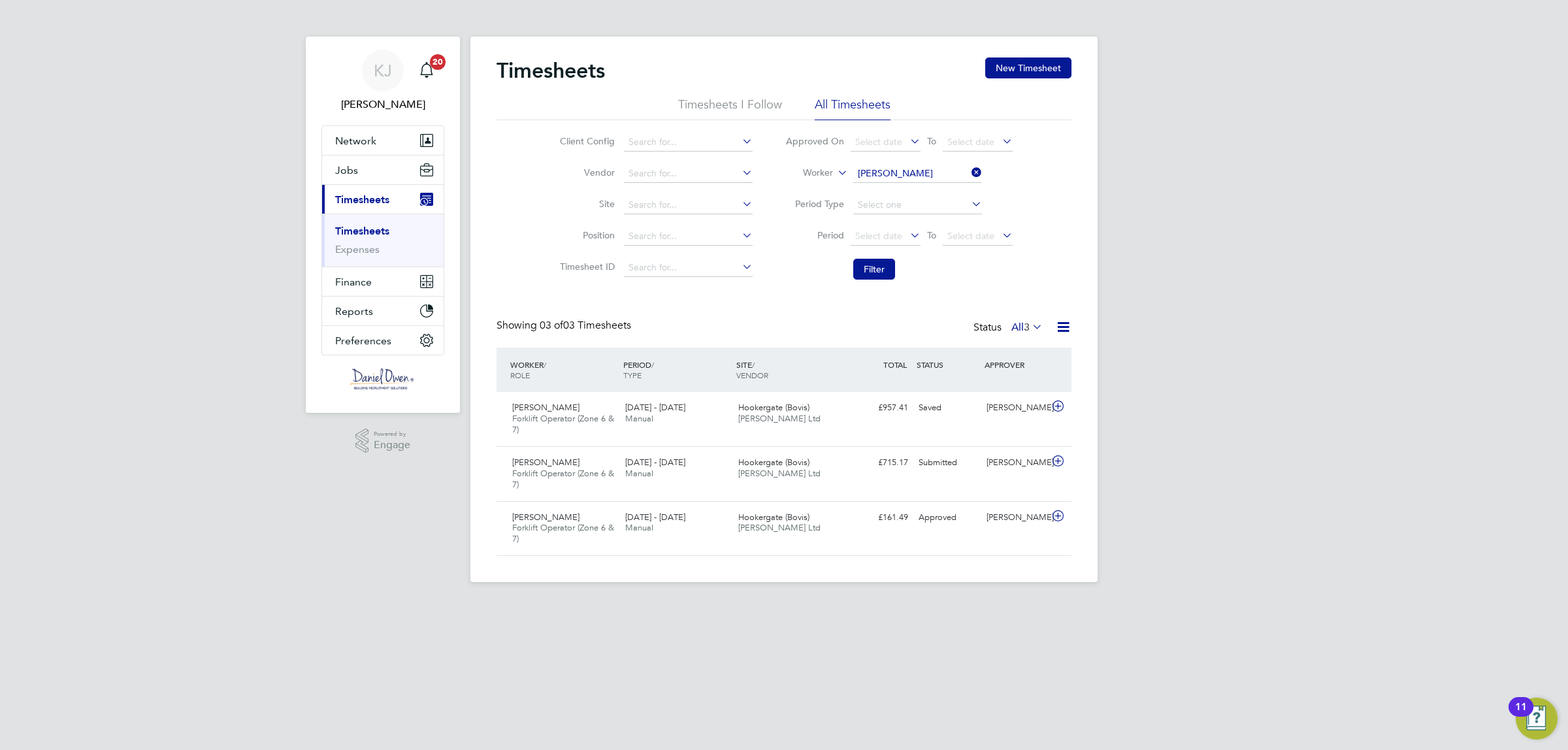
click at [358, 205] on span "Timesheets" at bounding box center [362, 199] width 54 height 12
click at [364, 233] on link "Timesheets" at bounding box center [362, 231] width 54 height 12
click at [347, 174] on span "Jobs" at bounding box center [347, 169] width 23 height 12
click at [360, 236] on link "Placements" at bounding box center [362, 238] width 54 height 12
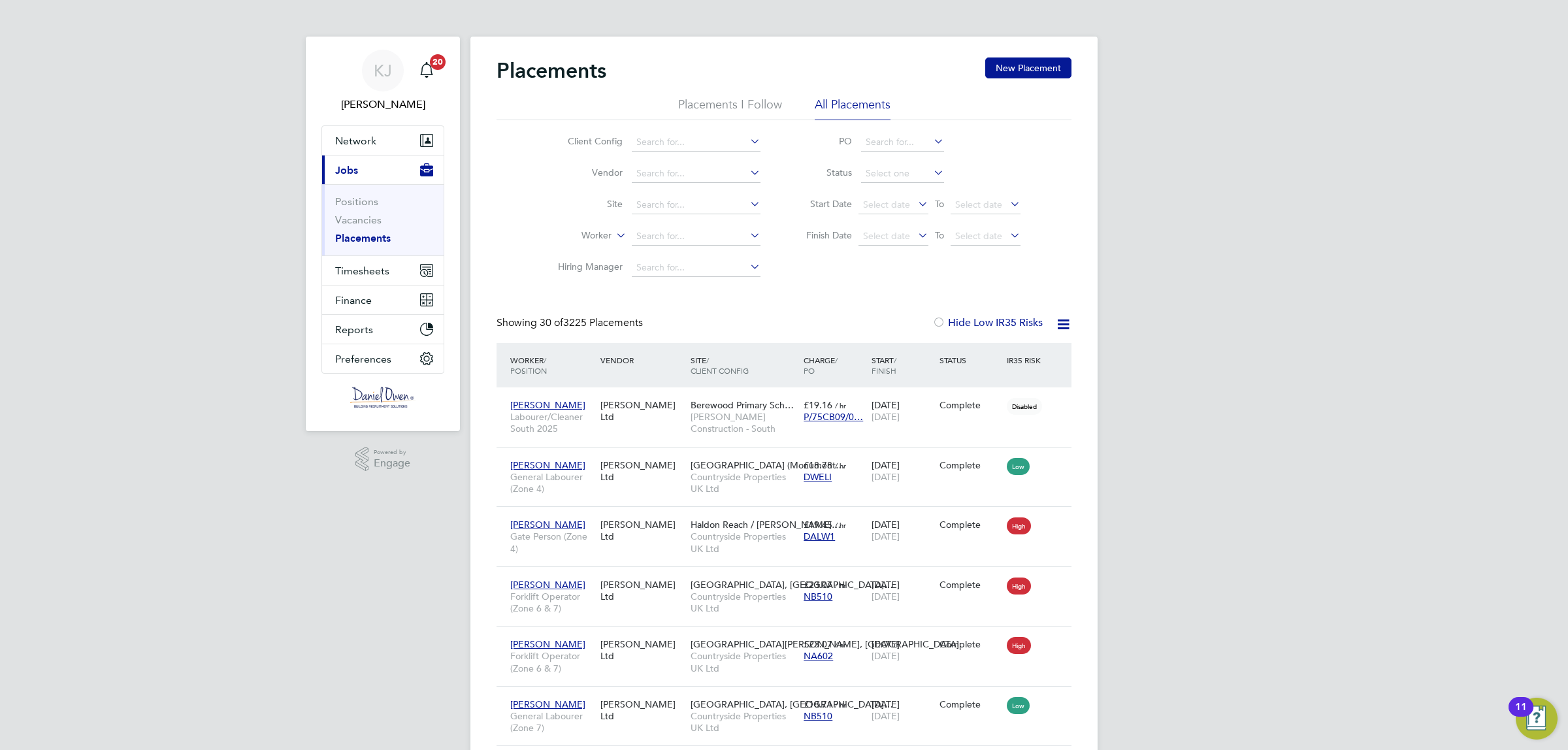
click at [697, 103] on li "Placements I Follow" at bounding box center [730, 108] width 104 height 23
click at [361, 269] on span "Timesheets" at bounding box center [362, 270] width 54 height 12
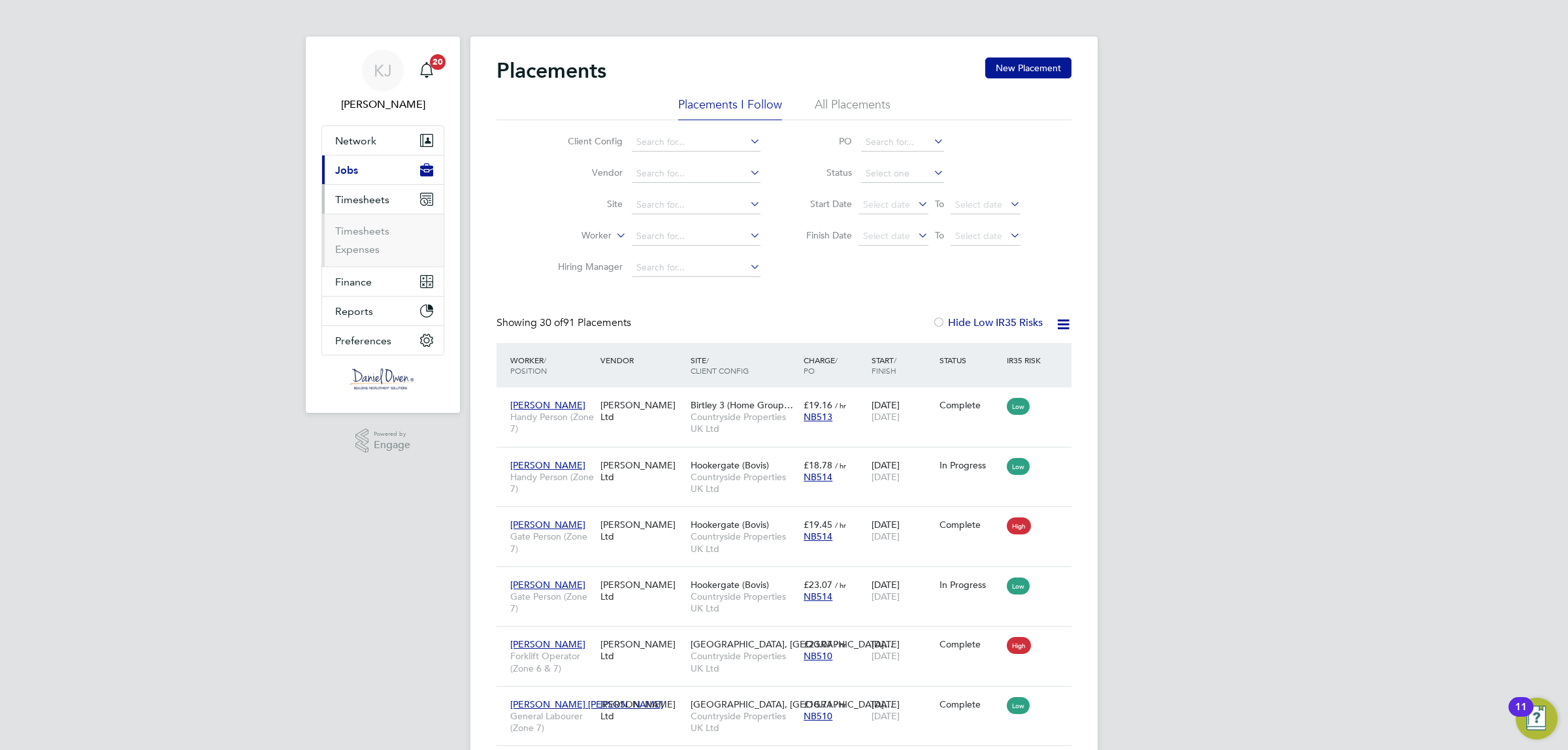
click at [355, 240] on li "Timesheets" at bounding box center [385, 234] width 98 height 19
click at [358, 195] on span "Timesheets" at bounding box center [362, 199] width 54 height 12
click at [351, 202] on span "Timesheets" at bounding box center [362, 199] width 54 height 12
click at [369, 226] on link "Timesheets" at bounding box center [362, 231] width 54 height 12
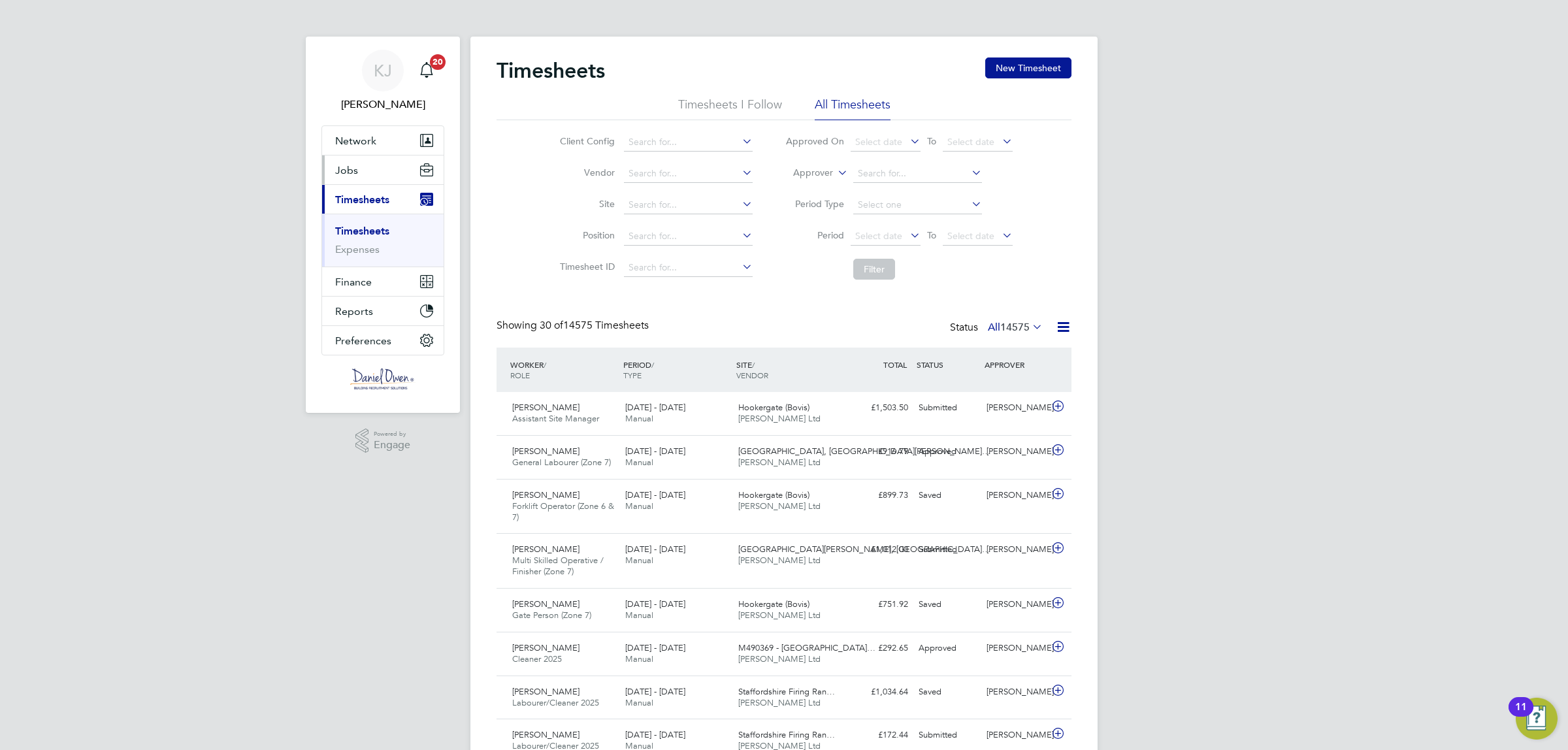
click at [342, 178] on button "Jobs" at bounding box center [383, 170] width 122 height 29
click at [351, 219] on link "Vacancies" at bounding box center [359, 219] width 47 height 12
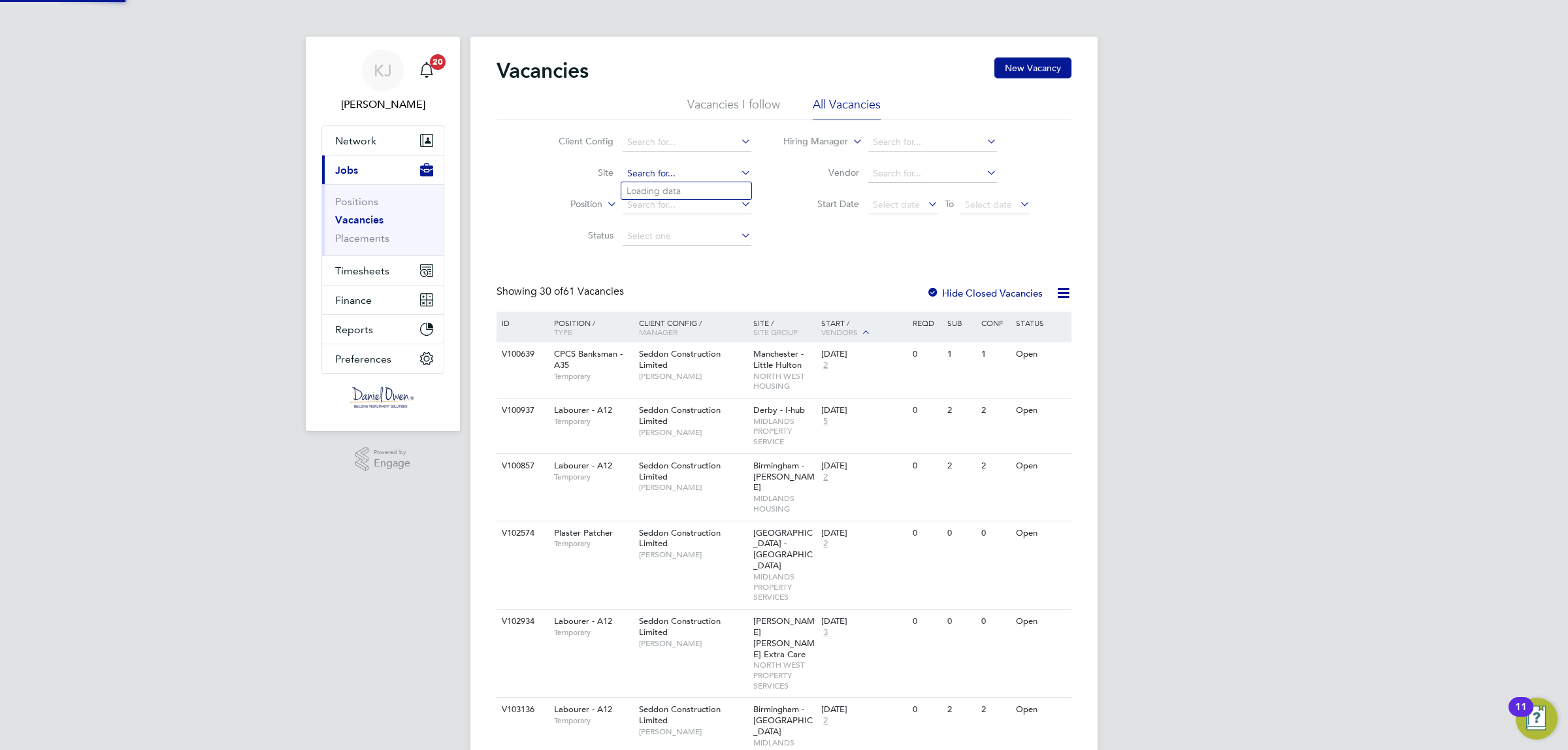
click at [629, 177] on input at bounding box center [687, 173] width 129 height 19
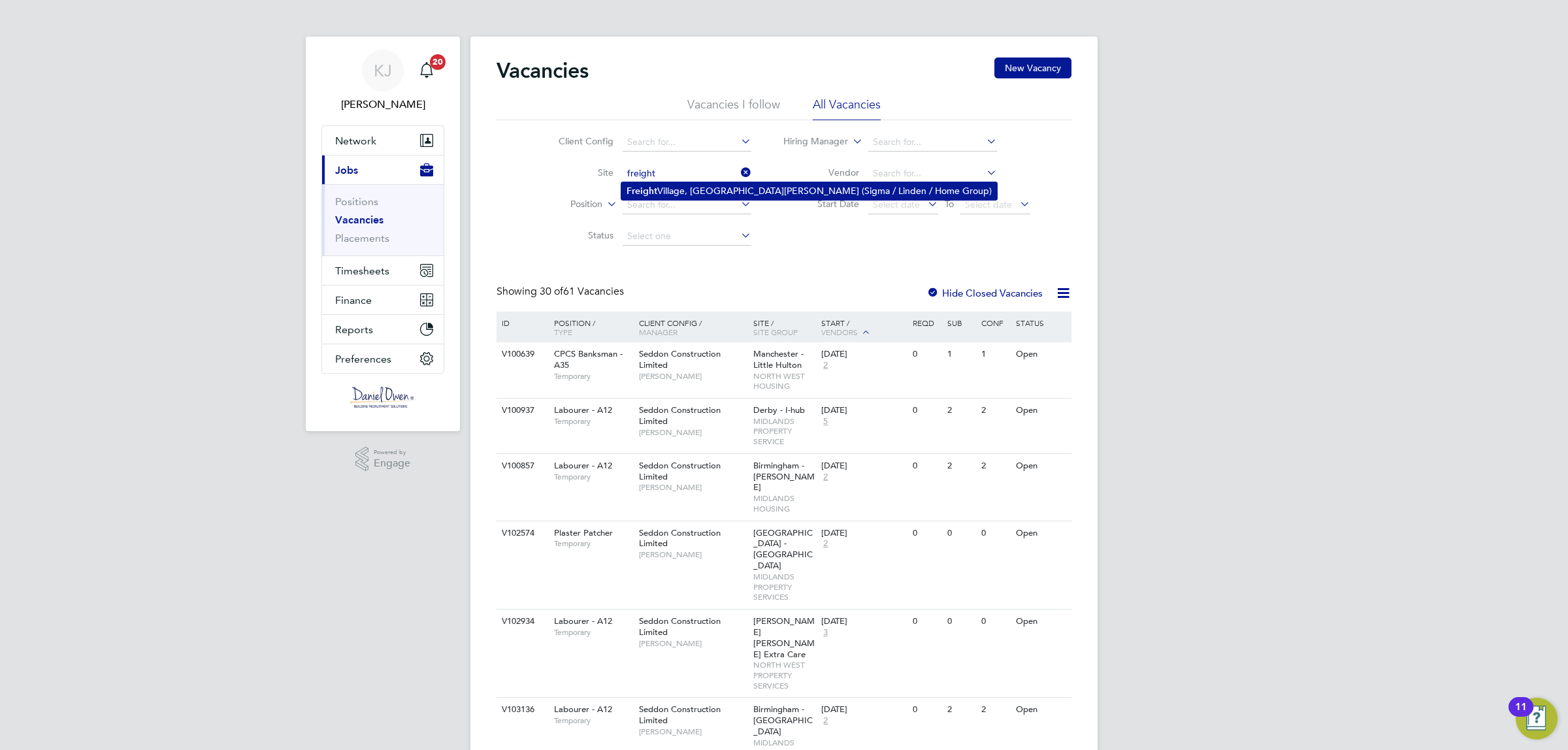
click at [681, 191] on li "Freight Village, St. James Road (Sigma / Linden / Home Group)" at bounding box center [809, 191] width 376 height 18
type input "Freight Village, St. James Road (Sigma / Linden / Home Group)"
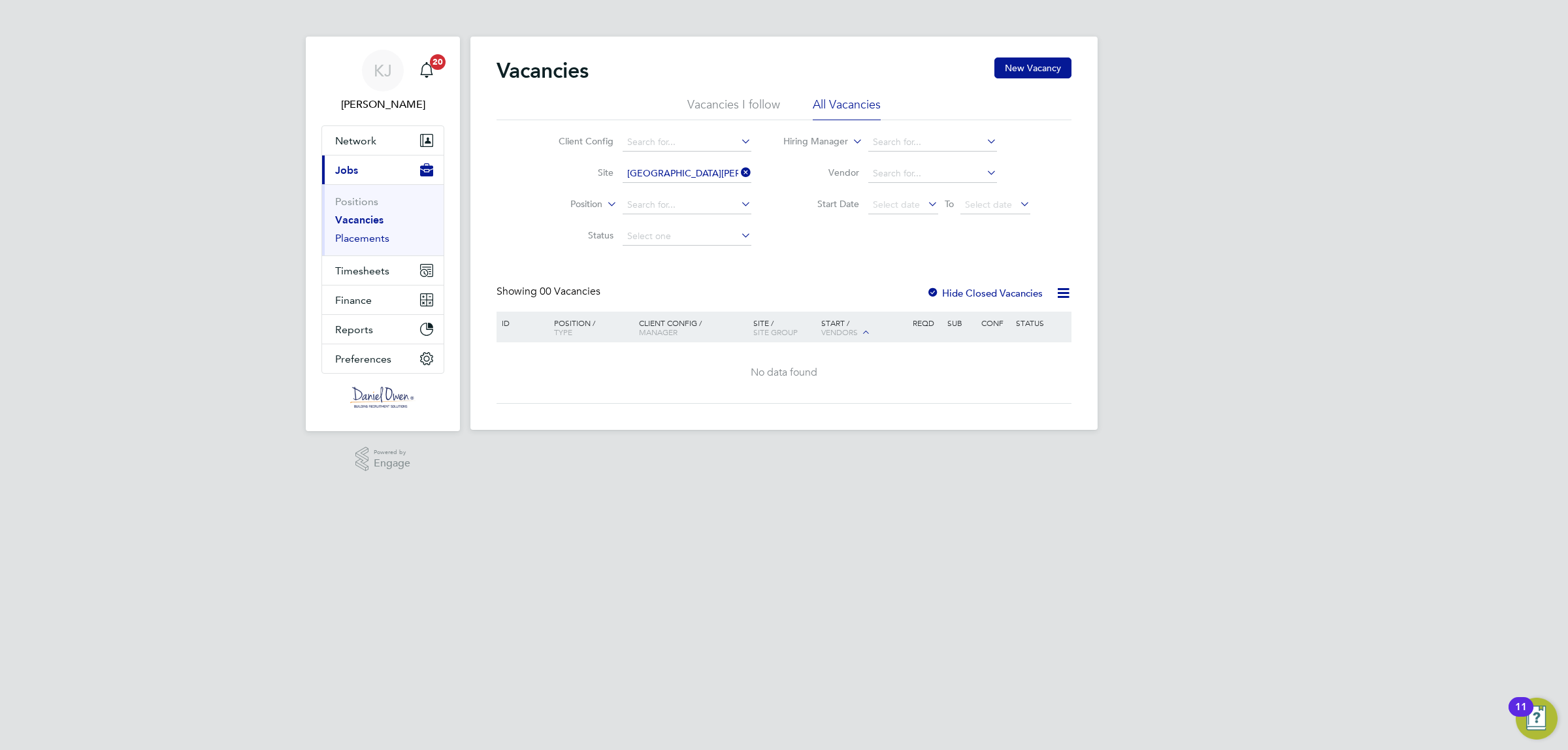
click at [354, 242] on link "Placements" at bounding box center [362, 238] width 54 height 12
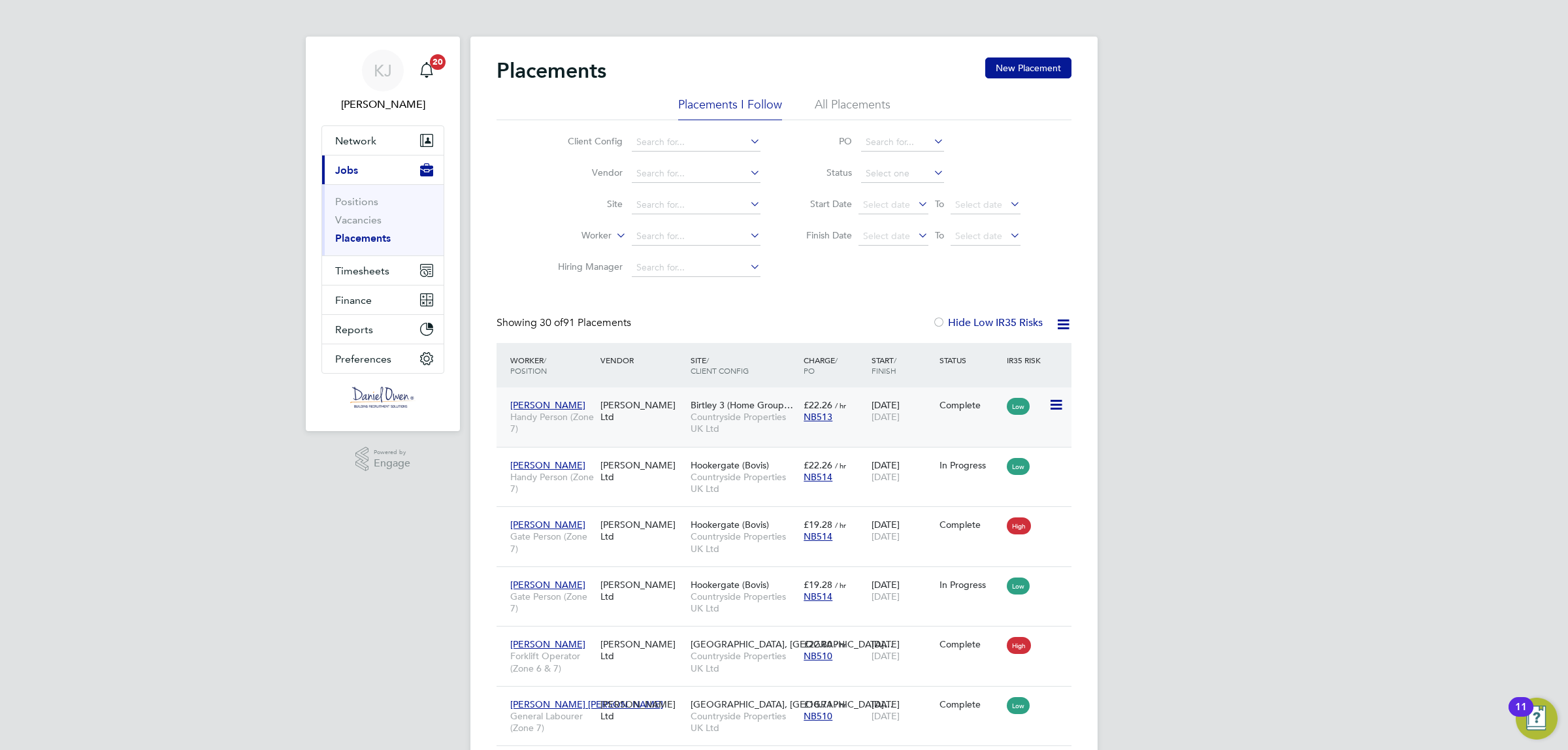
scroll to position [50, 113]
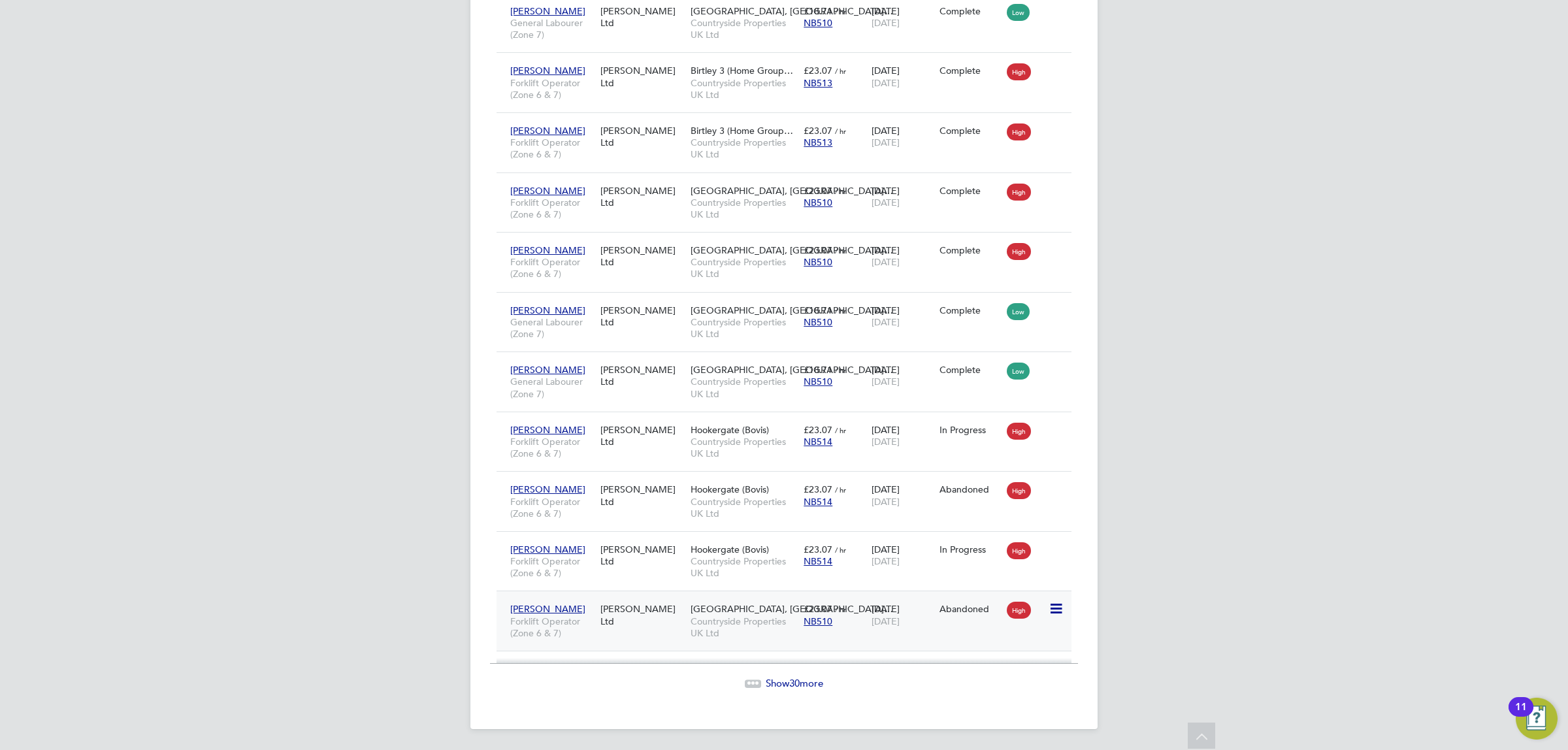
click at [543, 605] on span "[PERSON_NAME]" at bounding box center [547, 609] width 75 height 12
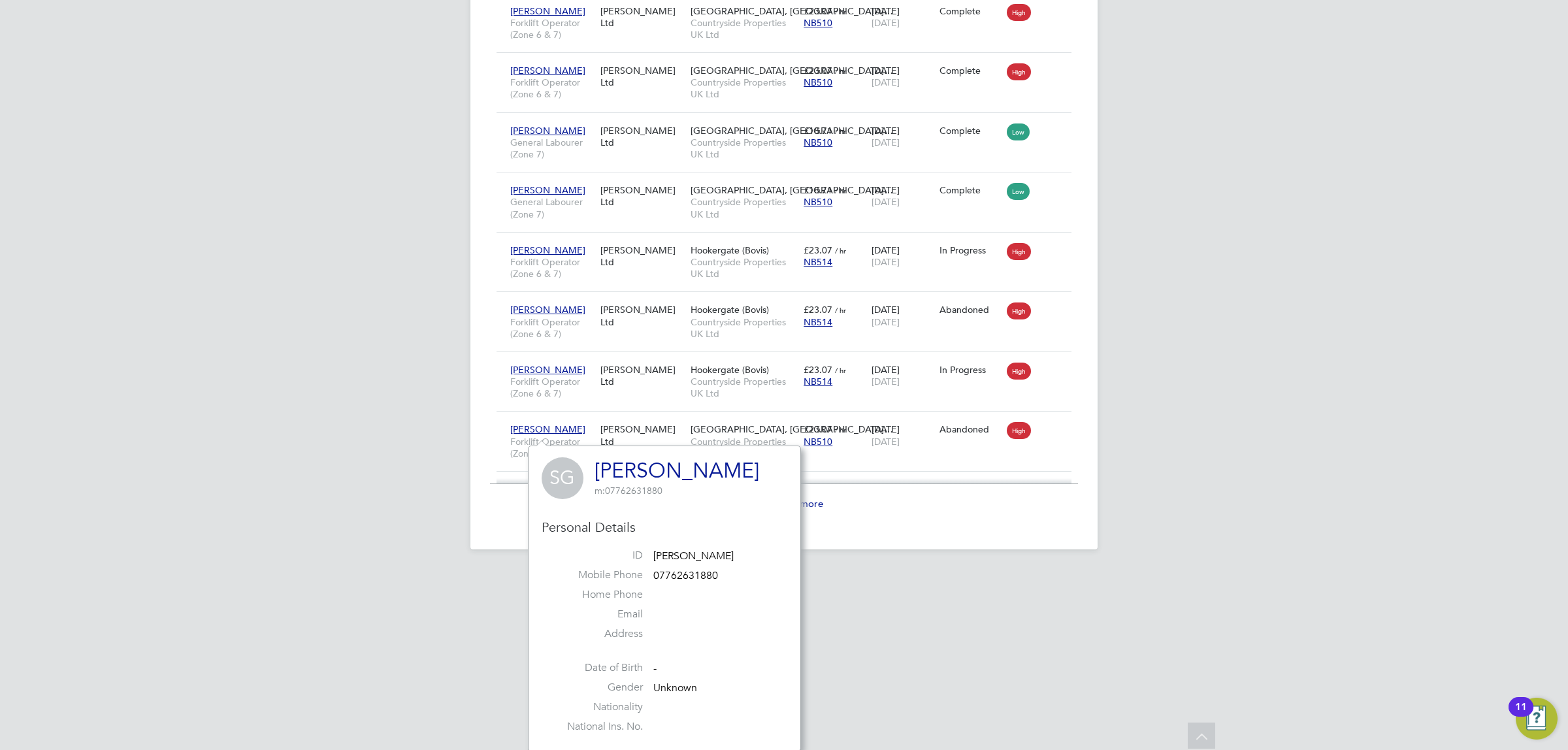
click at [818, 506] on span "Show 30 more" at bounding box center [794, 503] width 57 height 12
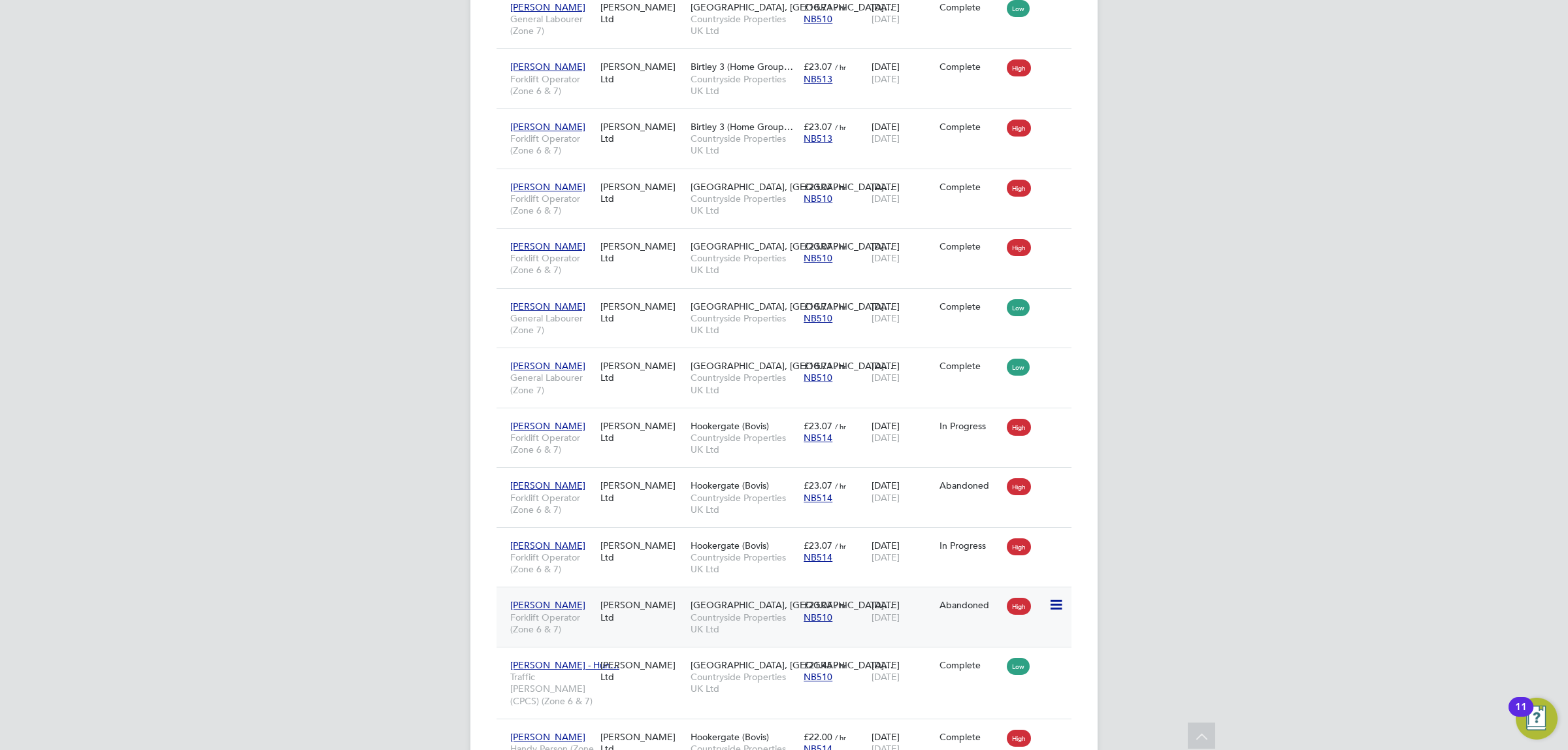
click at [1055, 608] on icon at bounding box center [1055, 605] width 13 height 15
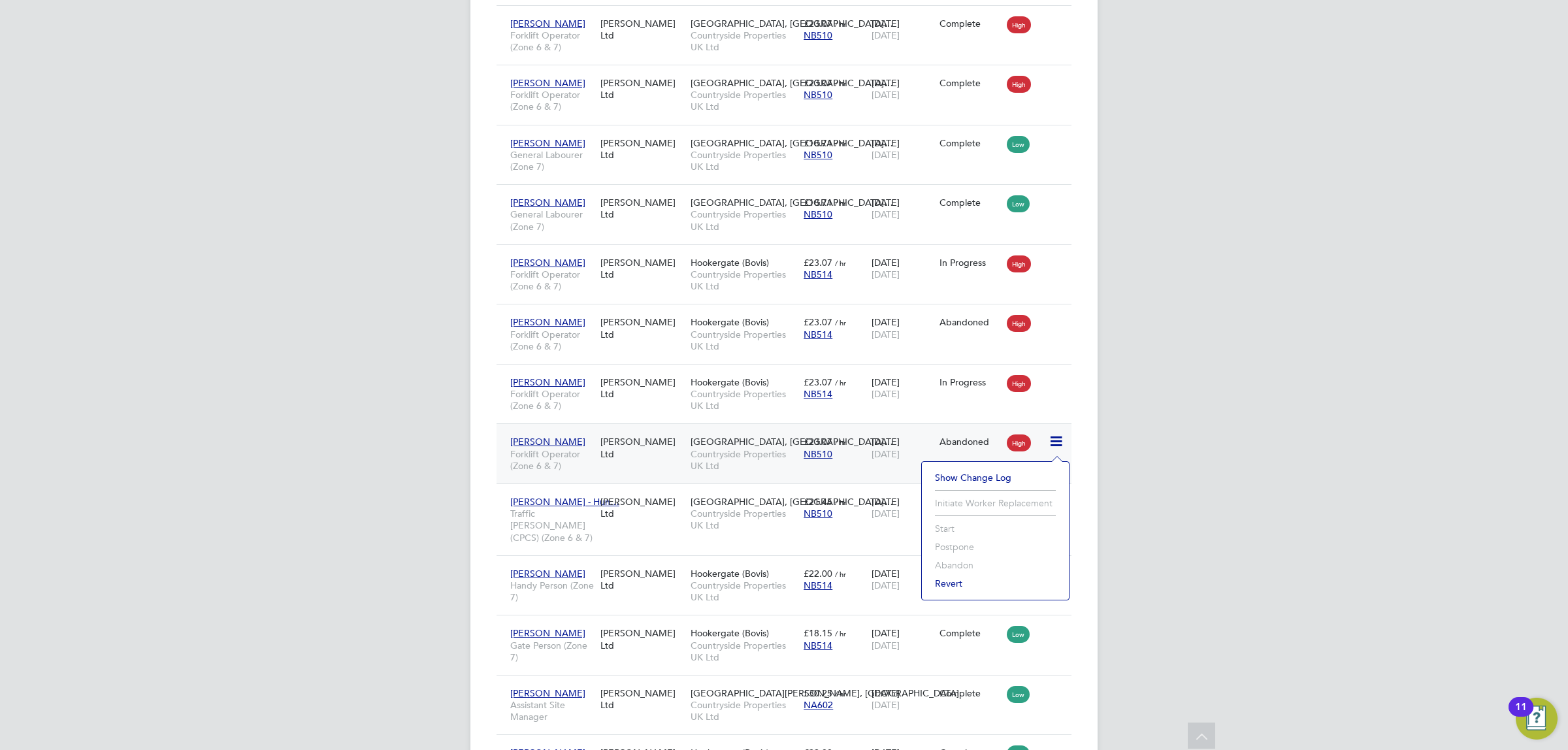
click at [546, 441] on span "[PERSON_NAME]" at bounding box center [547, 442] width 75 height 12
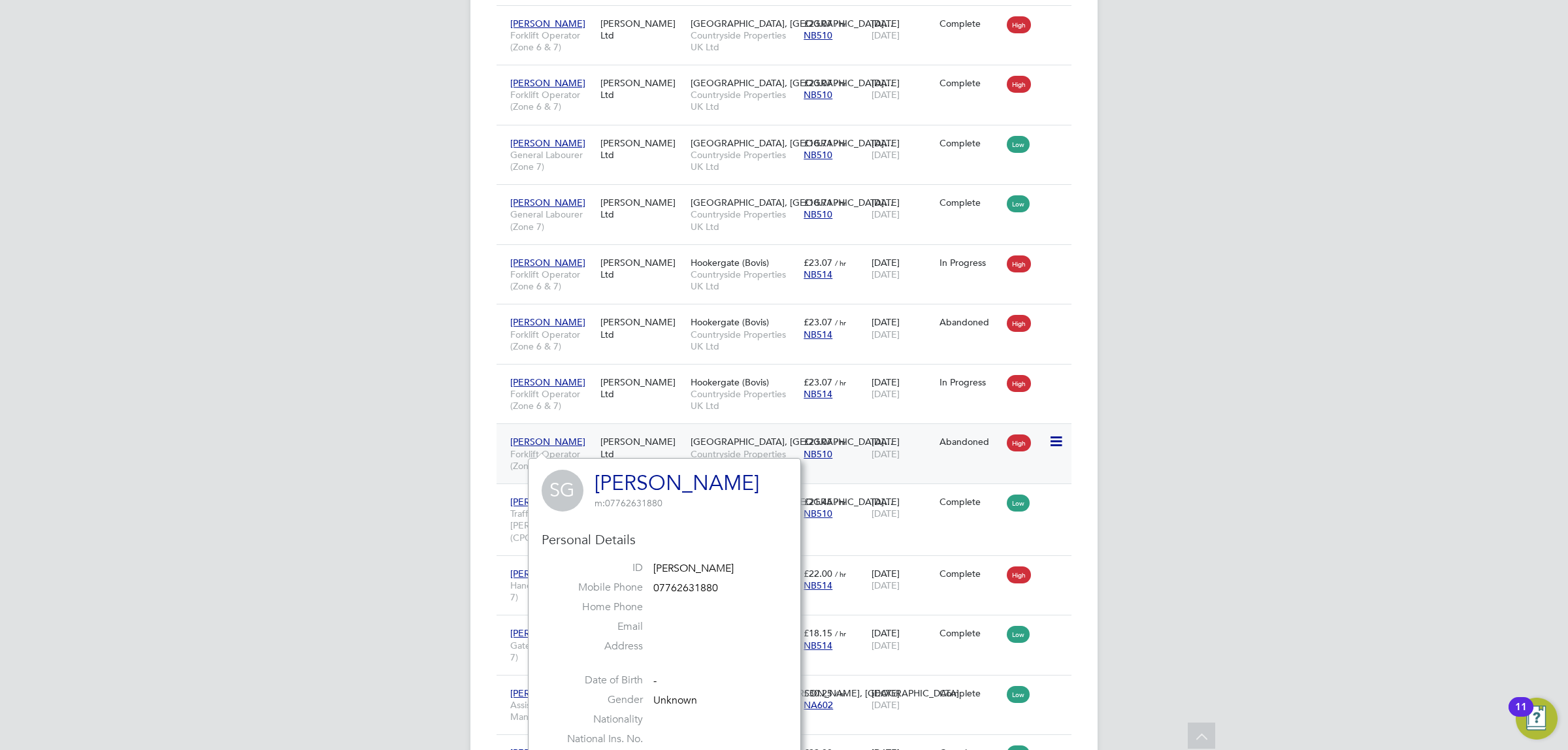
click at [530, 446] on span "[PERSON_NAME]" at bounding box center [547, 442] width 75 height 12
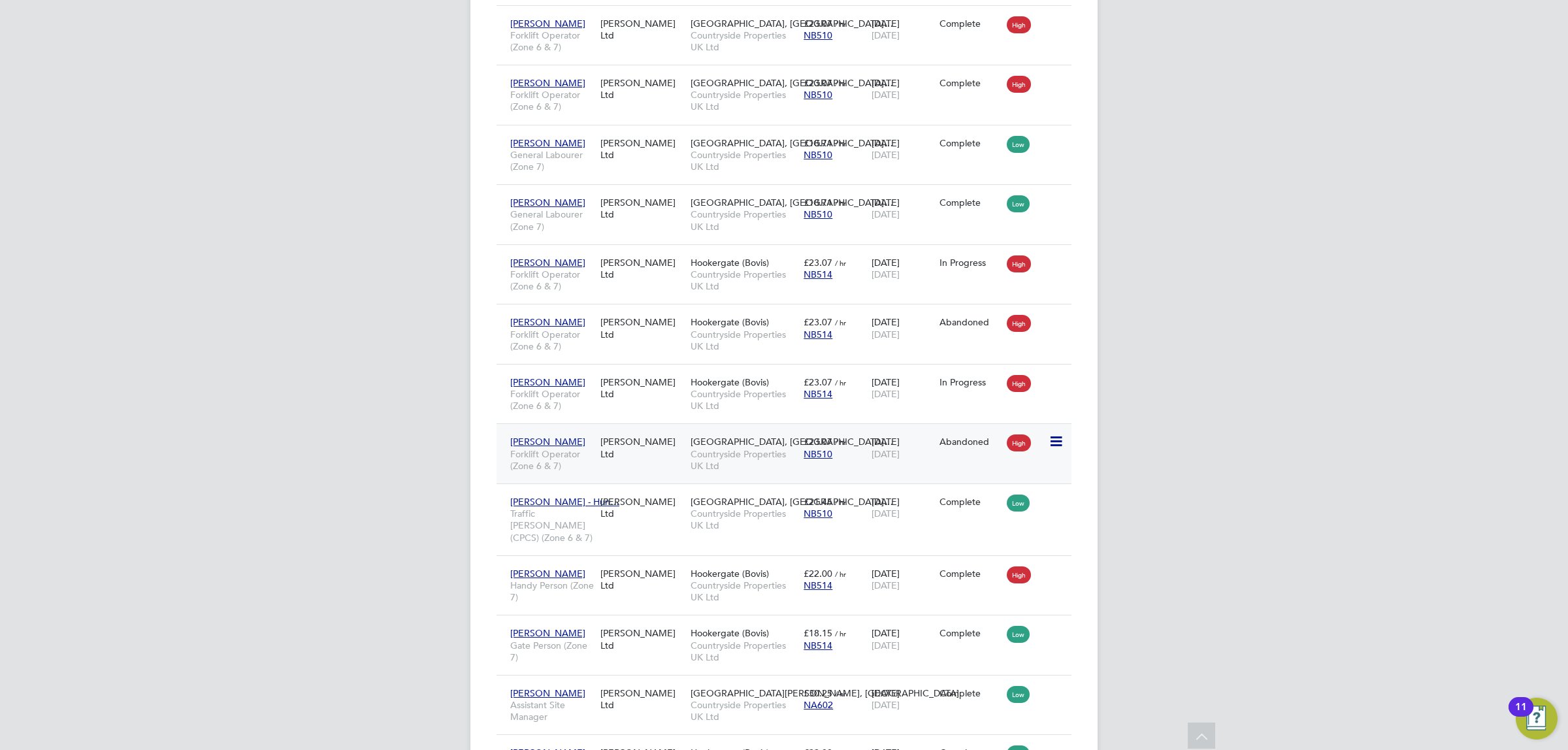
click at [522, 448] on span "[PERSON_NAME]" at bounding box center [547, 442] width 75 height 12
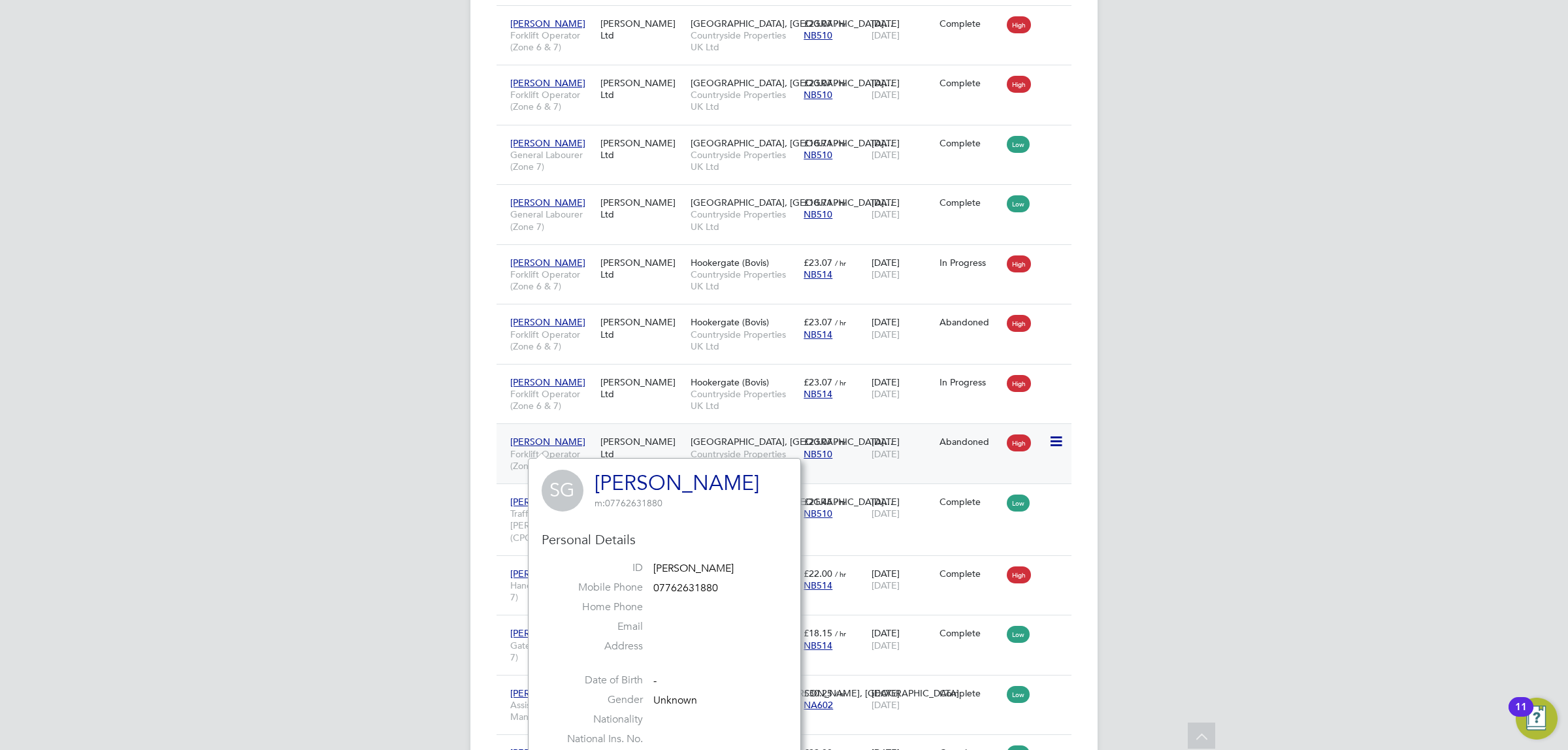
click at [522, 442] on span "[PERSON_NAME]" at bounding box center [547, 442] width 75 height 12
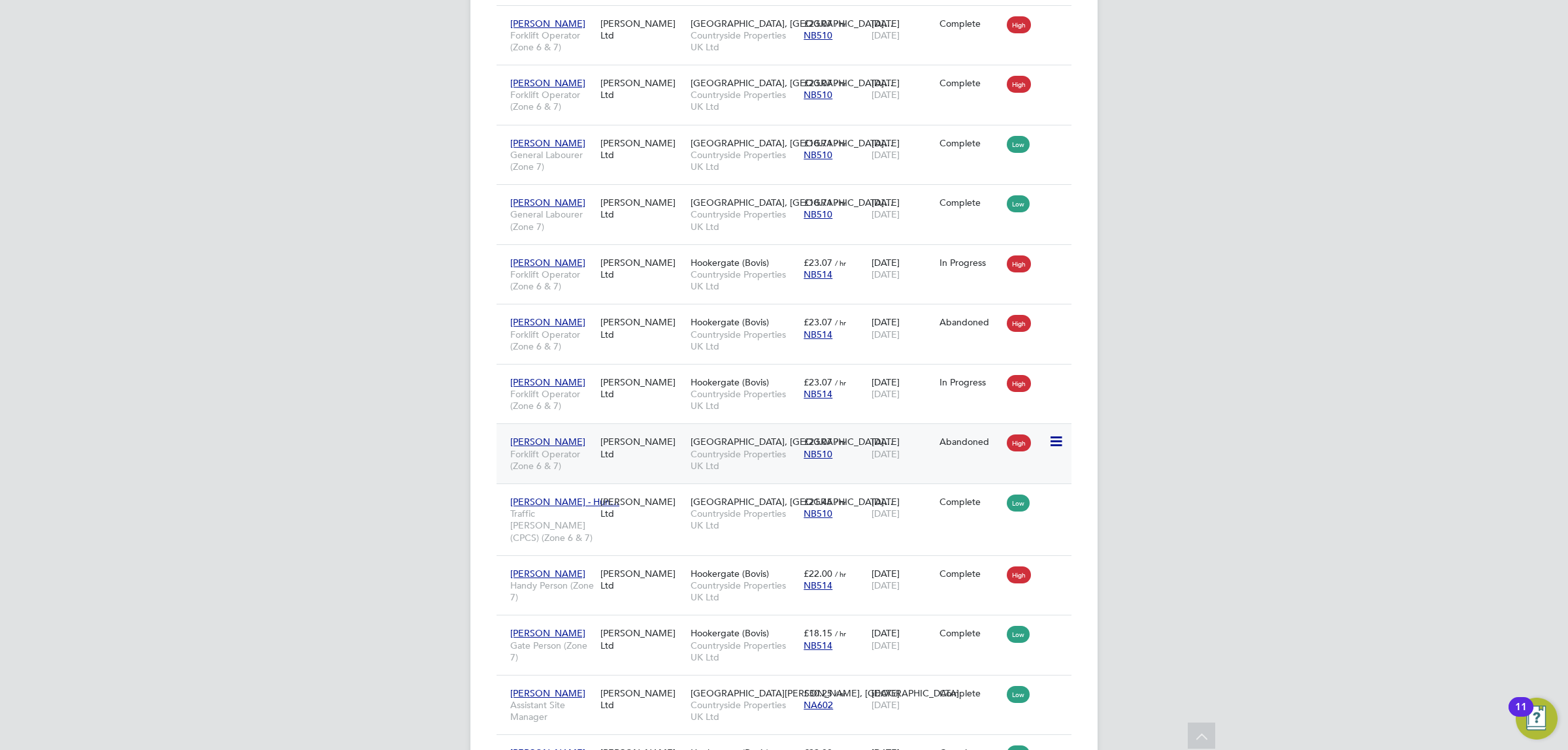
click at [522, 442] on span "[PERSON_NAME]" at bounding box center [547, 442] width 75 height 12
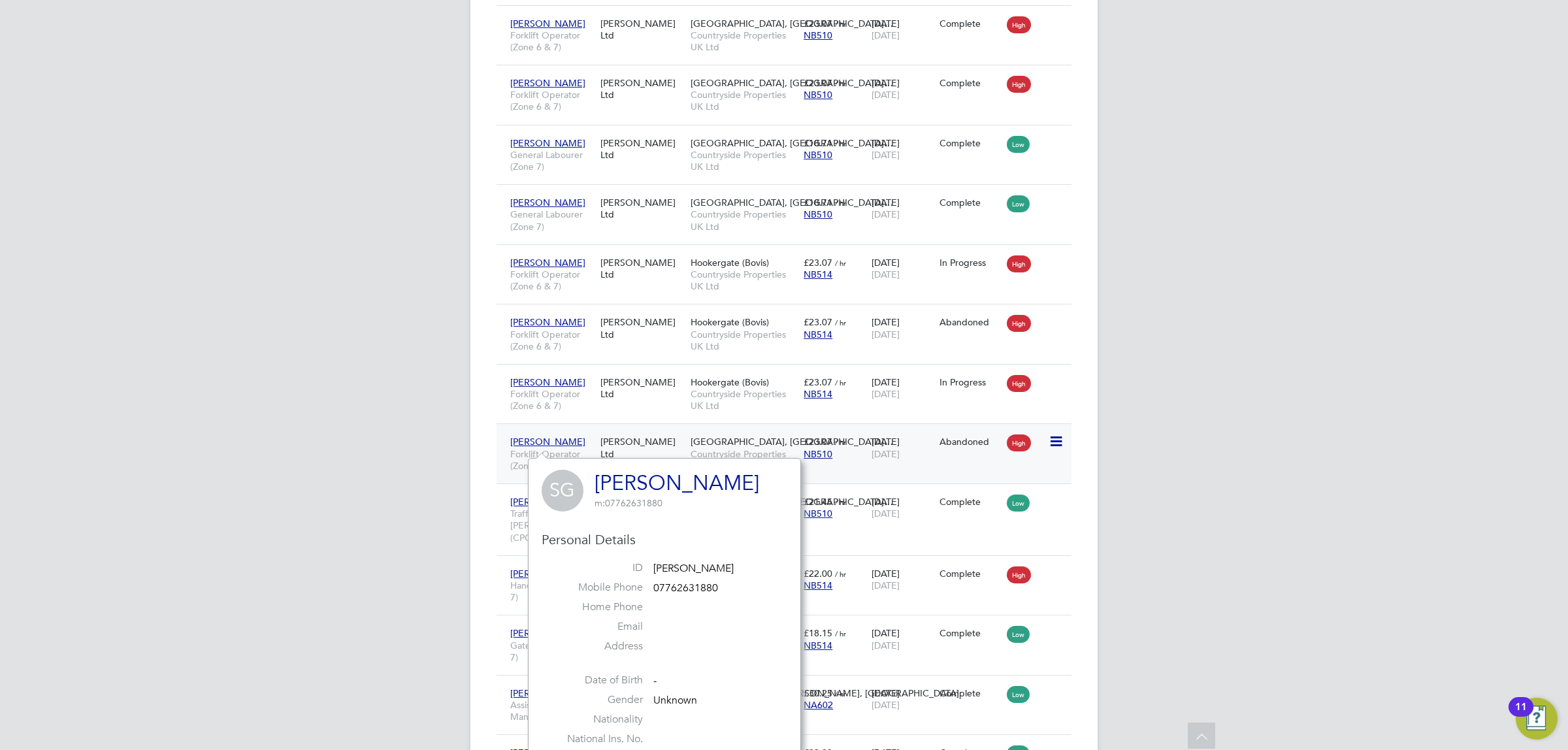
click at [1053, 445] on icon at bounding box center [1055, 441] width 13 height 15
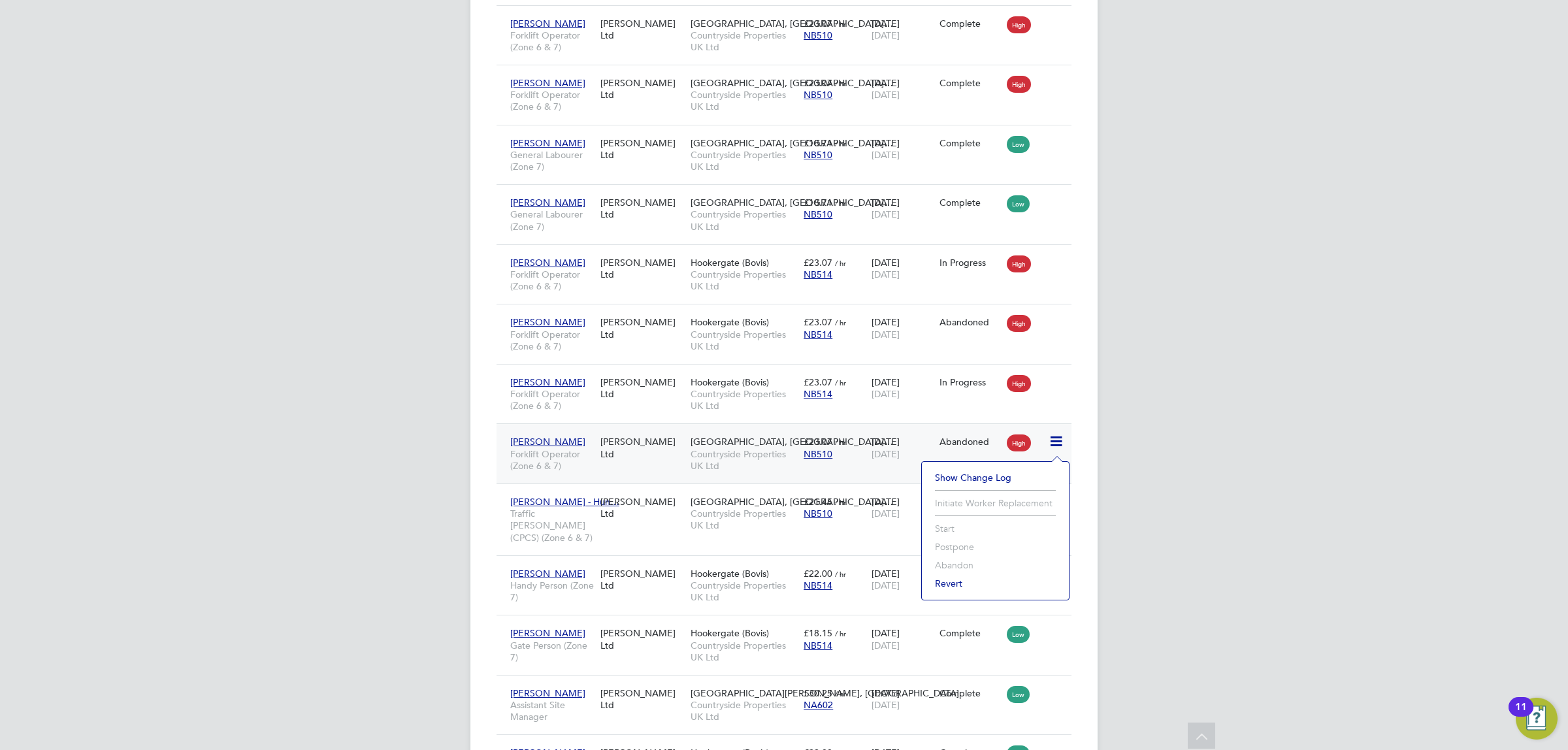
click at [943, 585] on li "Revert" at bounding box center [996, 583] width 134 height 19
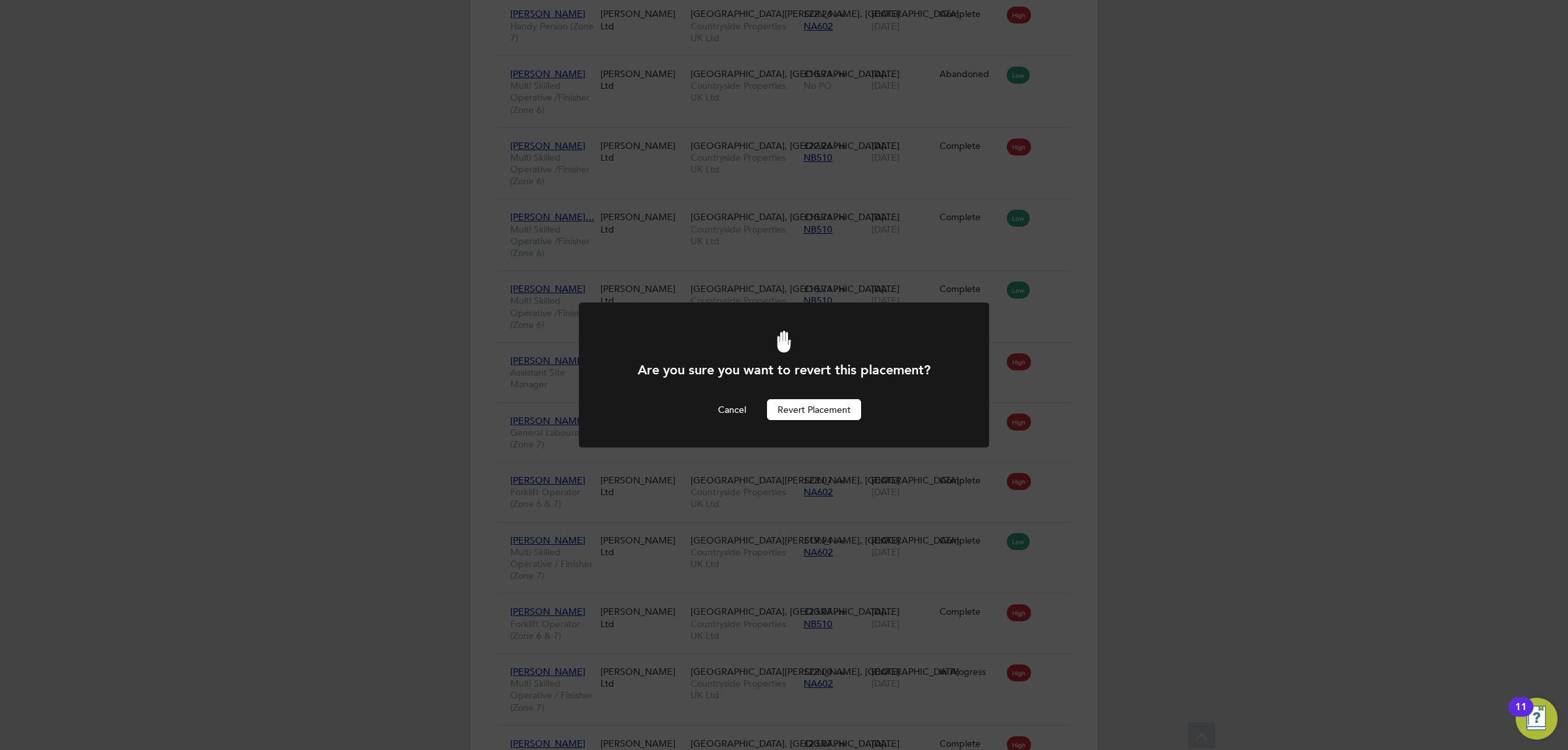
click at [824, 406] on button "Revert Placement" at bounding box center [813, 410] width 94 height 21
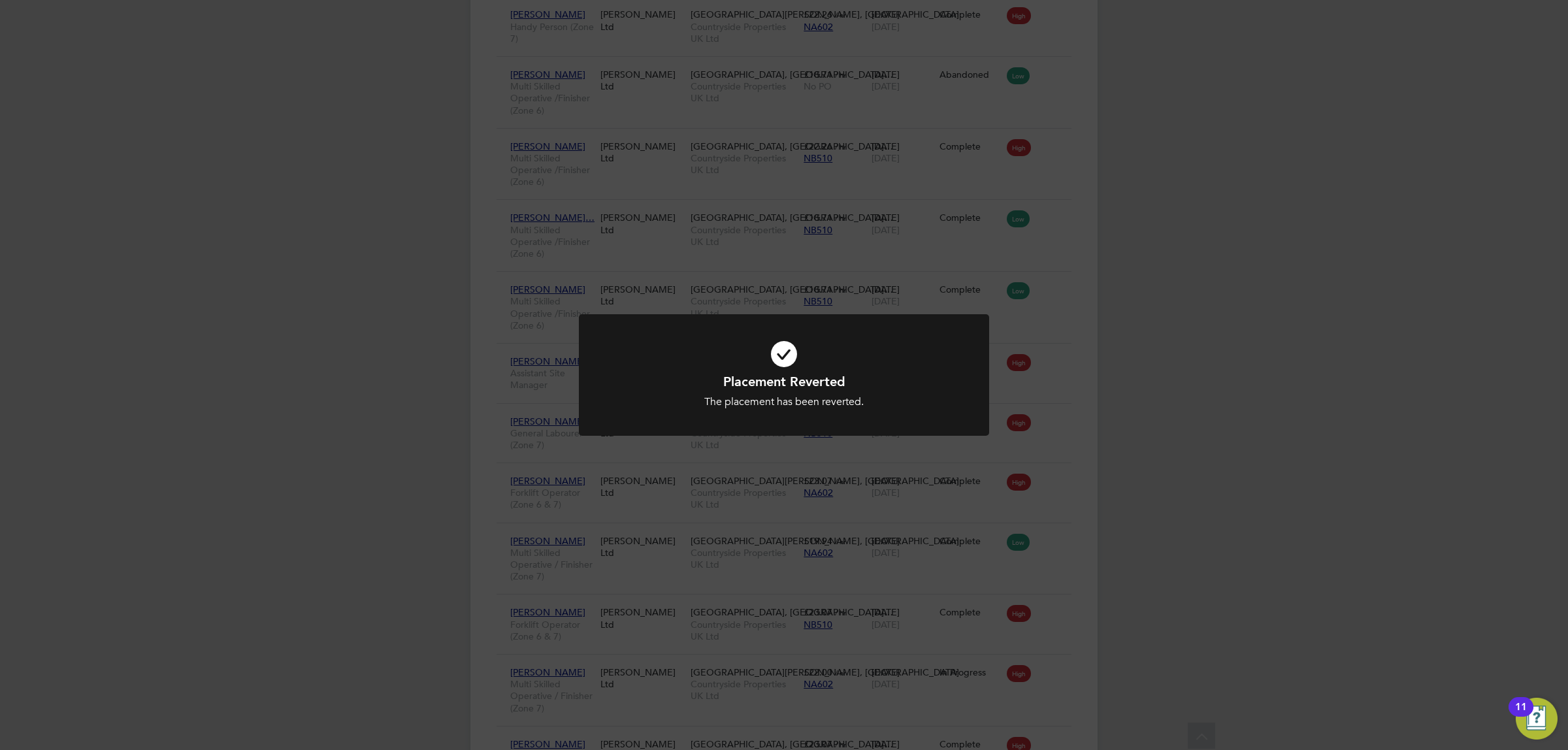
click at [1333, 455] on div "Placement Reverted The placement has been reverted. Cancel Okay" at bounding box center [784, 375] width 1568 height 750
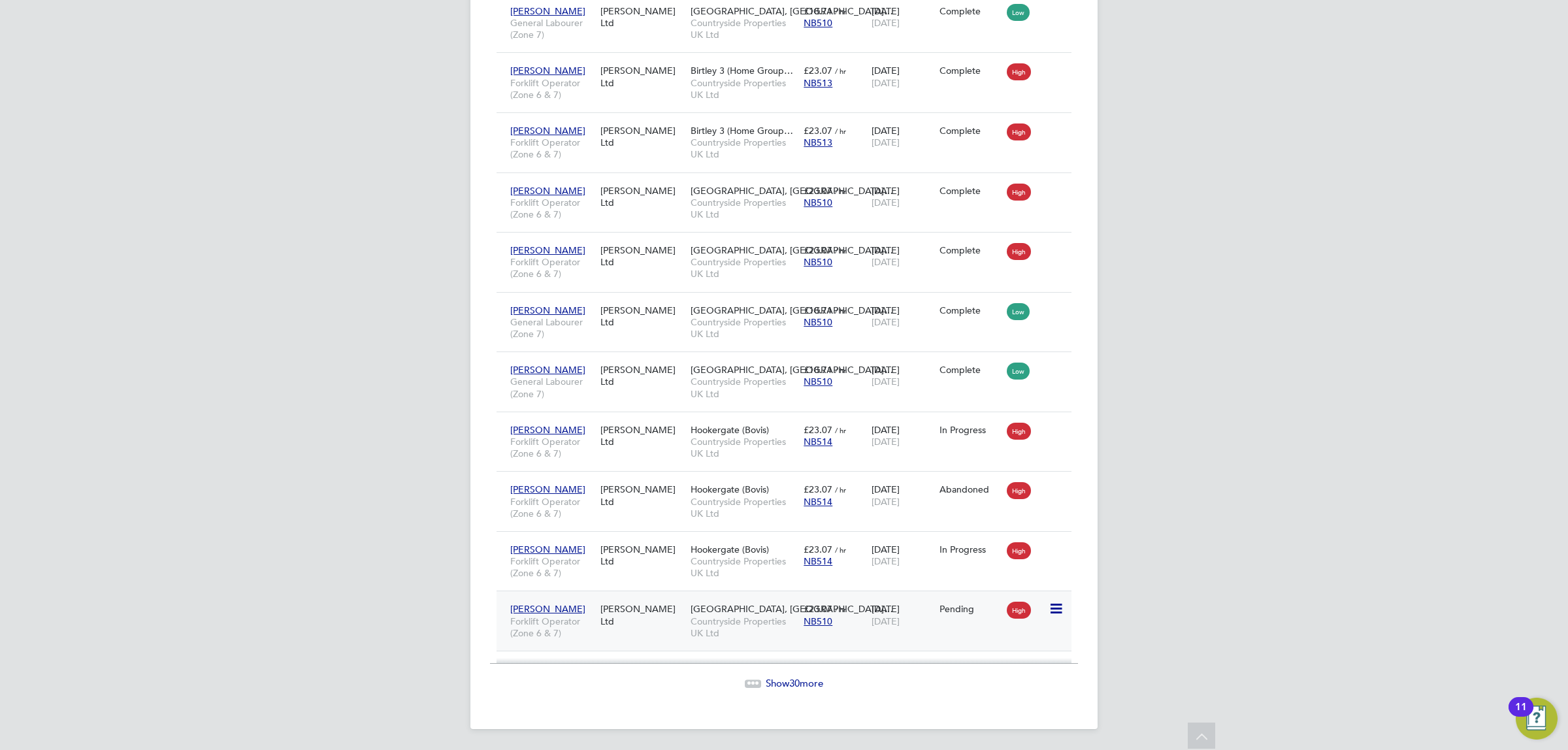
click at [1050, 606] on icon at bounding box center [1055, 609] width 13 height 15
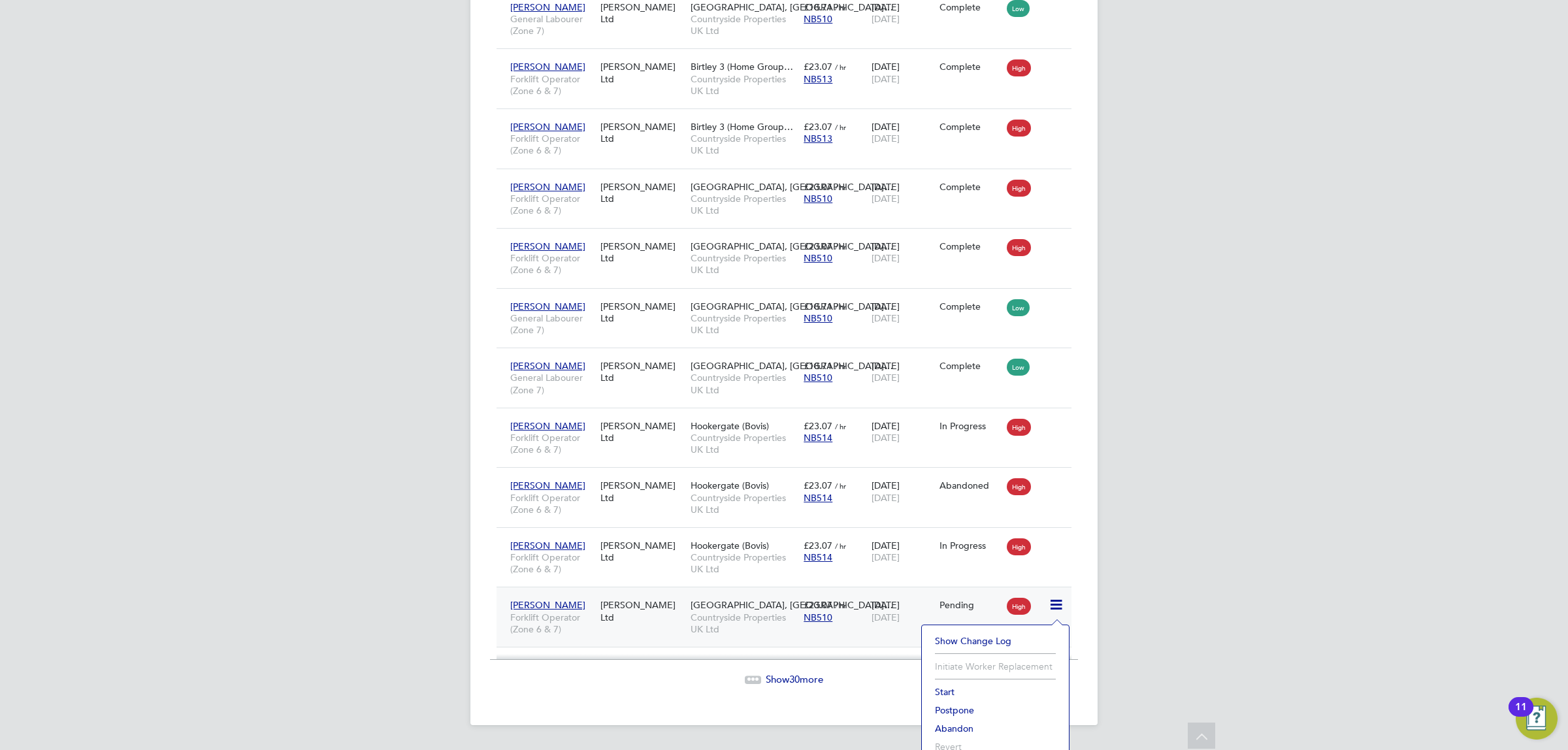
click at [944, 690] on li "Start" at bounding box center [996, 692] width 134 height 19
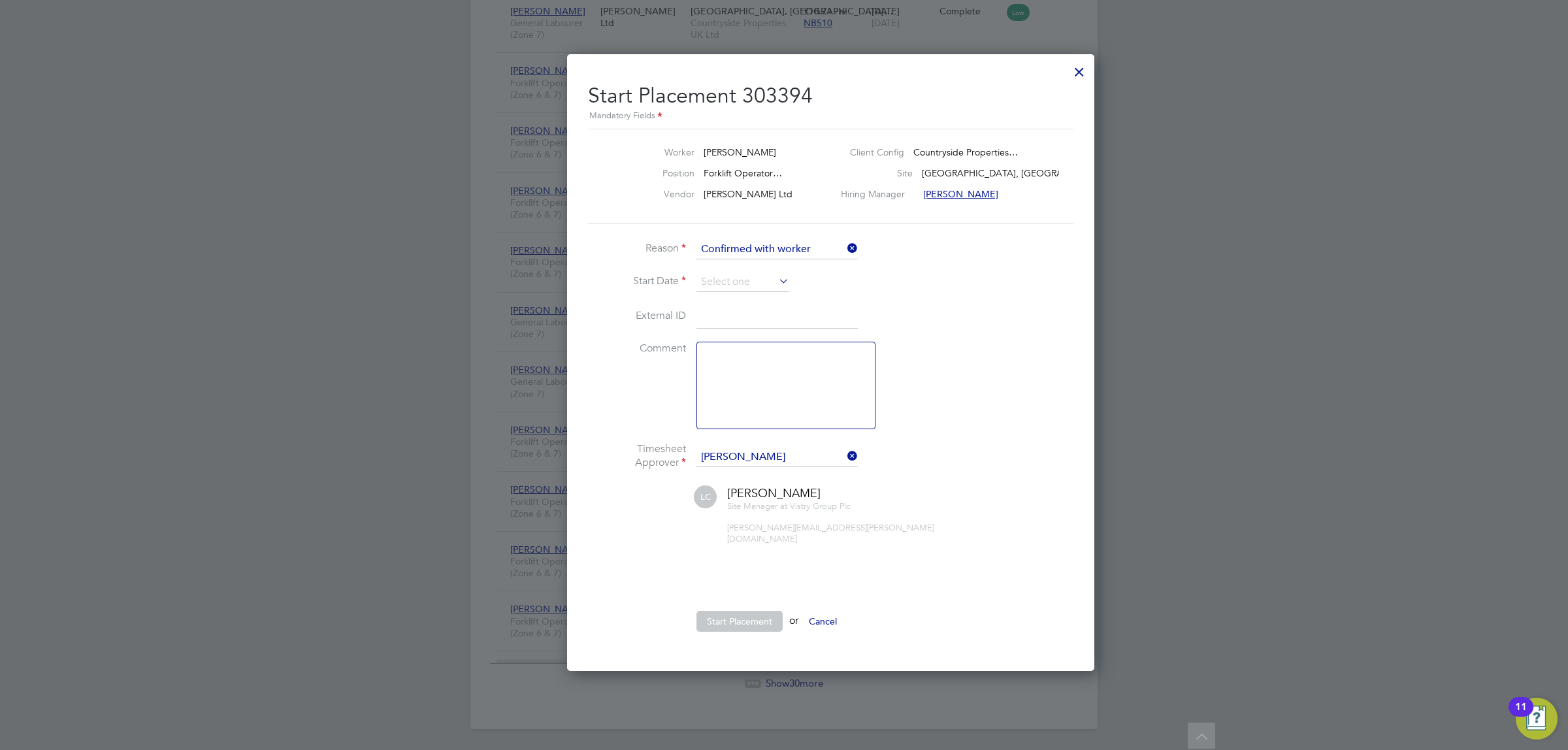
click at [743, 264] on li "Reason Confirmed with worker" at bounding box center [784, 256] width 392 height 33
click at [733, 277] on input at bounding box center [742, 282] width 93 height 19
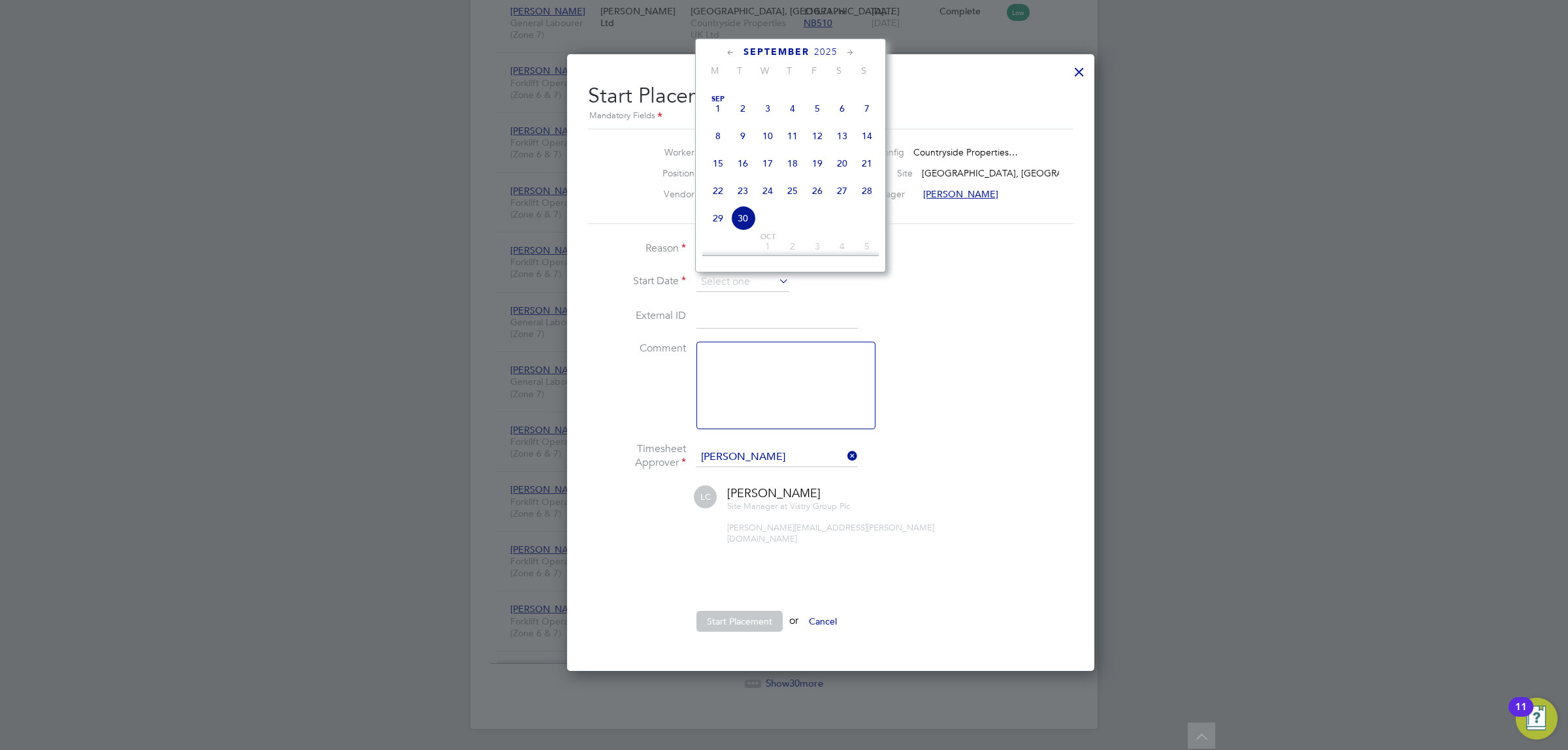
click at [739, 143] on span "9" at bounding box center [742, 135] width 25 height 25
type input "09 Sep 2025"
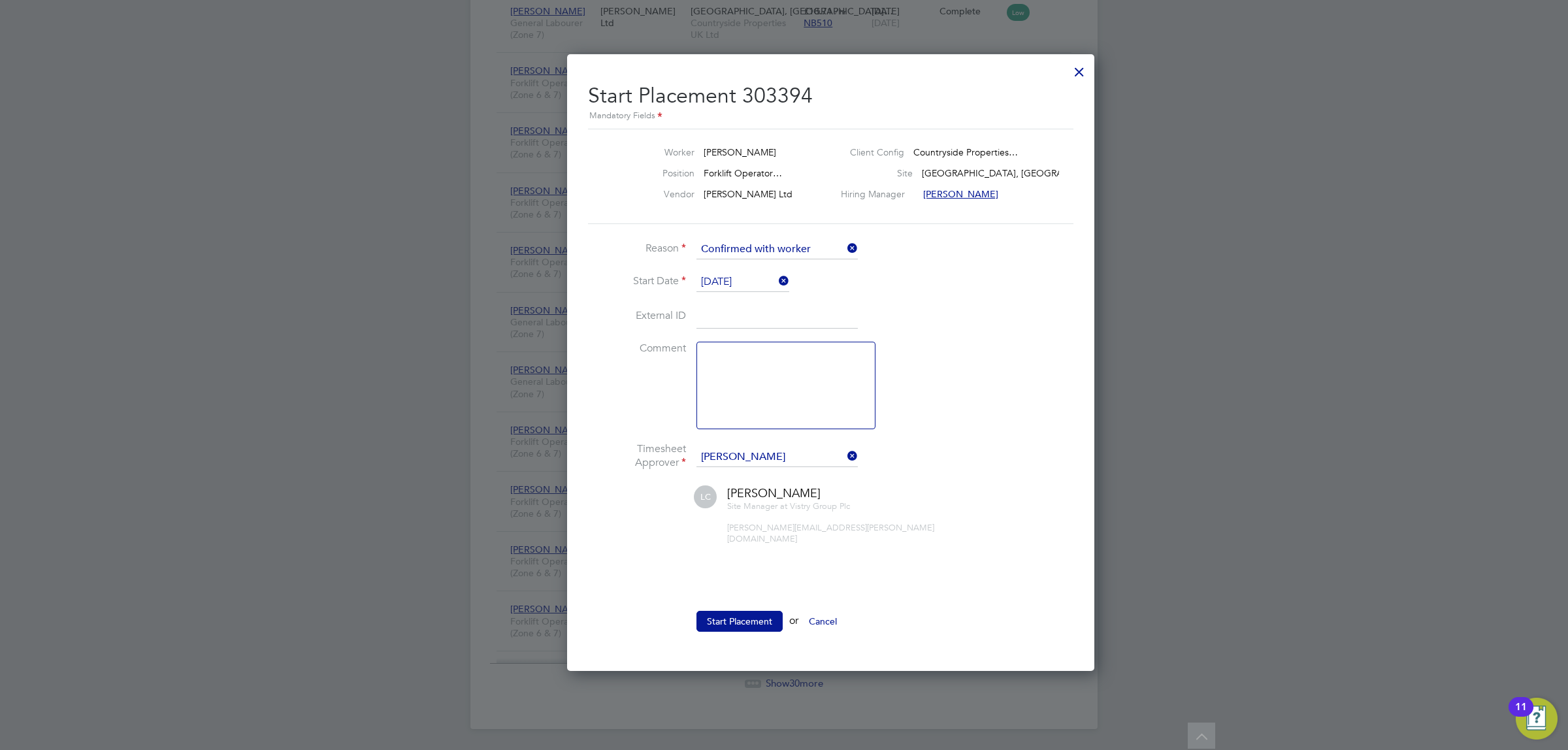
click at [722, 315] on input at bounding box center [777, 316] width 161 height 23
click at [727, 392] on textarea at bounding box center [786, 385] width 179 height 88
type textarea "Started 09/09"
drag, startPoint x: 765, startPoint y: 600, endPoint x: 768, endPoint y: 606, distance: 6.7
click at [763, 611] on button "Start Placement" at bounding box center [739, 622] width 86 height 21
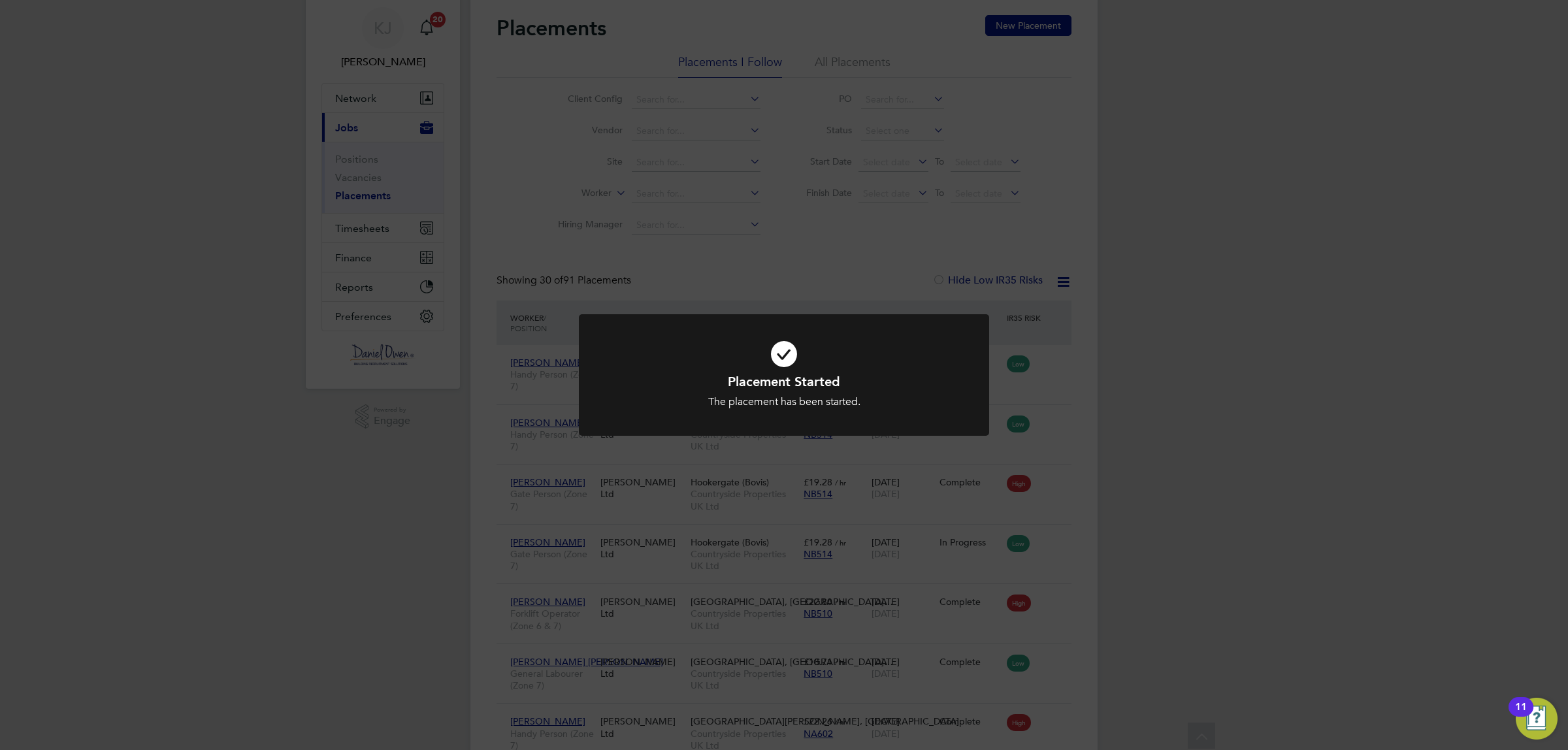
scroll to position [0, 0]
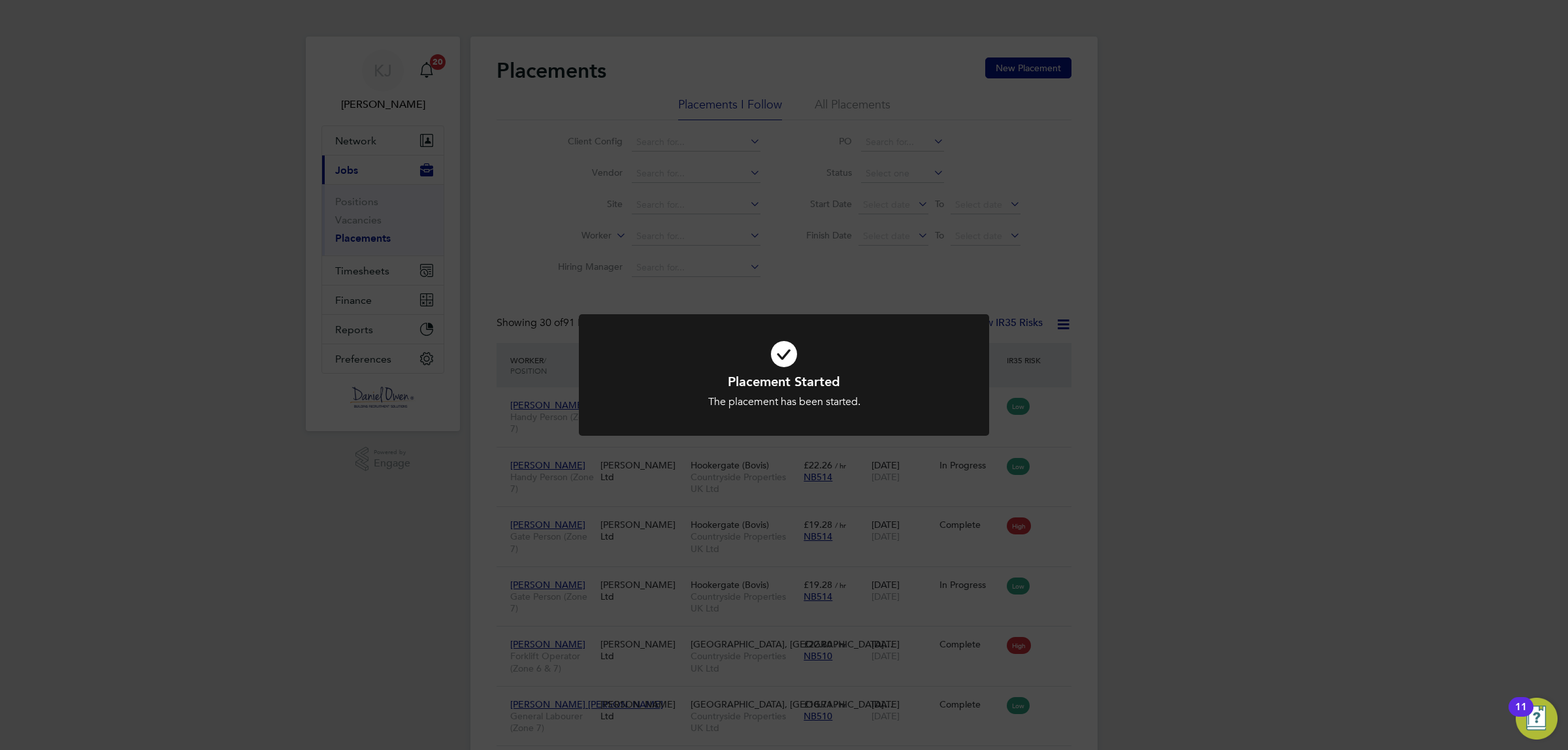
click at [164, 167] on div "Placement Started The placement has been started. Cancel Okay" at bounding box center [784, 375] width 1568 height 750
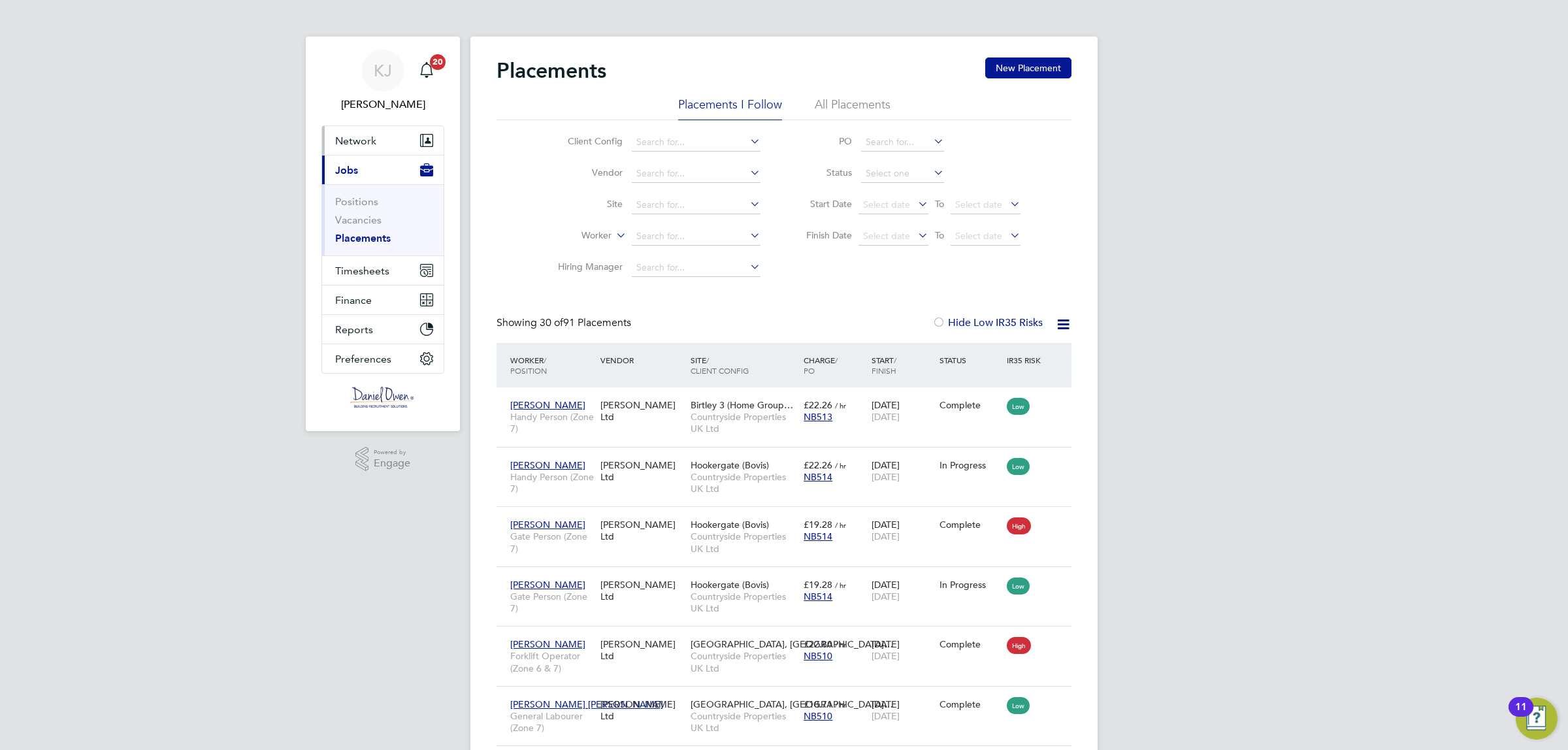
click at [364, 141] on span "Network" at bounding box center [356, 140] width 41 height 12
click at [341, 139] on span "Network" at bounding box center [356, 140] width 41 height 12
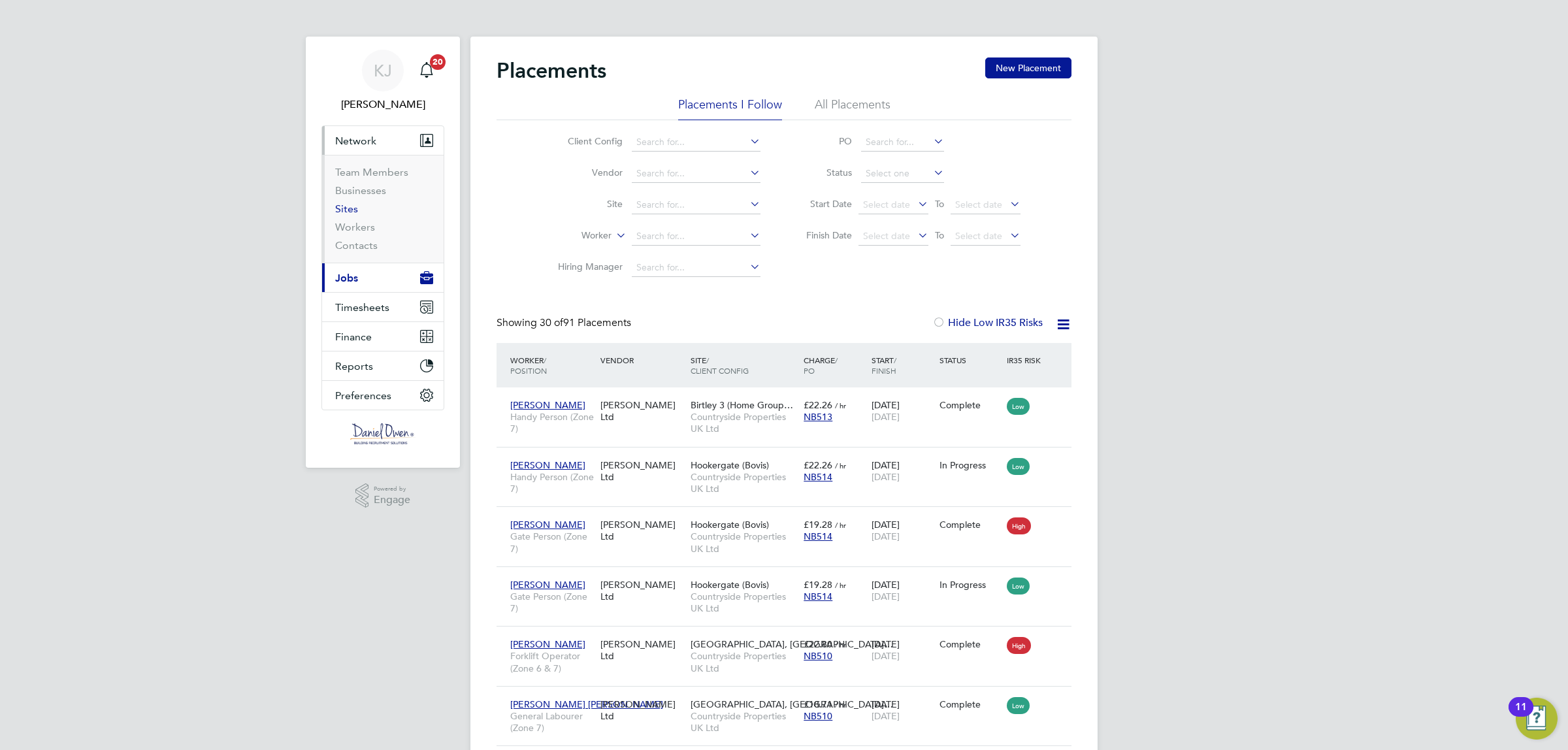
click at [351, 215] on li "Sites" at bounding box center [385, 211] width 98 height 19
click at [350, 213] on link "Sites" at bounding box center [347, 208] width 23 height 12
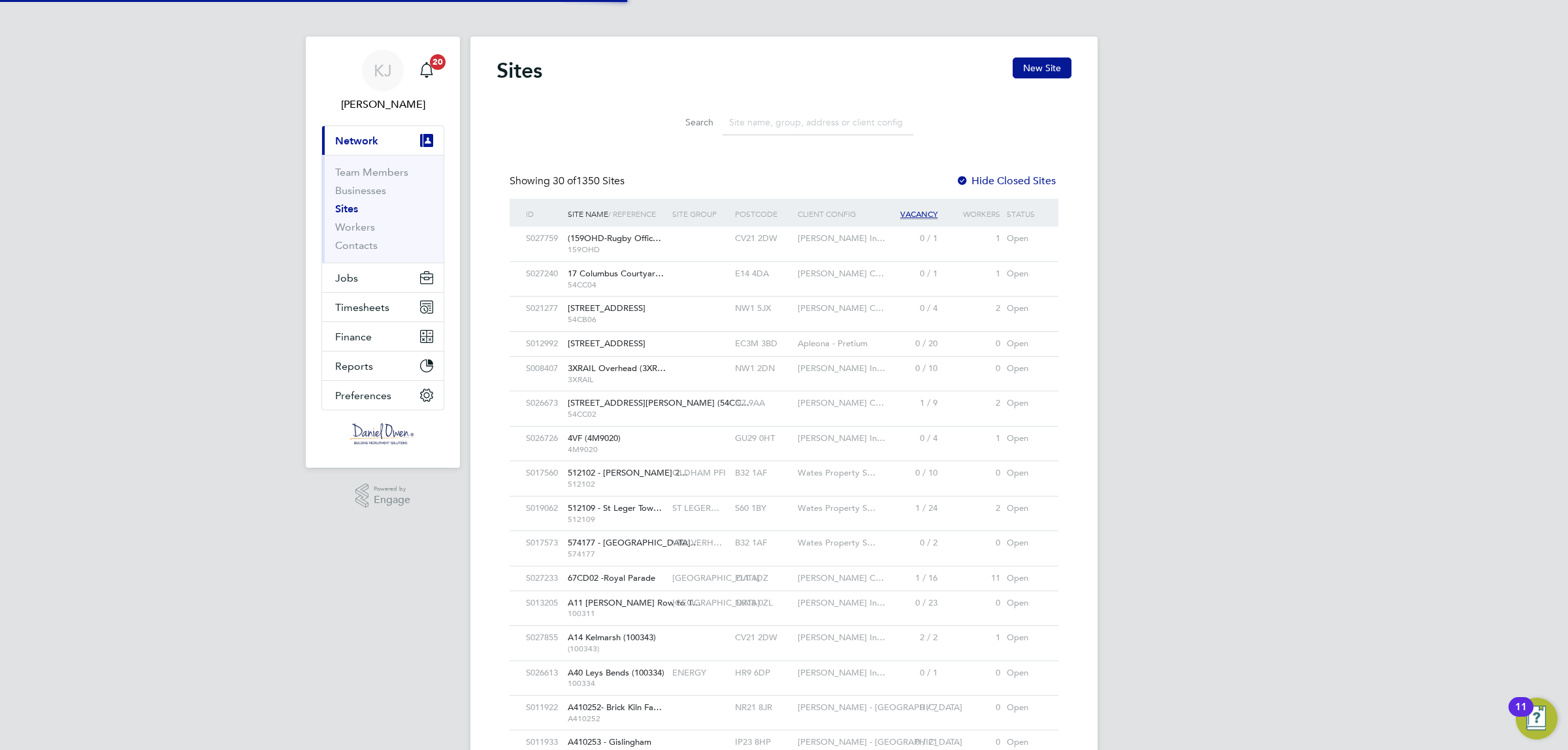
scroll to position [6, 6]
click at [774, 119] on input at bounding box center [817, 123] width 191 height 26
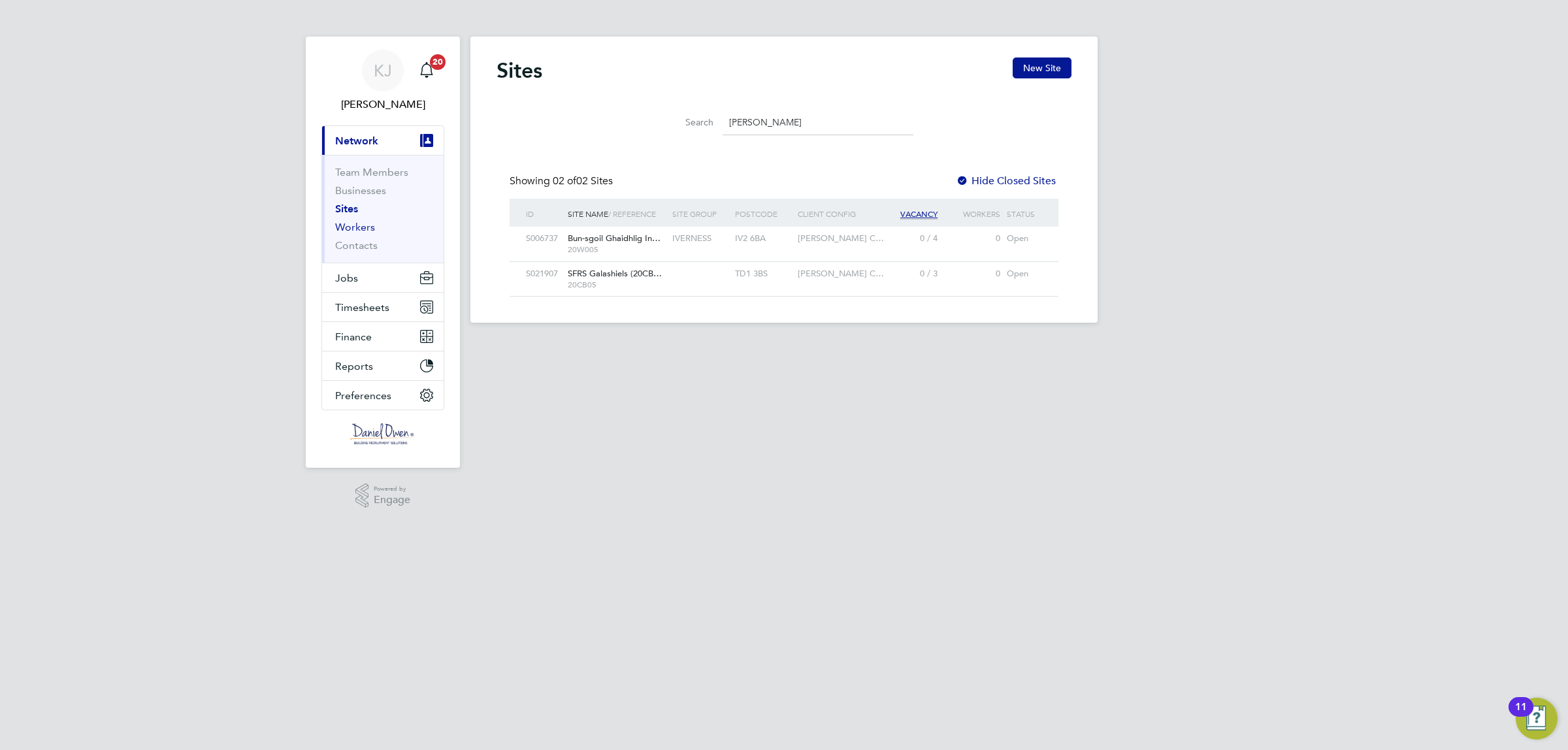
type input "[PERSON_NAME]"
click at [354, 233] on link "Workers" at bounding box center [355, 227] width 40 height 12
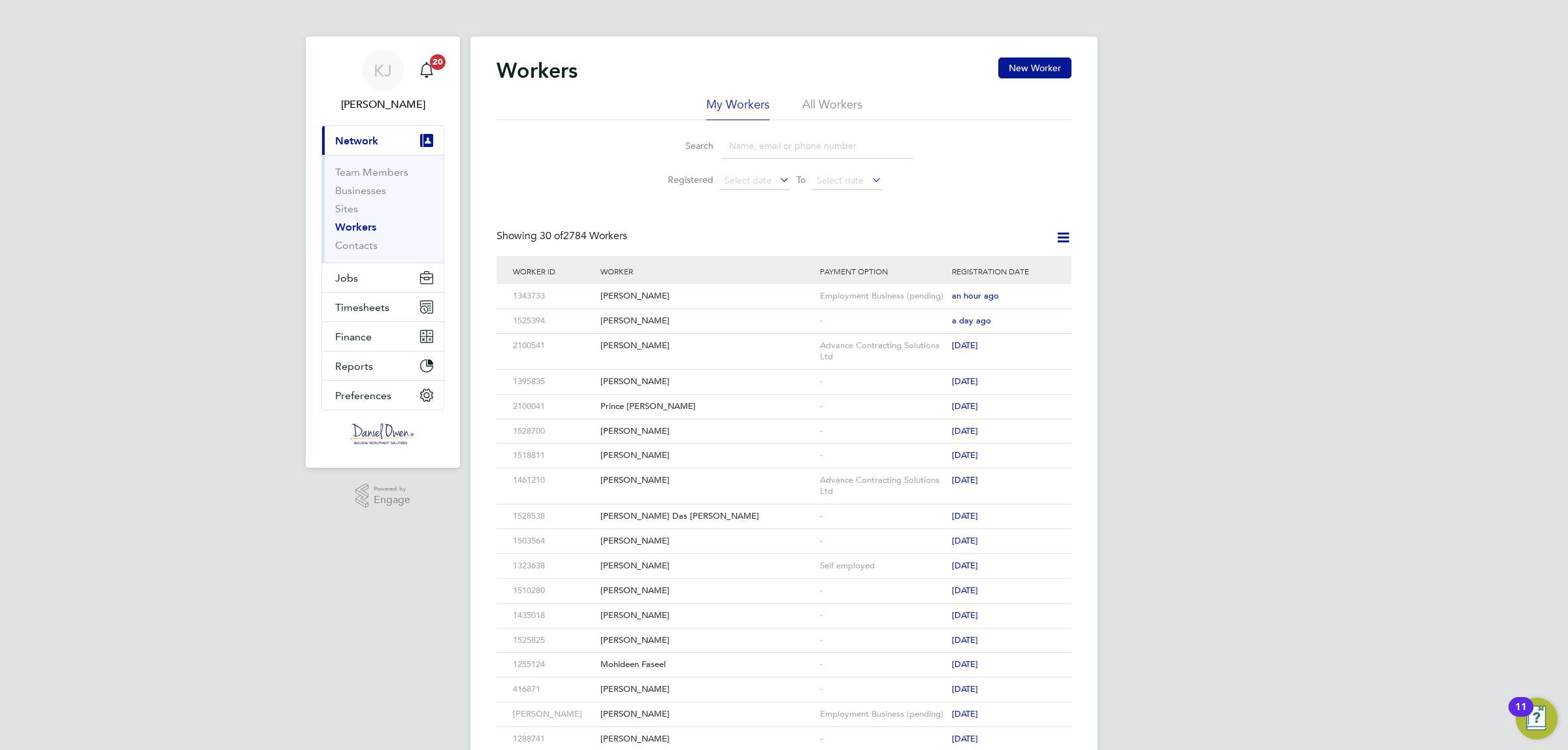
click at [749, 141] on input at bounding box center [817, 146] width 191 height 26
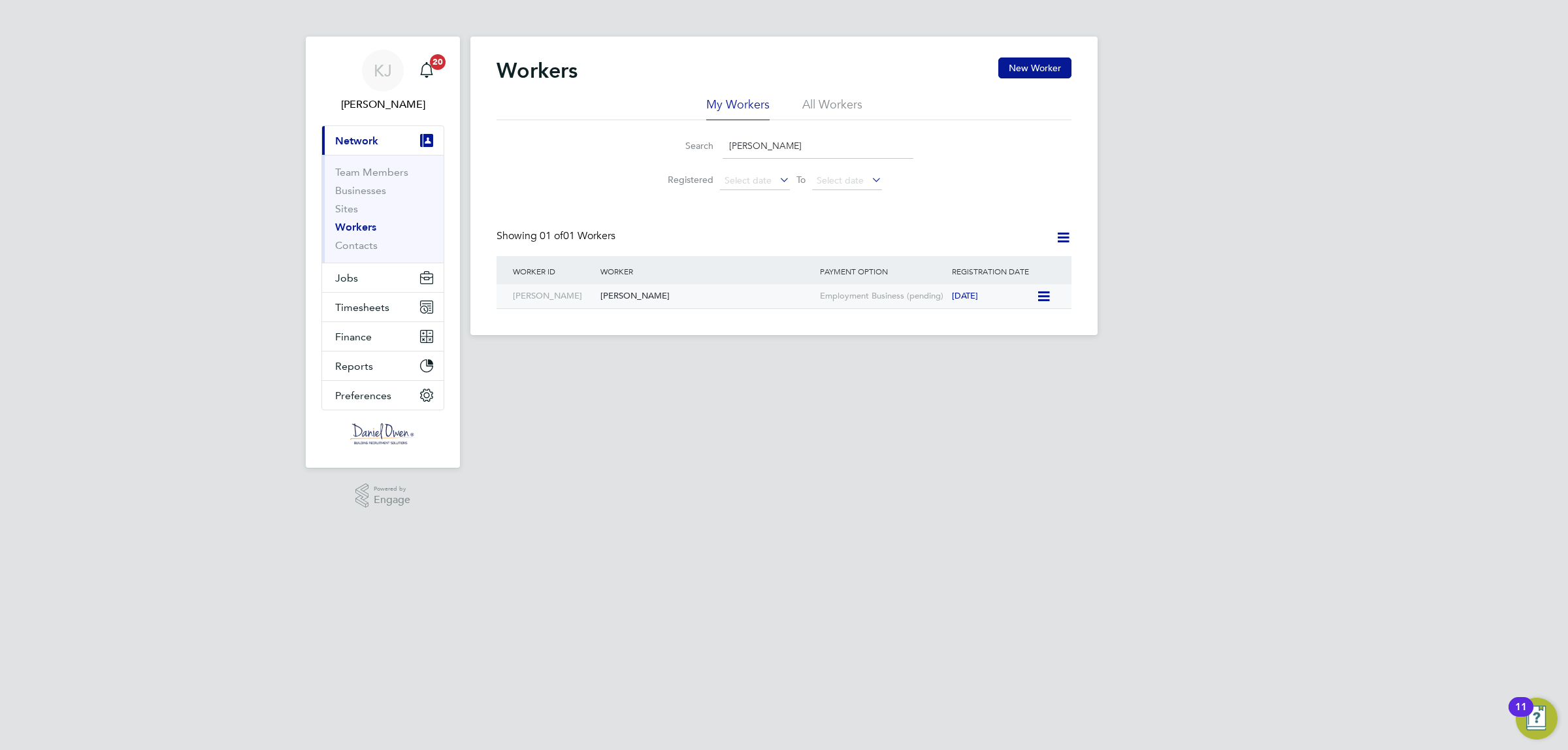
type input "[PERSON_NAME]"
click at [643, 299] on div "[PERSON_NAME]" at bounding box center [707, 297] width 219 height 24
click at [341, 277] on span "Jobs" at bounding box center [347, 277] width 23 height 12
click at [367, 237] on link "Placements" at bounding box center [362, 238] width 54 height 12
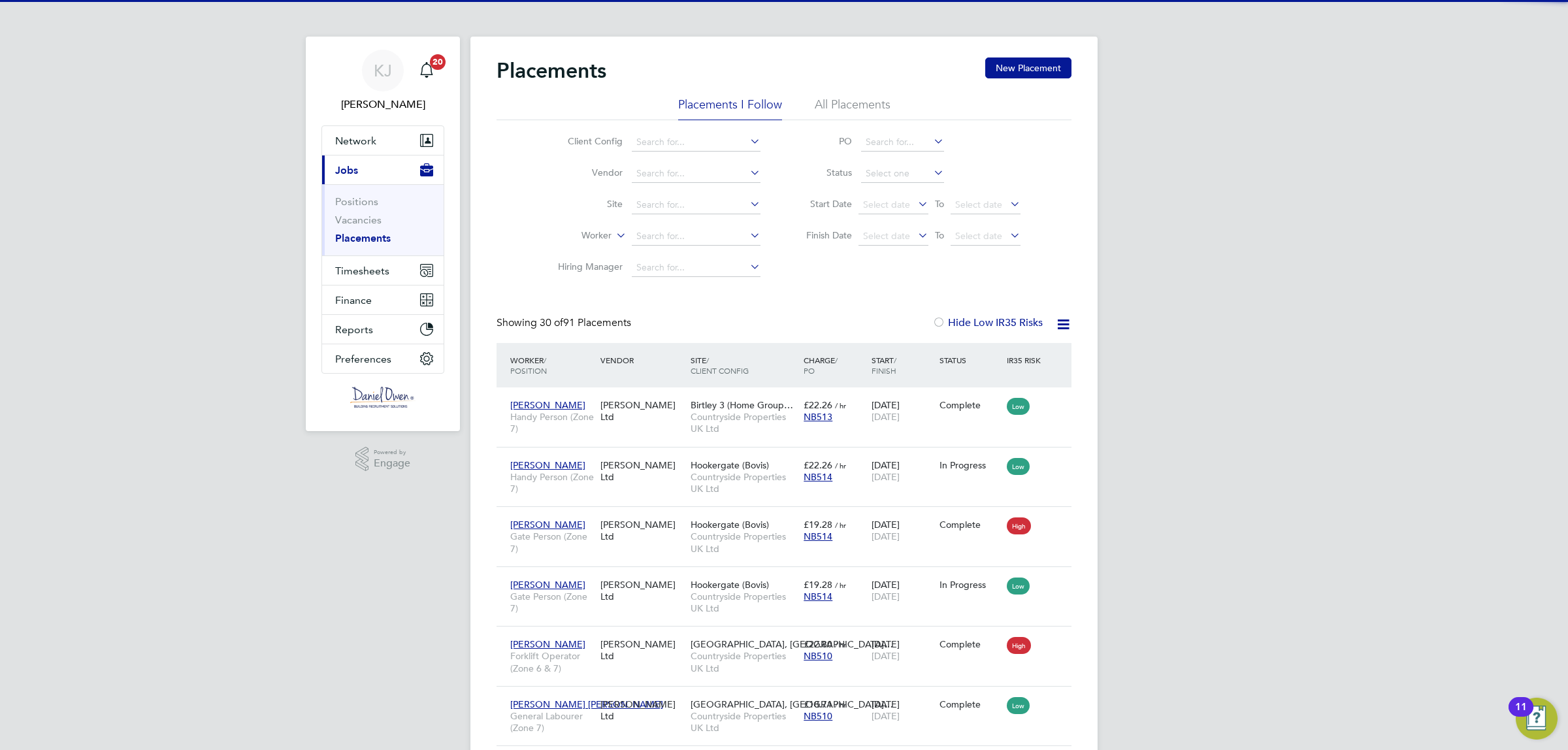
scroll to position [50, 113]
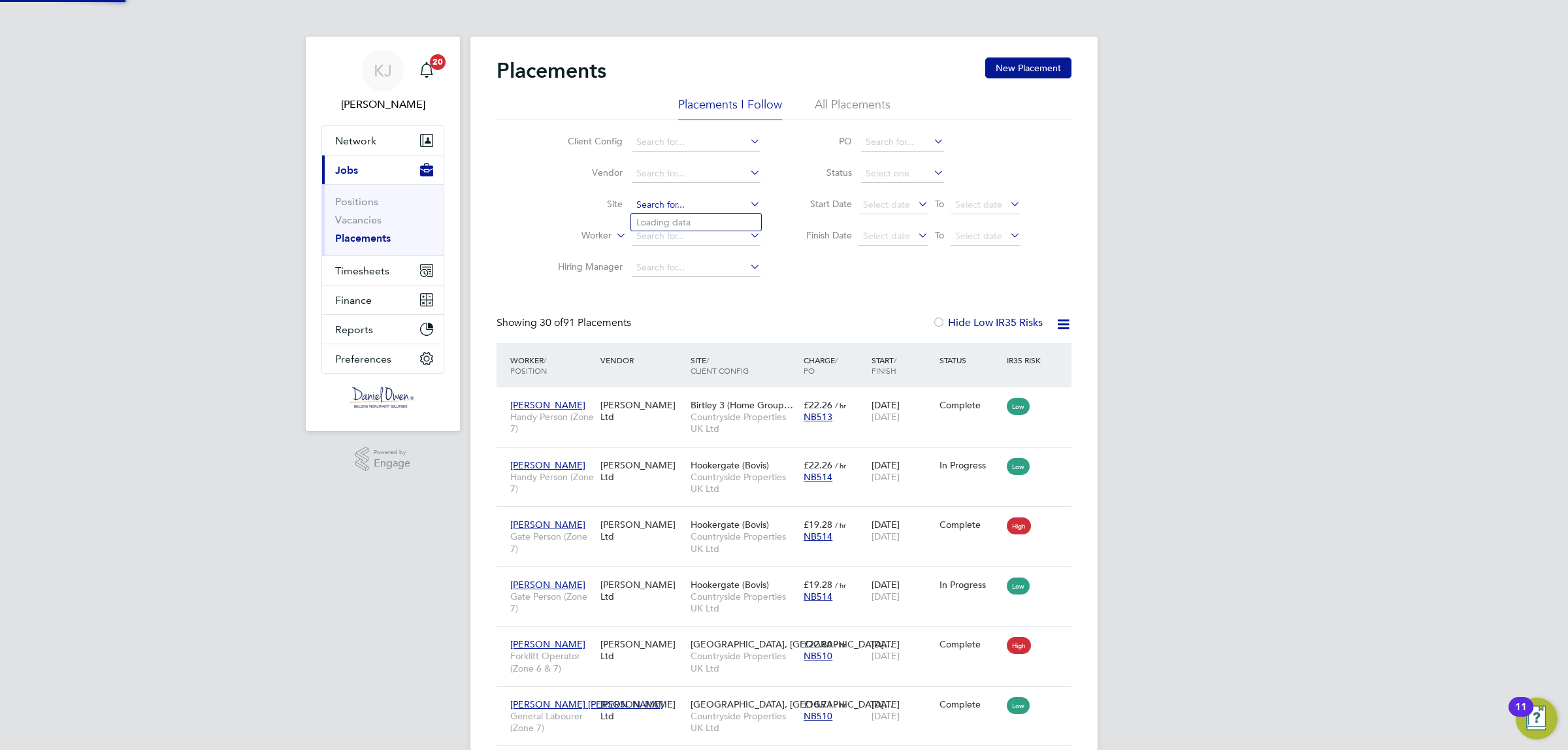
click at [647, 198] on input at bounding box center [697, 205] width 129 height 19
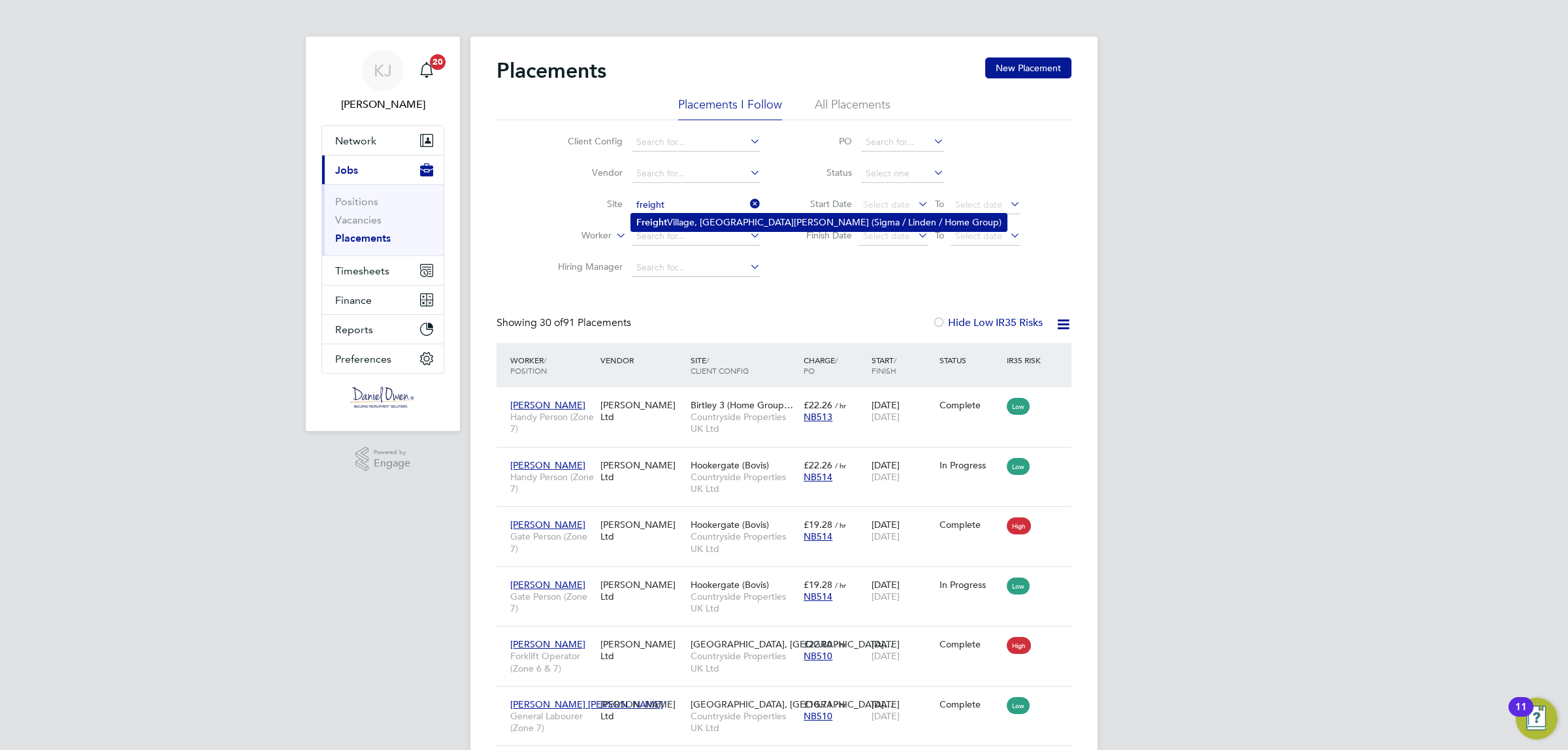
click at [697, 223] on li "Freight Village, St. James Road (Sigma / Linden / Home Group)" at bounding box center [819, 223] width 376 height 18
type input "Freight Village, St. James Road (Sigma / Linden / Home Group)"
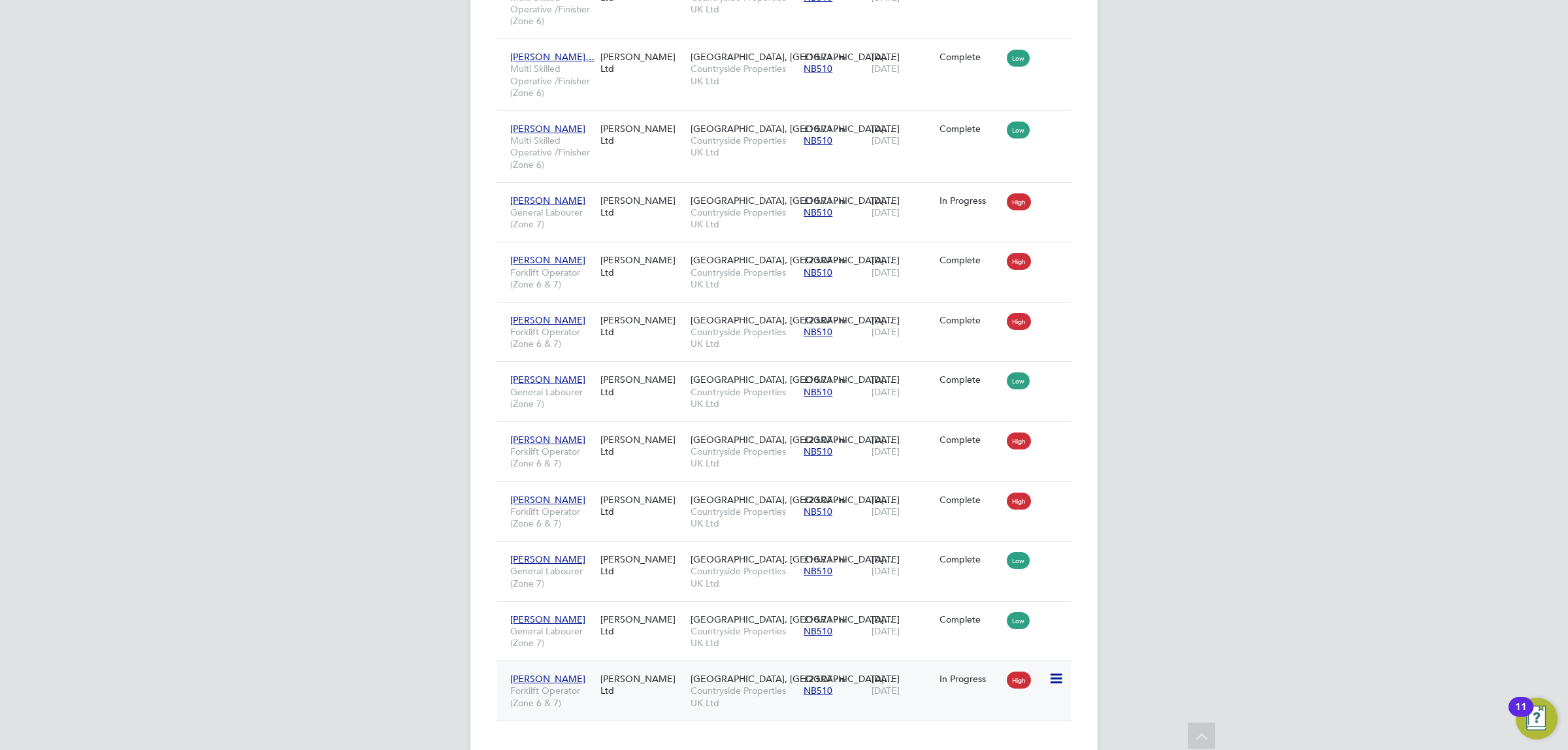
click at [1059, 671] on icon at bounding box center [1055, 678] width 13 height 15
click at [714, 685] on span "Countryside Properties UK Ltd" at bounding box center [744, 696] width 106 height 23
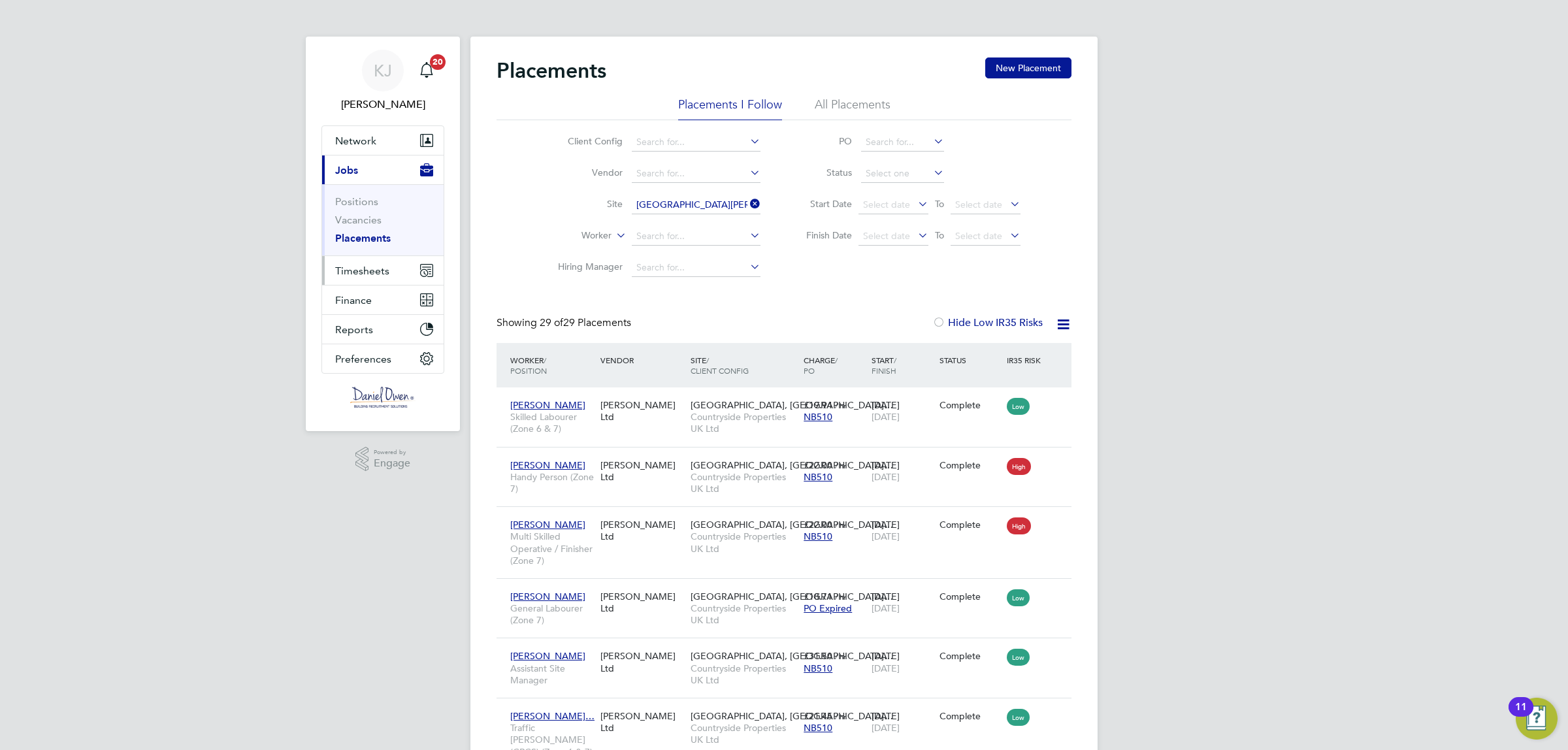
click at [344, 269] on span "Timesheets" at bounding box center [362, 270] width 54 height 12
click at [351, 271] on span "Timesheets" at bounding box center [362, 270] width 54 height 12
click at [361, 233] on link "Timesheets" at bounding box center [362, 231] width 54 height 12
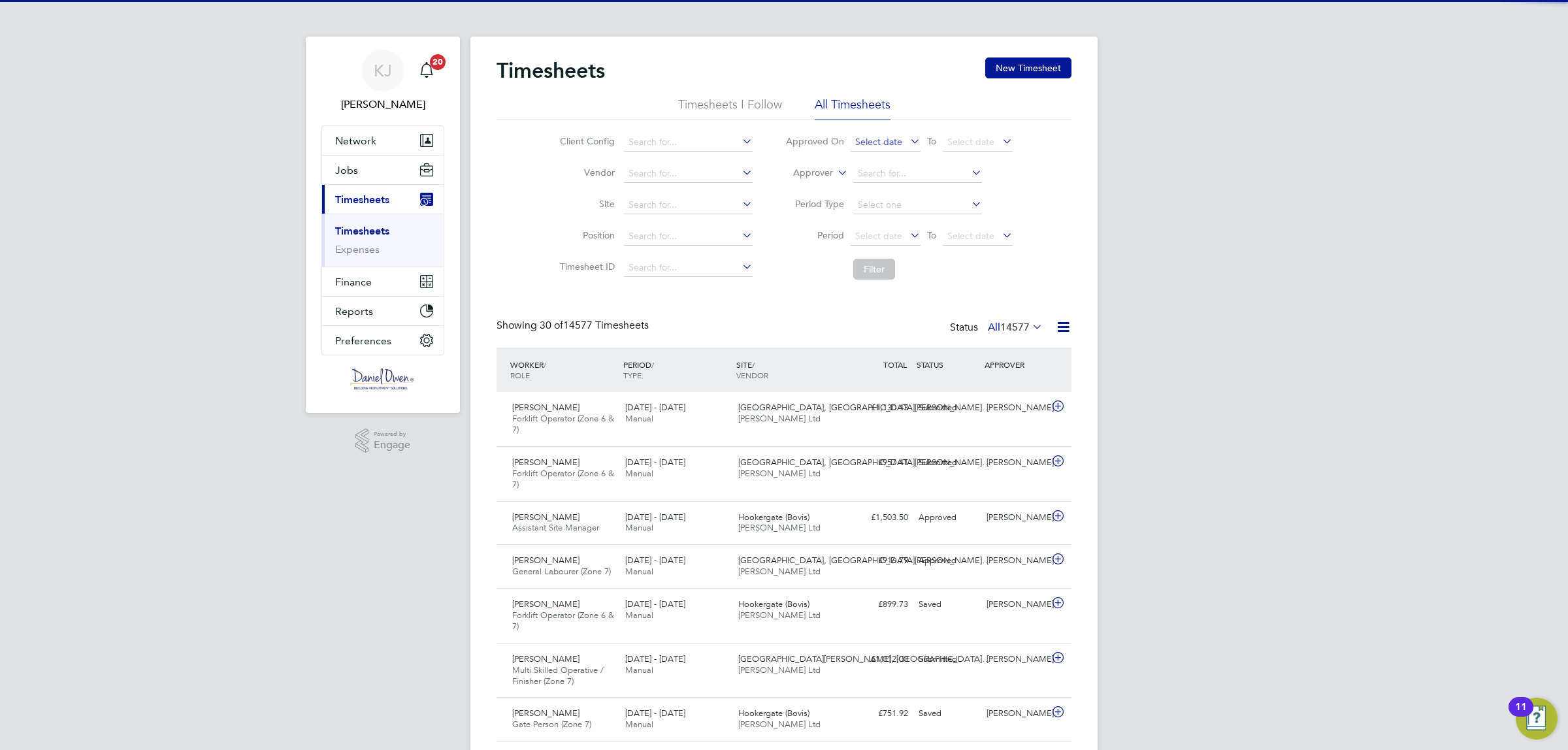
scroll to position [33, 113]
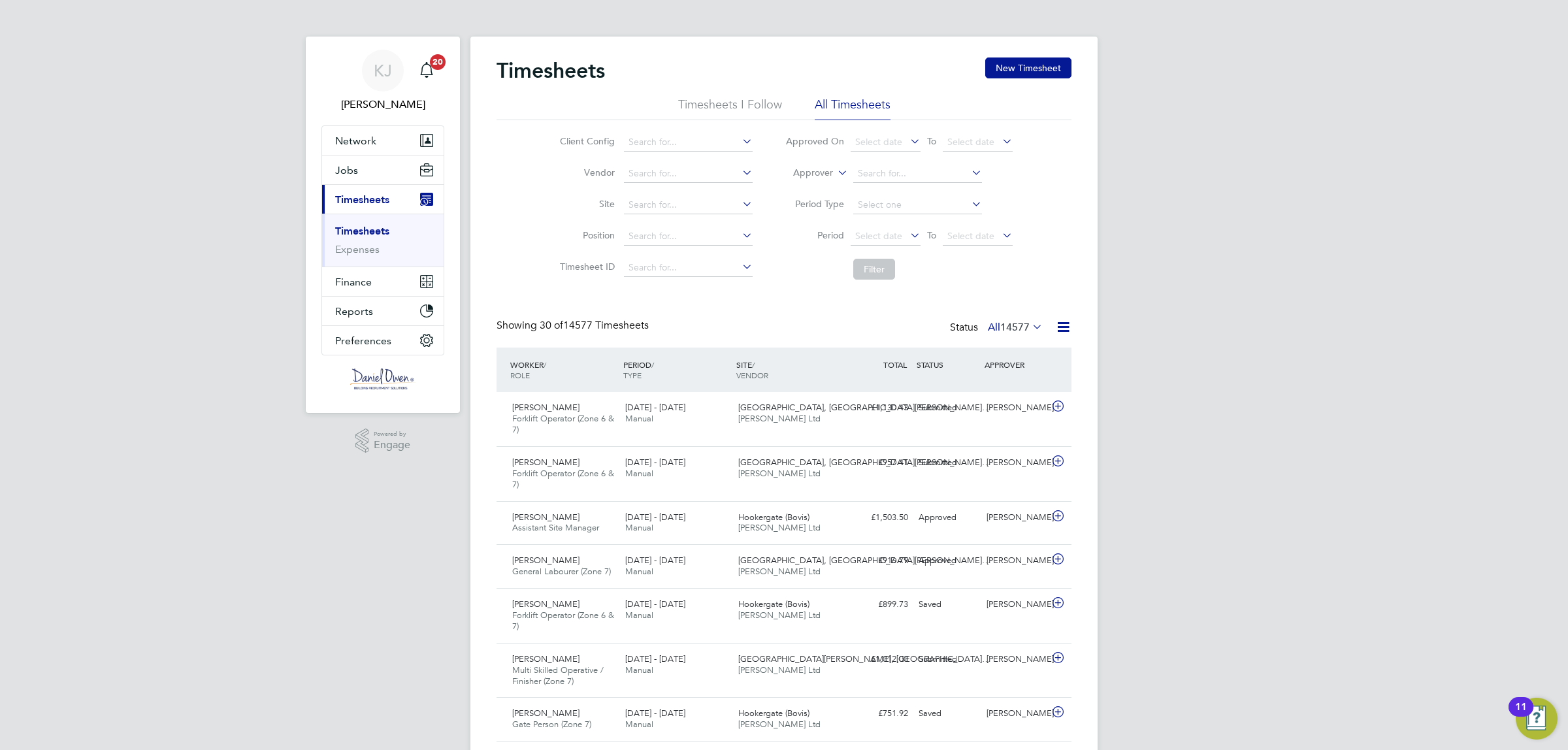
click at [817, 165] on li "Approver" at bounding box center [899, 173] width 260 height 31
click at [830, 174] on label "Approver" at bounding box center [803, 173] width 59 height 13
click at [805, 190] on li "Worker" at bounding box center [801, 188] width 64 height 17
click at [880, 173] on input at bounding box center [917, 173] width 129 height 19
click at [936, 187] on b "Good" at bounding box center [948, 191] width 25 height 11
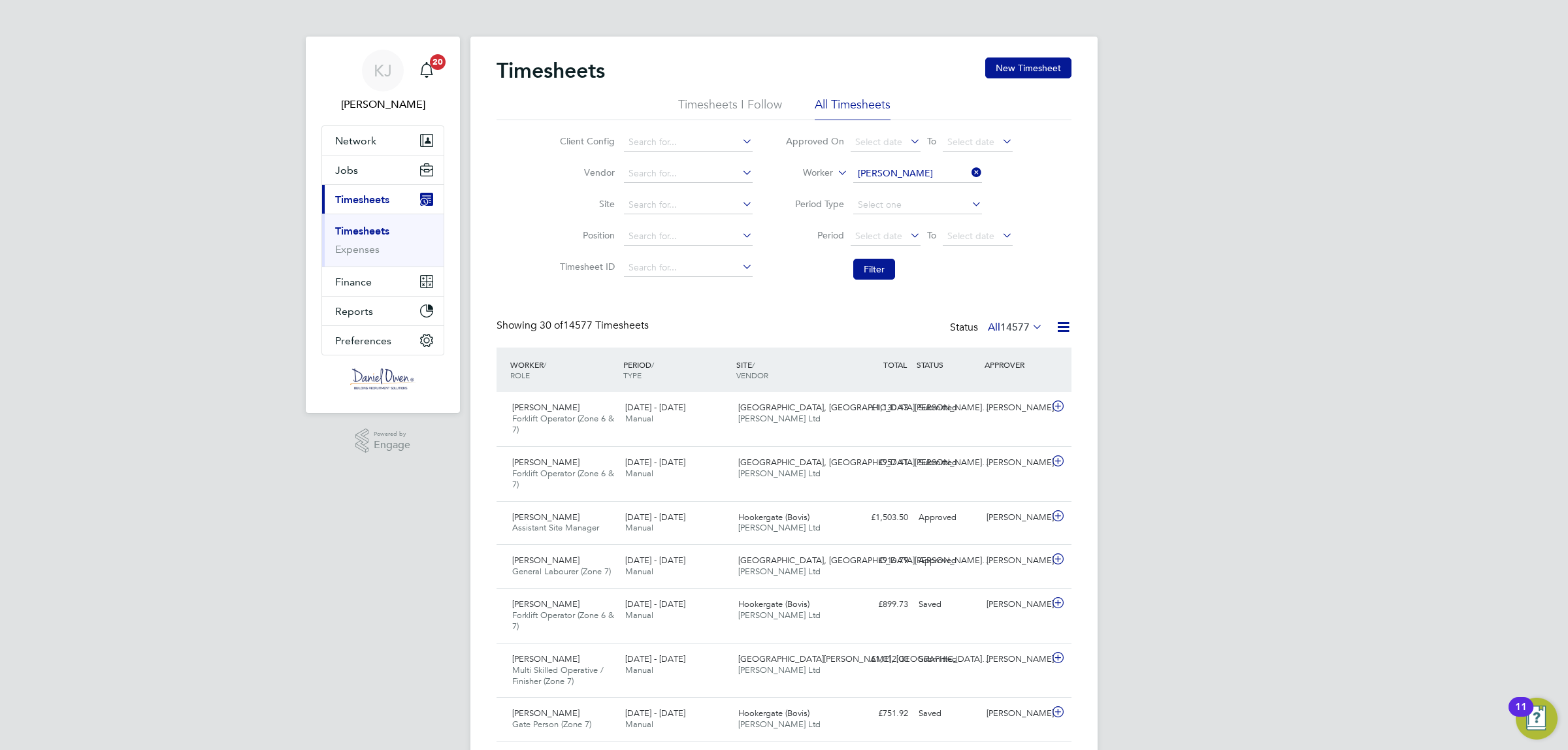
type input "[PERSON_NAME]"
click at [880, 265] on button "Filter" at bounding box center [874, 269] width 42 height 21
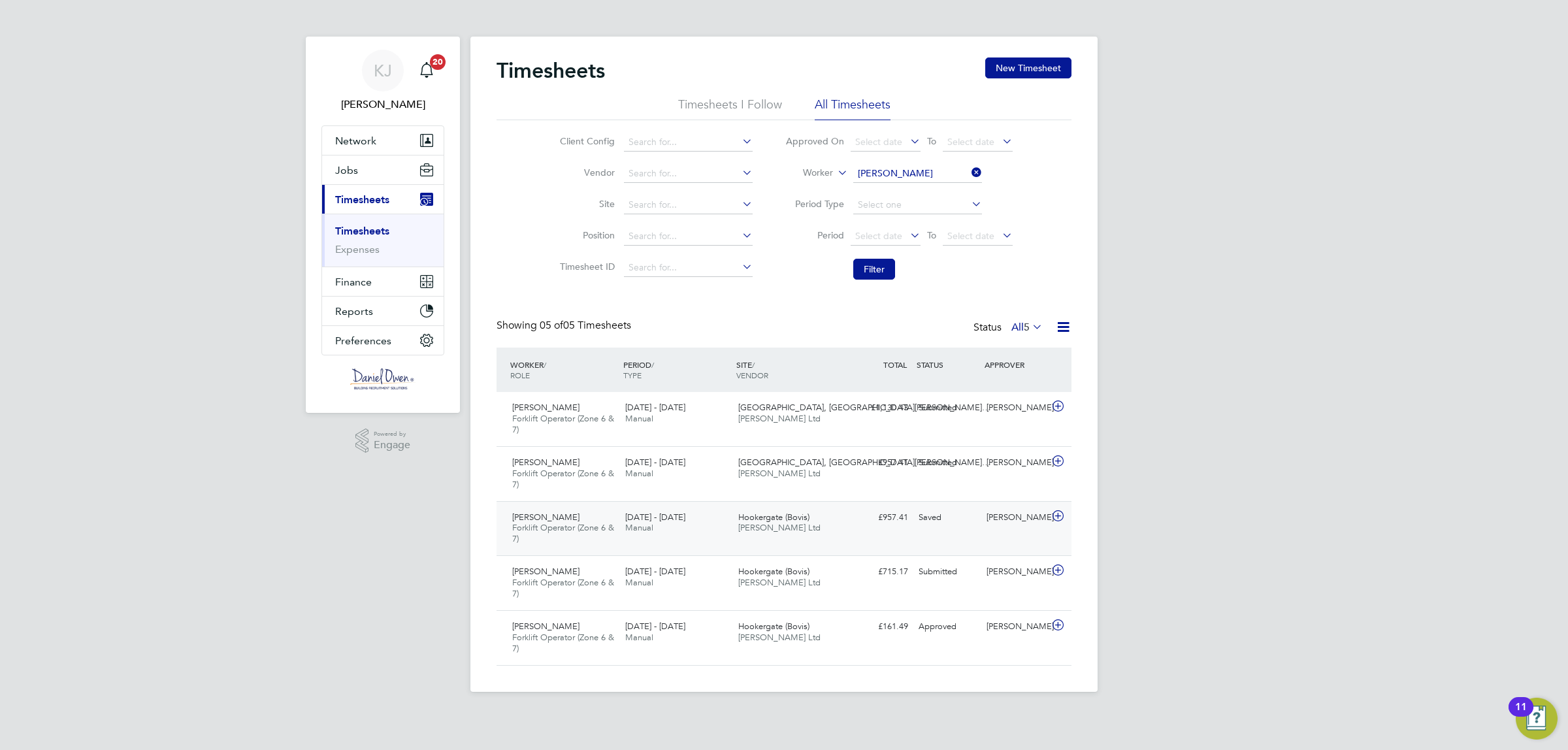
click at [1057, 519] on icon at bounding box center [1058, 516] width 16 height 10
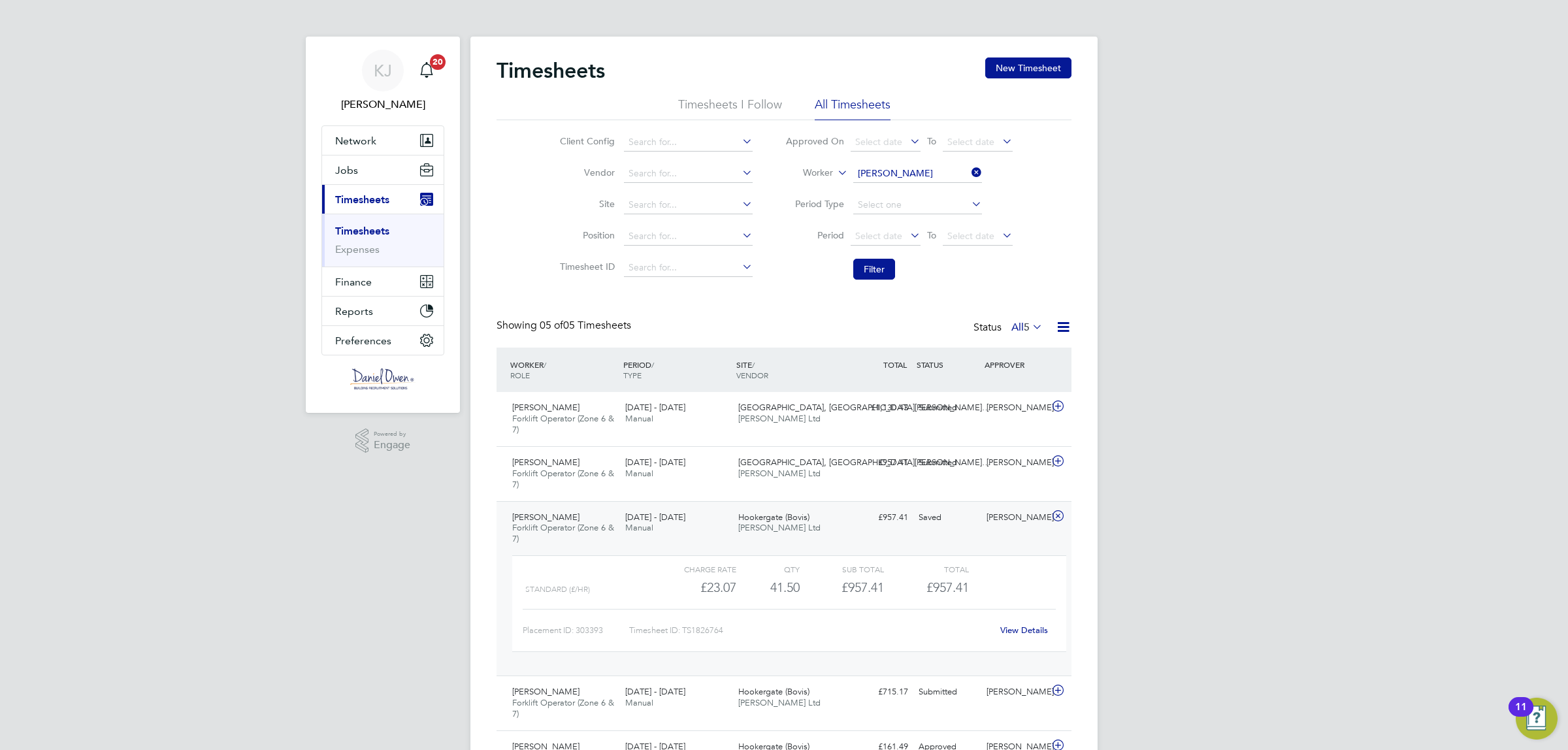
click at [1028, 629] on link "View Details" at bounding box center [1024, 631] width 48 height 11
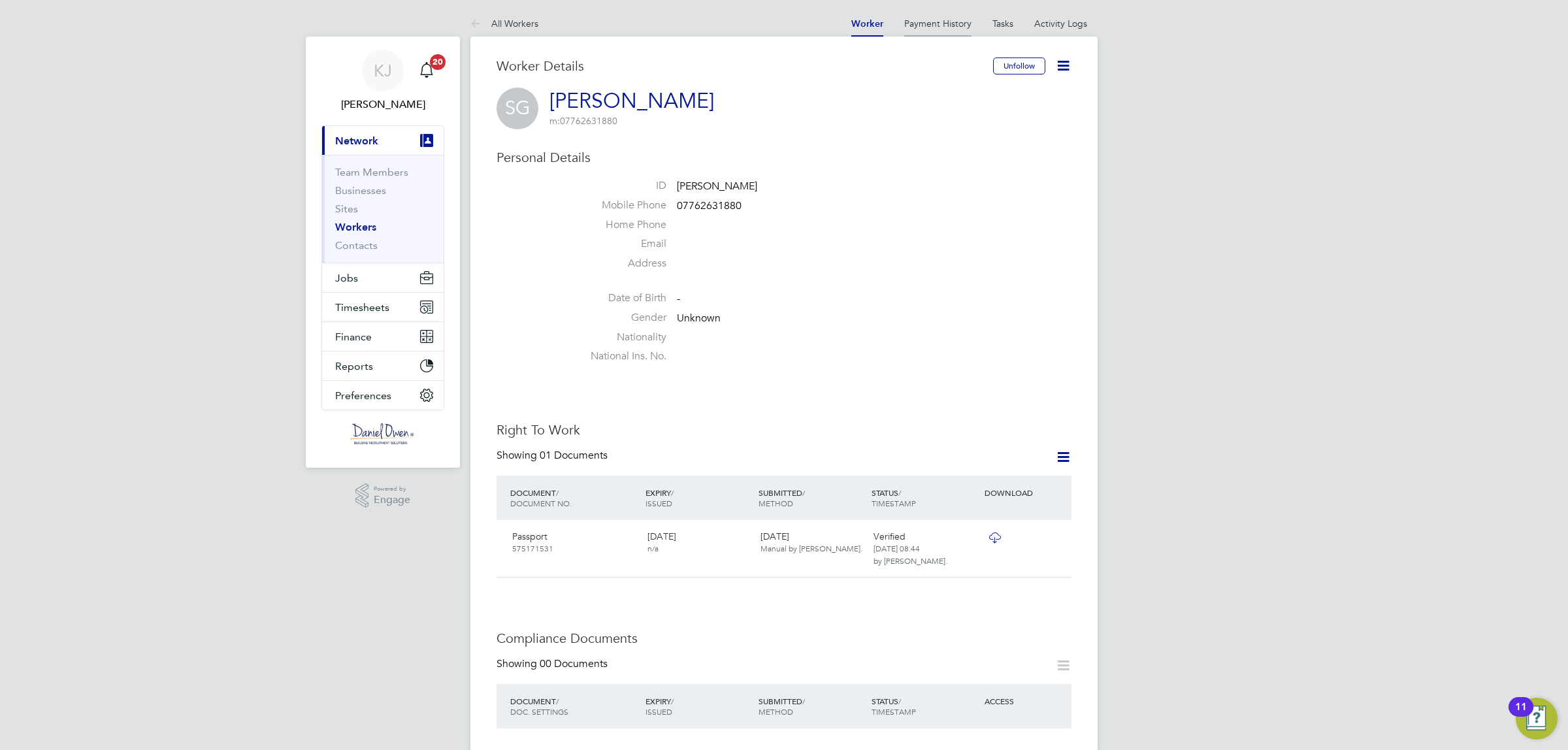
click at [955, 25] on link "Payment History" at bounding box center [938, 23] width 67 height 12
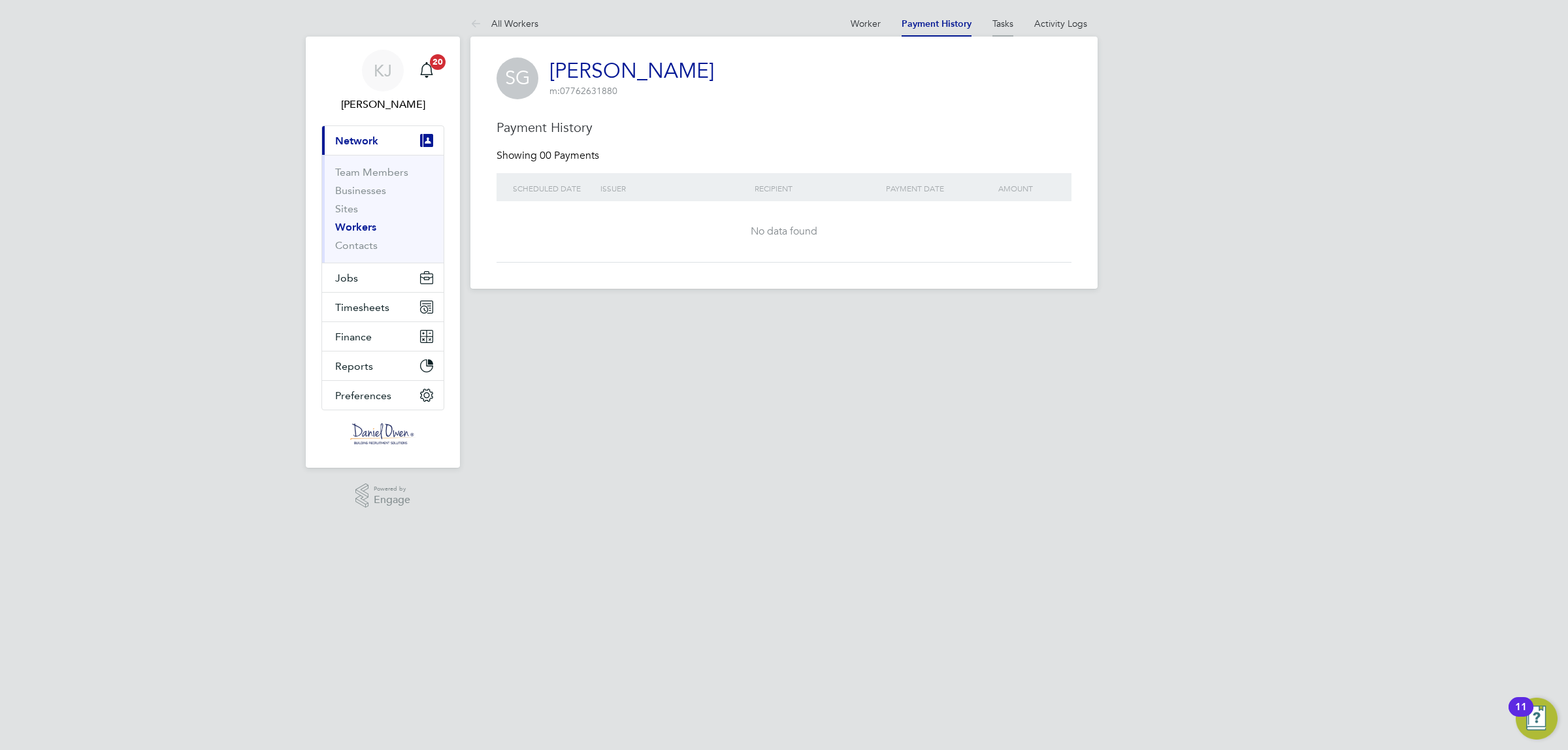
click at [1001, 25] on link "Tasks" at bounding box center [1003, 23] width 21 height 12
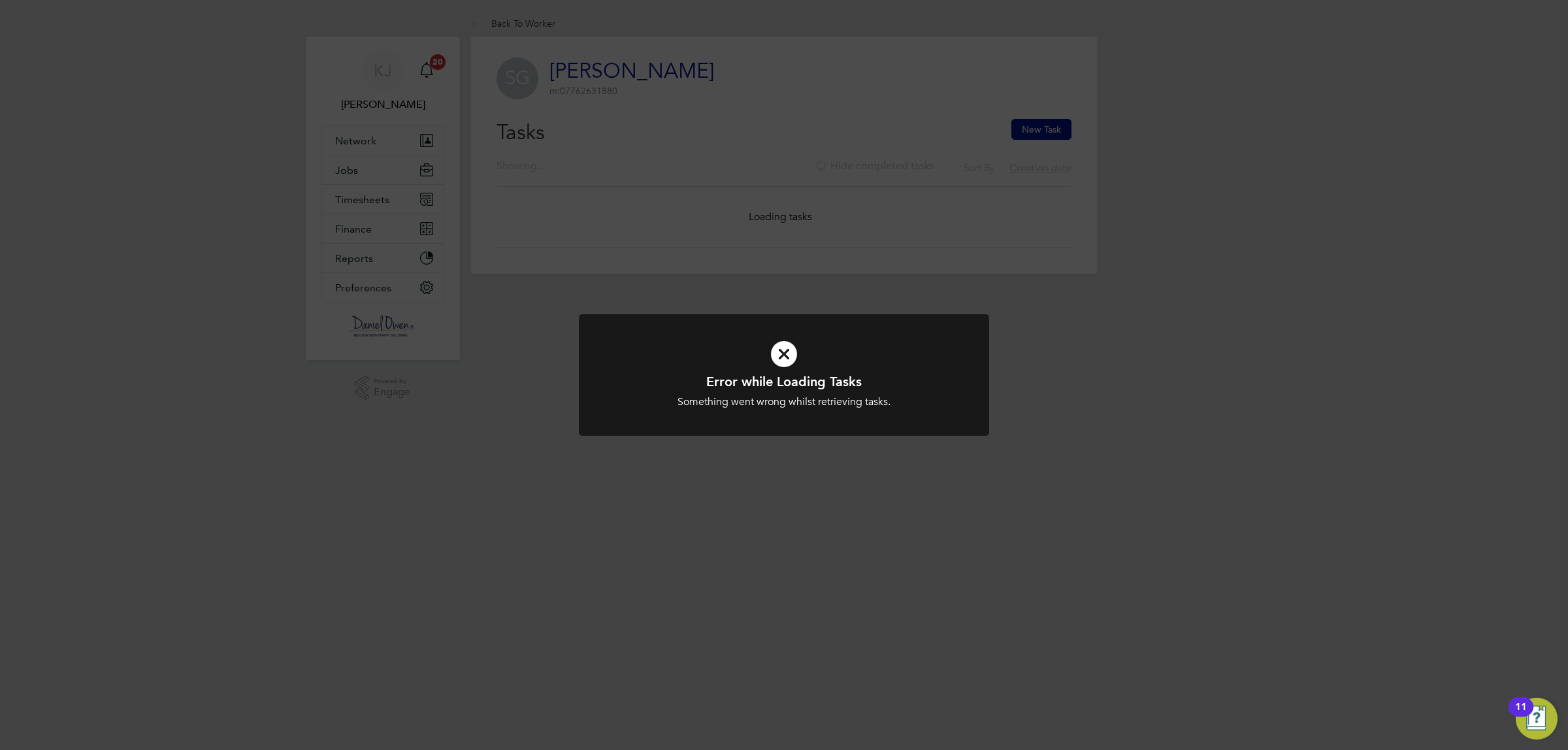
click at [792, 341] on icon at bounding box center [784, 354] width 339 height 51
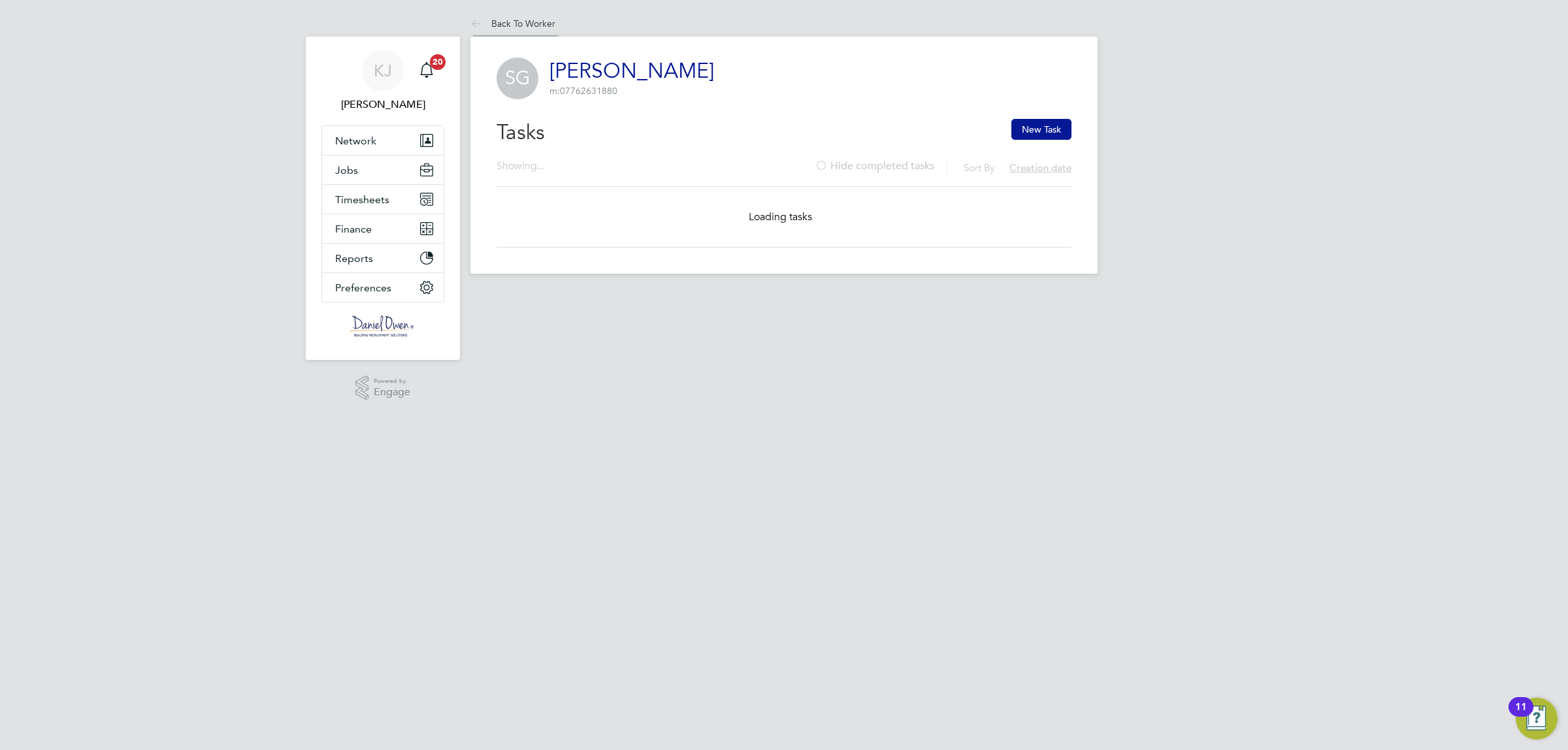
click at [543, 23] on link "Back To Worker" at bounding box center [513, 23] width 85 height 12
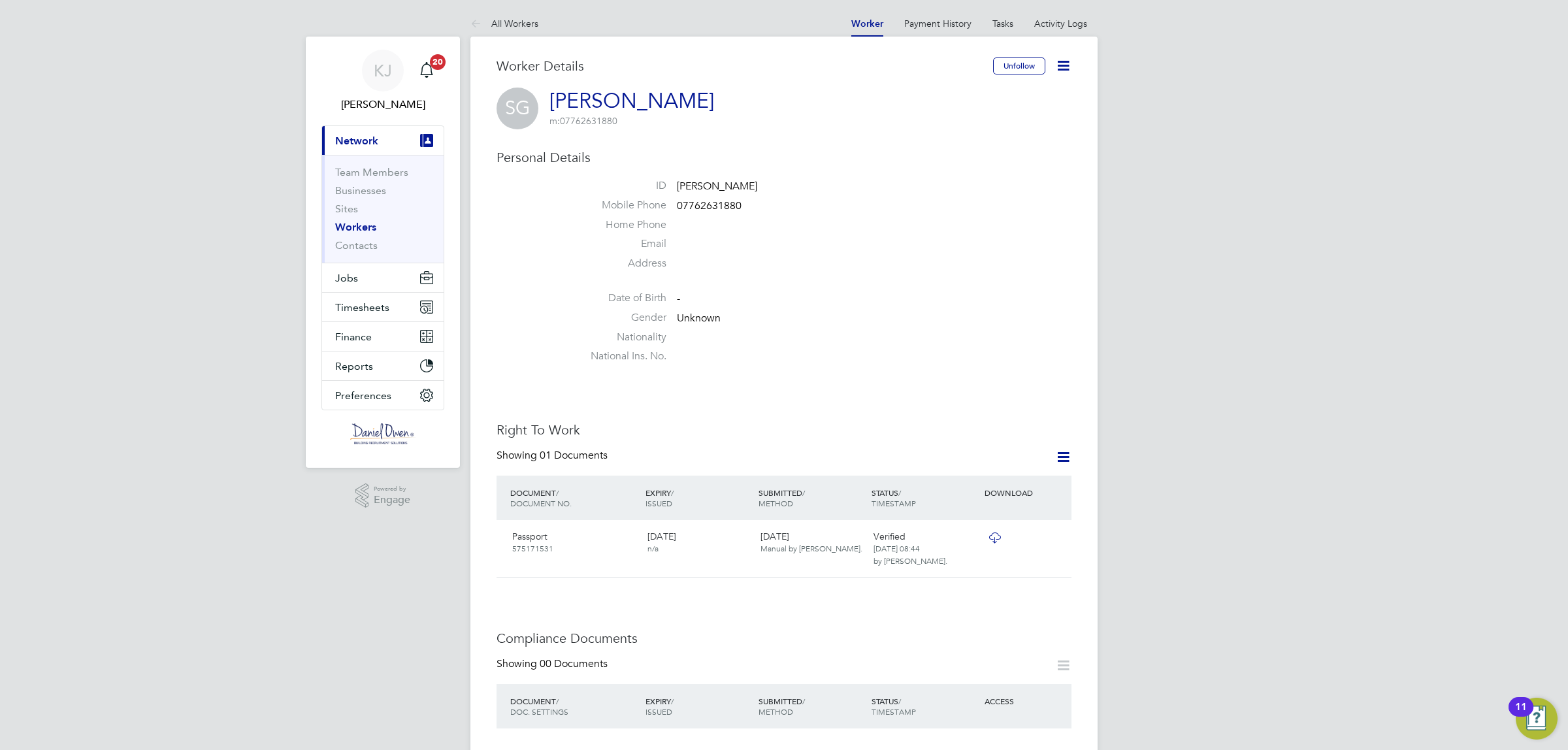
click at [361, 226] on link "Workers" at bounding box center [356, 227] width 41 height 12
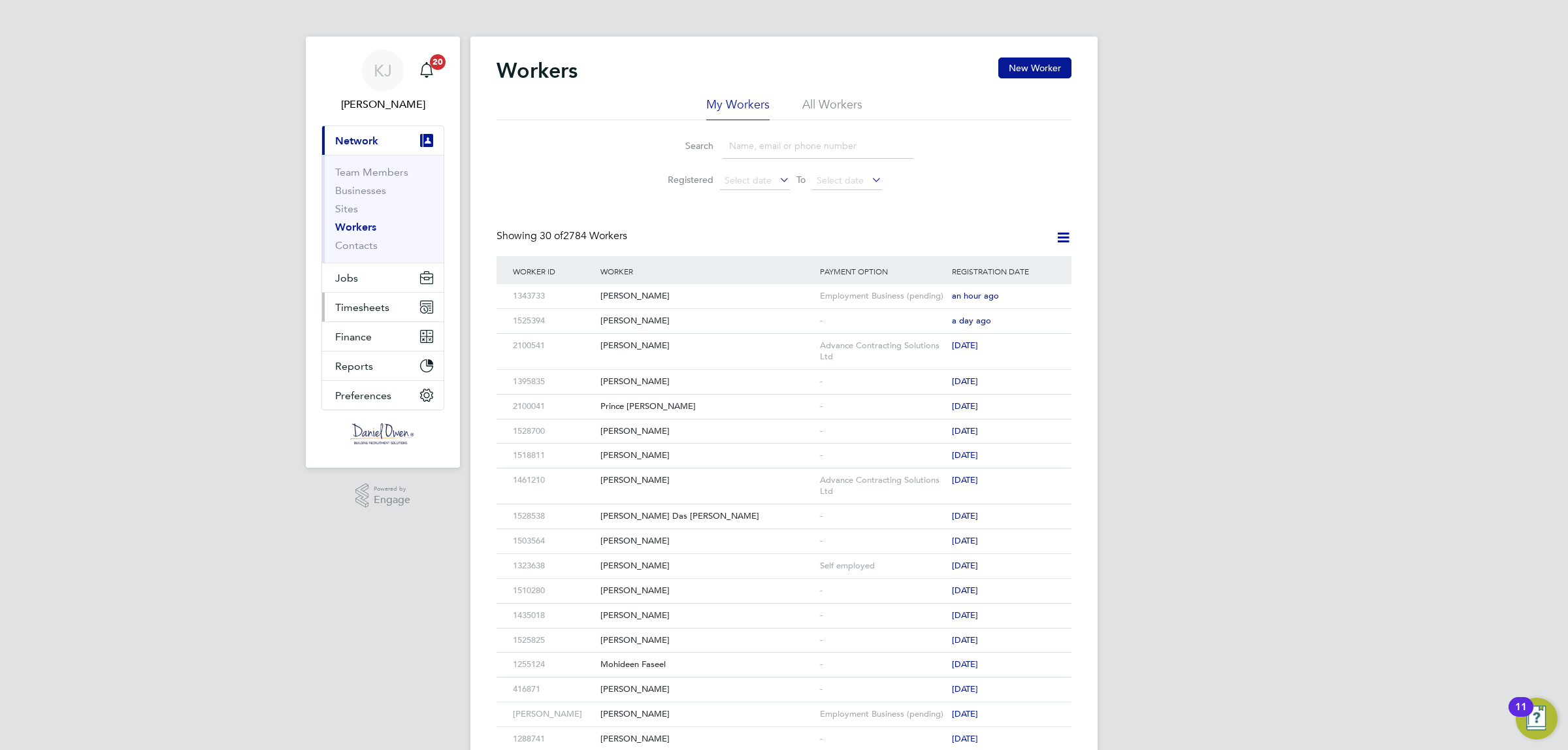
click at [356, 308] on span "Timesheets" at bounding box center [362, 307] width 54 height 12
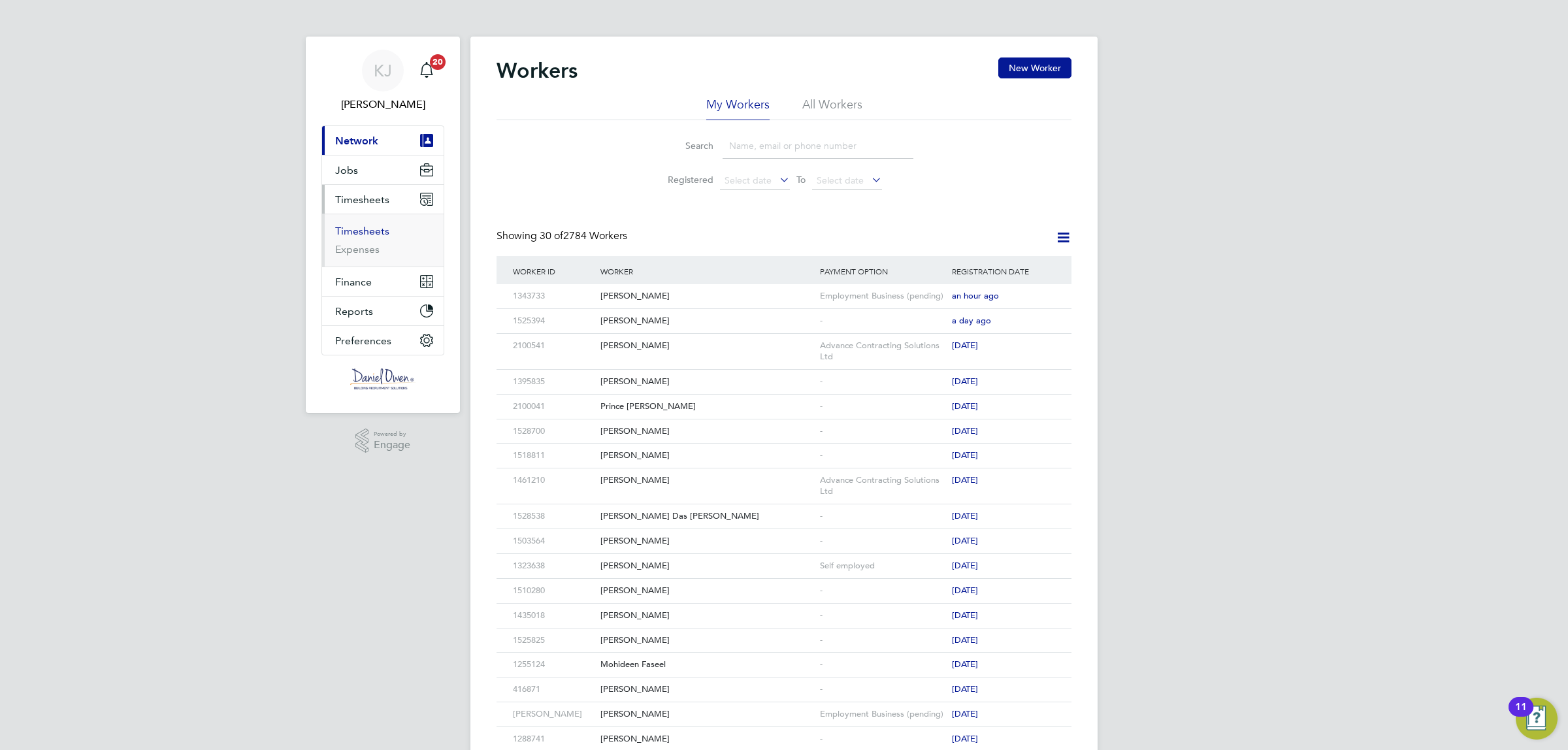
click at [361, 233] on link "Timesheets" at bounding box center [362, 231] width 54 height 12
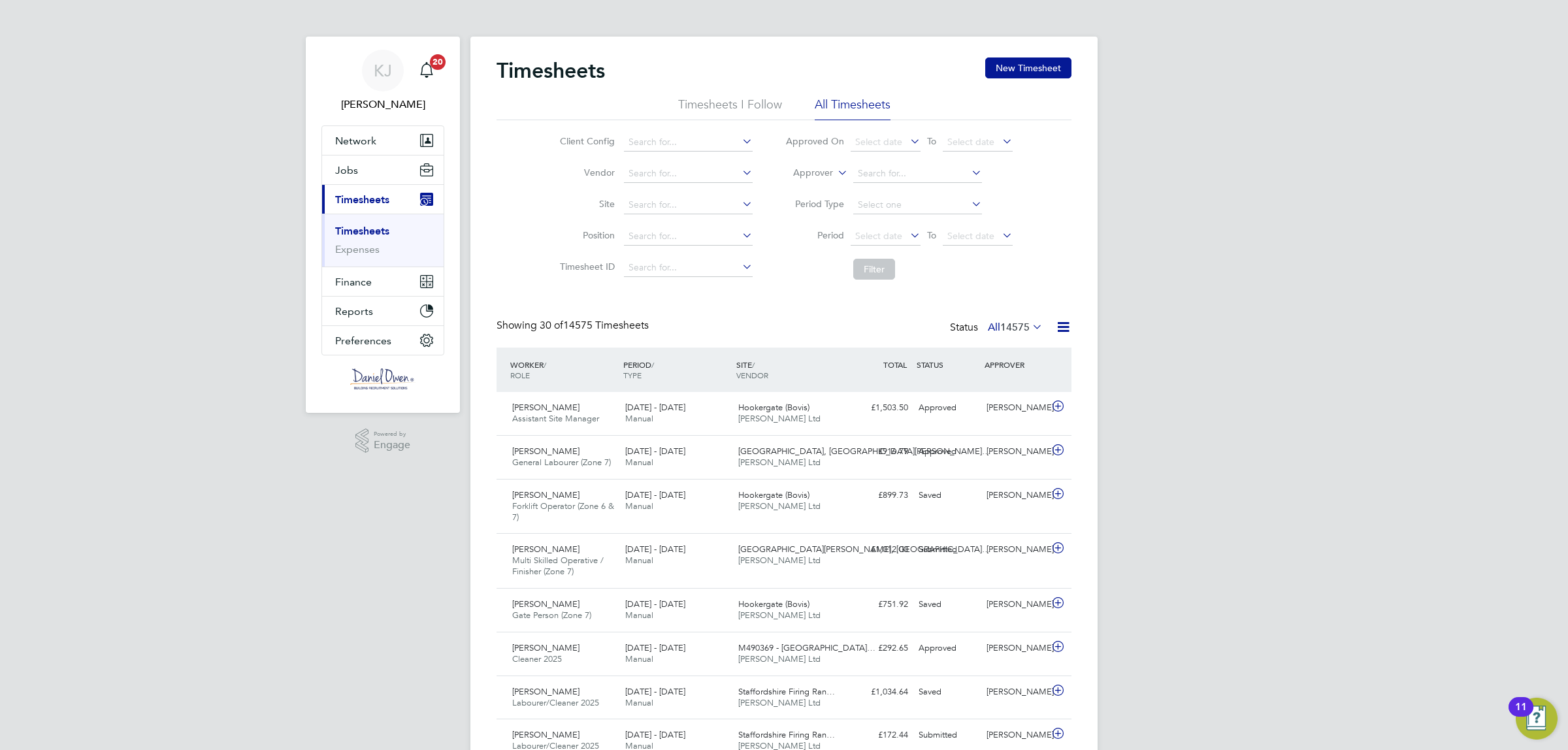
click at [828, 175] on label "Approver" at bounding box center [803, 173] width 59 height 13
click at [792, 190] on li "Worker" at bounding box center [801, 188] width 64 height 17
click at [860, 164] on li "Worker" at bounding box center [899, 173] width 260 height 31
click at [859, 173] on input at bounding box center [917, 173] width 129 height 19
click at [915, 190] on li "Scott Good fellow" at bounding box center [921, 191] width 139 height 18
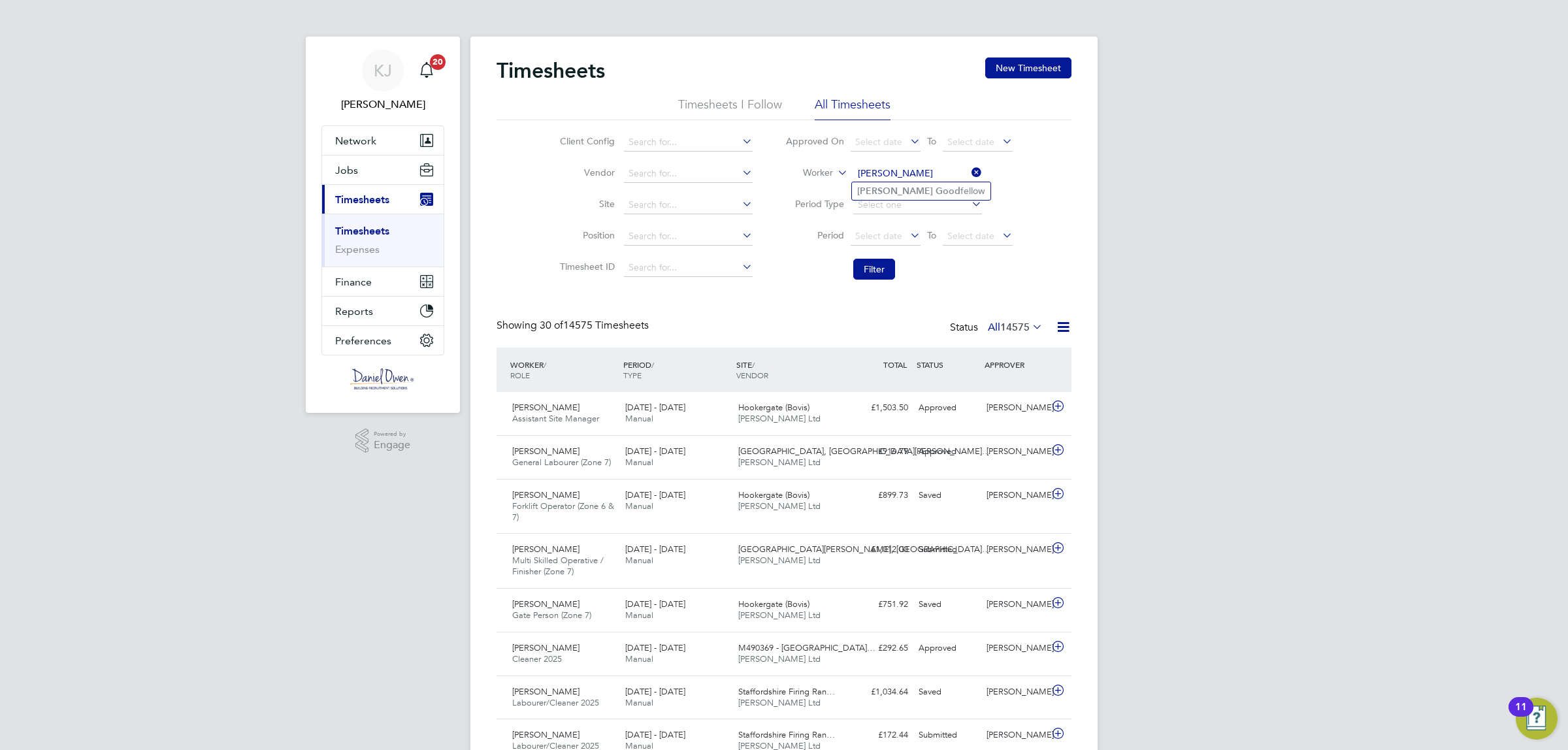
type input "Scott Goodfellow"
click at [867, 269] on button "Filter" at bounding box center [874, 269] width 42 height 21
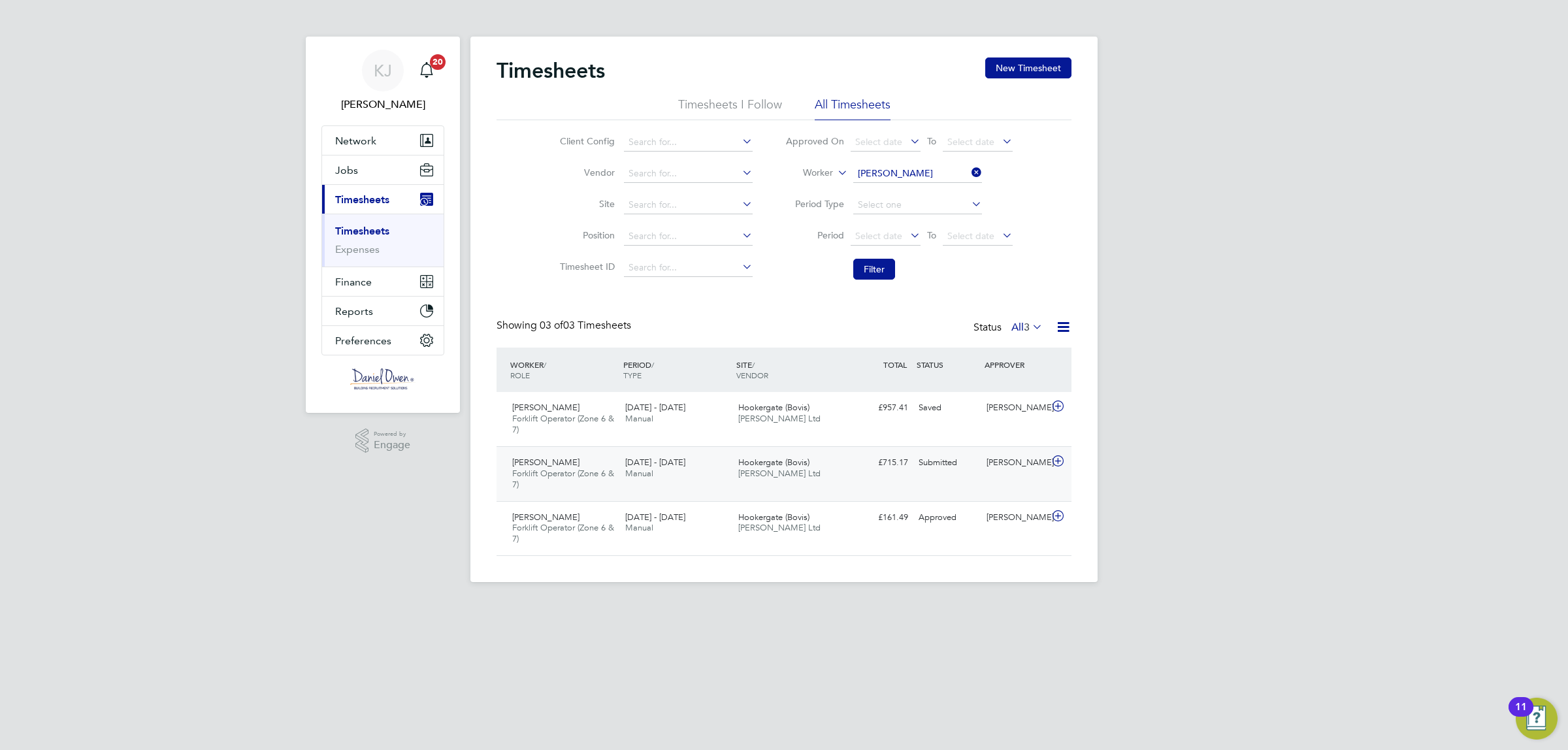
click at [1059, 456] on icon at bounding box center [1058, 461] width 16 height 10
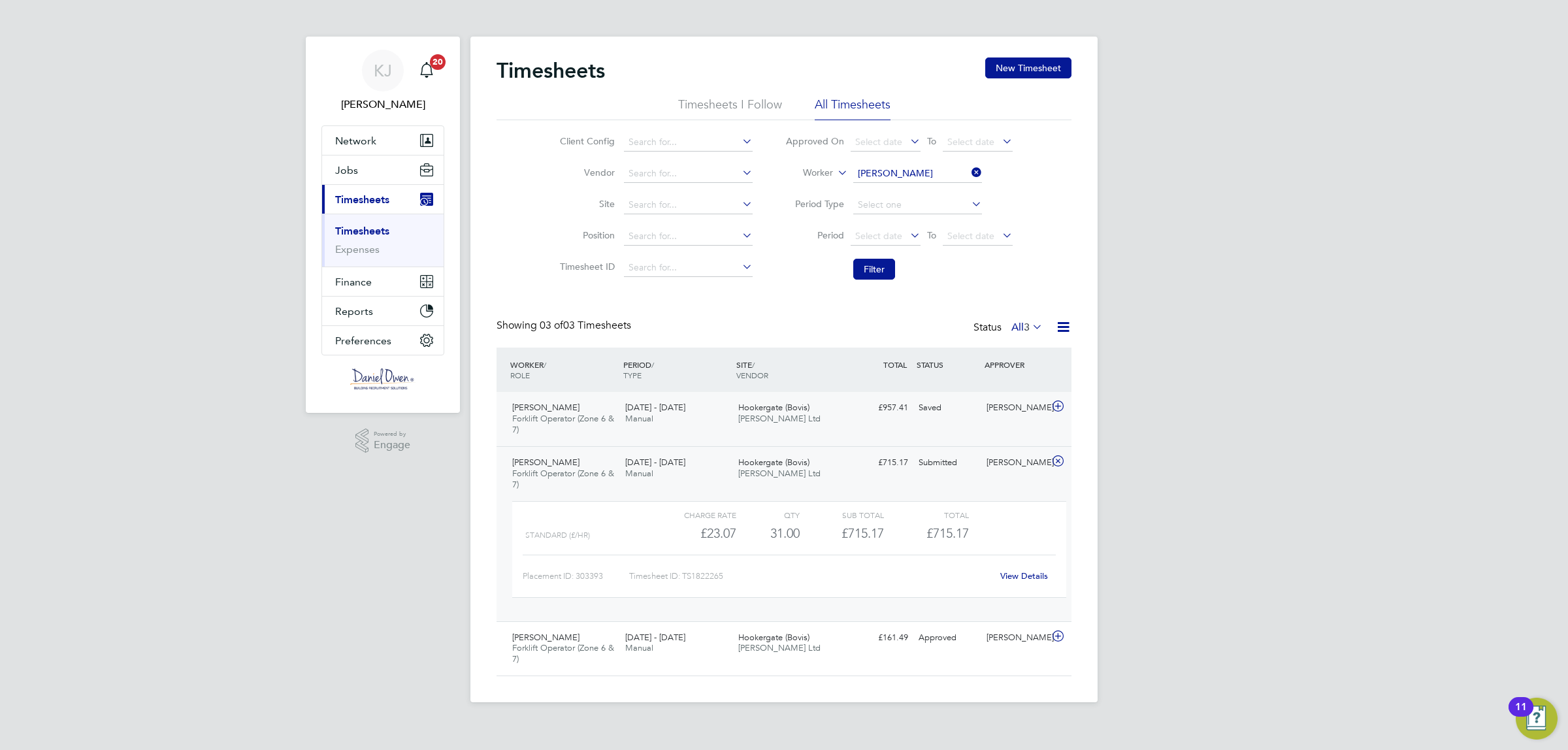
click at [635, 413] on span "Manual" at bounding box center [639, 419] width 28 height 11
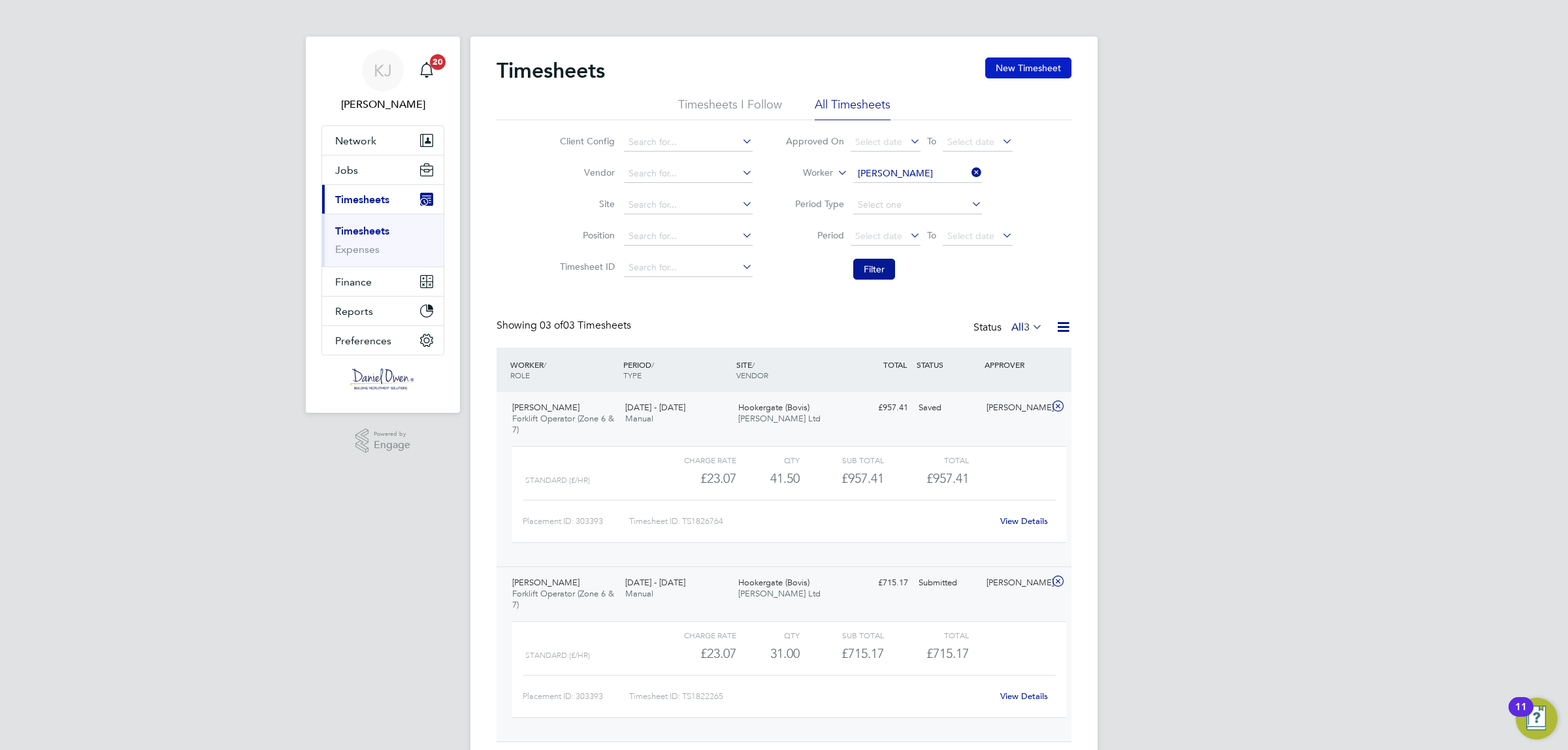
drag, startPoint x: 1053, startPoint y: 47, endPoint x: 1050, endPoint y: 62, distance: 15.3
click at [1050, 60] on div "Timesheets New Timesheet Timesheets I Follow All Timesheets Client Config Vendo…" at bounding box center [784, 429] width 627 height 786
click at [1050, 65] on button "New Timesheet" at bounding box center [1028, 68] width 86 height 21
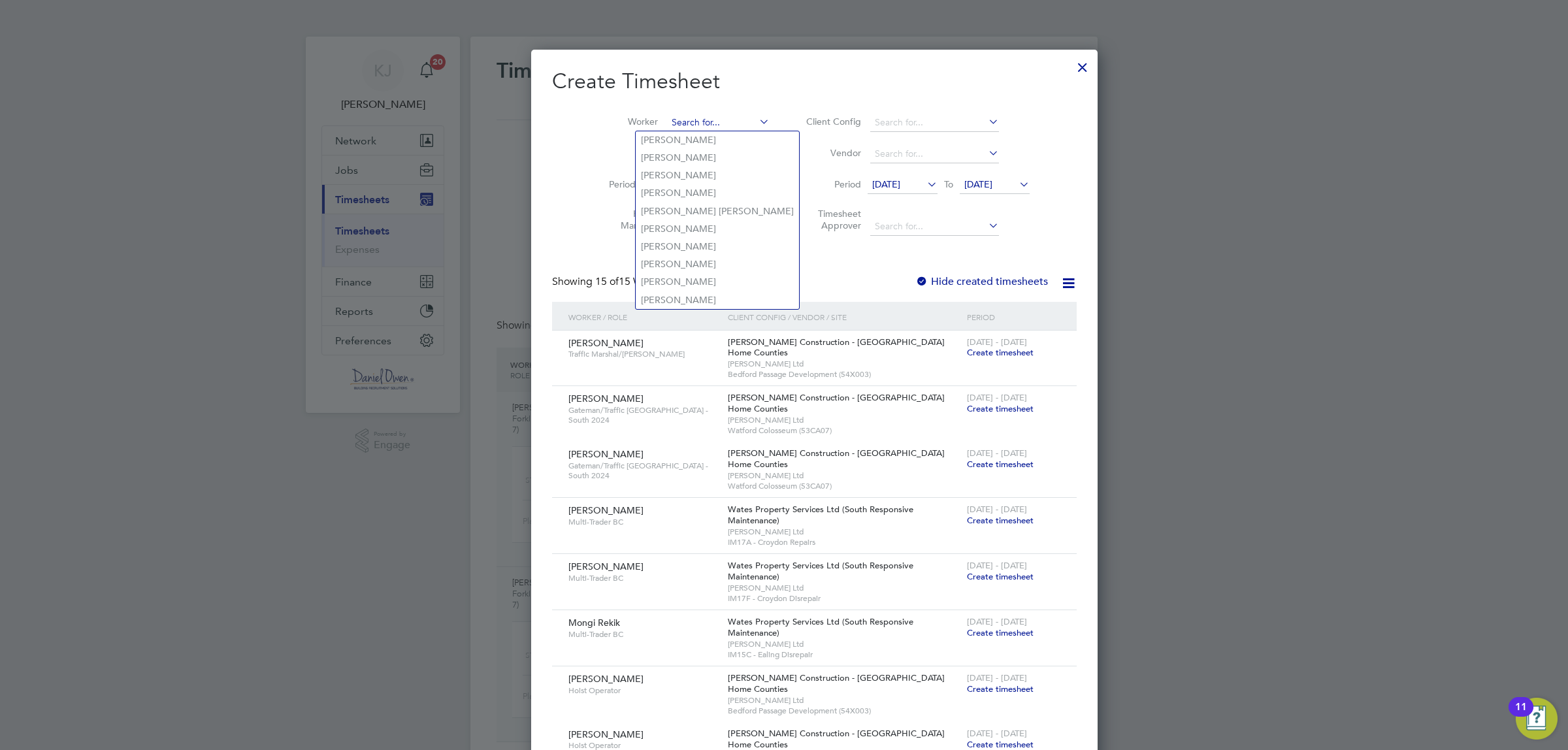
click at [667, 115] on input at bounding box center [717, 123] width 102 height 19
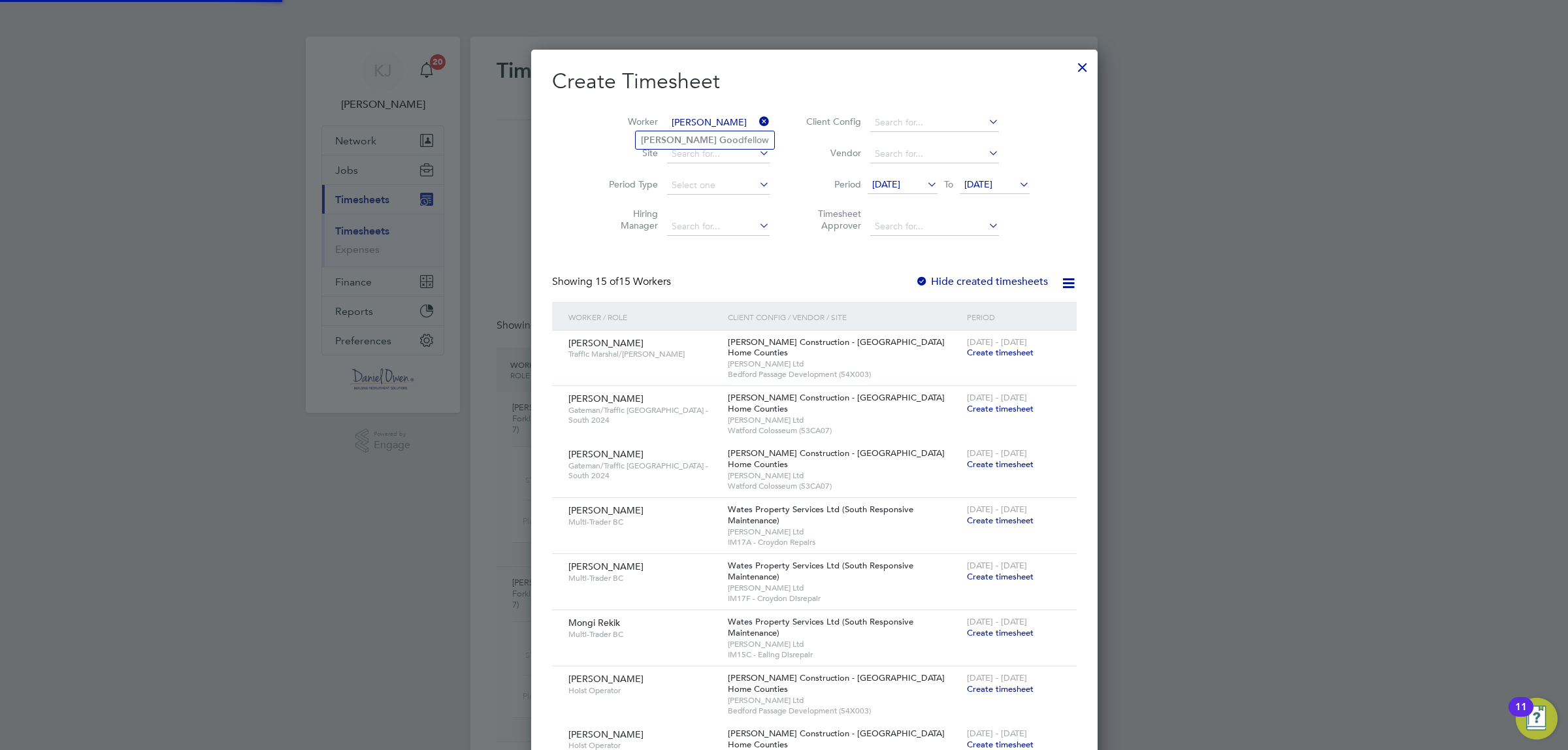
click at [697, 139] on li "Scott Goo dfellow" at bounding box center [705, 140] width 139 height 18
type input "Scott Goodfellow"
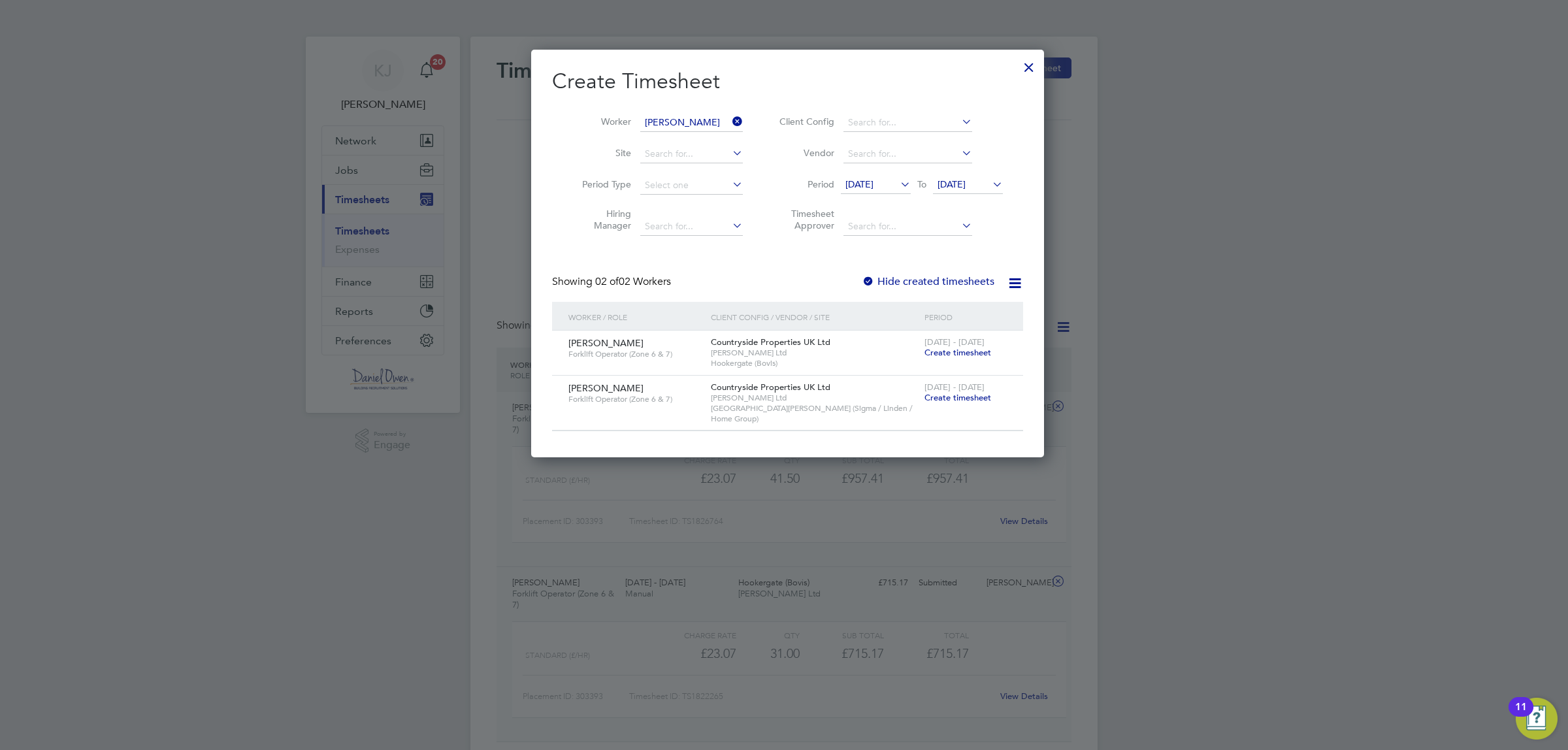
click at [936, 396] on span "Create timesheet" at bounding box center [958, 398] width 67 height 11
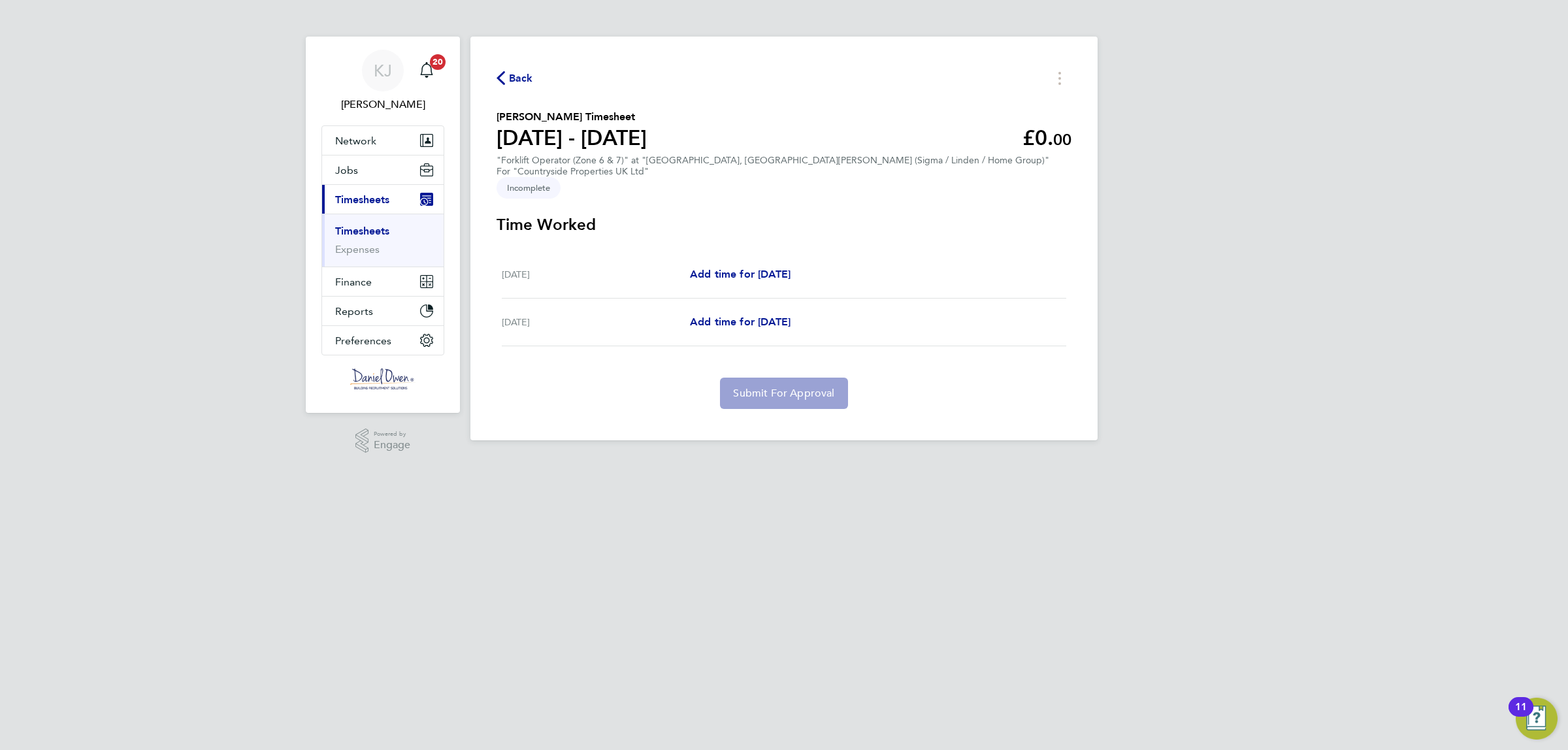
click at [722, 461] on html "KJ Katherine Jacobs Notifications 20 Applications: Network Team Members Busines…" at bounding box center [784, 231] width 1568 height 461
click at [514, 78] on span "Back" at bounding box center [521, 78] width 24 height 15
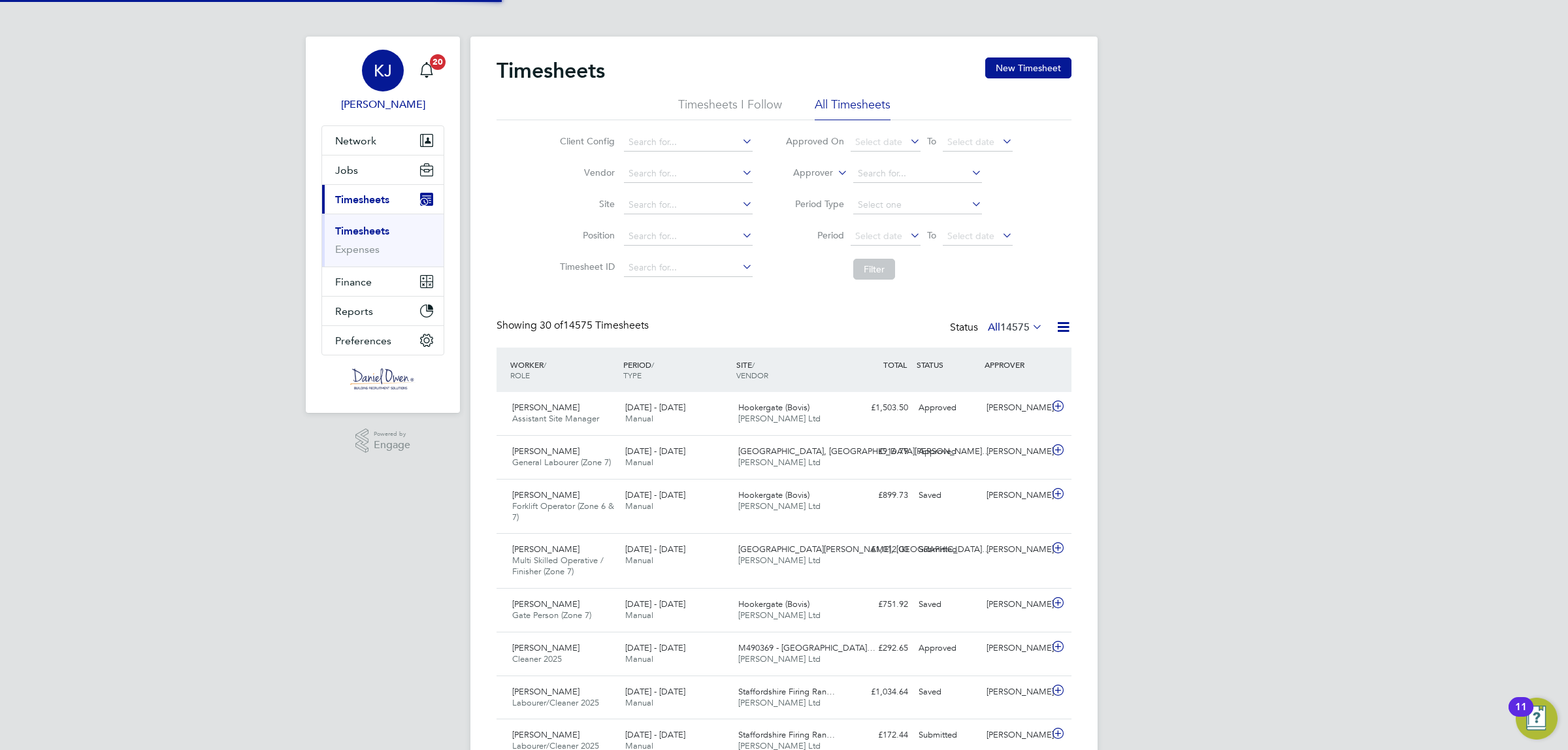
scroll to position [44, 113]
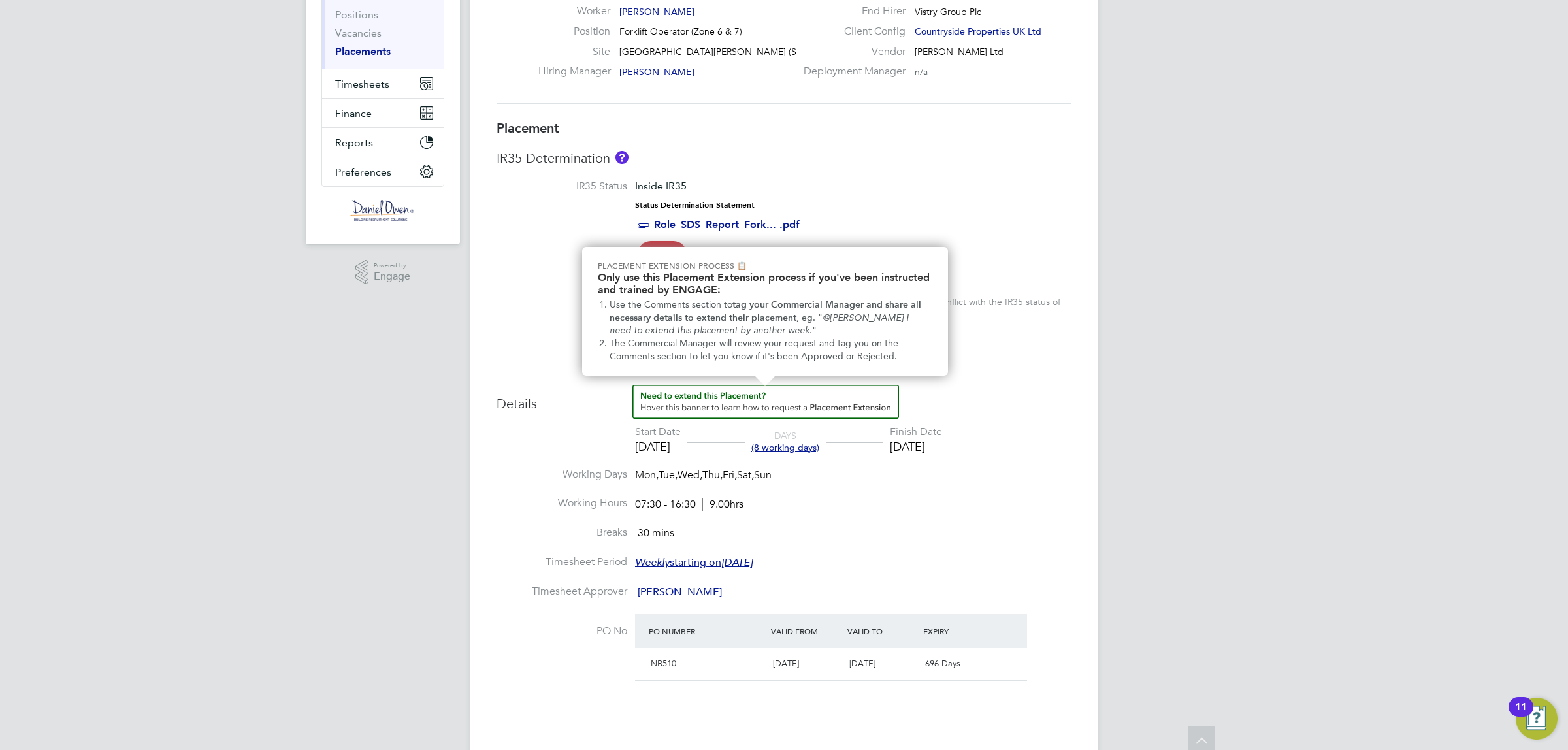
scroll to position [245, 0]
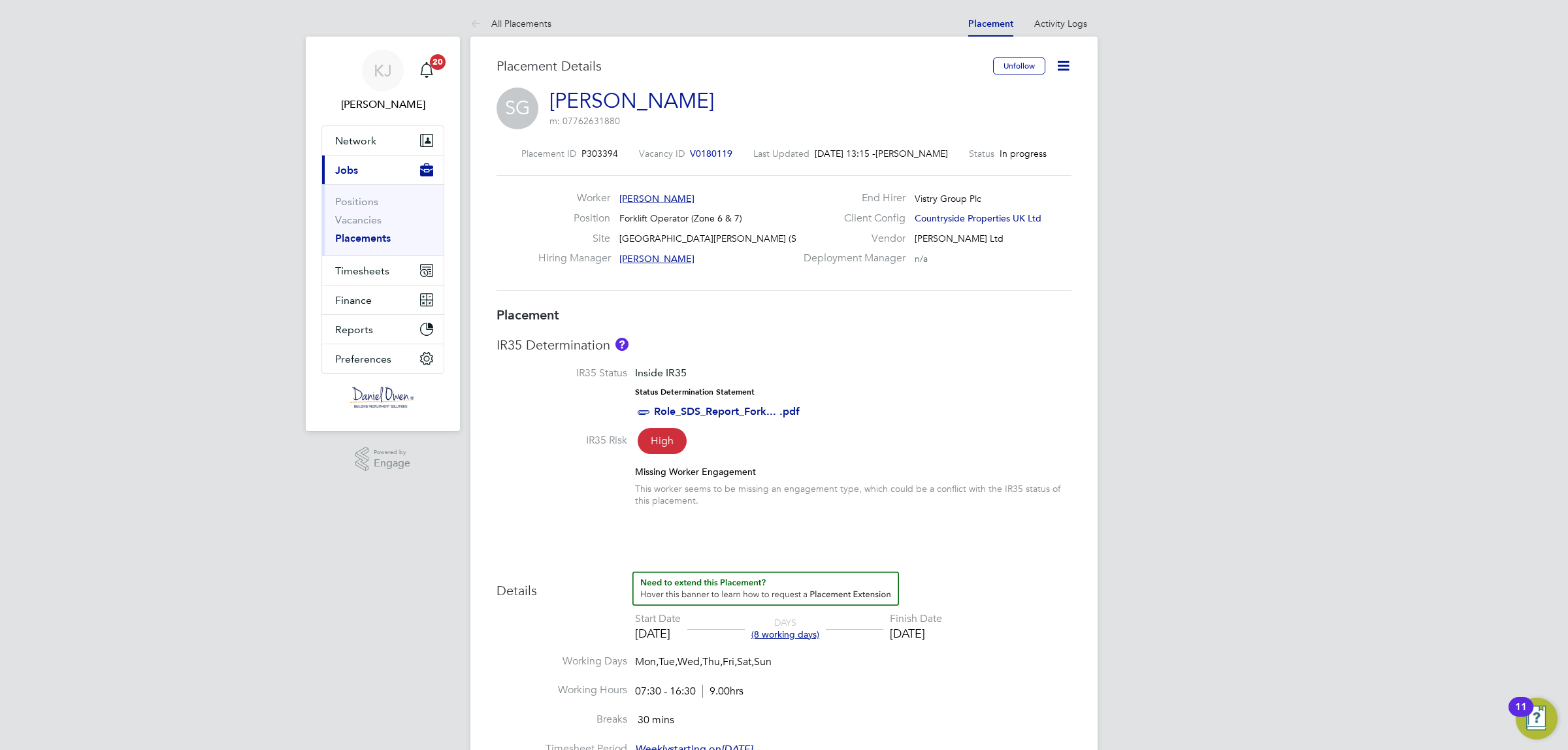
click at [1063, 64] on icon at bounding box center [1063, 65] width 16 height 16
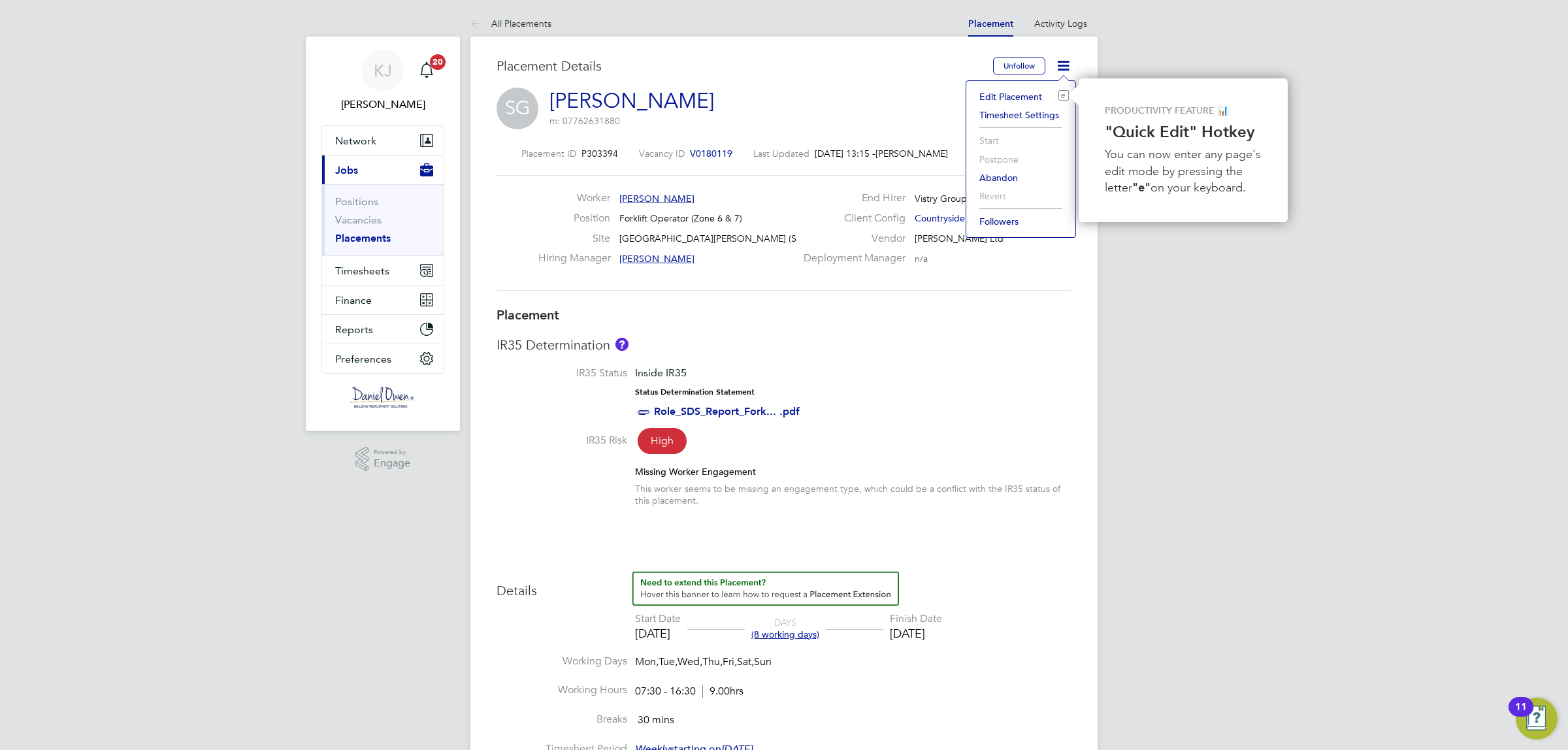
click at [1007, 92] on li "Edit Placement e" at bounding box center [1021, 97] width 96 height 19
type input "Lee Cole"
type input "09 Sep 2025"
type input "16 Sep 2025"
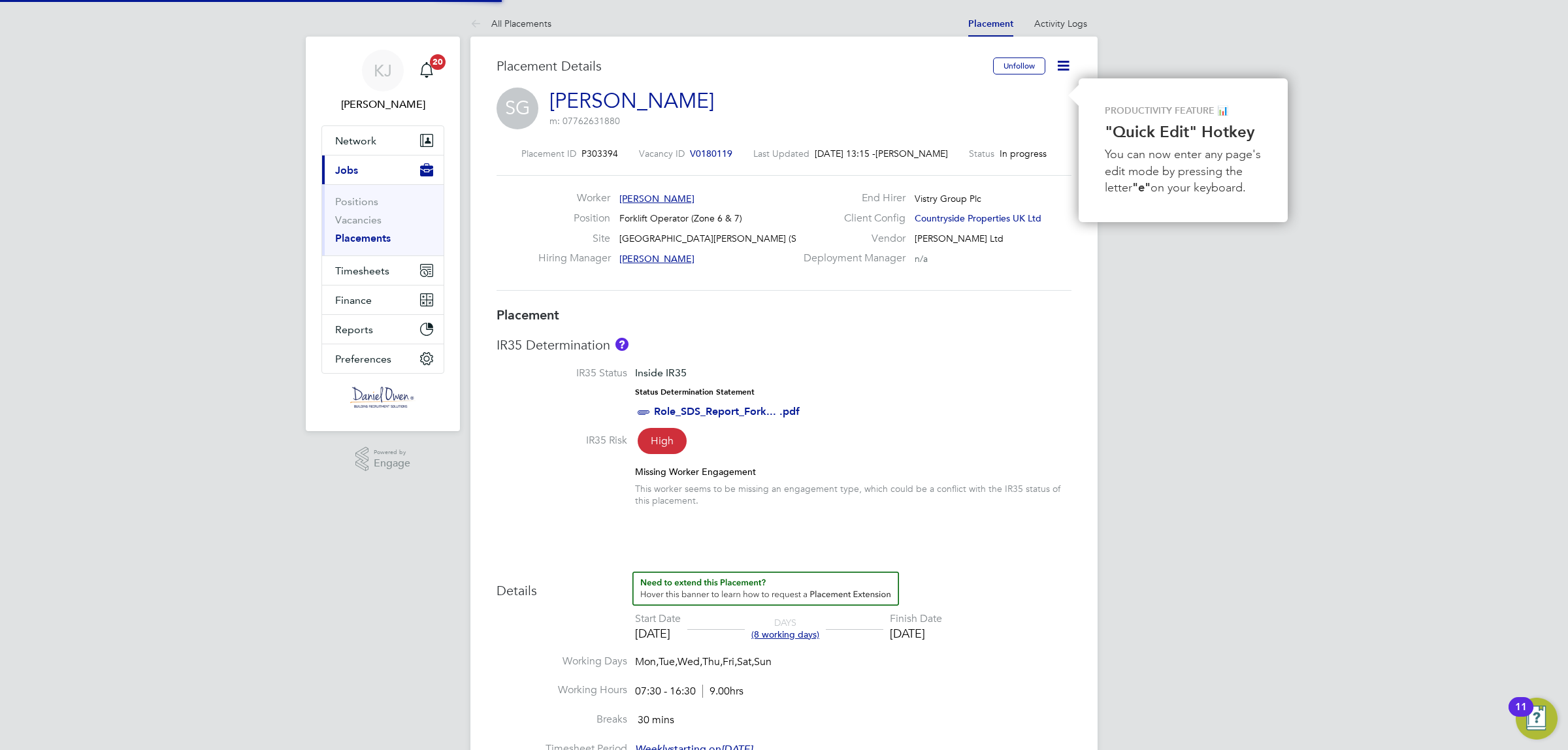
type input "07:30"
type input "16:30"
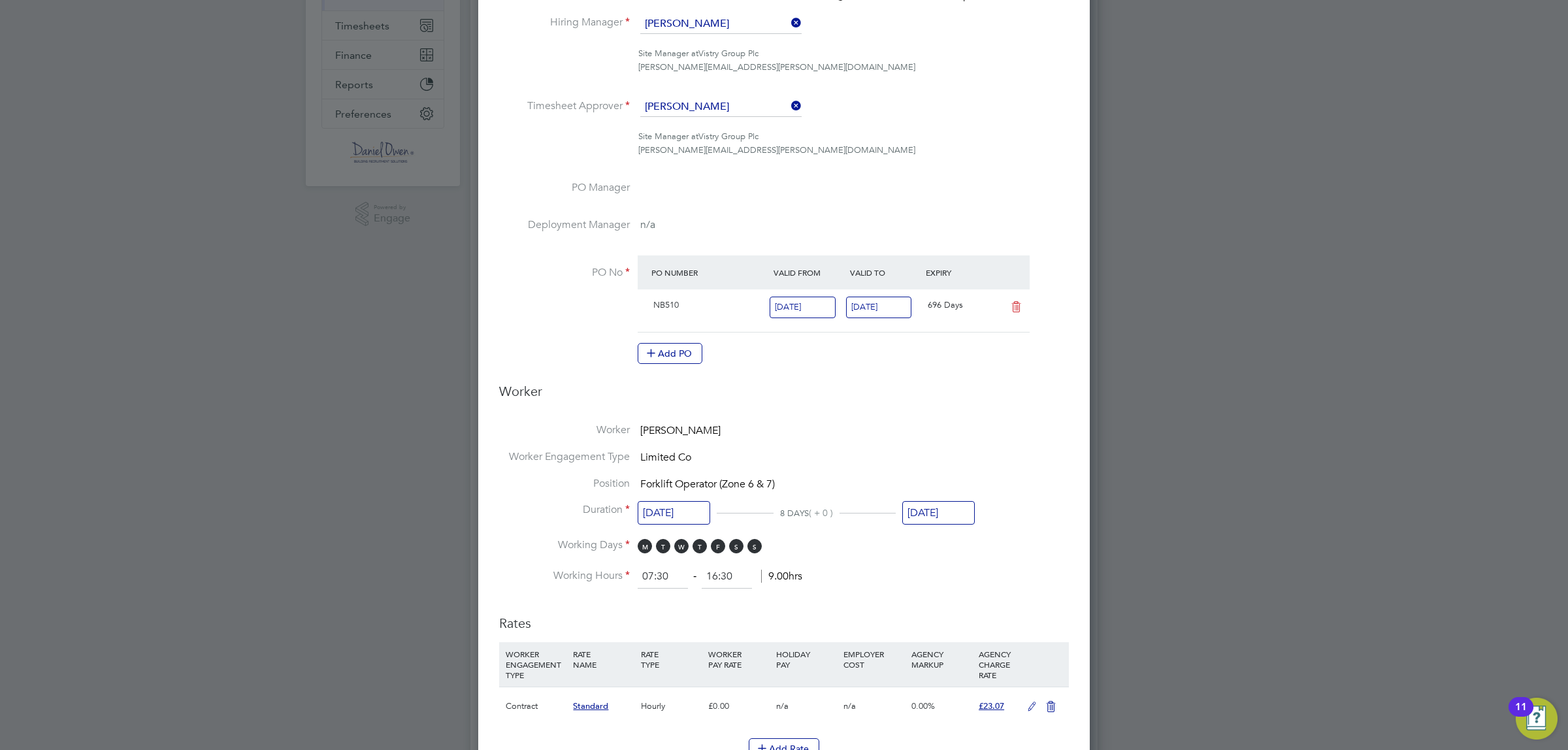
click at [920, 508] on input "16 Sep 2025" at bounding box center [938, 514] width 73 height 24
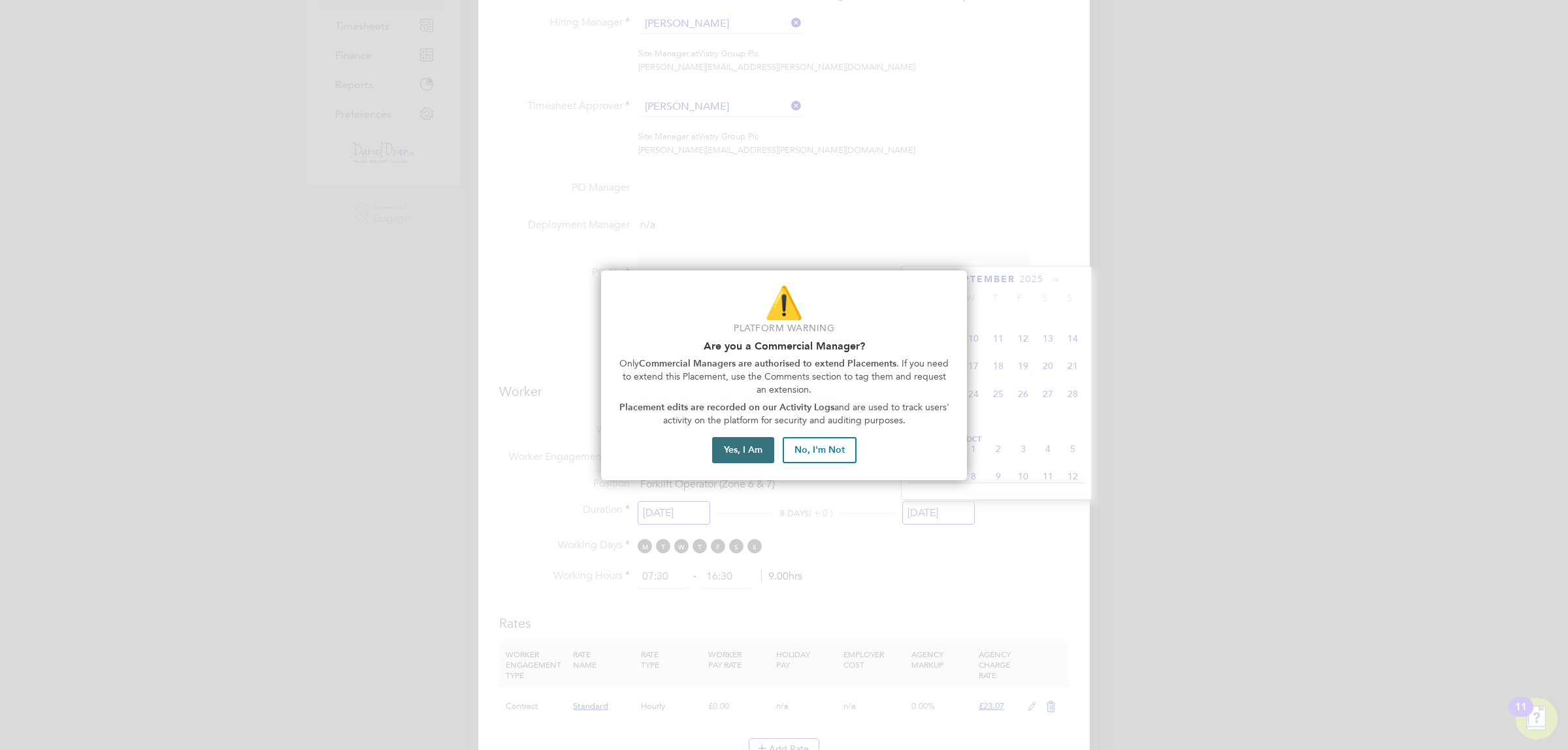
click at [751, 452] on button "Yes, I Am" at bounding box center [742, 450] width 62 height 26
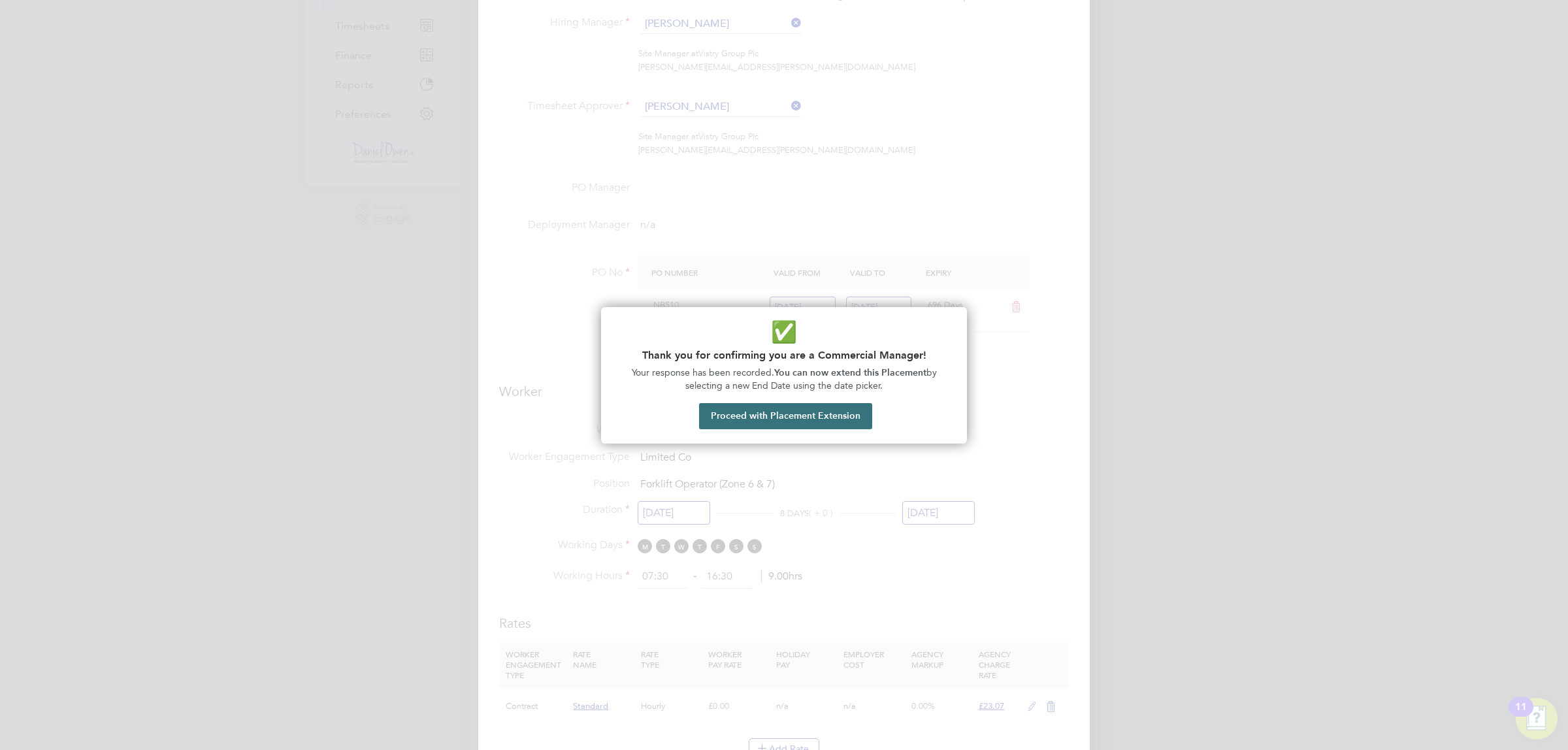
click at [782, 419] on button "Proceed with Placement Extension" at bounding box center [785, 416] width 173 height 26
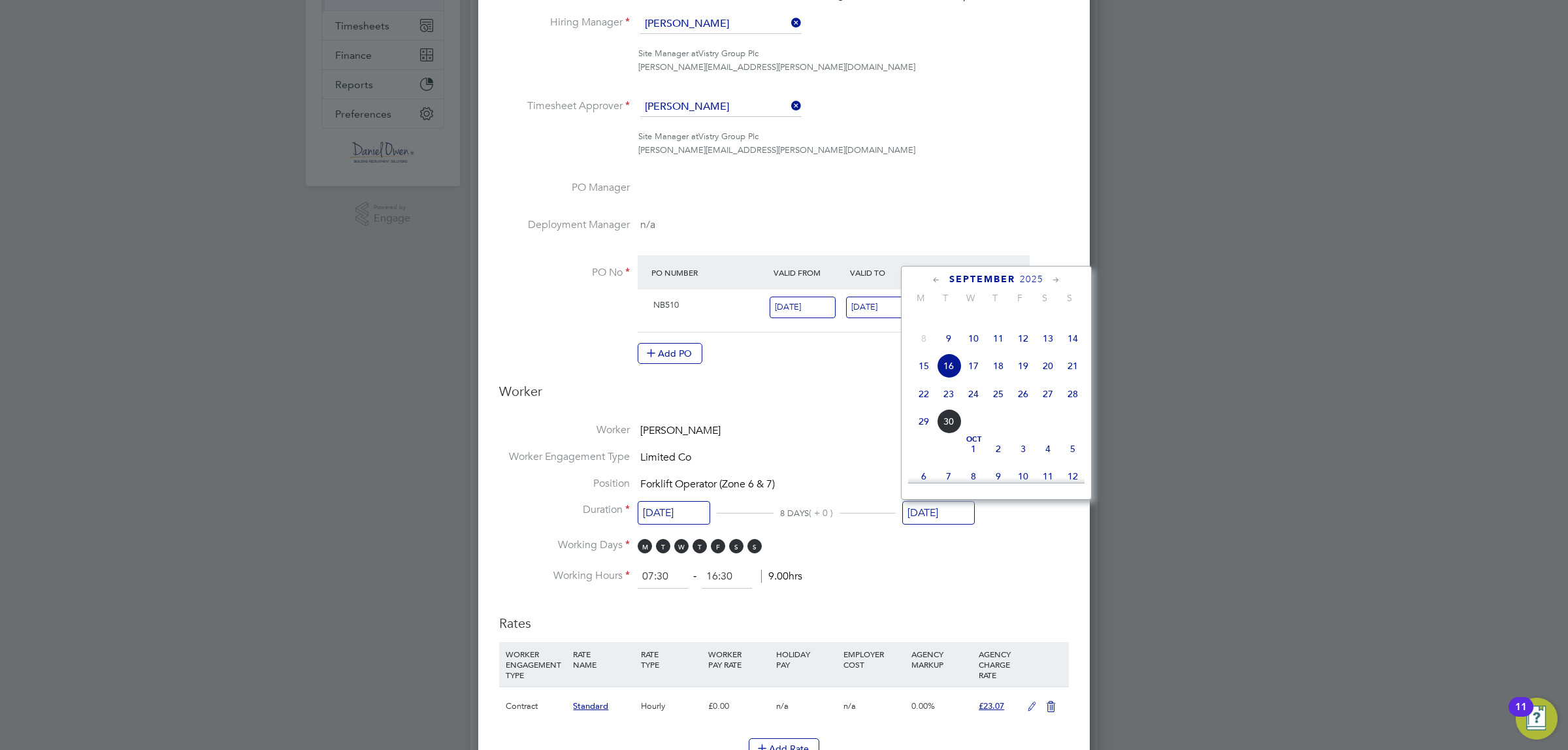
click at [1025, 406] on span "26" at bounding box center [1023, 394] width 25 height 25
type input "26 Sep 2025"
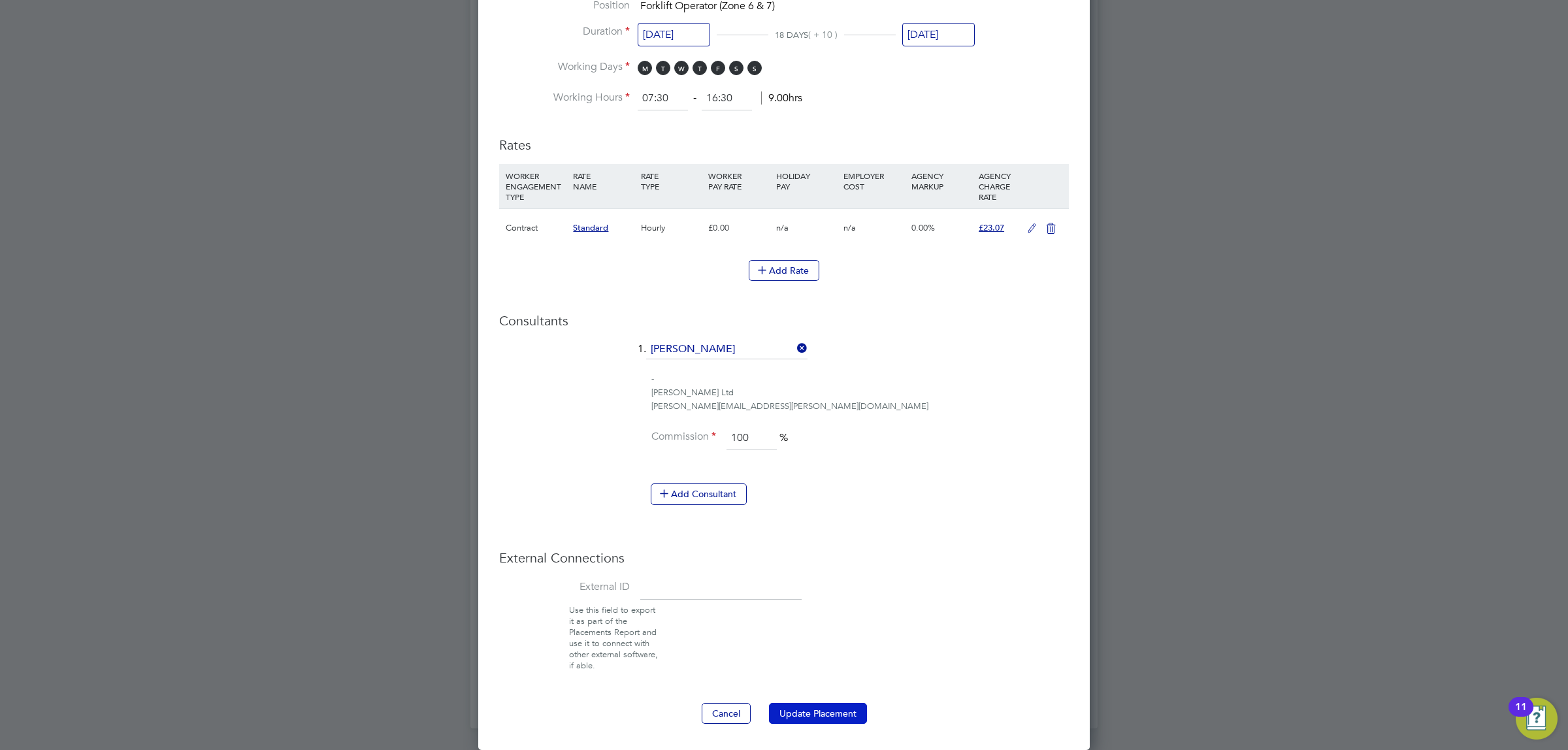
click at [833, 712] on button "Update Placement" at bounding box center [818, 714] width 98 height 21
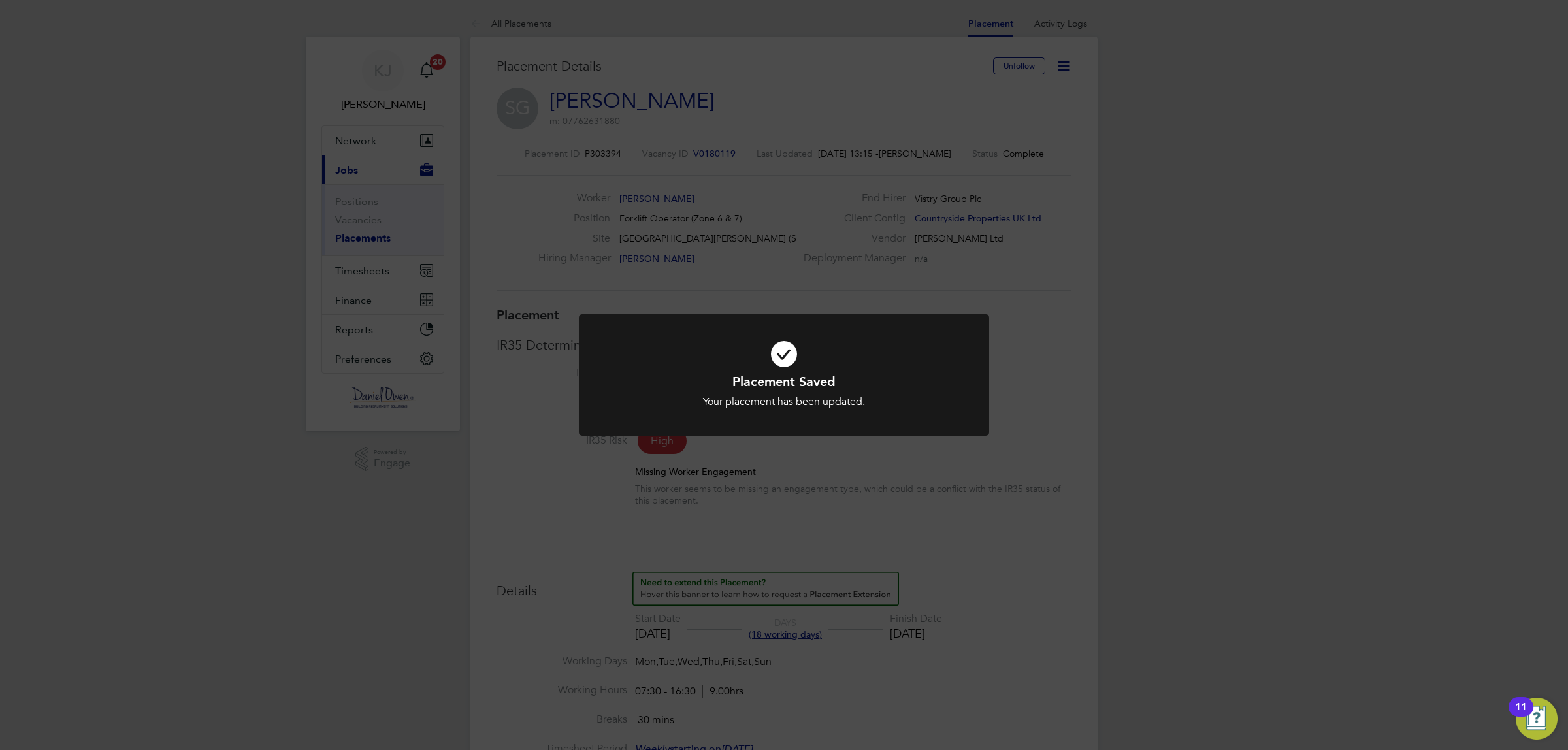
click at [1171, 296] on div "Placement Saved Your placement has been updated. Cancel Okay" at bounding box center [784, 375] width 1568 height 750
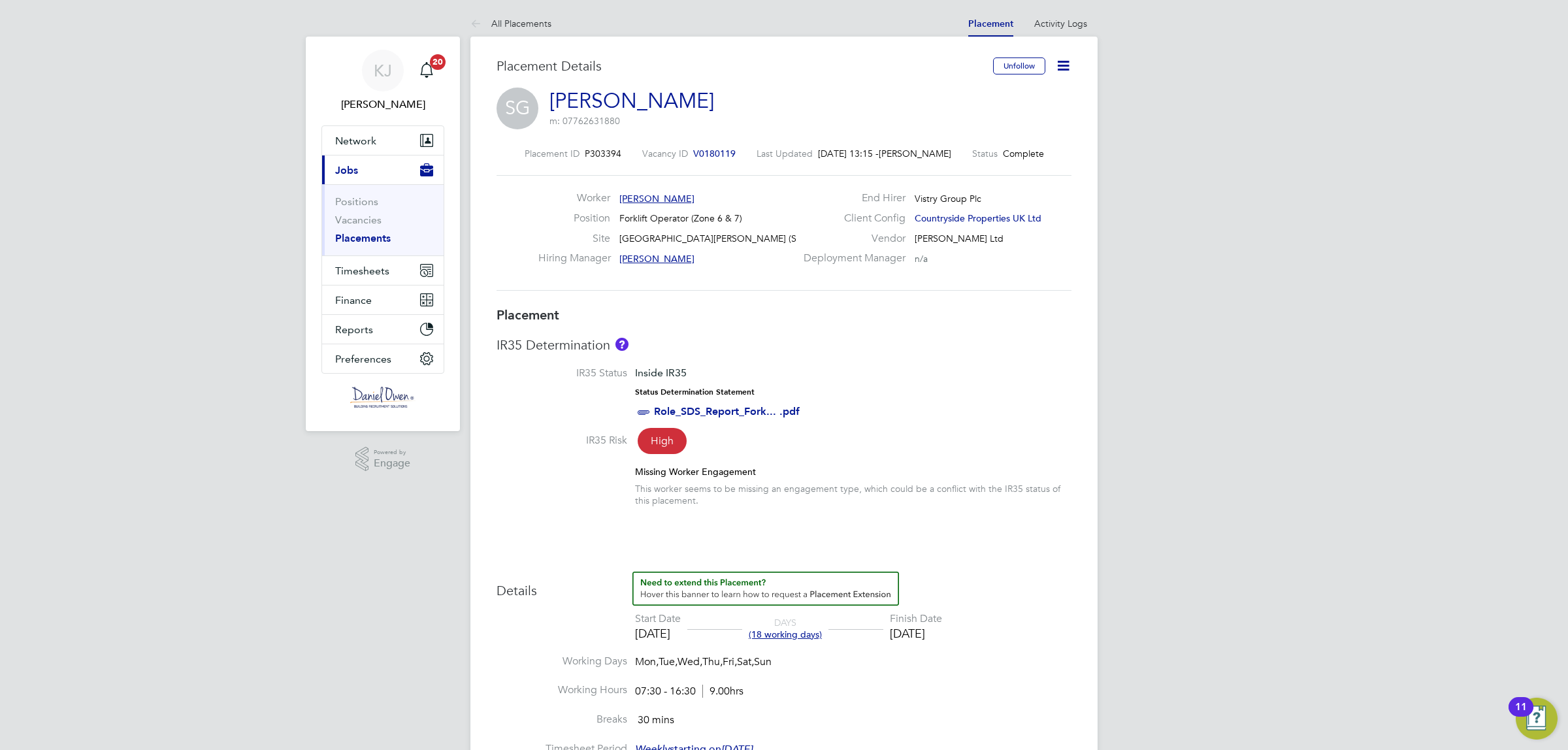
click at [1059, 65] on icon at bounding box center [1063, 65] width 16 height 16
click at [988, 94] on li "Edit Placement e" at bounding box center [1021, 97] width 96 height 19
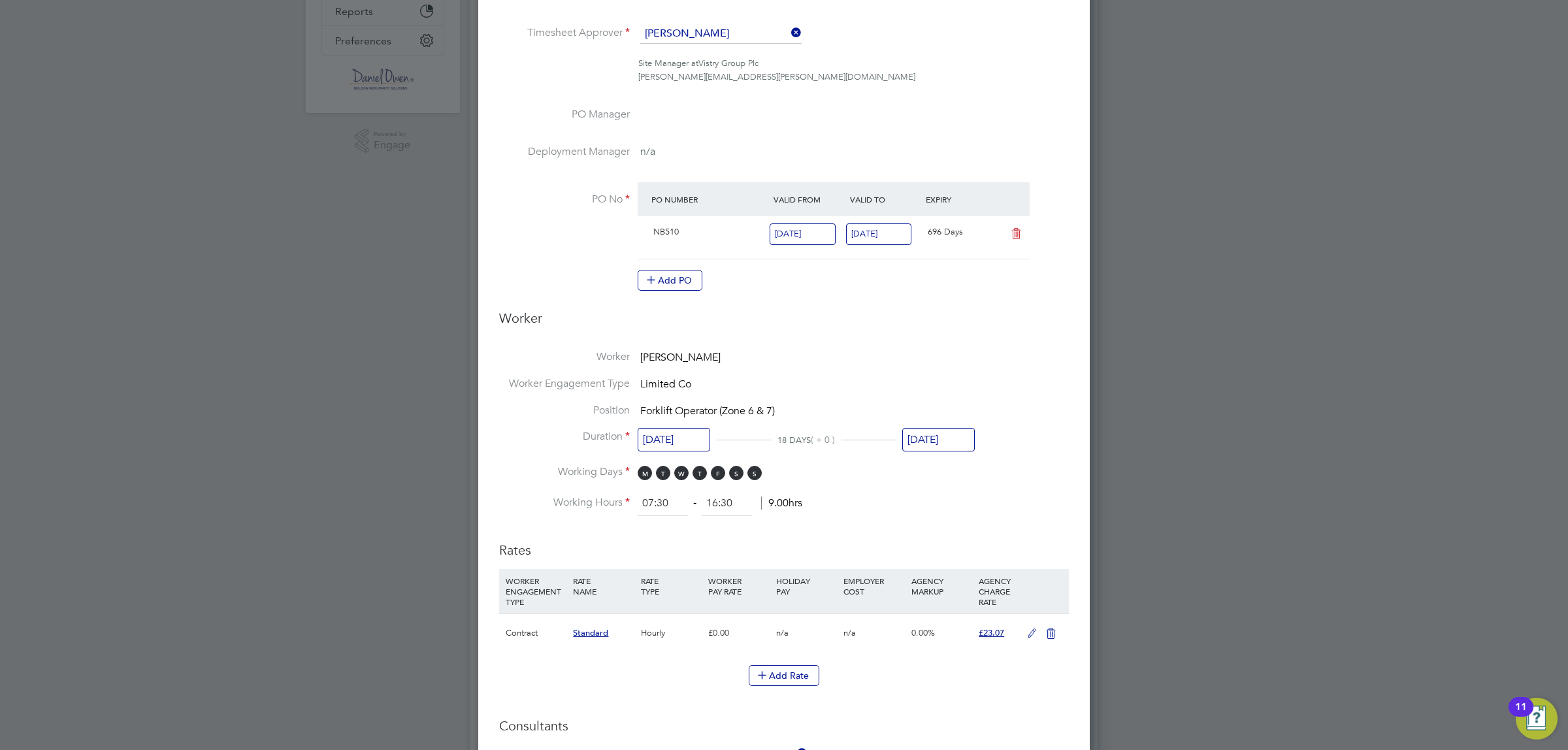
scroll to position [327, 0]
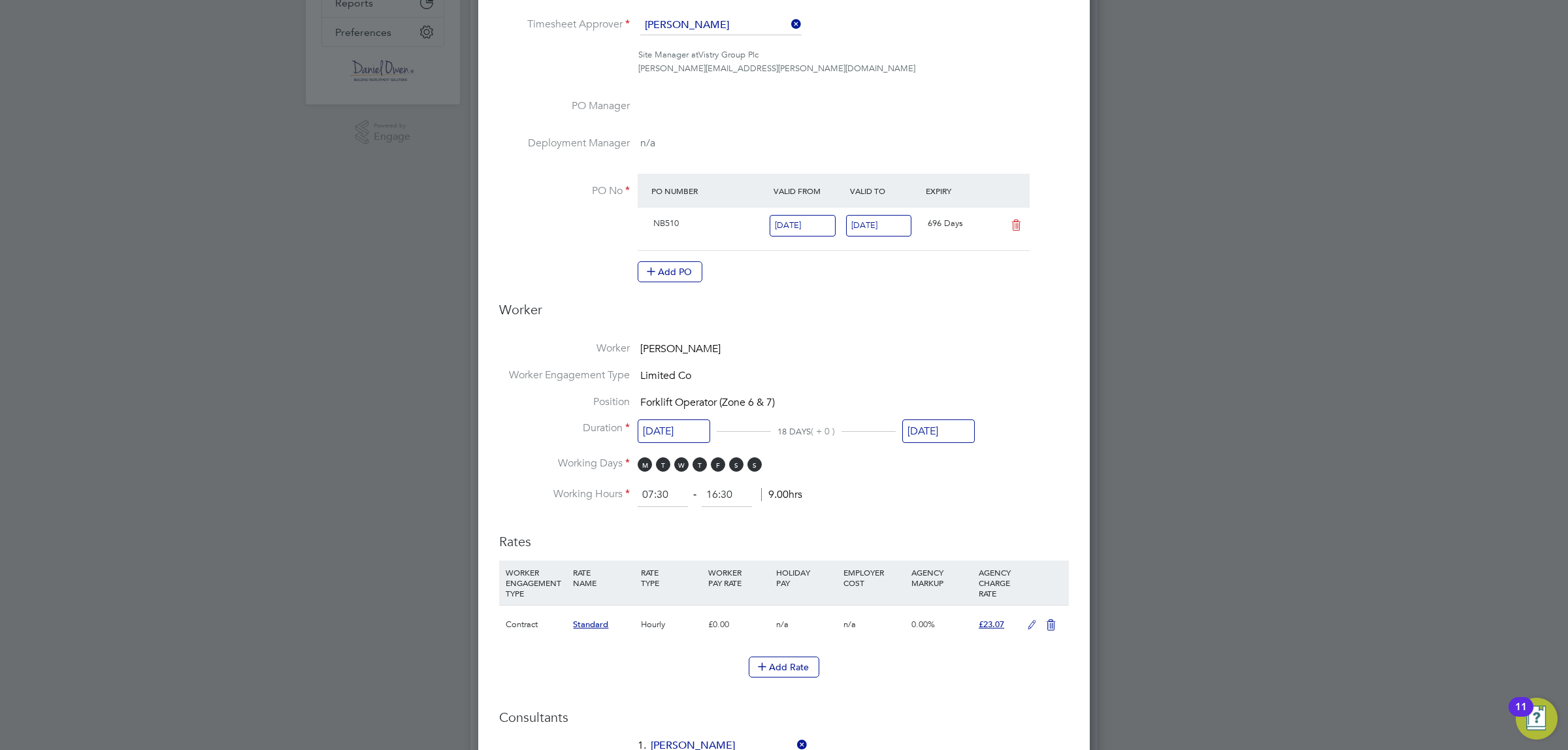
click at [951, 431] on input "26 Sep 2025" at bounding box center [938, 431] width 73 height 24
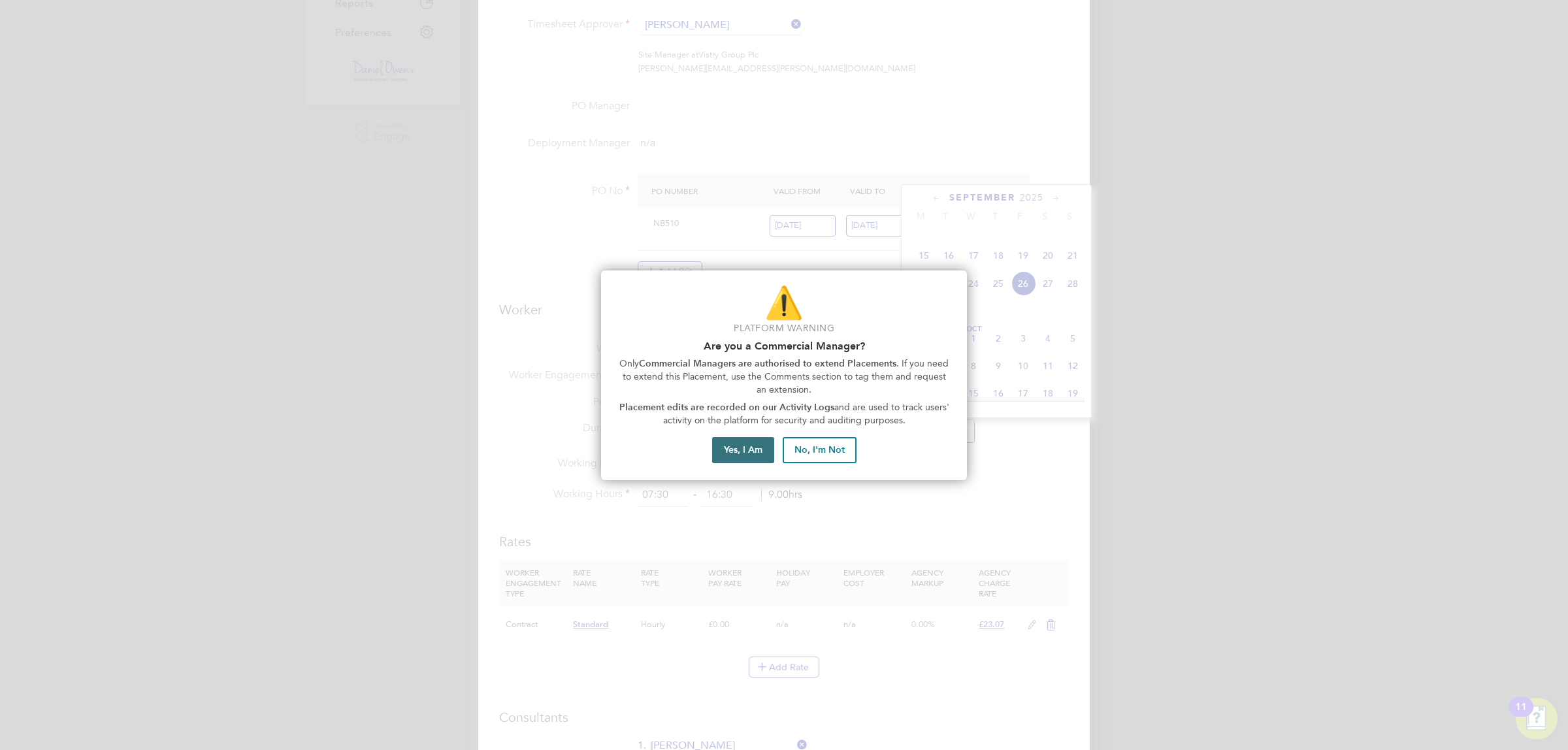
click at [762, 449] on button "Yes, I Am" at bounding box center [742, 450] width 62 height 26
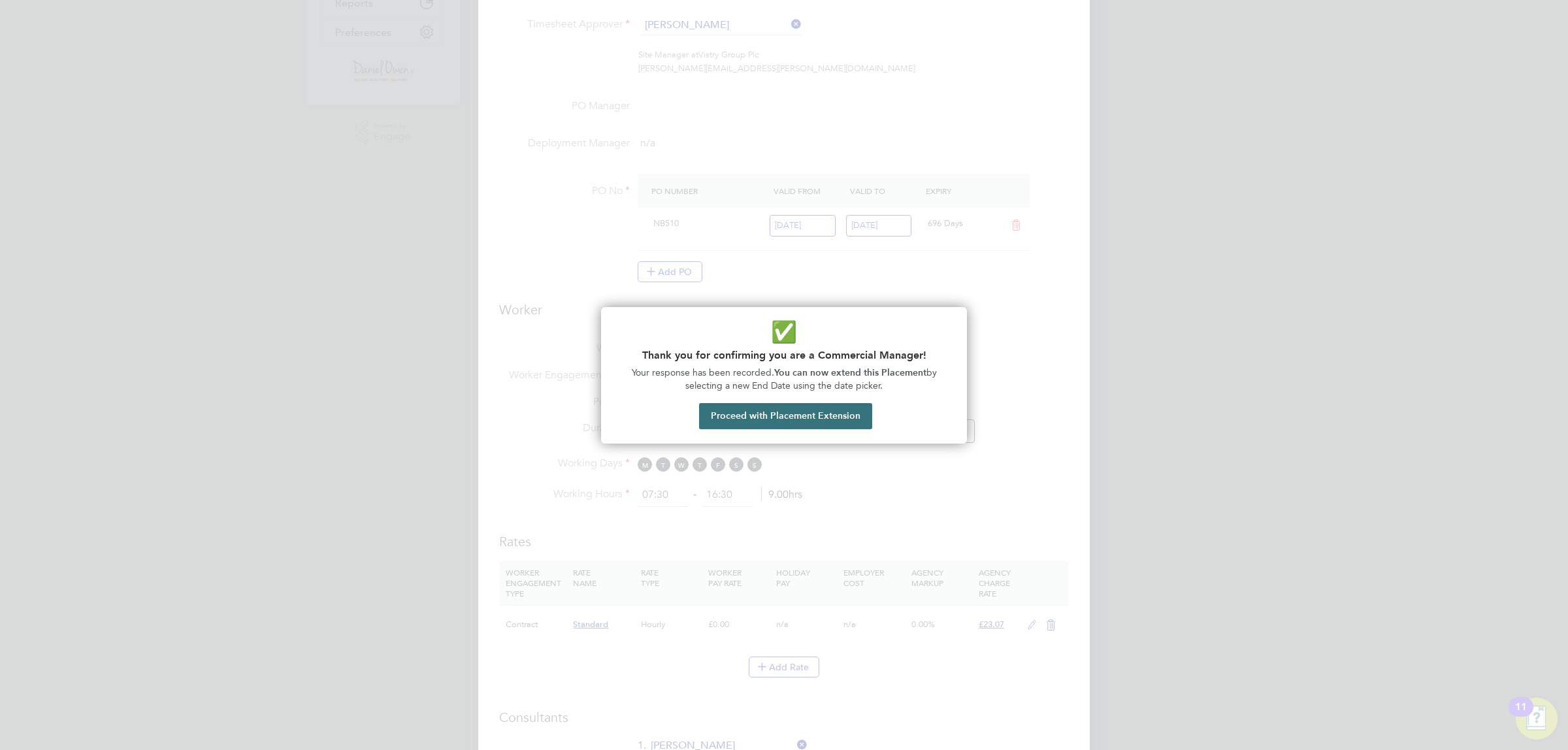
click at [773, 415] on button "Proceed with Placement Extension" at bounding box center [785, 416] width 173 height 26
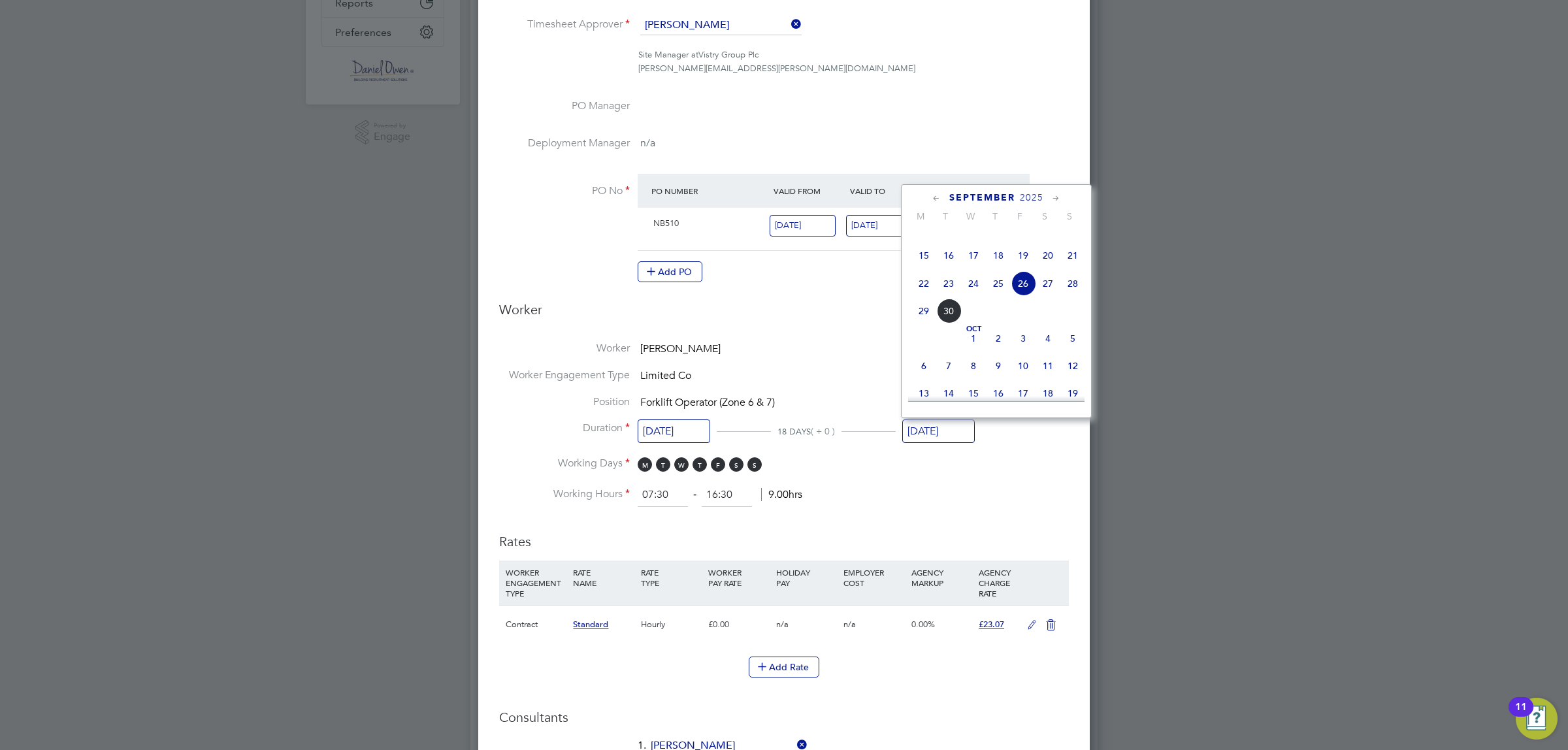
click at [1050, 296] on span "27" at bounding box center [1048, 283] width 25 height 25
type input "27 Sep 2025"
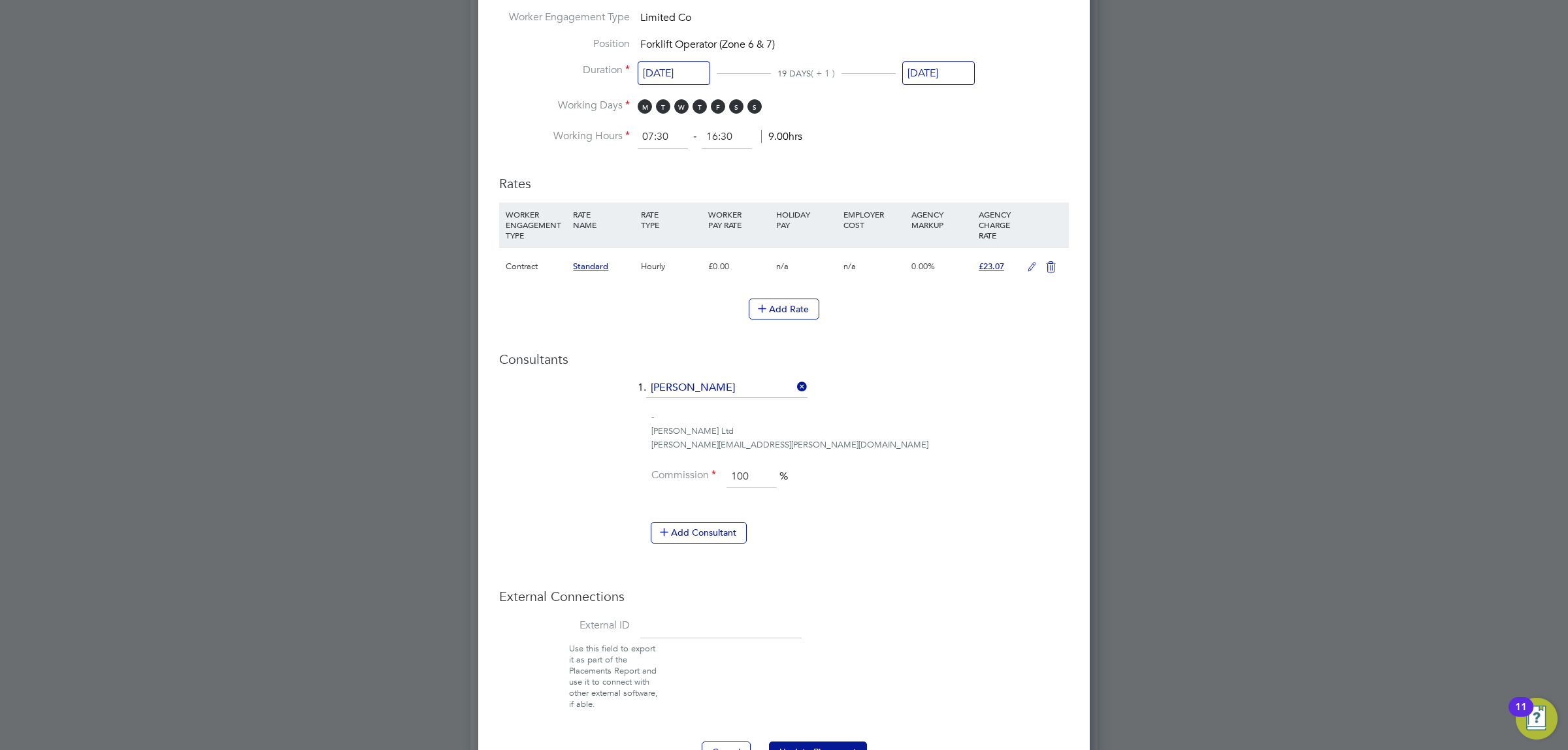
scroll to position [724, 0]
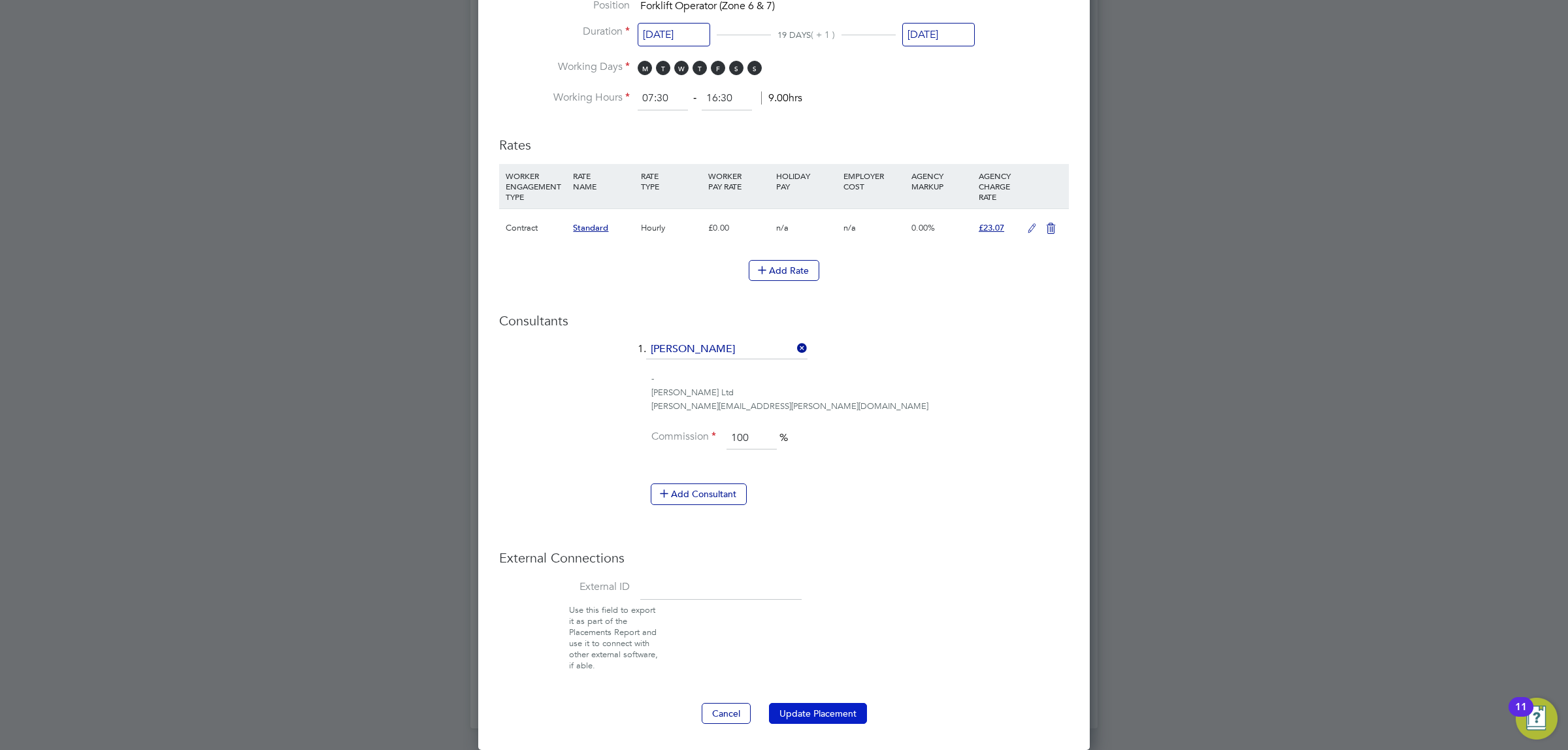
click at [814, 710] on button "Update Placement" at bounding box center [818, 714] width 98 height 21
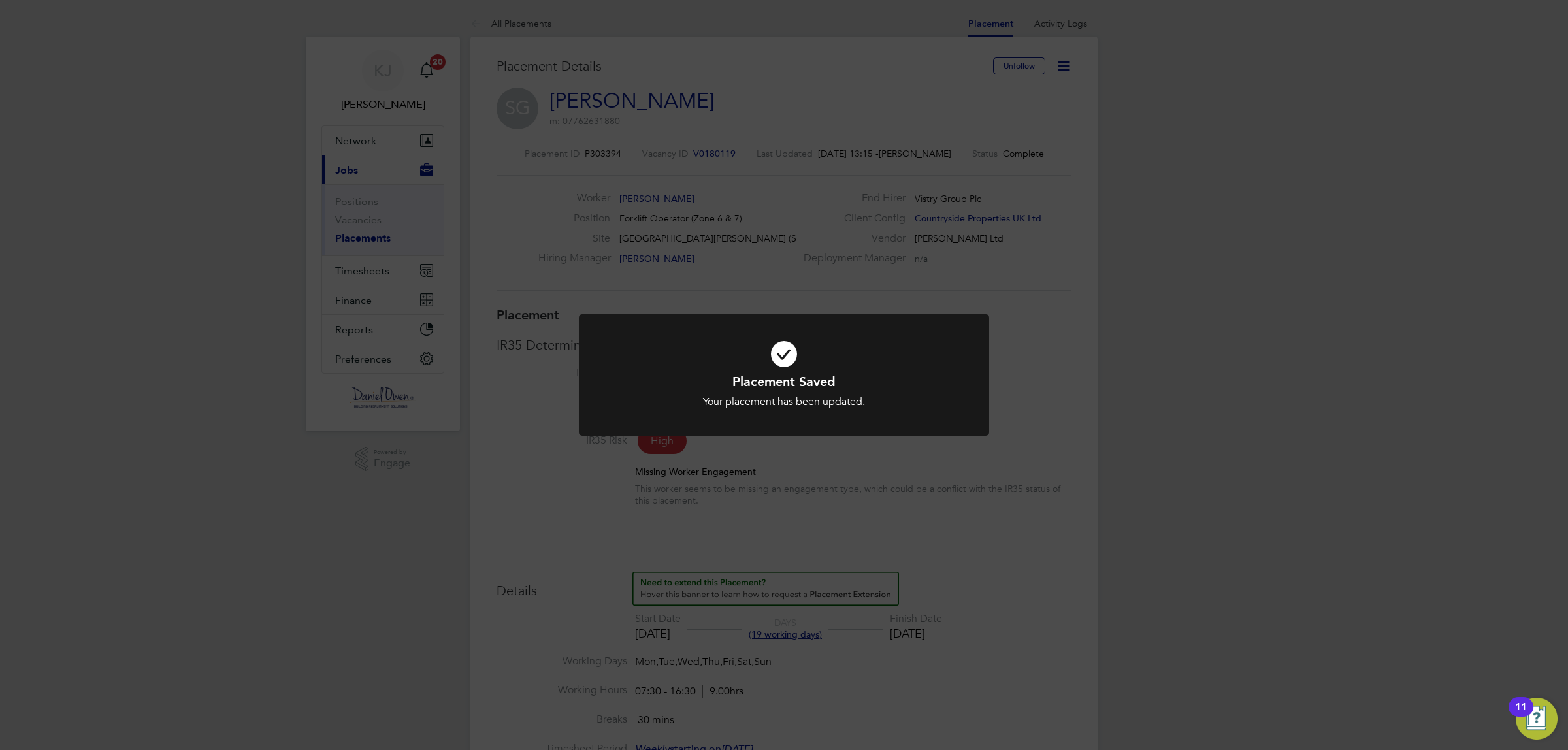
scroll to position [38, 91]
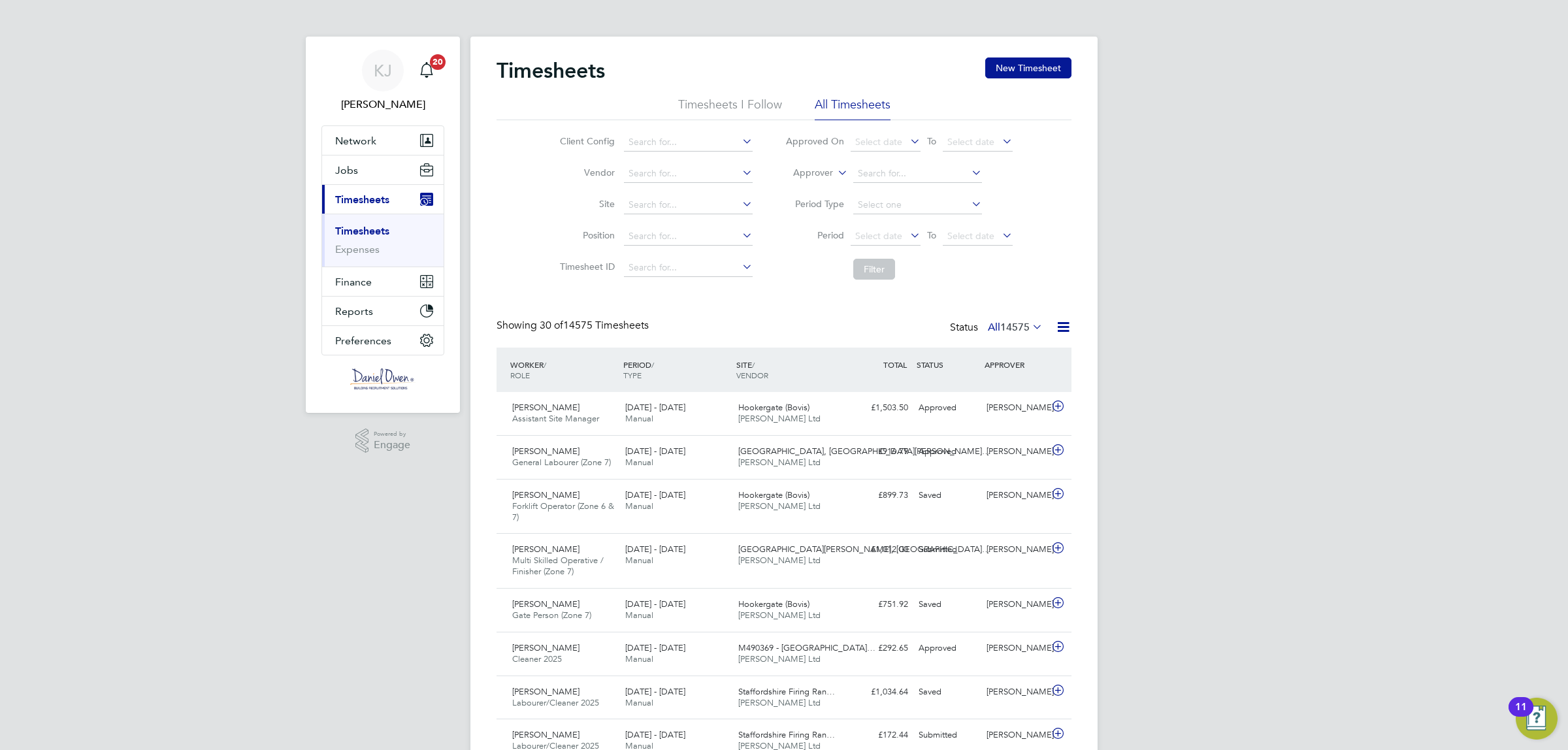
click at [830, 167] on label "Approver" at bounding box center [803, 173] width 59 height 13
click at [810, 194] on li "Worker" at bounding box center [801, 188] width 64 height 17
click at [887, 177] on input at bounding box center [917, 173] width 129 height 19
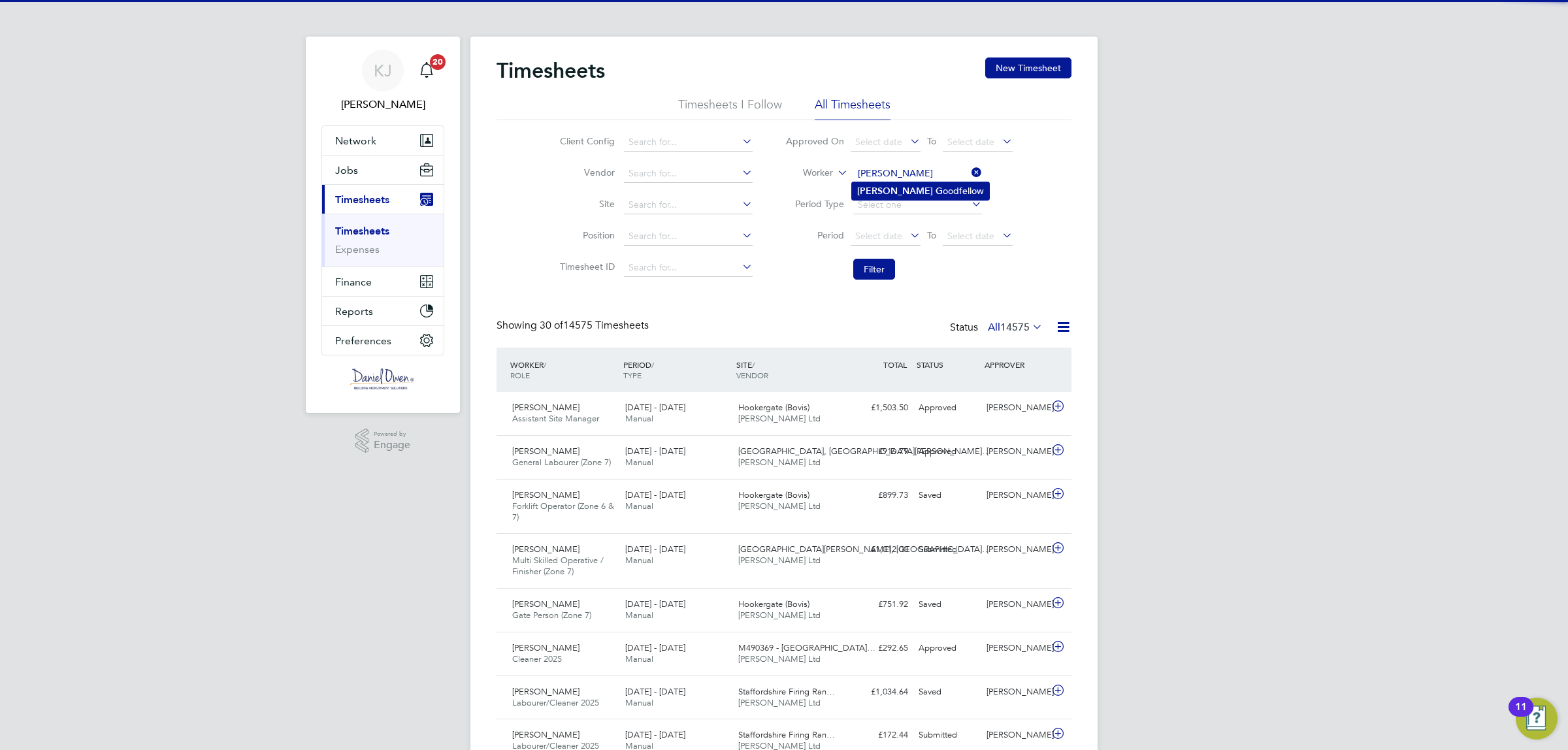
click at [902, 191] on li "Scott G oodfellow" at bounding box center [921, 191] width 137 height 18
type input "[PERSON_NAME]"
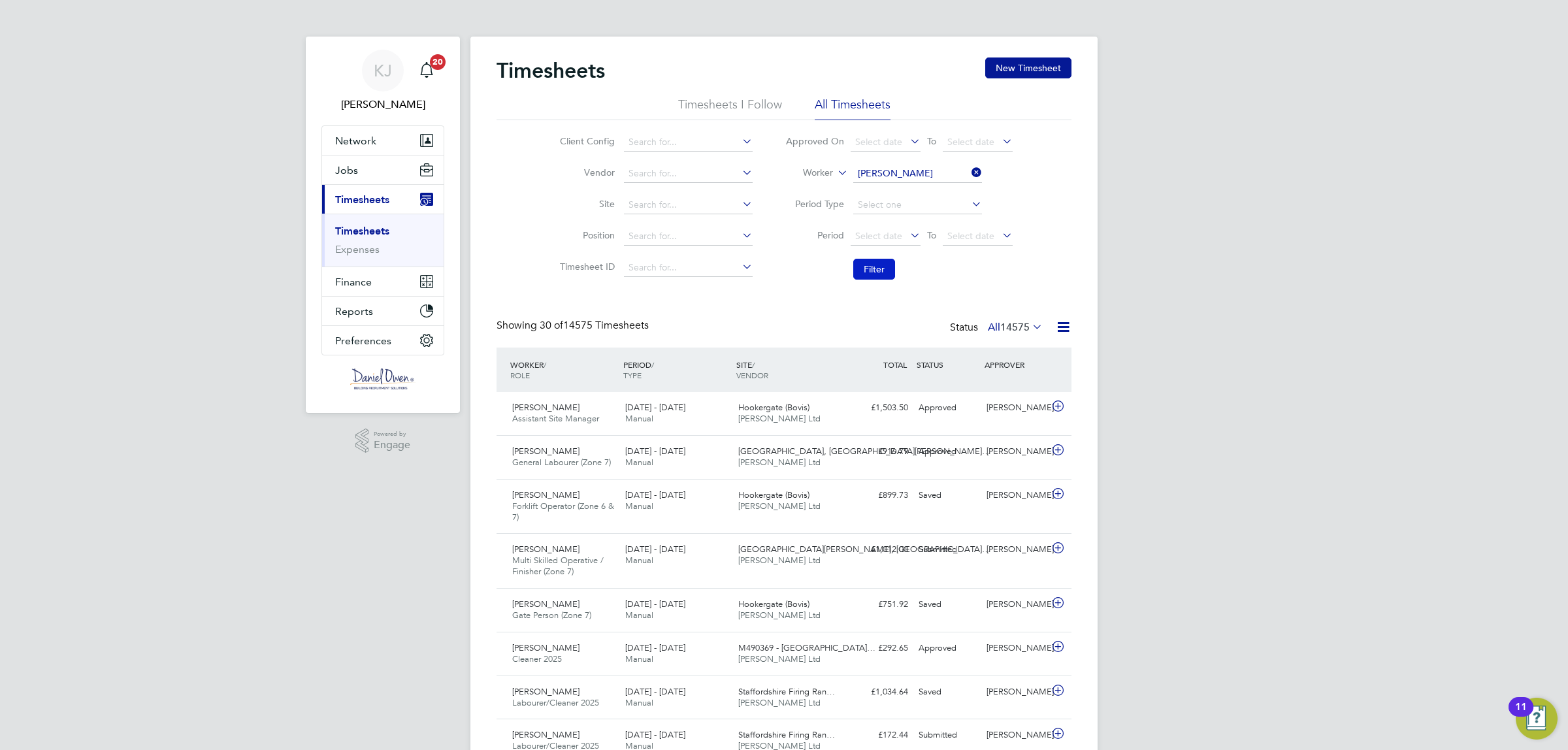
click at [869, 271] on button "Filter" at bounding box center [874, 269] width 42 height 21
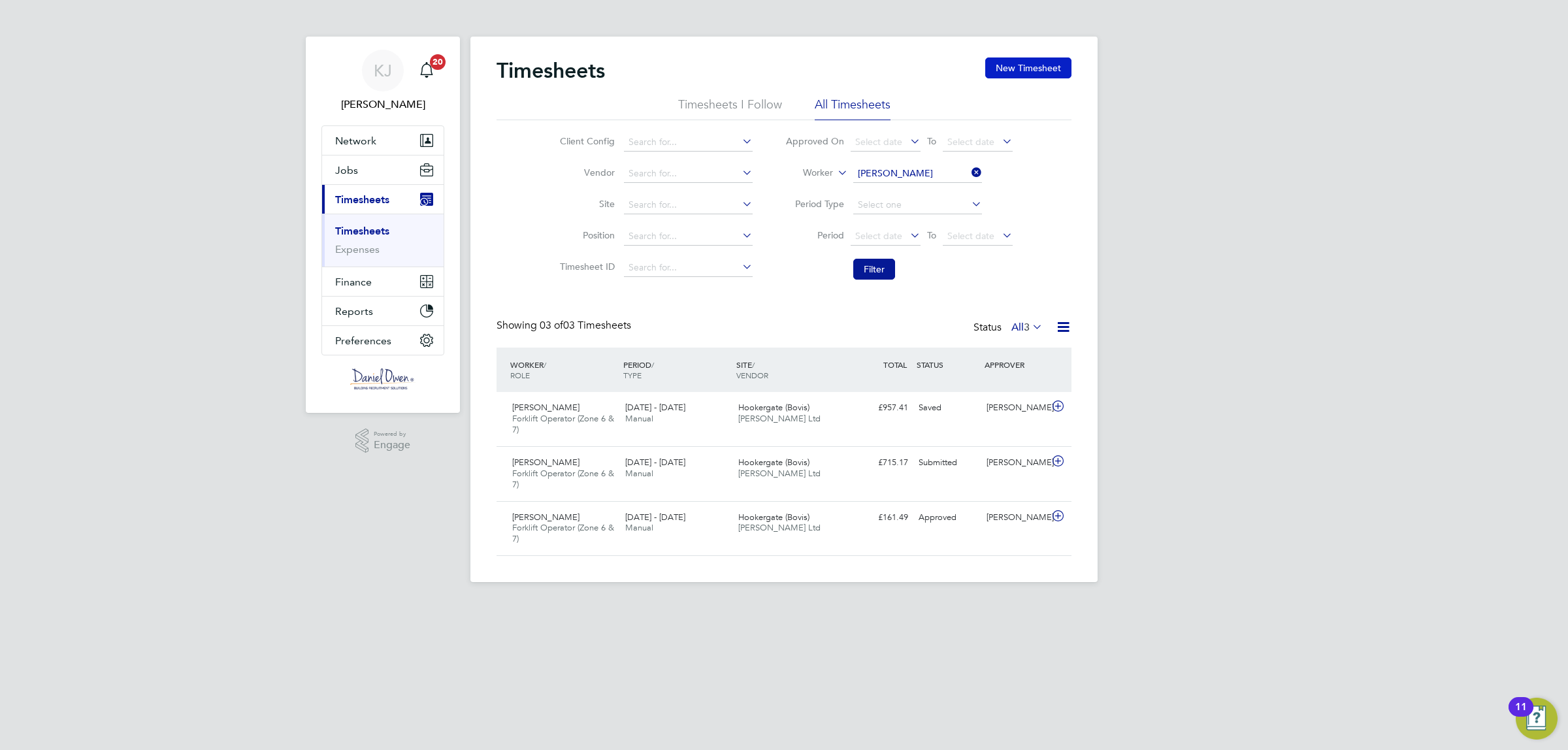
click at [1046, 60] on button "New Timesheet" at bounding box center [1028, 68] width 86 height 21
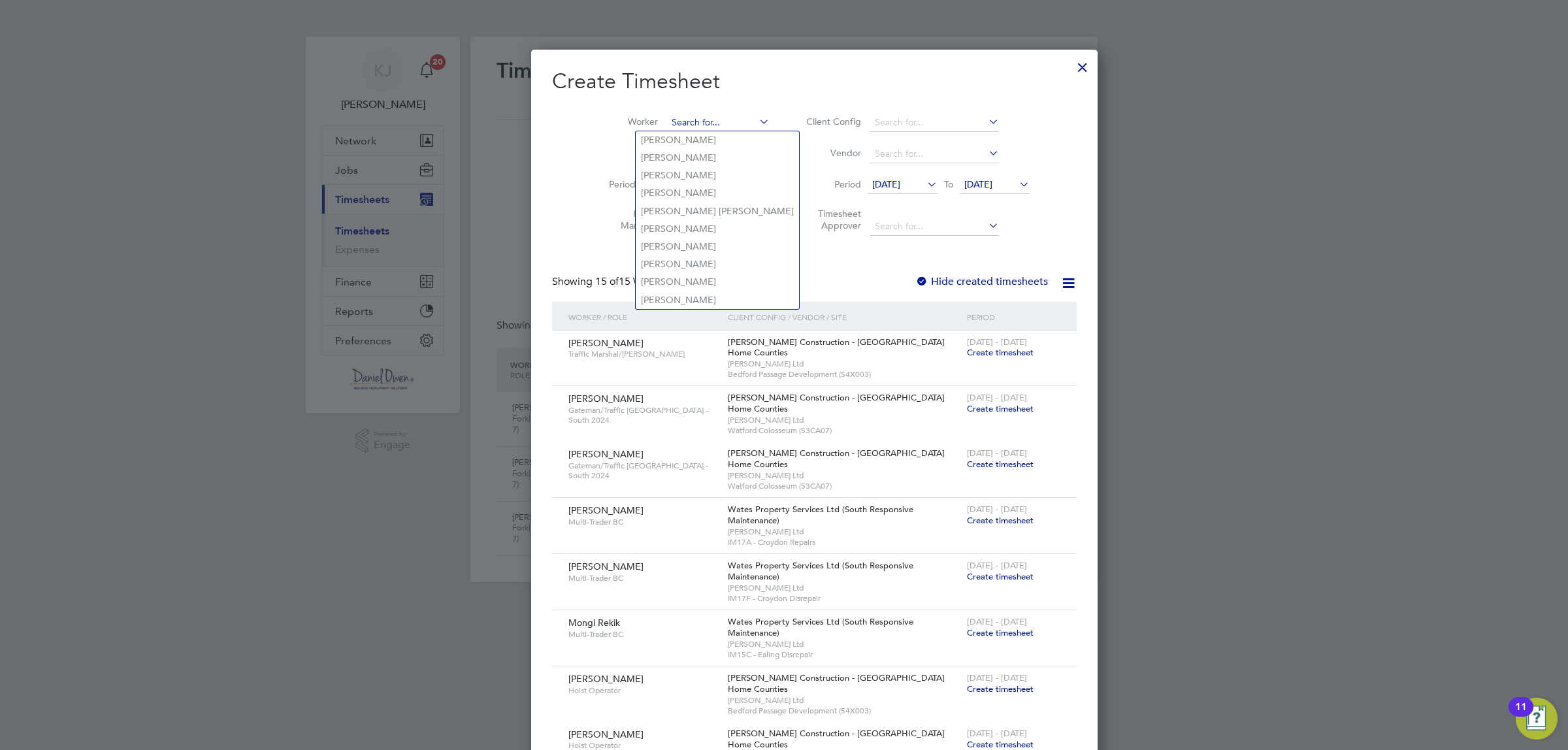
click at [673, 126] on input at bounding box center [717, 123] width 102 height 19
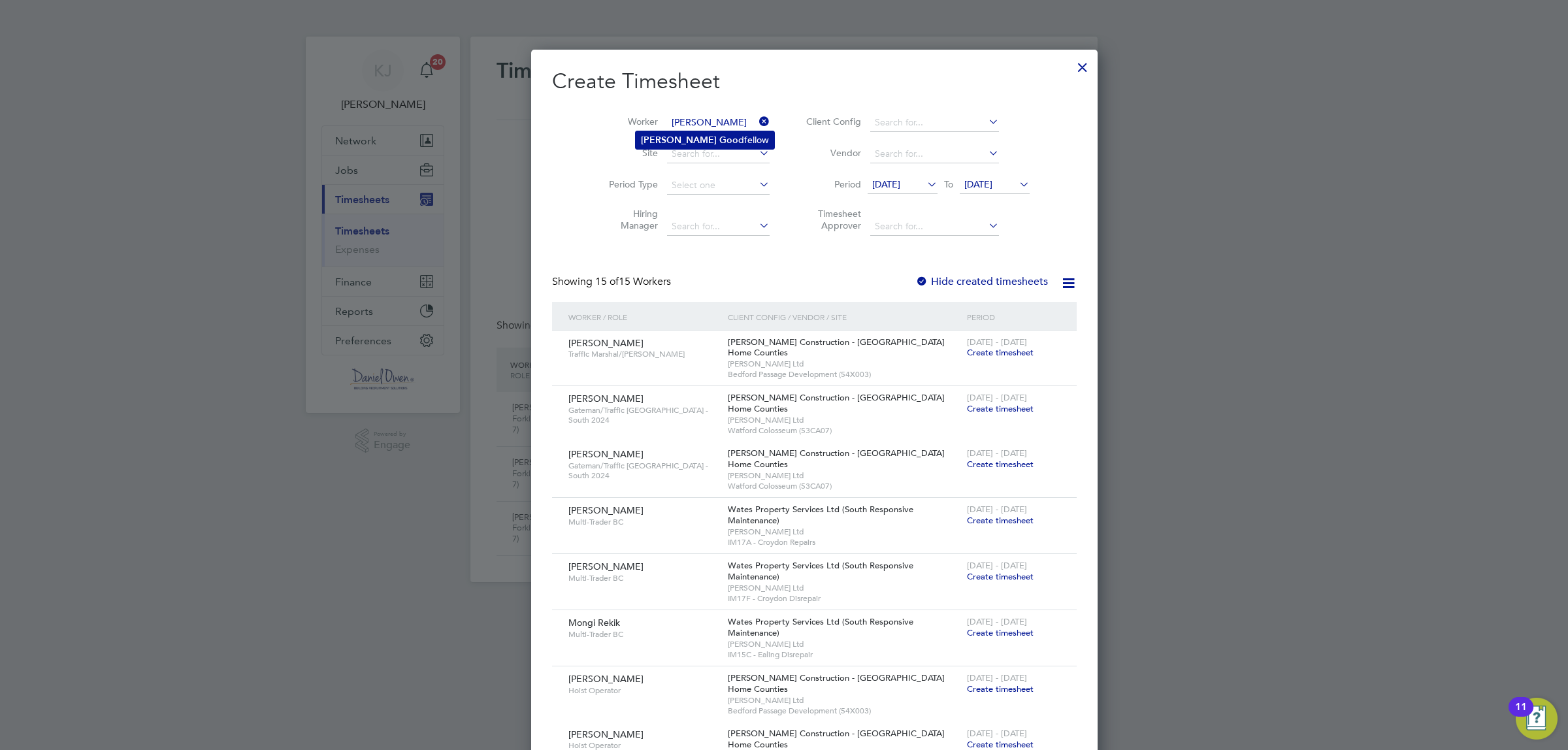
click at [719, 135] on b "Goo" at bounding box center [729, 140] width 19 height 11
type input "[PERSON_NAME]"
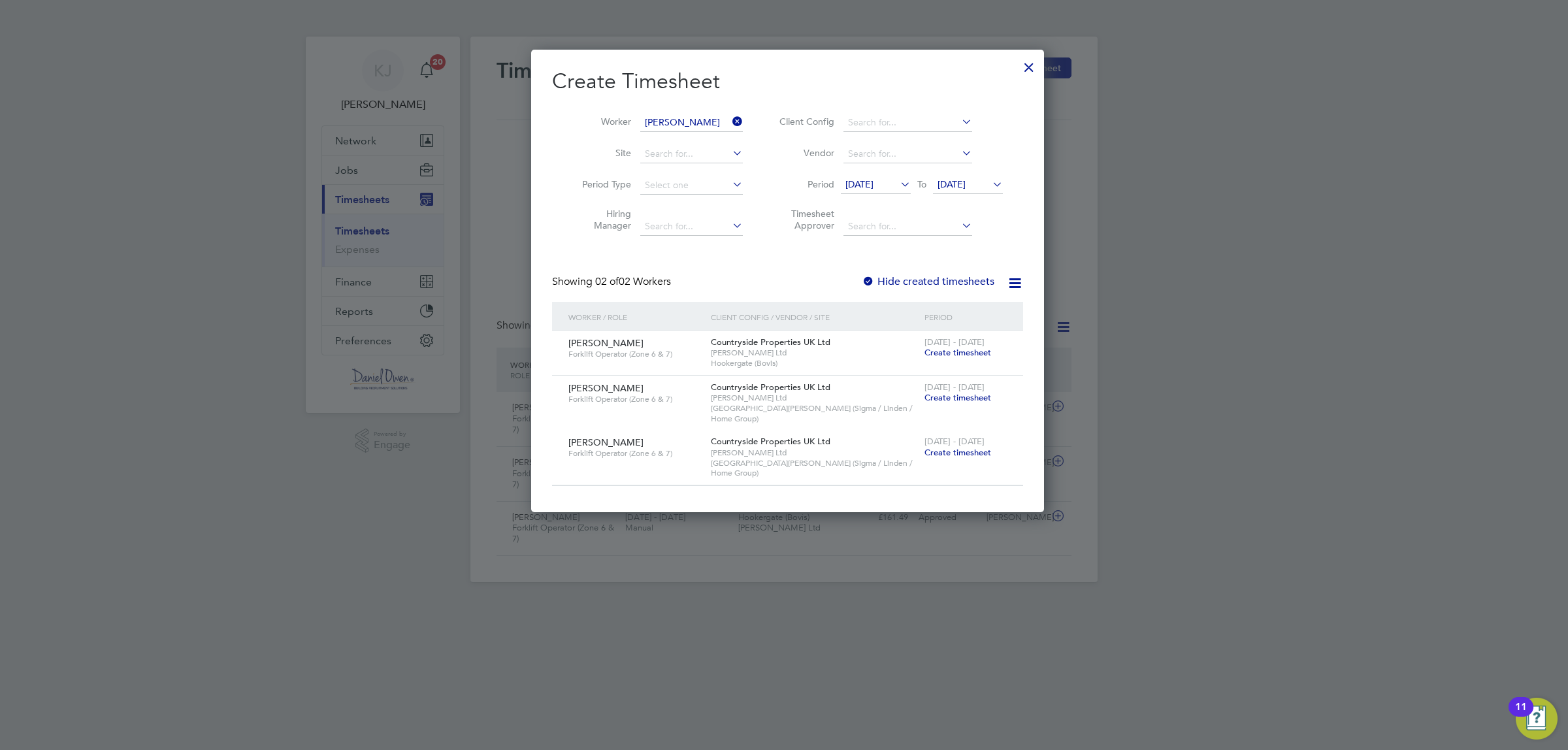
click at [955, 398] on span "Create timesheet" at bounding box center [958, 398] width 67 height 11
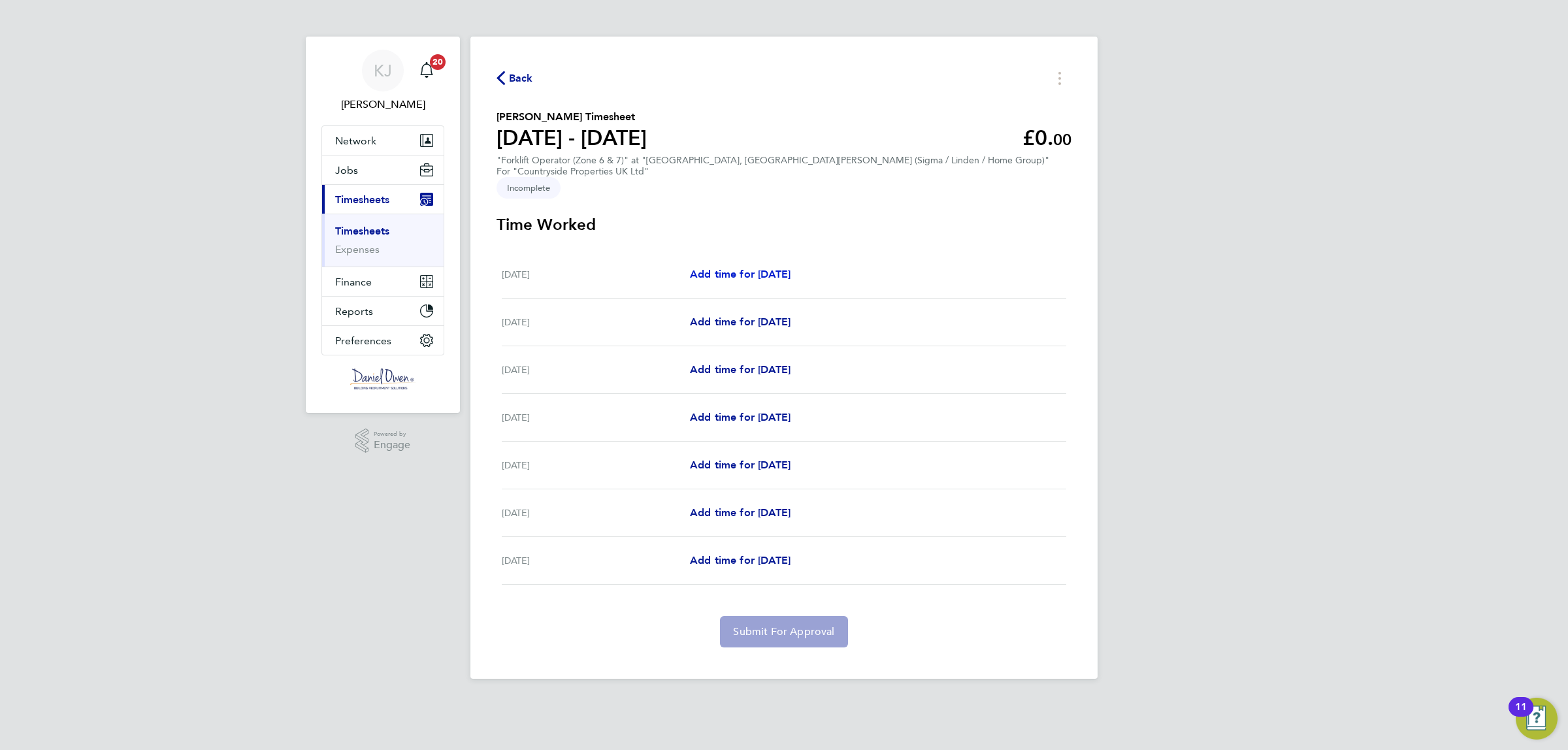
click at [747, 268] on span "Add time for Mon 15 Sep" at bounding box center [740, 273] width 101 height 12
select select "30"
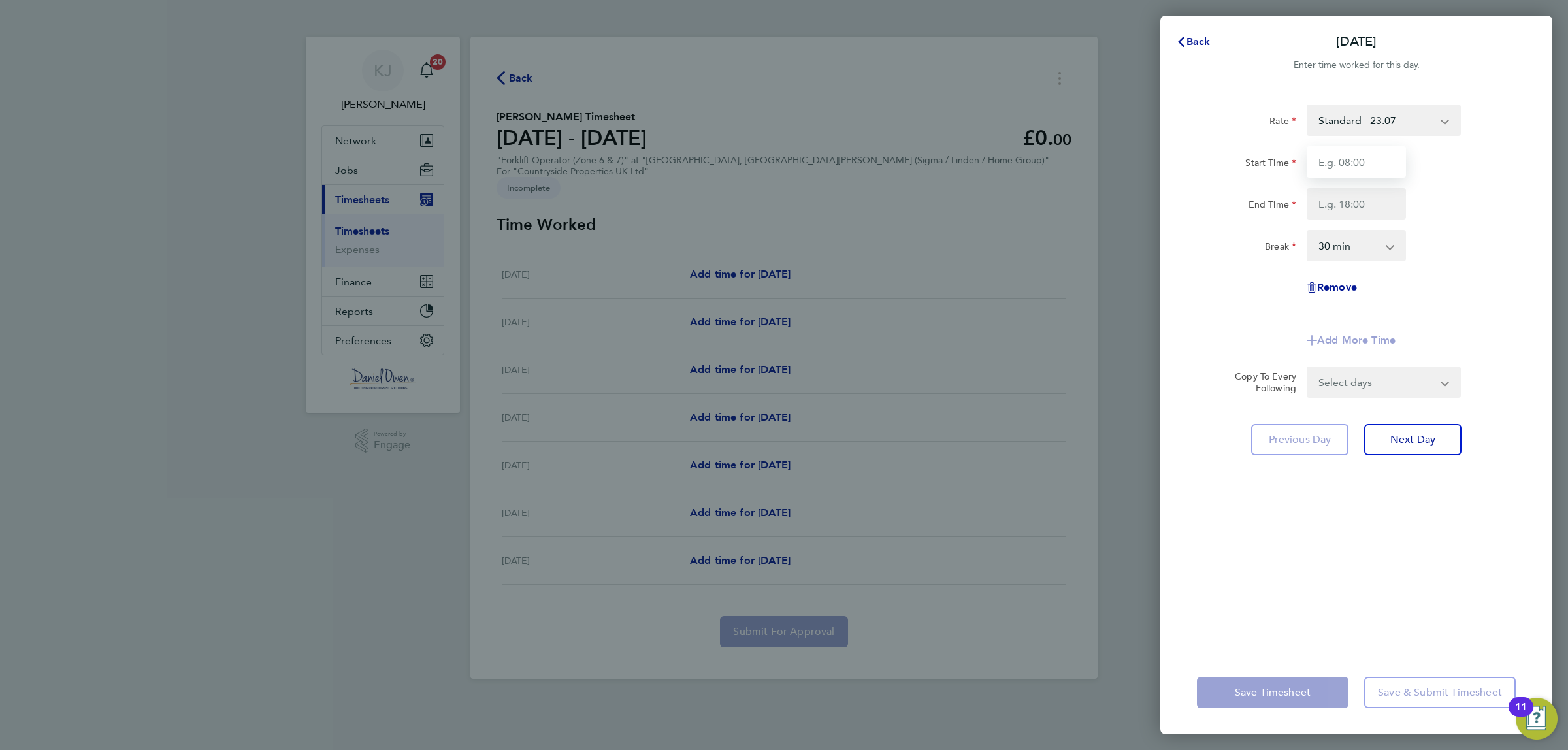
click at [1350, 171] on input "Start Time" at bounding box center [1356, 162] width 99 height 31
type input "08:00"
click at [1366, 208] on input "End Time" at bounding box center [1356, 203] width 99 height 31
type input "16:30"
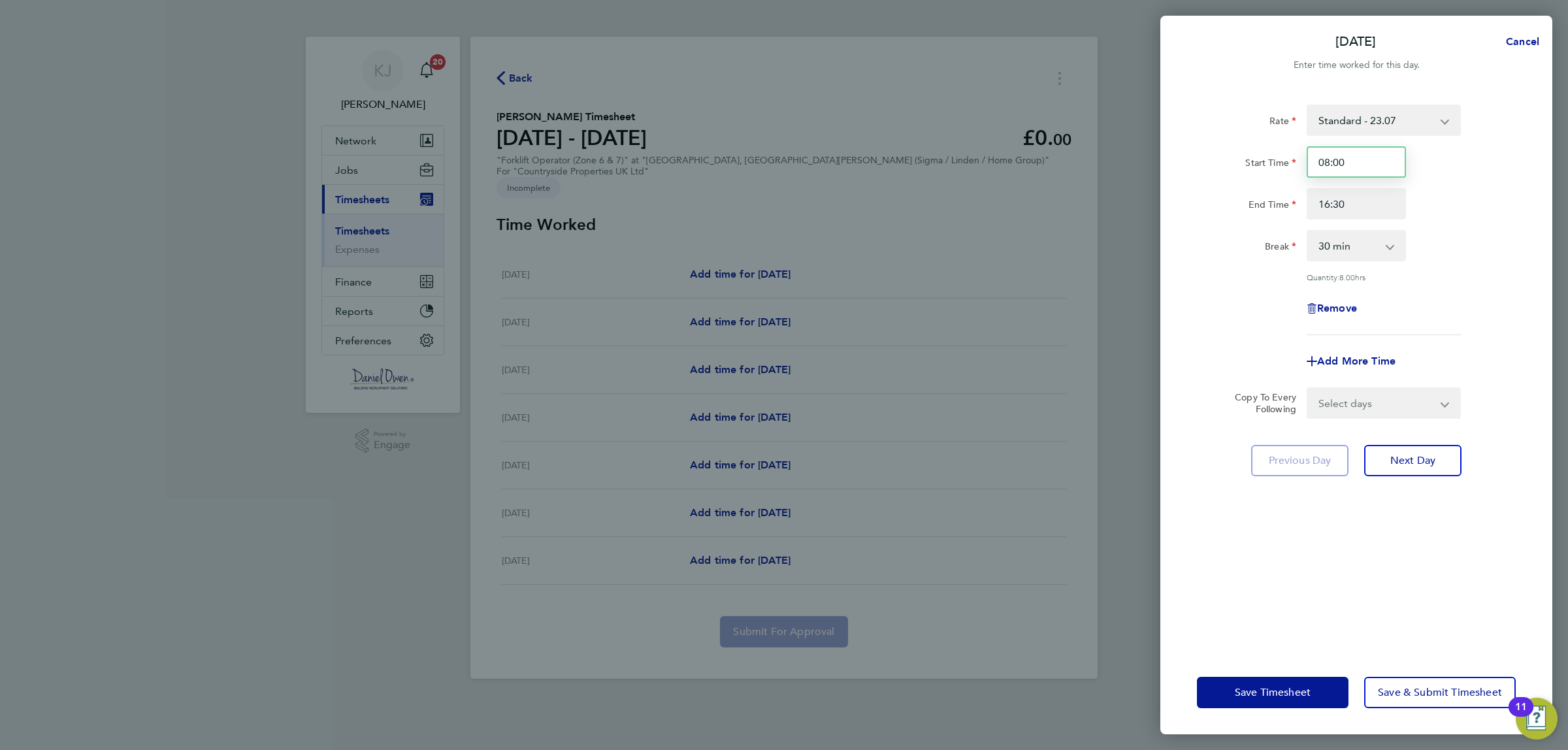
drag, startPoint x: 1373, startPoint y: 157, endPoint x: 1260, endPoint y: 145, distance: 113.6
click at [1260, 145] on div "Rate Standard - 23.07 Start Time 08:00 End Time 16:30 Break 0 min 15 min 30 min…" at bounding box center [1357, 220] width 319 height 231
type input "07:30"
click at [1391, 409] on select "Select days Day Weekday (Mon-Fri) Weekend (Sat-Sun) Tuesday Wednesday Thursday …" at bounding box center [1377, 403] width 137 height 29
select select "WEEKDAY"
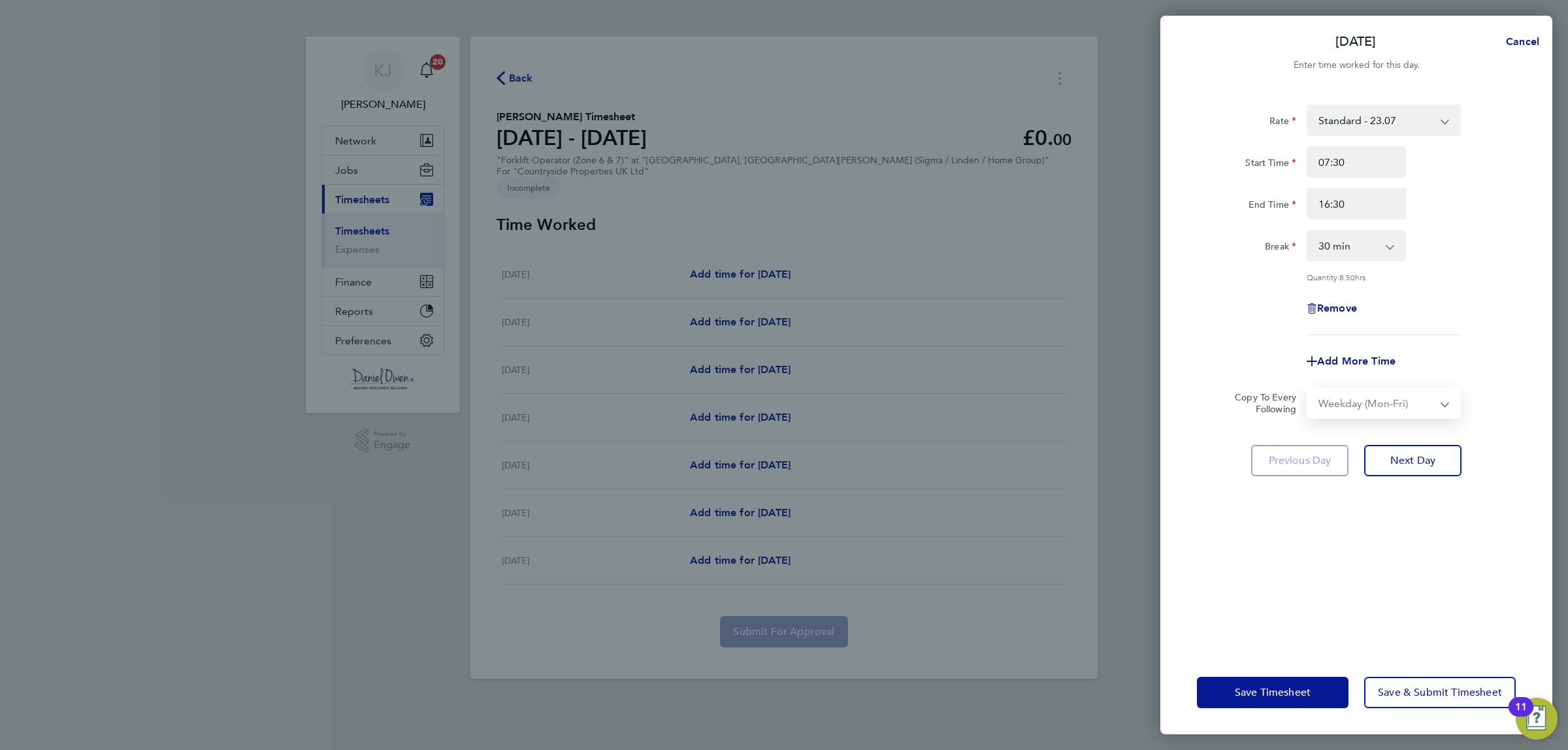
click at [1308, 389] on select "Select days Day Weekday (Mon-Fri) Weekend (Sat-Sun) Tuesday Wednesday Thursday …" at bounding box center [1377, 403] width 137 height 29
select select "2025-09-21"
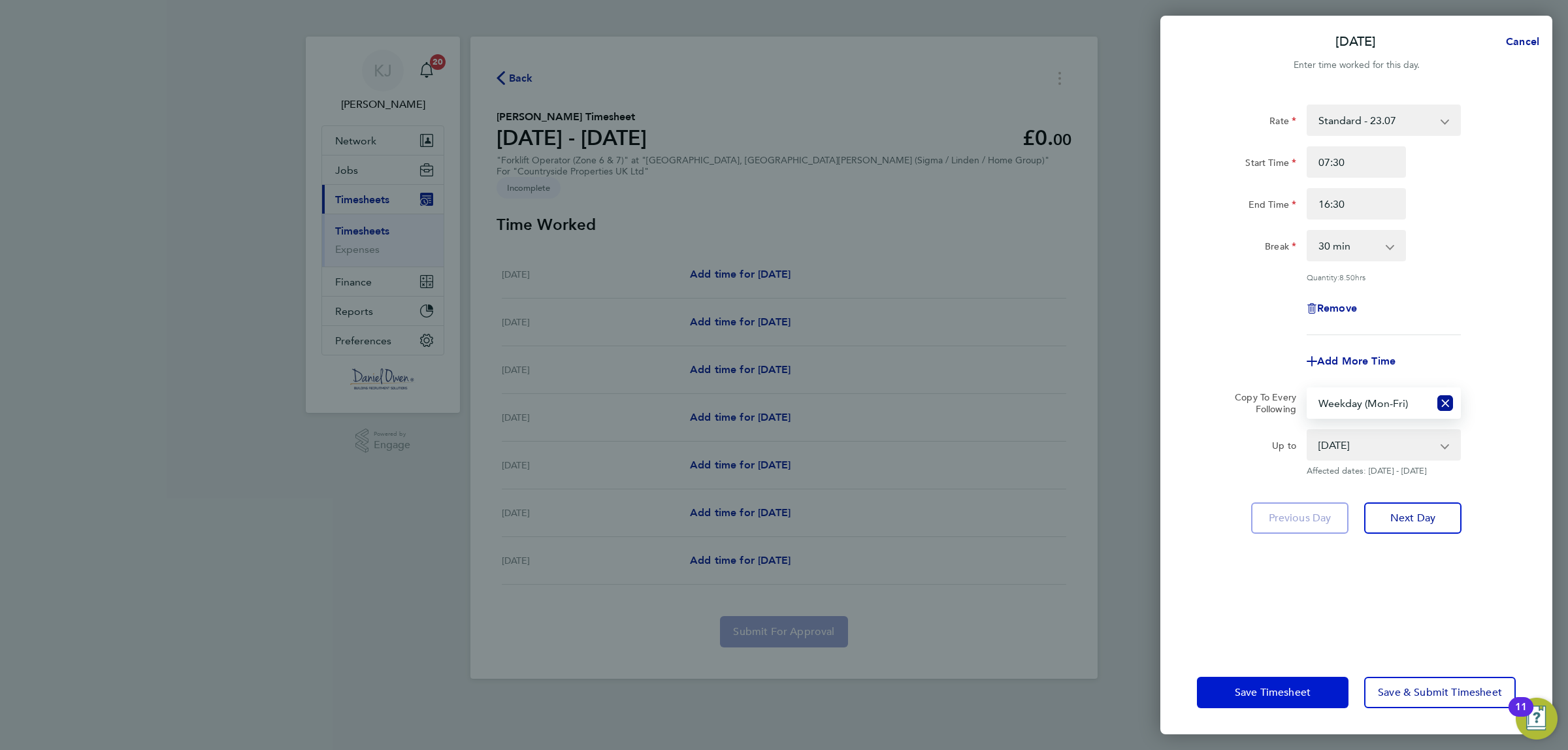
click at [1262, 688] on span "Save Timesheet" at bounding box center [1273, 693] width 76 height 13
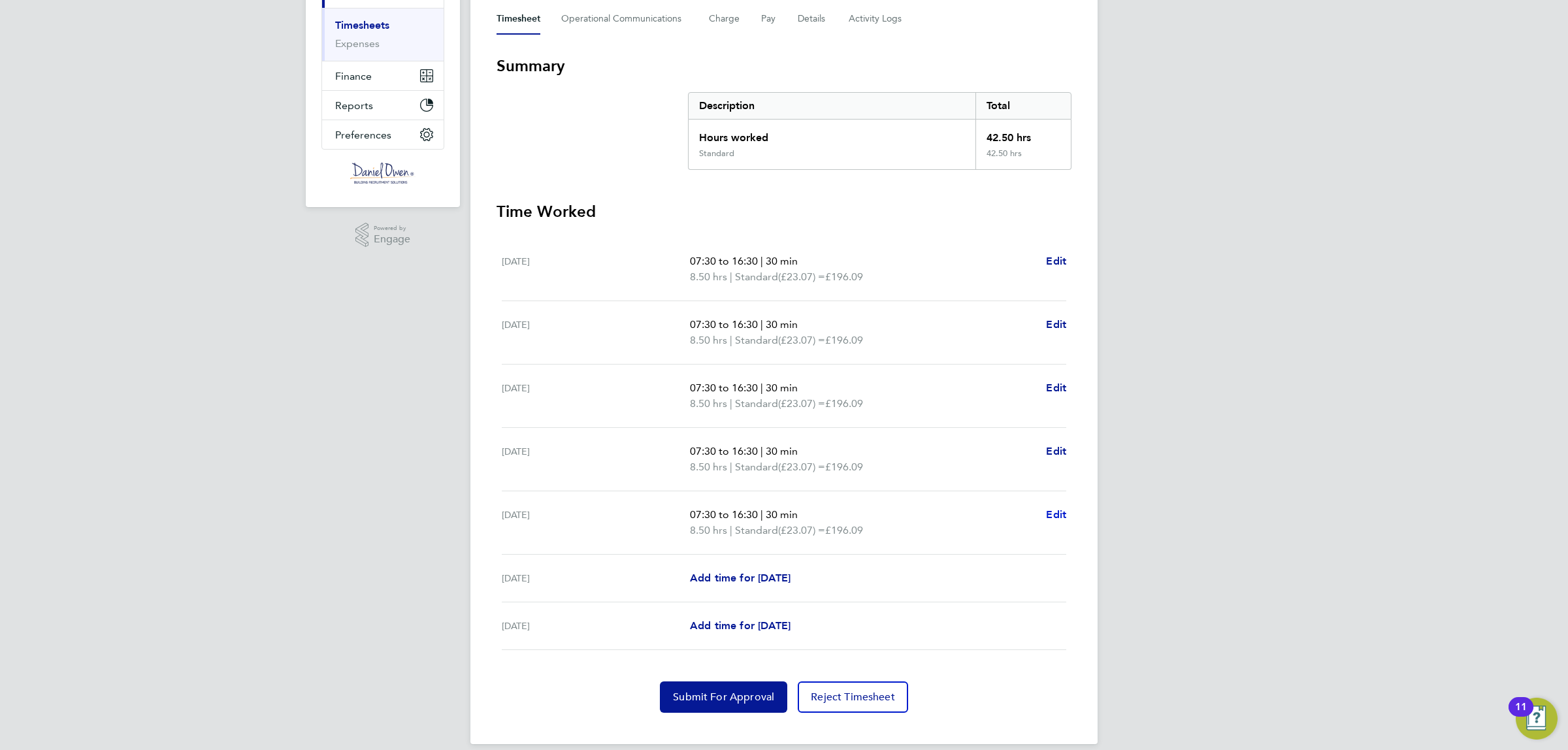
click at [1066, 509] on span "Edit" at bounding box center [1056, 515] width 20 height 12
select select "30"
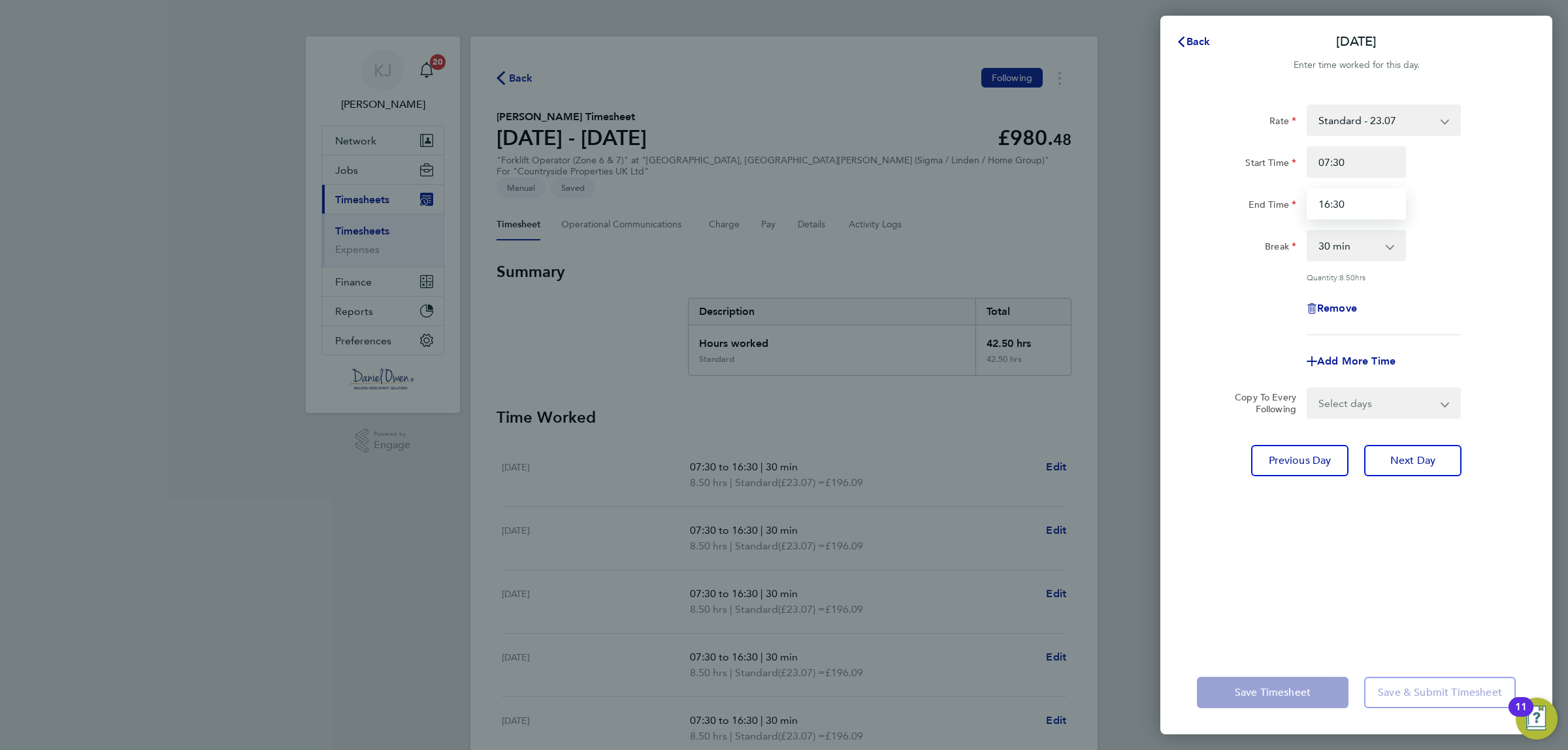
drag, startPoint x: 1351, startPoint y: 206, endPoint x: 1262, endPoint y: 202, distance: 89.1
click at [1262, 206] on div "End Time 16:30" at bounding box center [1356, 203] width 329 height 31
type input "15:30"
click at [1284, 659] on div "Save Timesheet Save & Submit Timesheet" at bounding box center [1356, 693] width 392 height 84
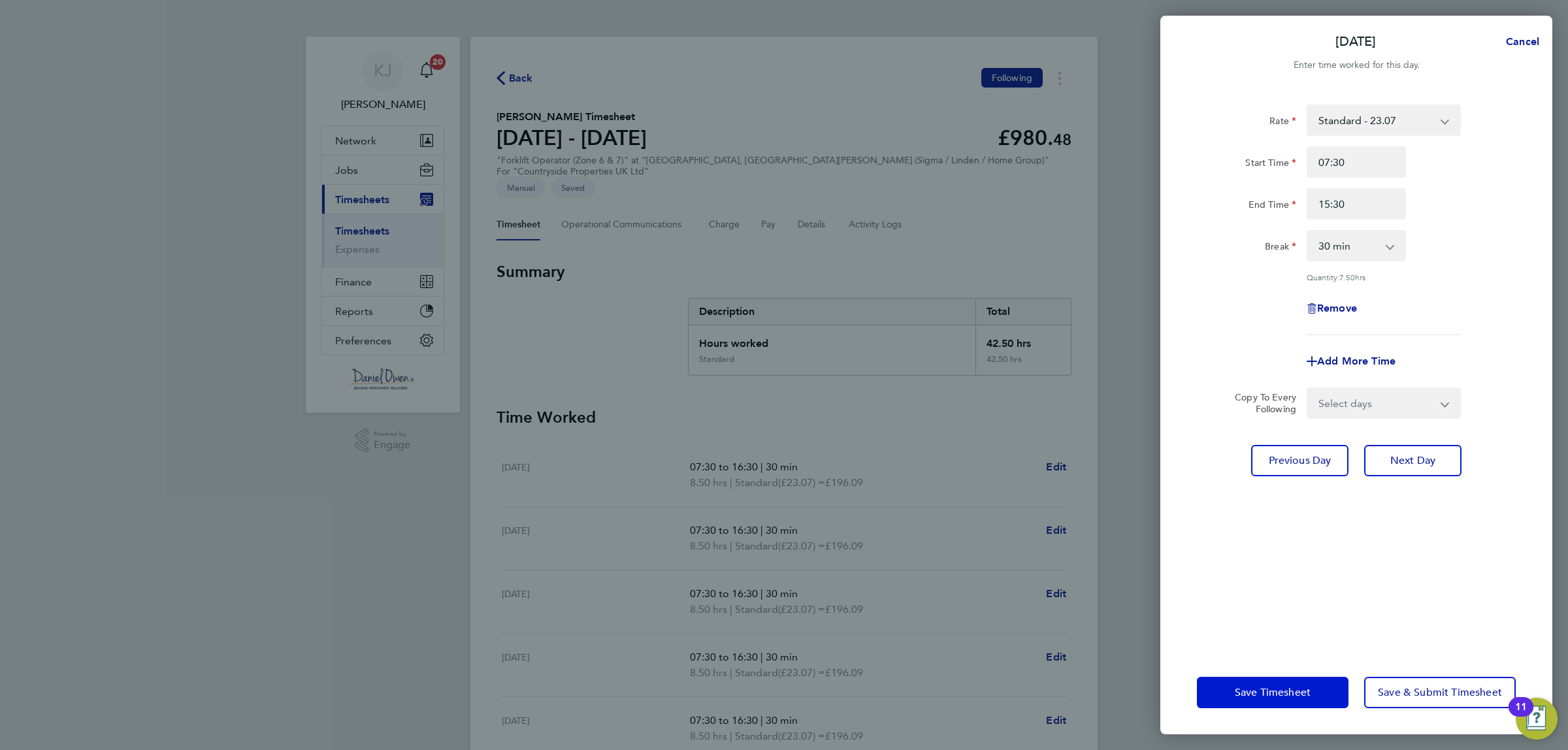
click at [1262, 681] on button "Save Timesheet" at bounding box center [1273, 693] width 152 height 31
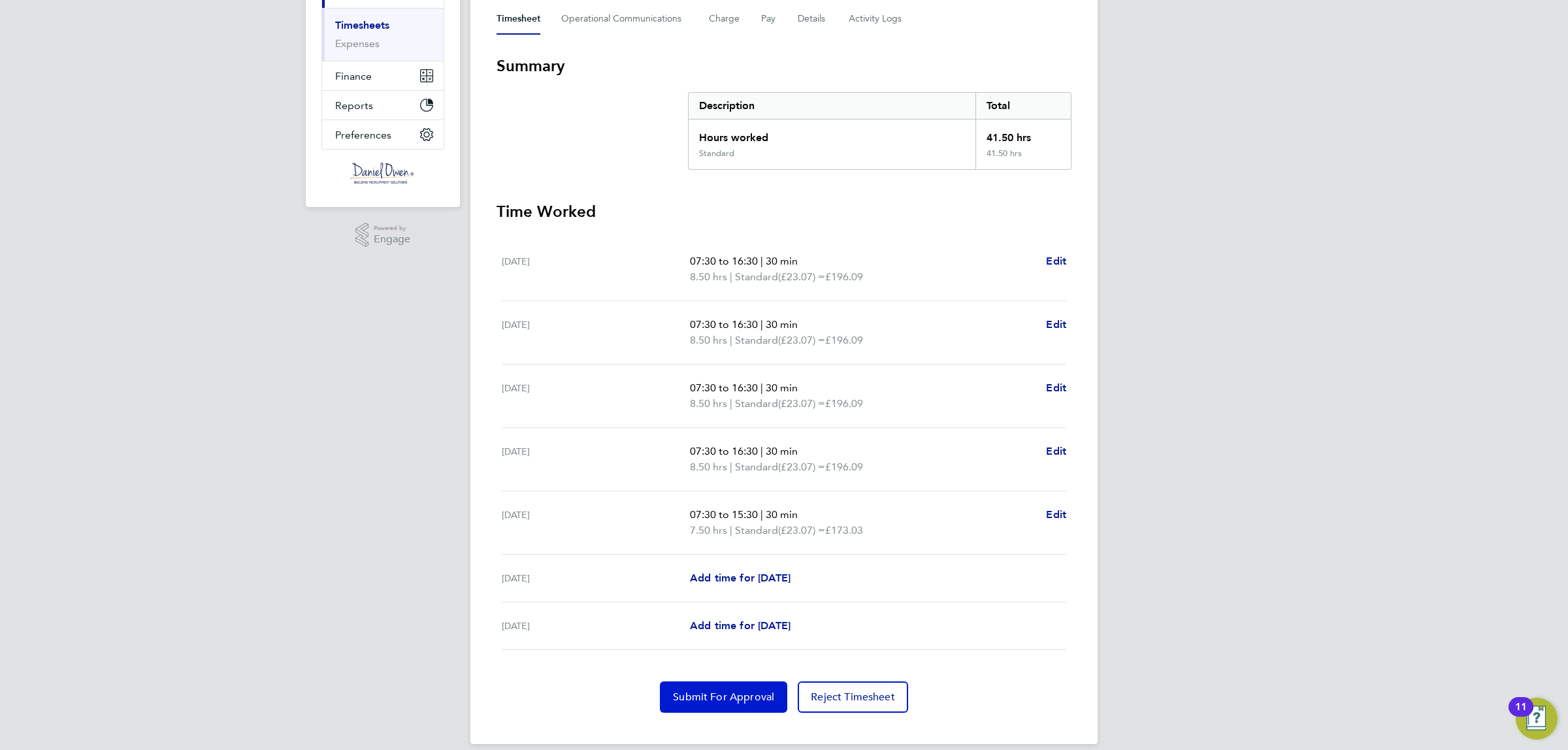
click at [698, 691] on span "Submit For Approval" at bounding box center [724, 698] width 102 height 13
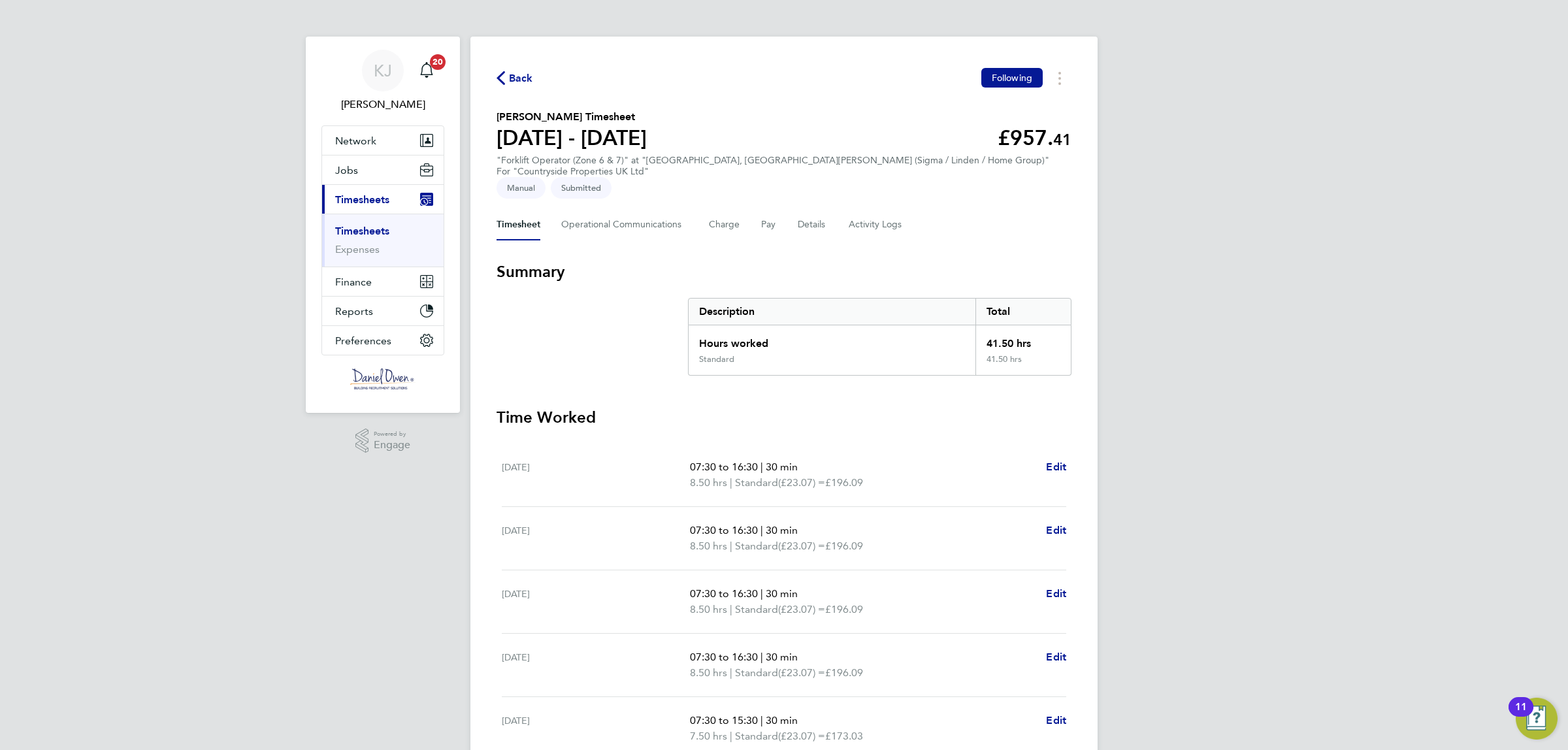
click at [518, 85] on span "Back" at bounding box center [521, 78] width 24 height 15
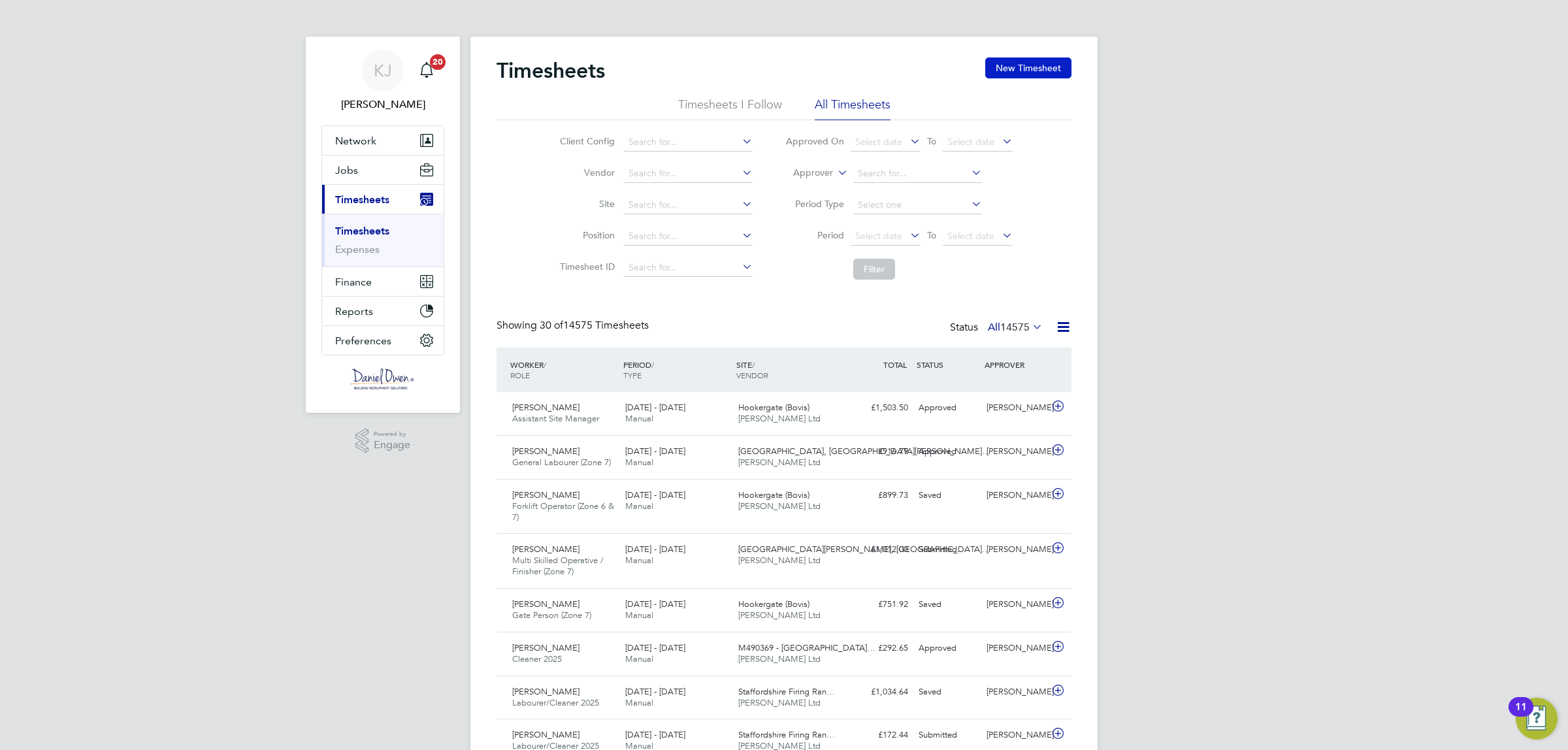
click at [1040, 75] on button "New Timesheet" at bounding box center [1028, 68] width 86 height 21
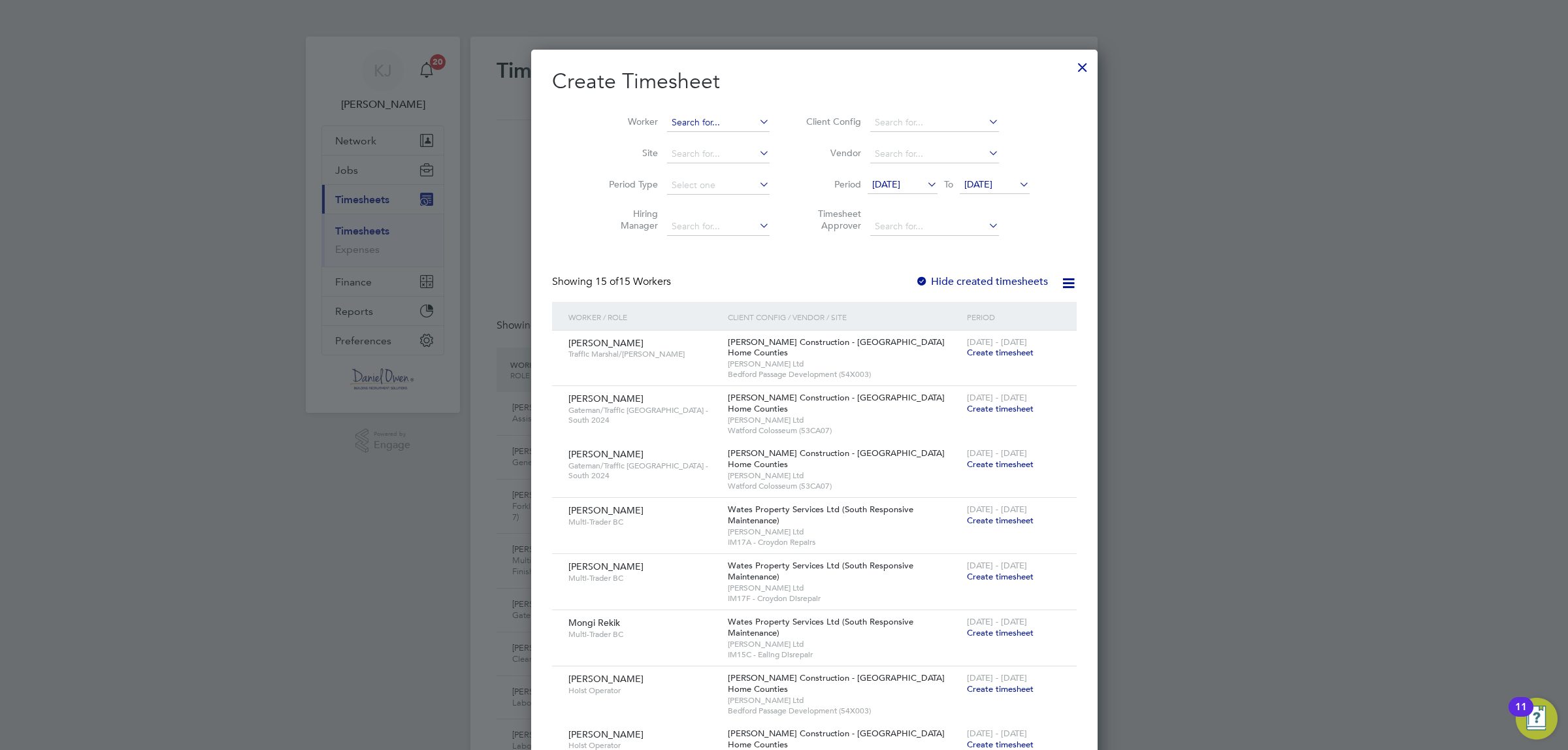
click at [667, 124] on input at bounding box center [717, 123] width 102 height 19
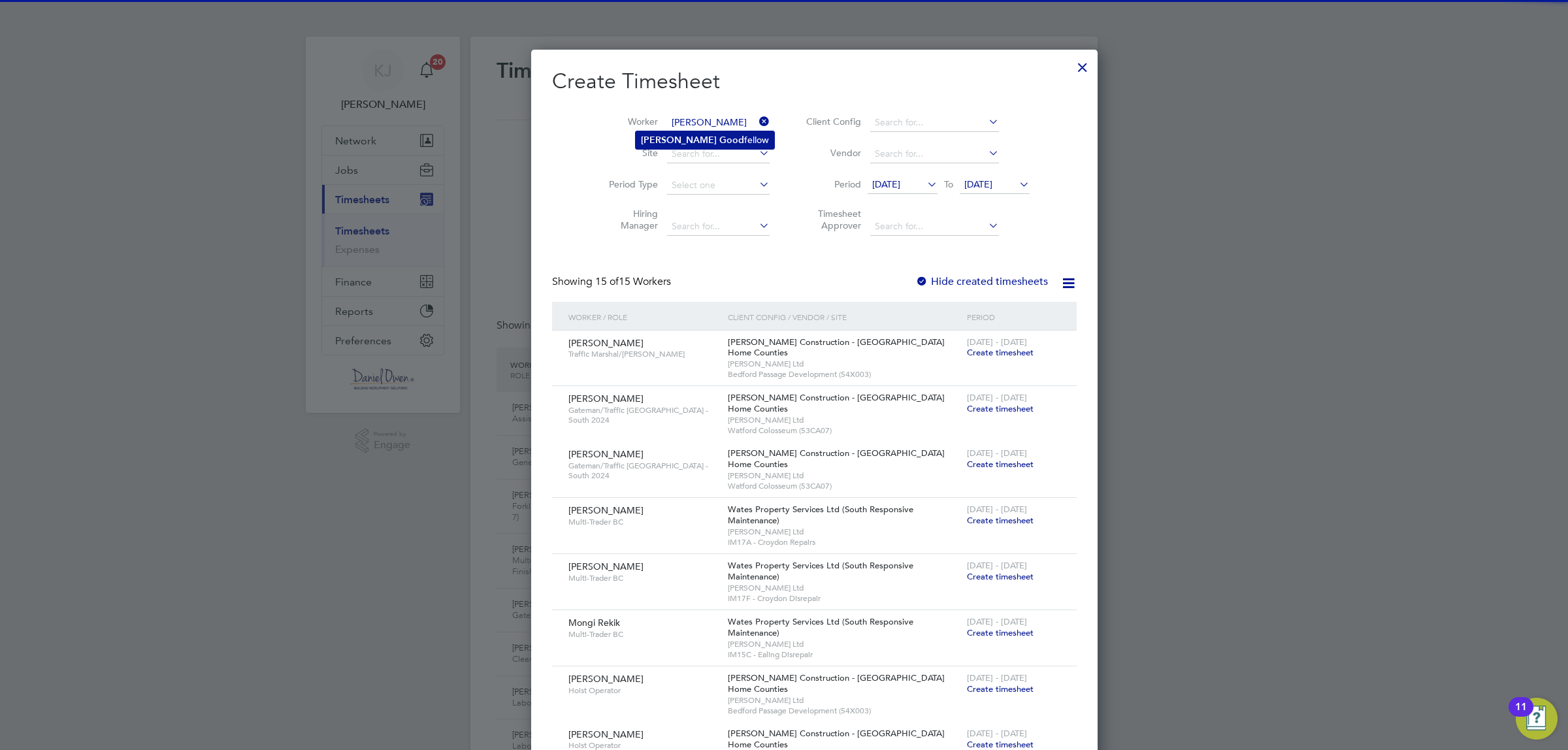
click at [719, 142] on b "Good" at bounding box center [731, 140] width 25 height 11
type input "[PERSON_NAME]"
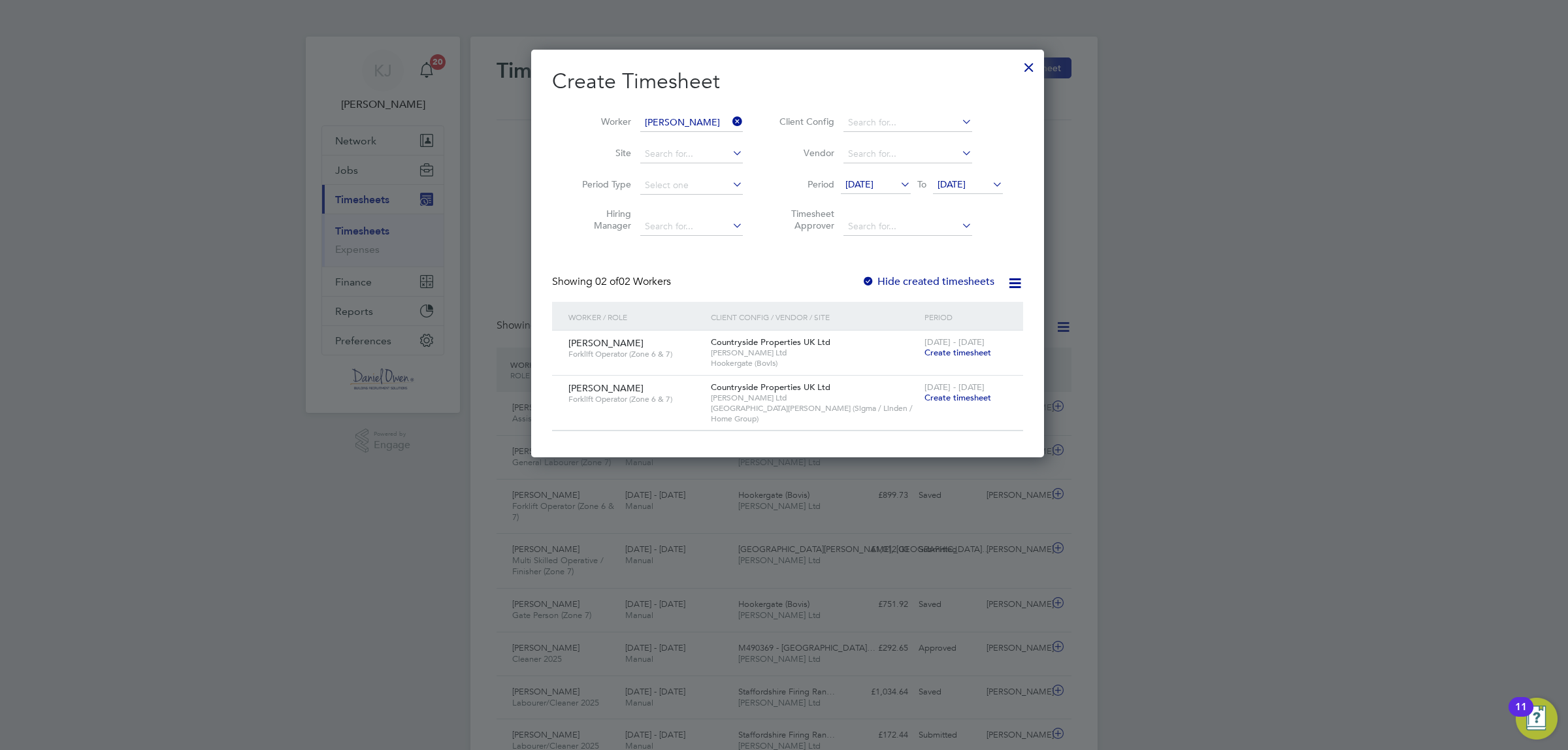
click at [950, 398] on span "Create timesheet" at bounding box center [958, 398] width 67 height 11
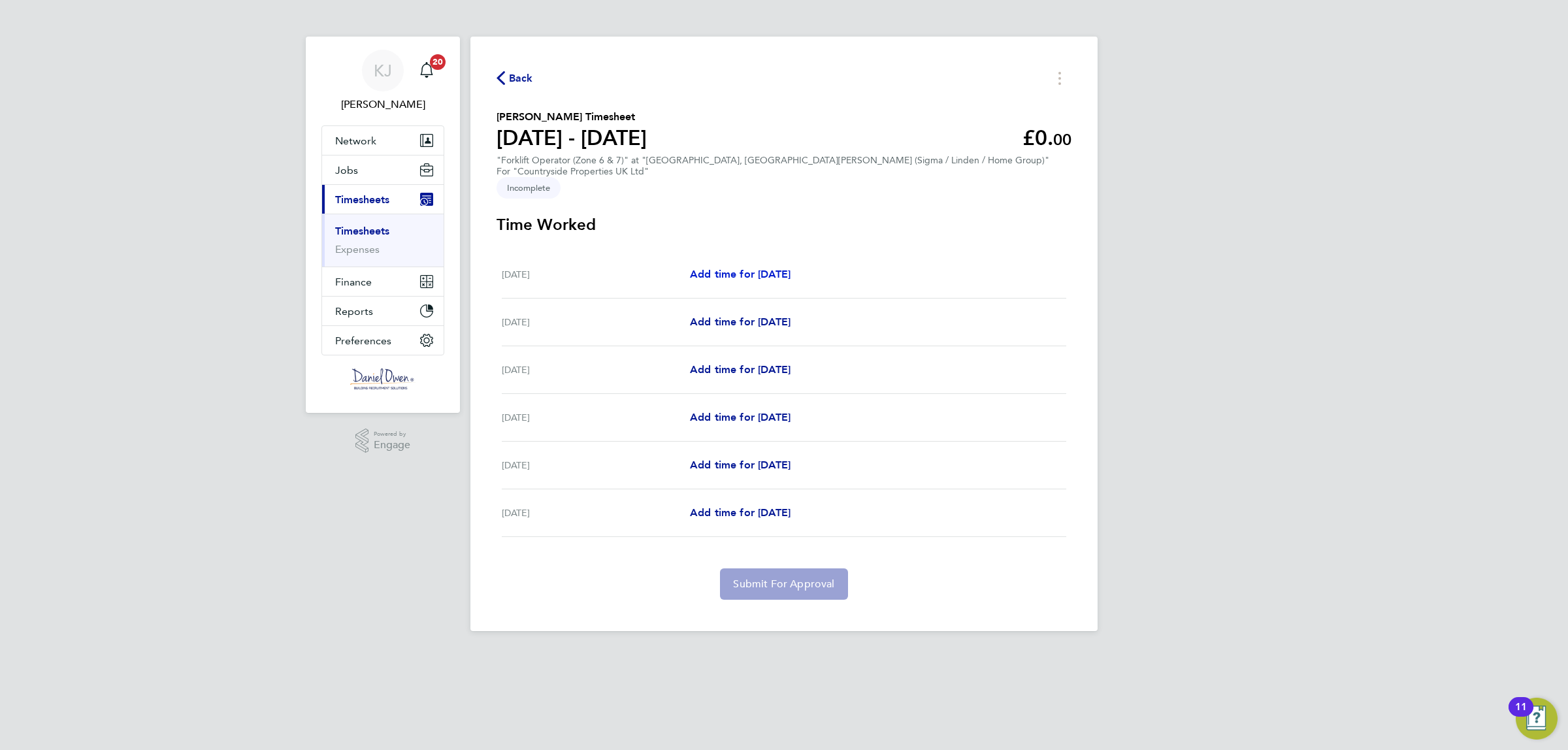
click at [752, 268] on span "Add time for Mon 22 Sep" at bounding box center [740, 273] width 101 height 12
select select "30"
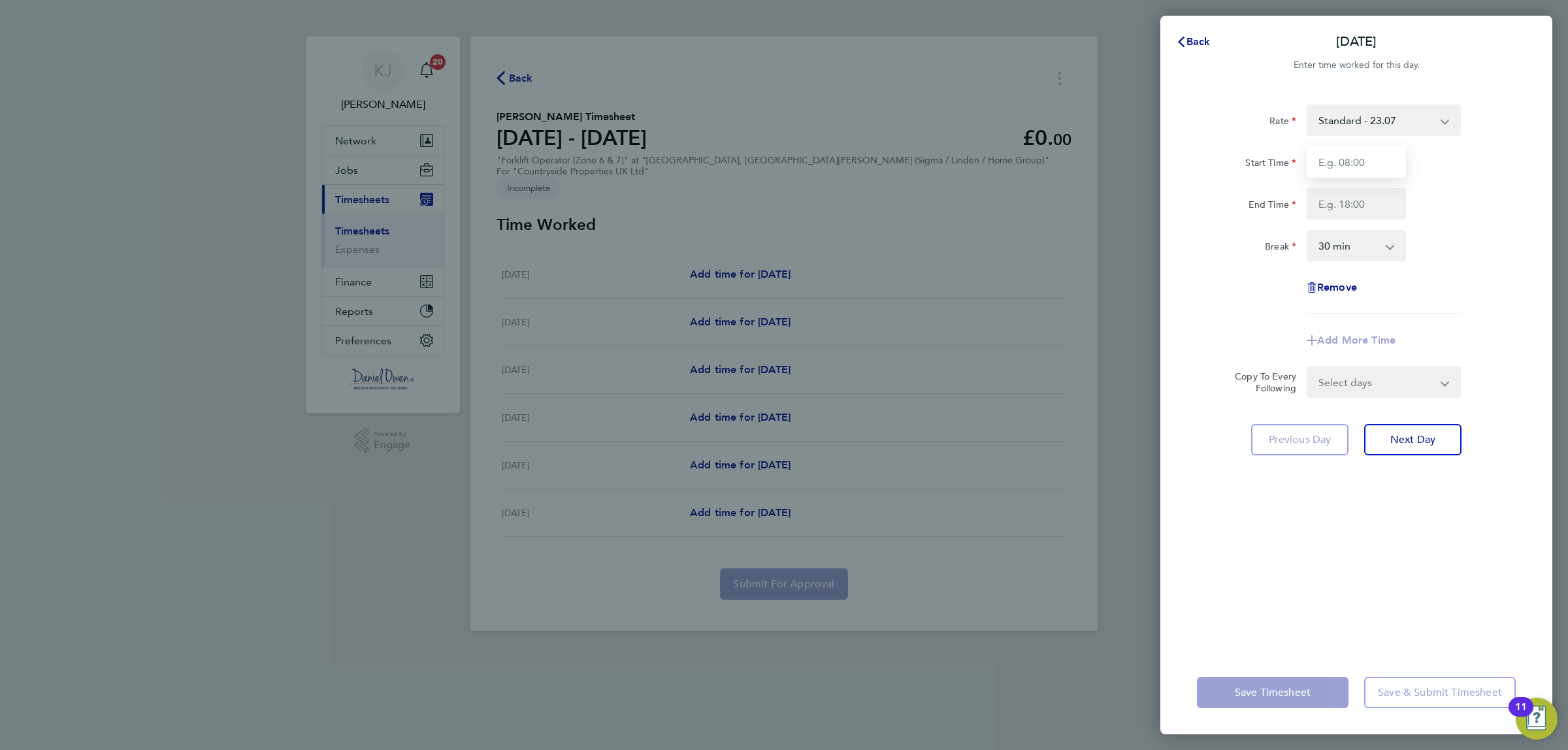
click at [1358, 168] on input "Start Time" at bounding box center [1356, 162] width 99 height 31
type input "07:30"
click at [1337, 213] on input "End Time" at bounding box center [1356, 203] width 99 height 31
type input "16:30"
click at [1296, 553] on div "Rate Standard - 23.07 Start Time 07:30 End Time 16:30 Break 0 min 15 min 30 min…" at bounding box center [1356, 369] width 392 height 562
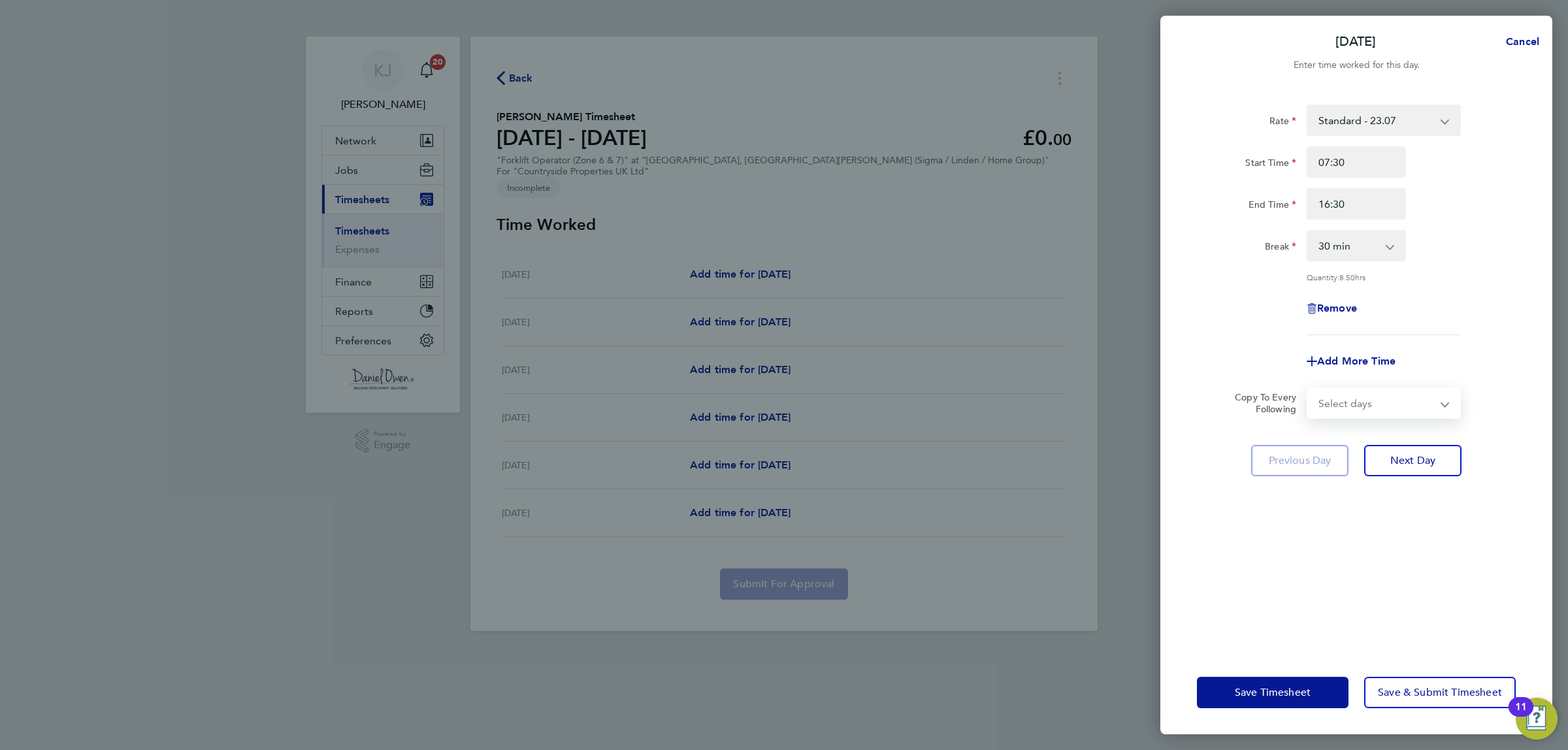
click at [1369, 394] on select "Select days Day Weekday (Mon-Fri) Tuesday Wednesday Thursday Friday Saturday" at bounding box center [1377, 403] width 137 height 29
select select "WEEKDAY"
click at [1308, 389] on select "Select days Day Weekday (Mon-Fri) Tuesday Wednesday Thursday Friday Saturday" at bounding box center [1377, 403] width 137 height 29
select select "2025-09-27"
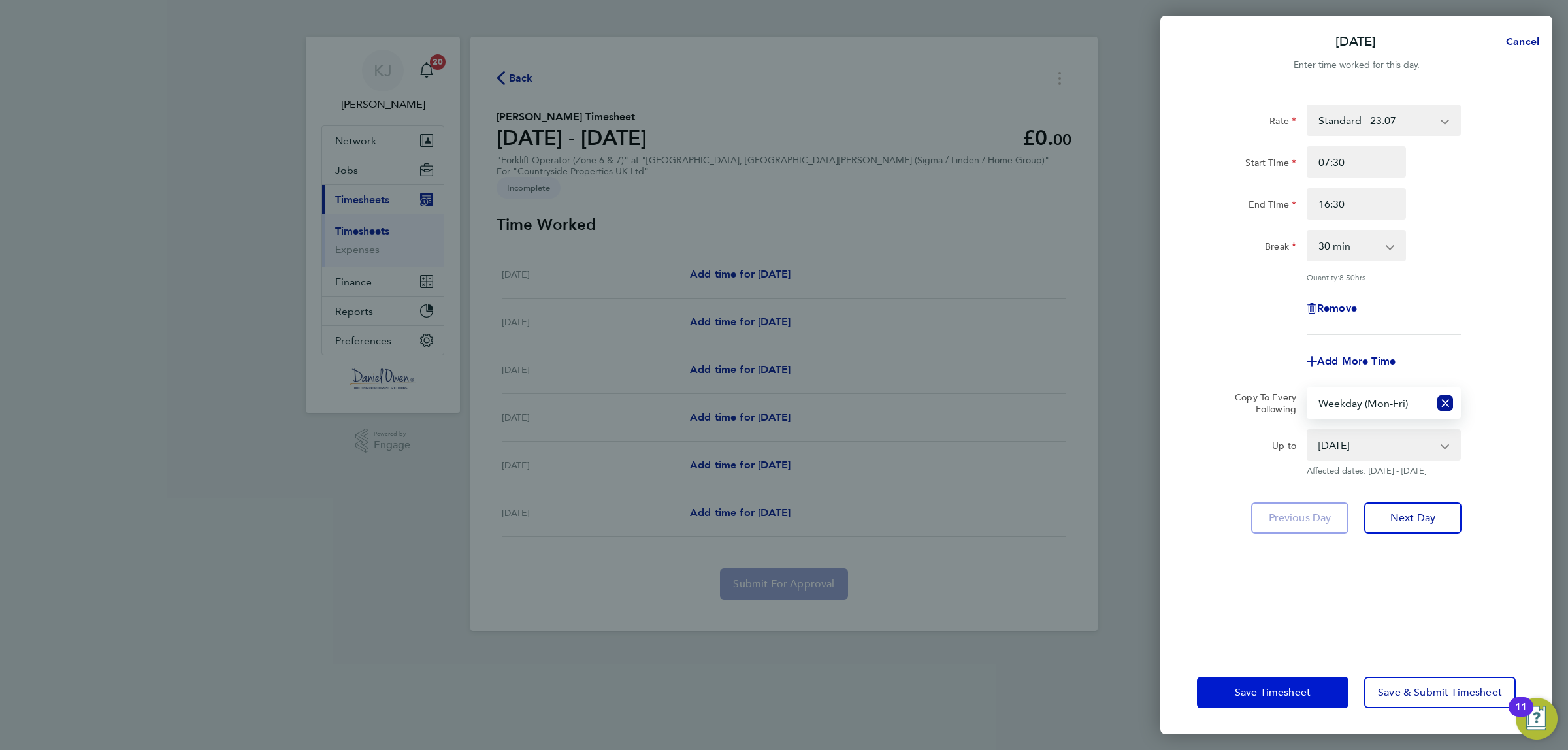
click at [1270, 693] on span "Save Timesheet" at bounding box center [1273, 693] width 76 height 13
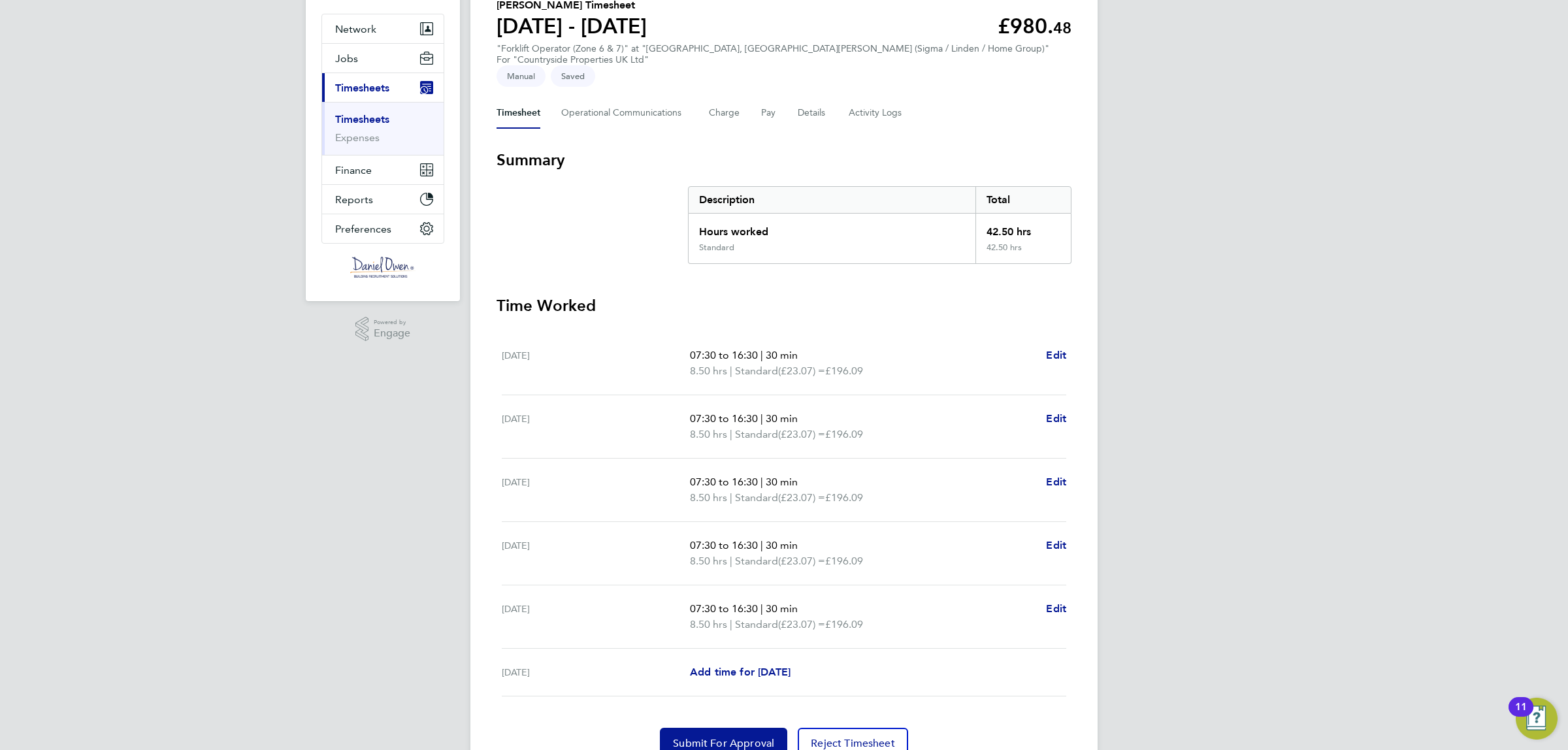
scroll to position [157, 0]
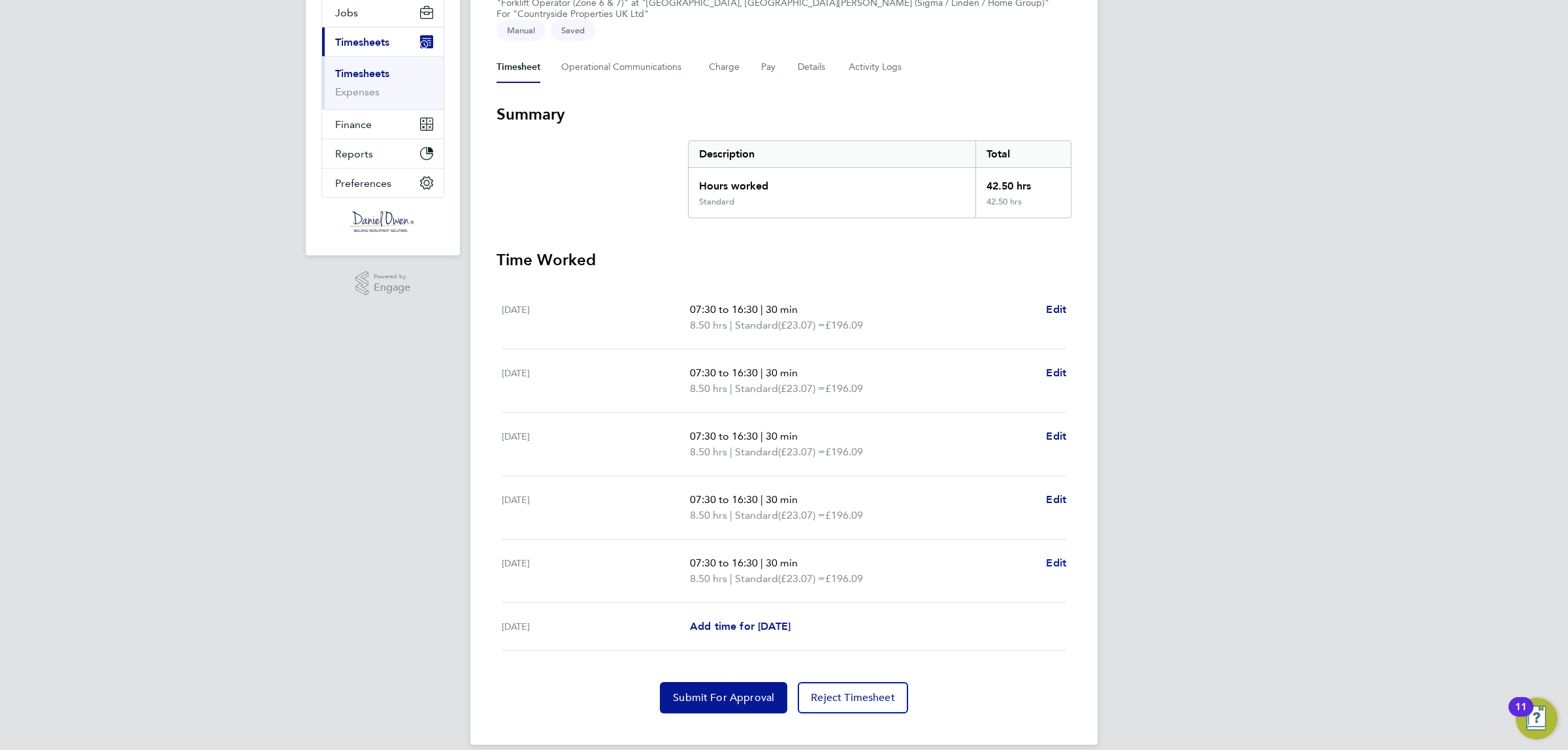
click at [1052, 557] on span "Edit" at bounding box center [1056, 563] width 20 height 12
select select "30"
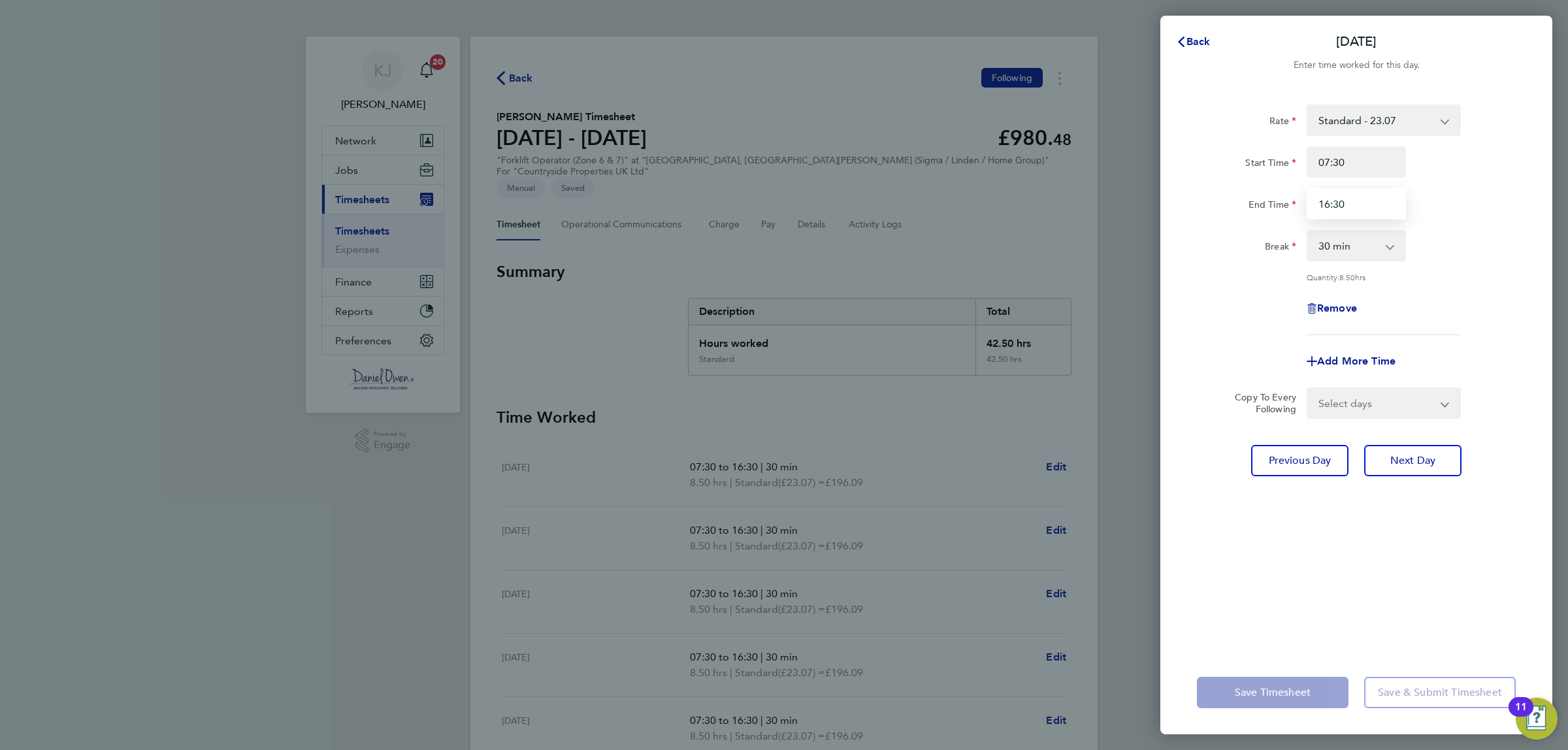
drag, startPoint x: 1361, startPoint y: 202, endPoint x: 1251, endPoint y: 197, distance: 110.1
click at [1251, 197] on div "End Time 16:30" at bounding box center [1356, 203] width 329 height 31
type input "15:30"
click at [1484, 288] on div "Rate Standard - 23.07 Start Time 07:30 End Time 15:30 Break 0 min 15 min 30 min…" at bounding box center [1357, 220] width 319 height 231
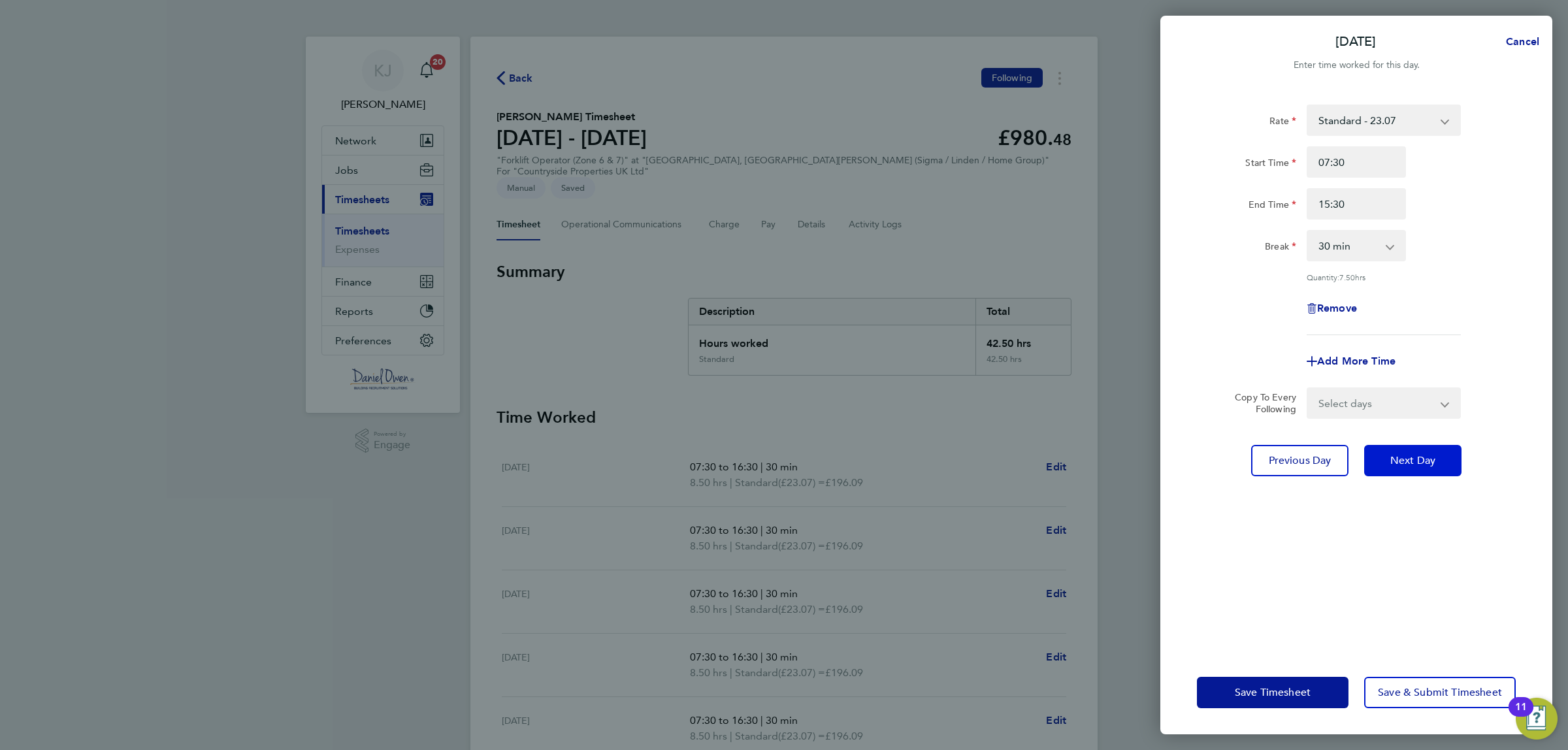
click at [1420, 456] on span "Next Day" at bounding box center [1413, 460] width 45 height 13
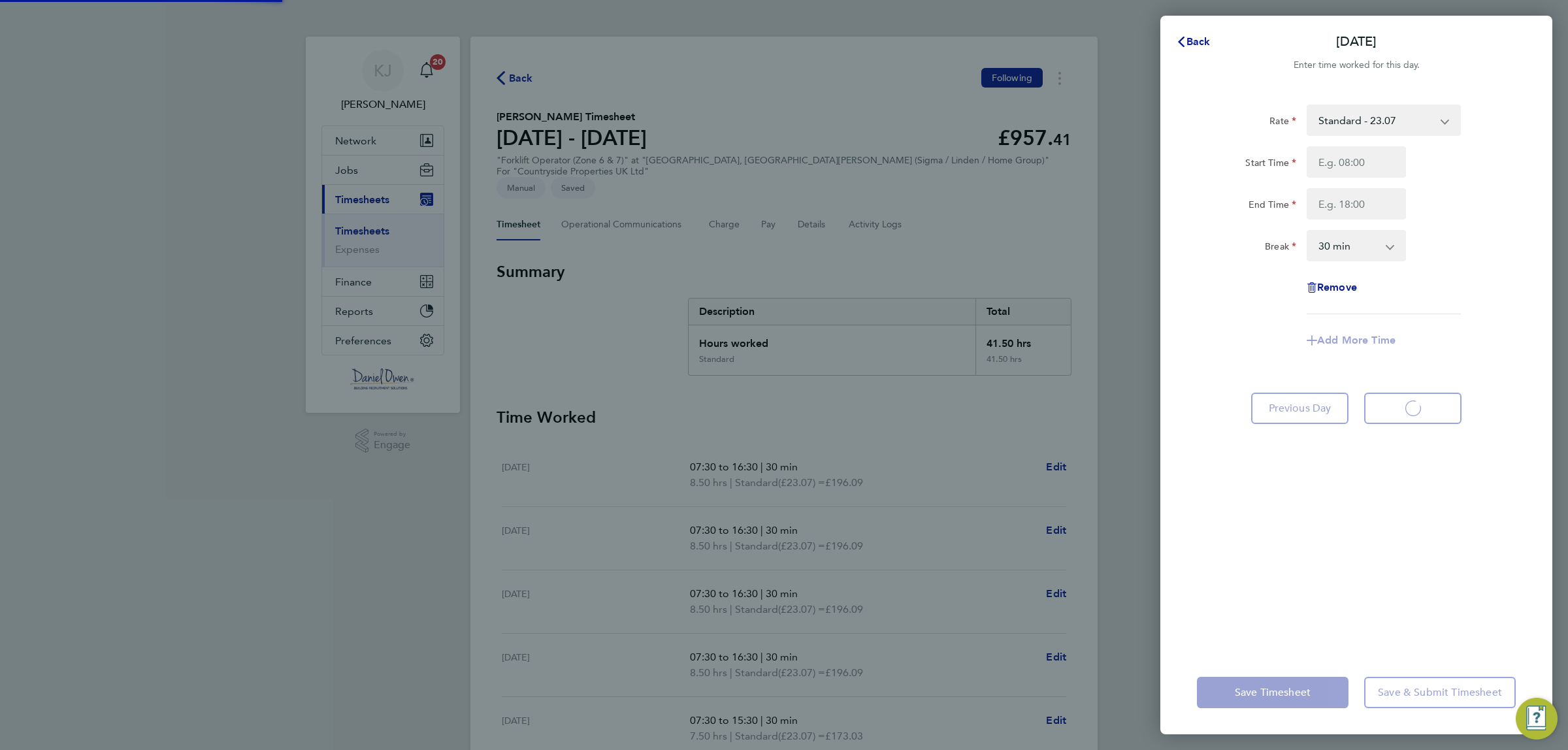
select select "30"
click at [1347, 159] on input "Start Time" at bounding box center [1356, 162] width 99 height 31
type input "07:30"
click at [1354, 204] on input "End Time" at bounding box center [1356, 203] width 99 height 31
type input "0"
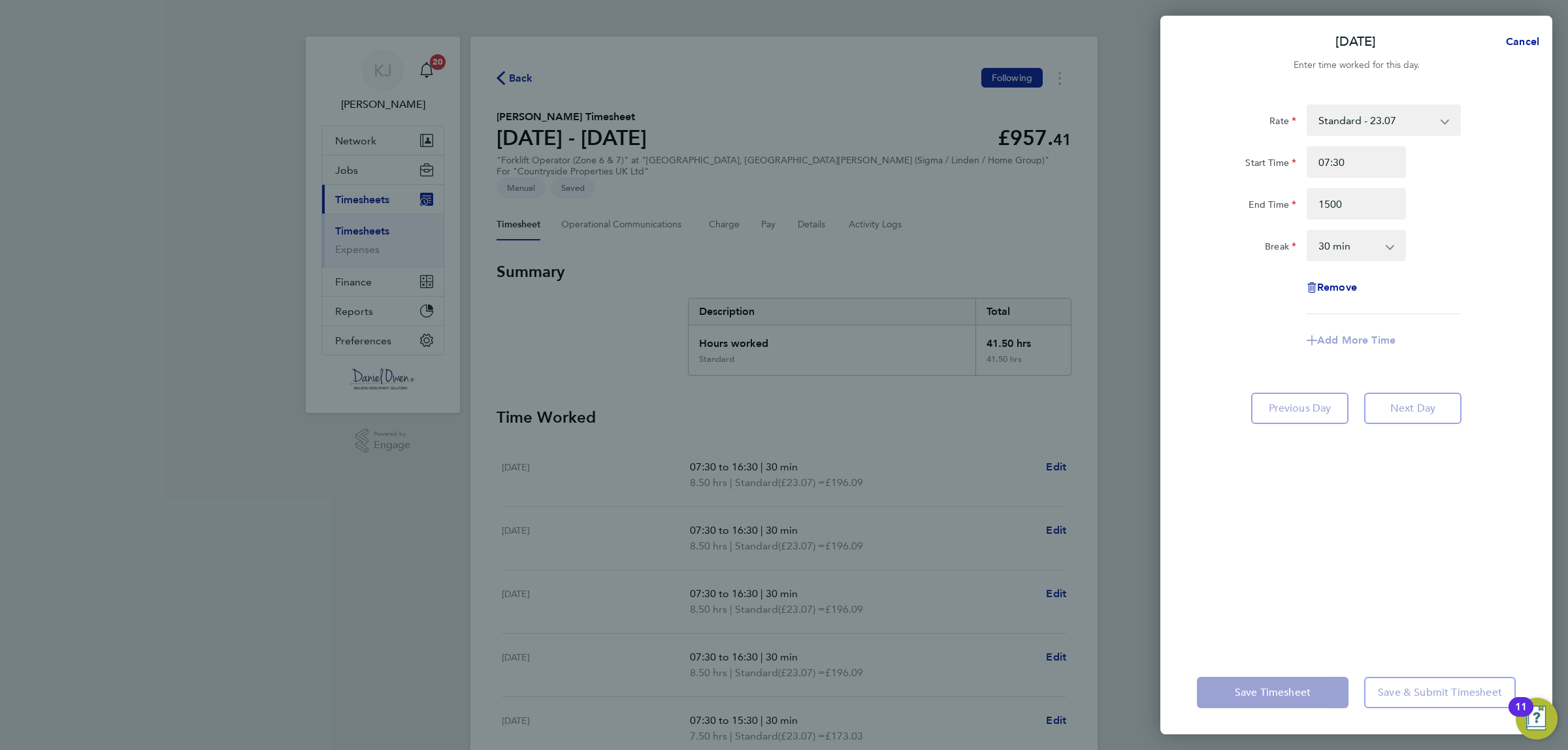
type input "15:00"
click at [1308, 619] on div "Rate Standard - 23.07 Start Time 07:30 End Time 15:00 Break 0 min 15 min 30 min…" at bounding box center [1356, 369] width 392 height 562
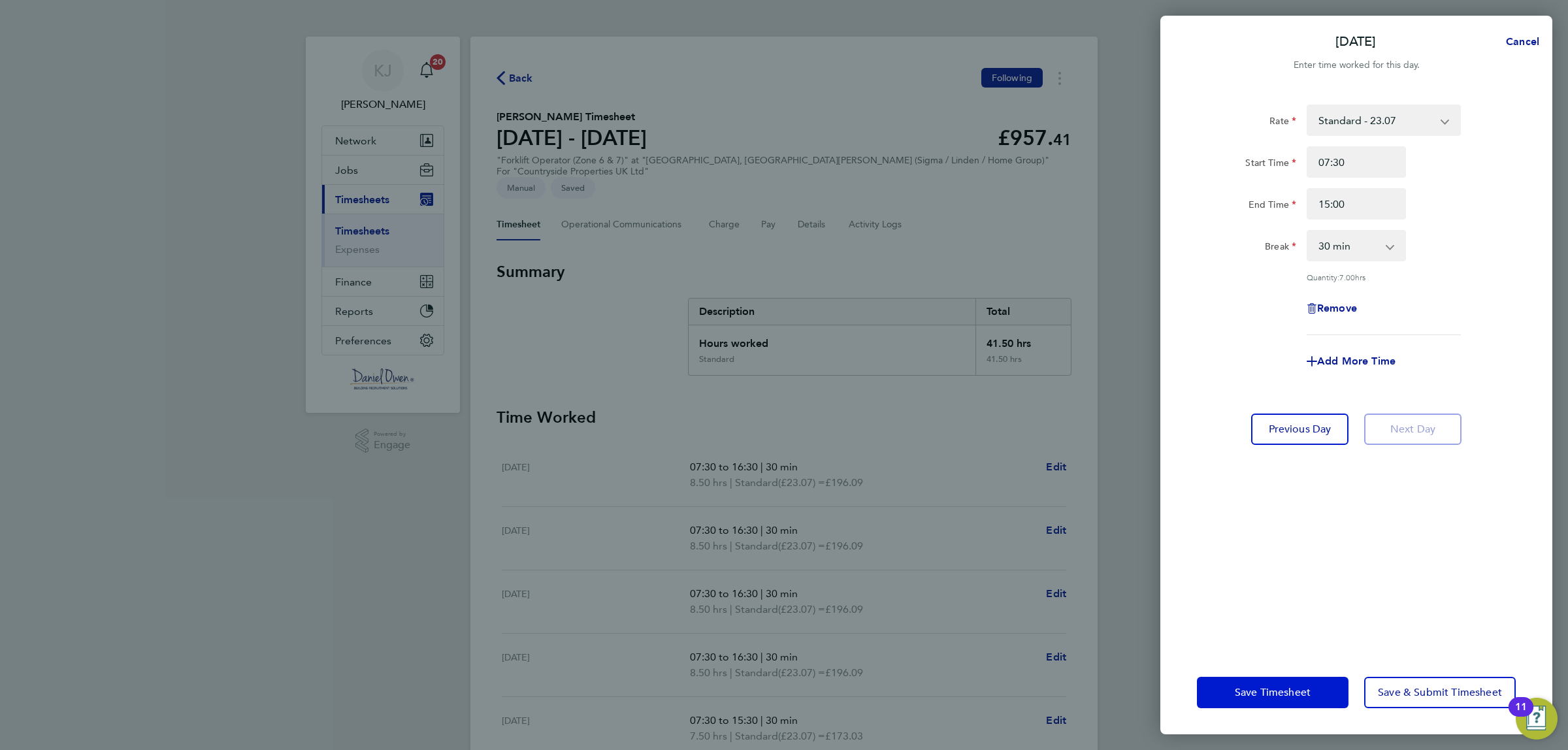
click at [1278, 684] on button "Save Timesheet" at bounding box center [1273, 693] width 152 height 31
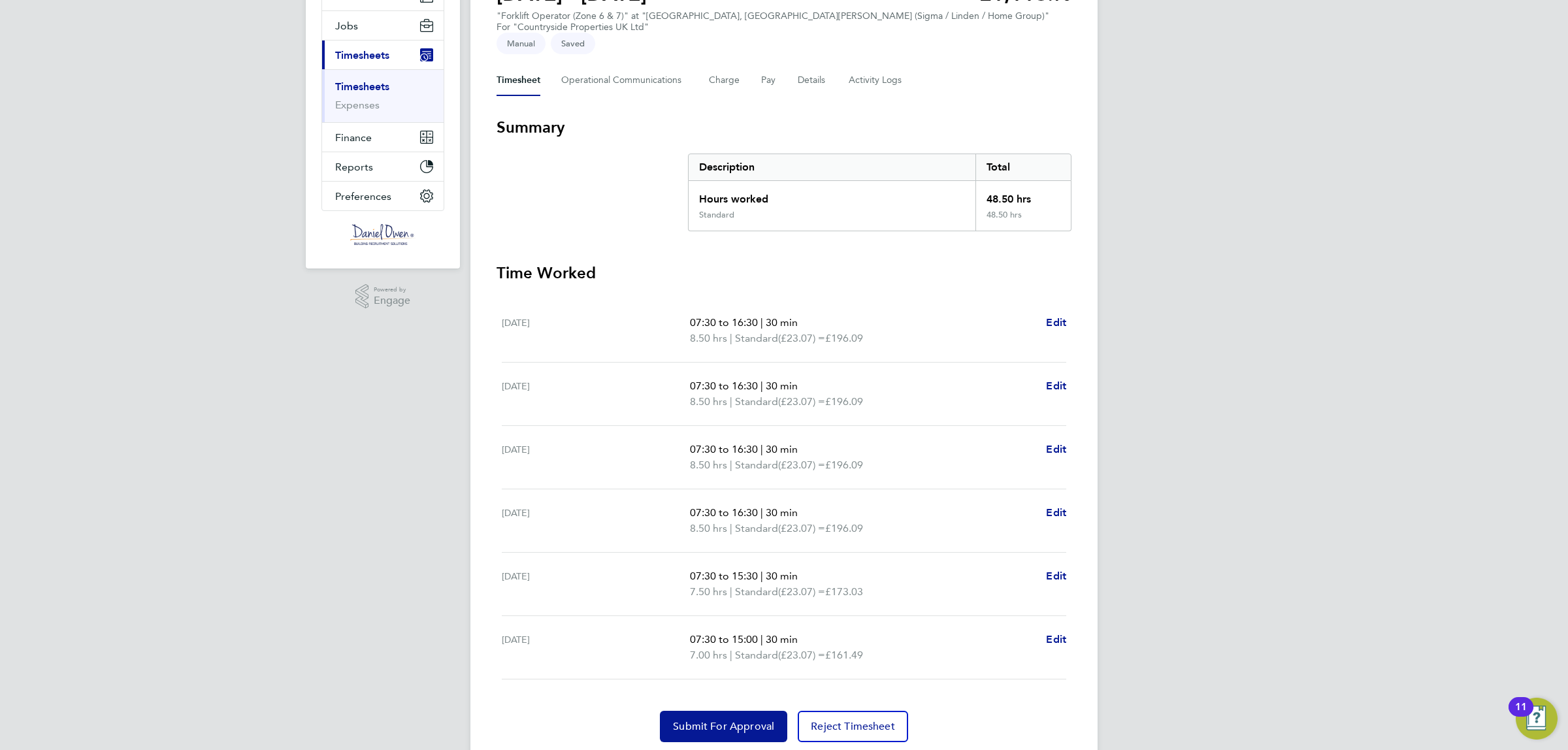
scroll to position [173, 0]
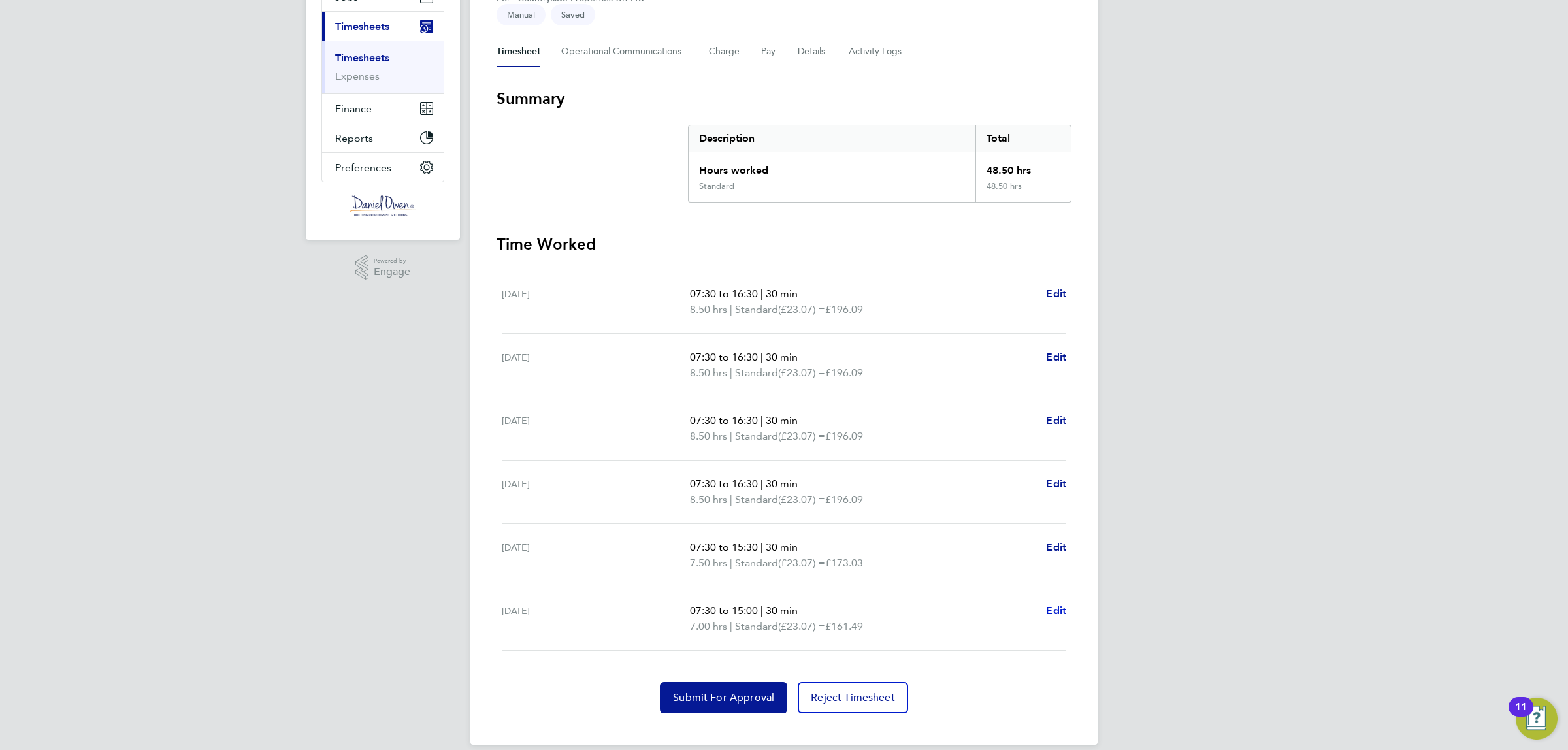
click at [1060, 605] on span "Edit" at bounding box center [1056, 610] width 20 height 12
select select "30"
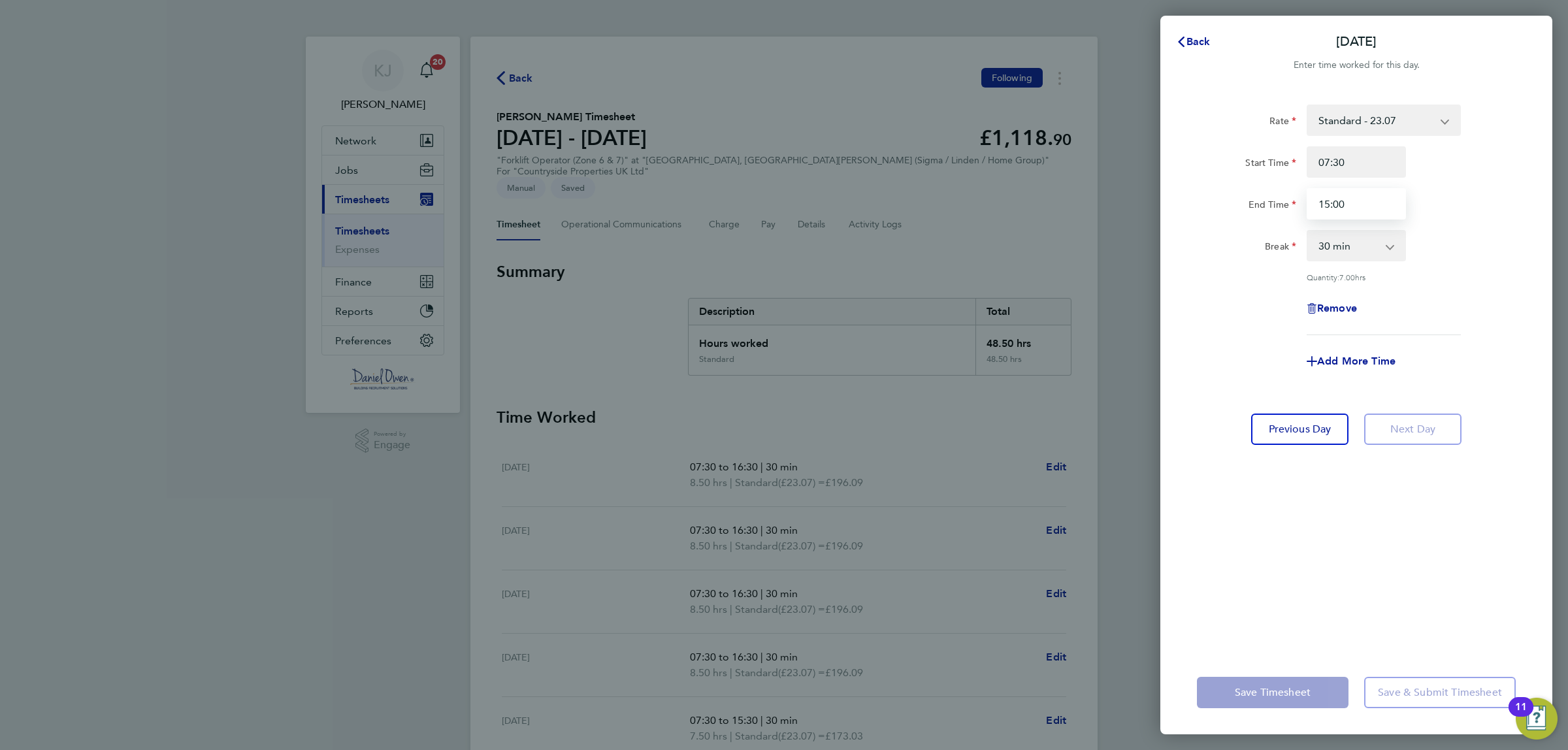
drag, startPoint x: 1358, startPoint y: 198, endPoint x: 1144, endPoint y: 167, distance: 216.2
click at [1144, 167] on div "Back Sat 27 Sep Enter time worked for this day. Rate Standard - 23.07 Start Tim…" at bounding box center [784, 375] width 1568 height 750
type input "15:30"
click at [1347, 520] on div "Rate Standard - 23.07 Start Time 07:30 End Time 15:30 Break 0 min 15 min 30 min…" at bounding box center [1356, 369] width 392 height 562
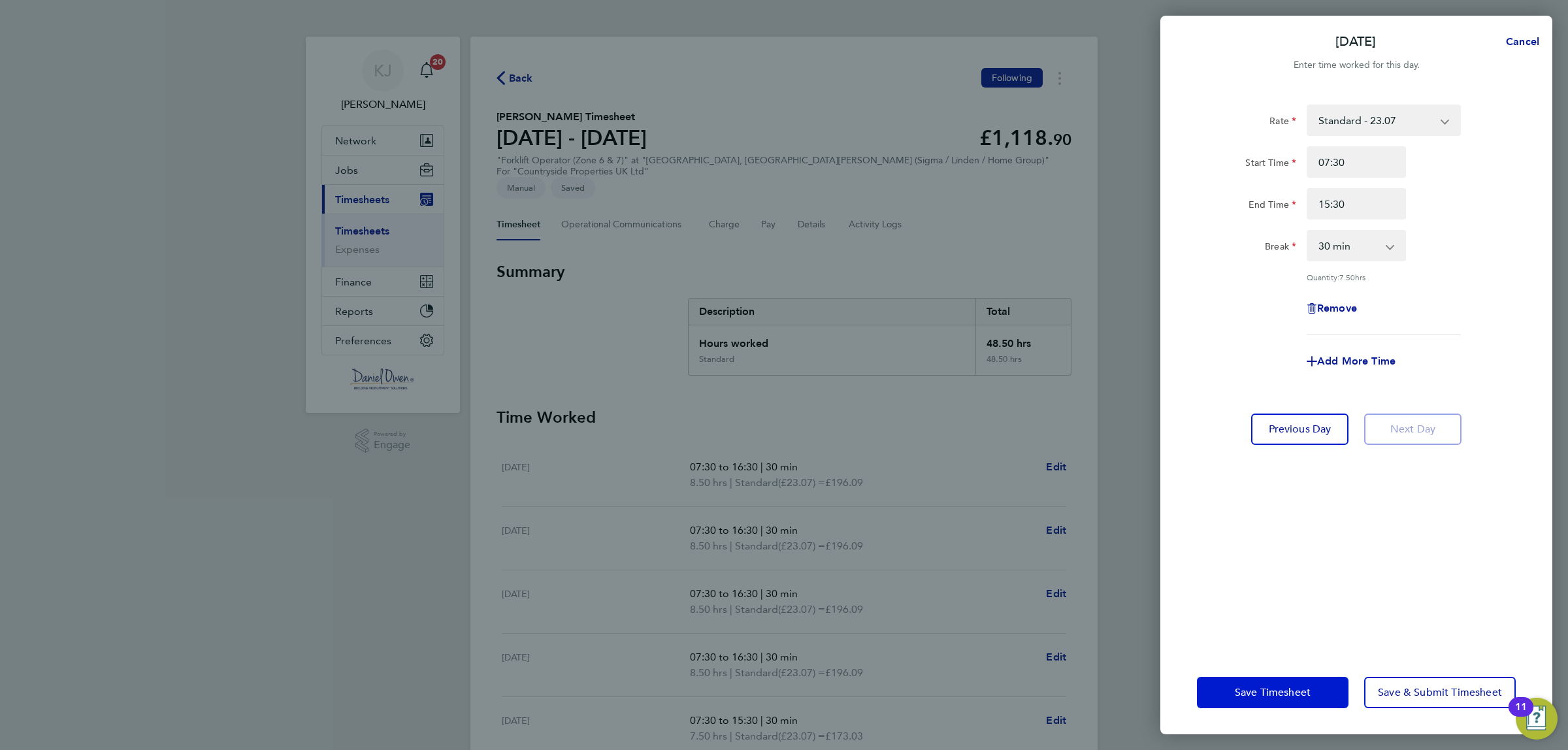
click at [1285, 693] on span "Save Timesheet" at bounding box center [1273, 693] width 76 height 13
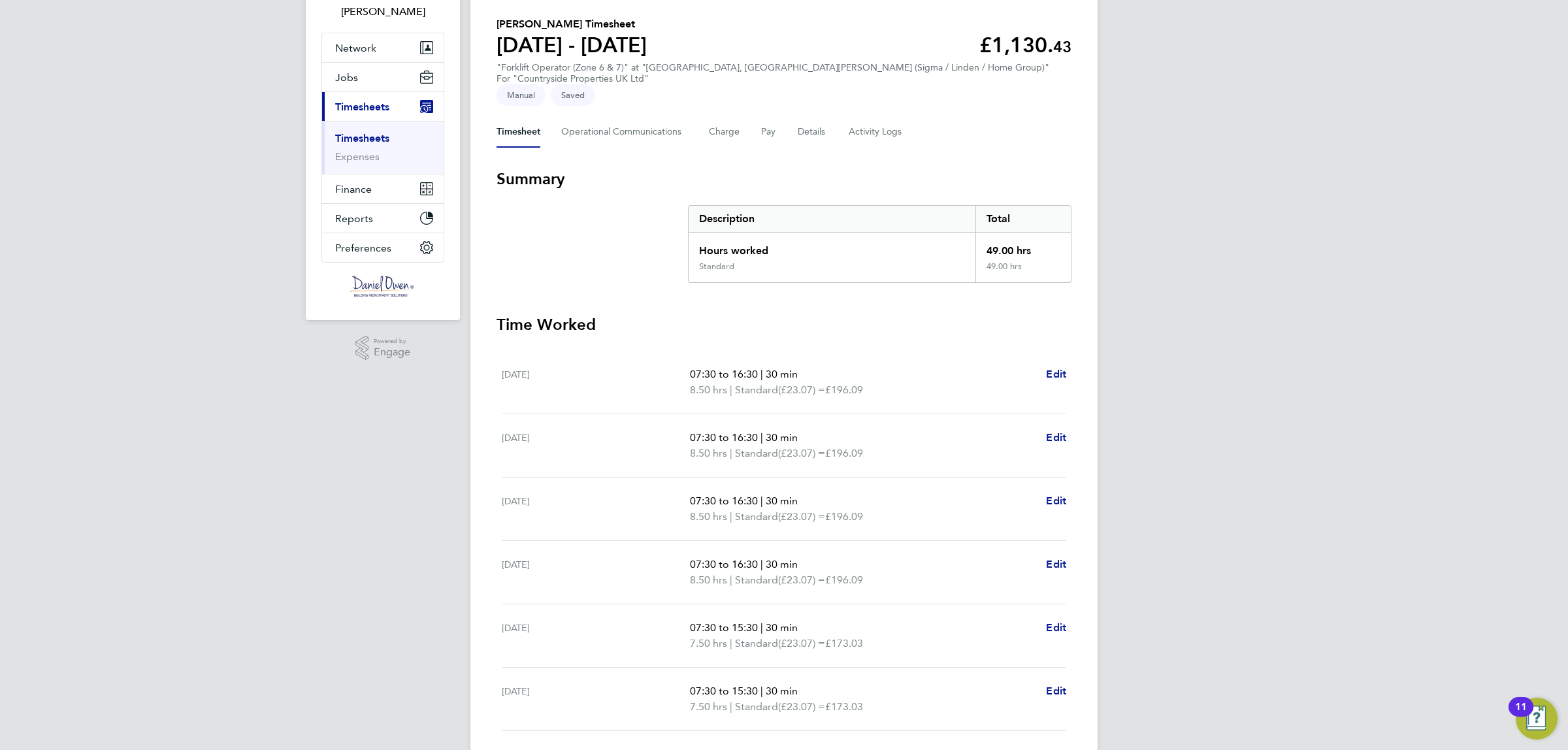
scroll to position [173, 0]
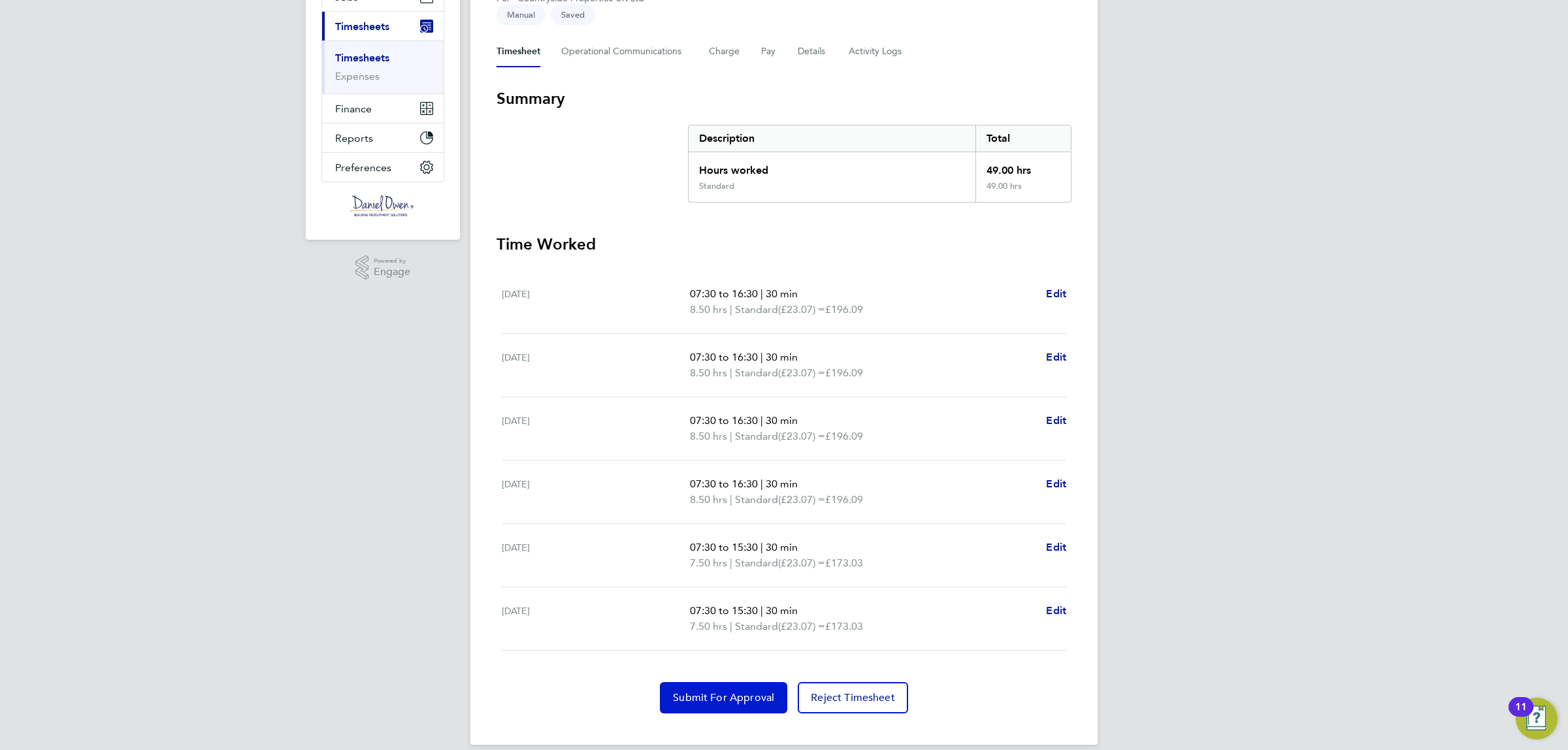
click at [680, 691] on span "Submit For Approval" at bounding box center [724, 698] width 102 height 13
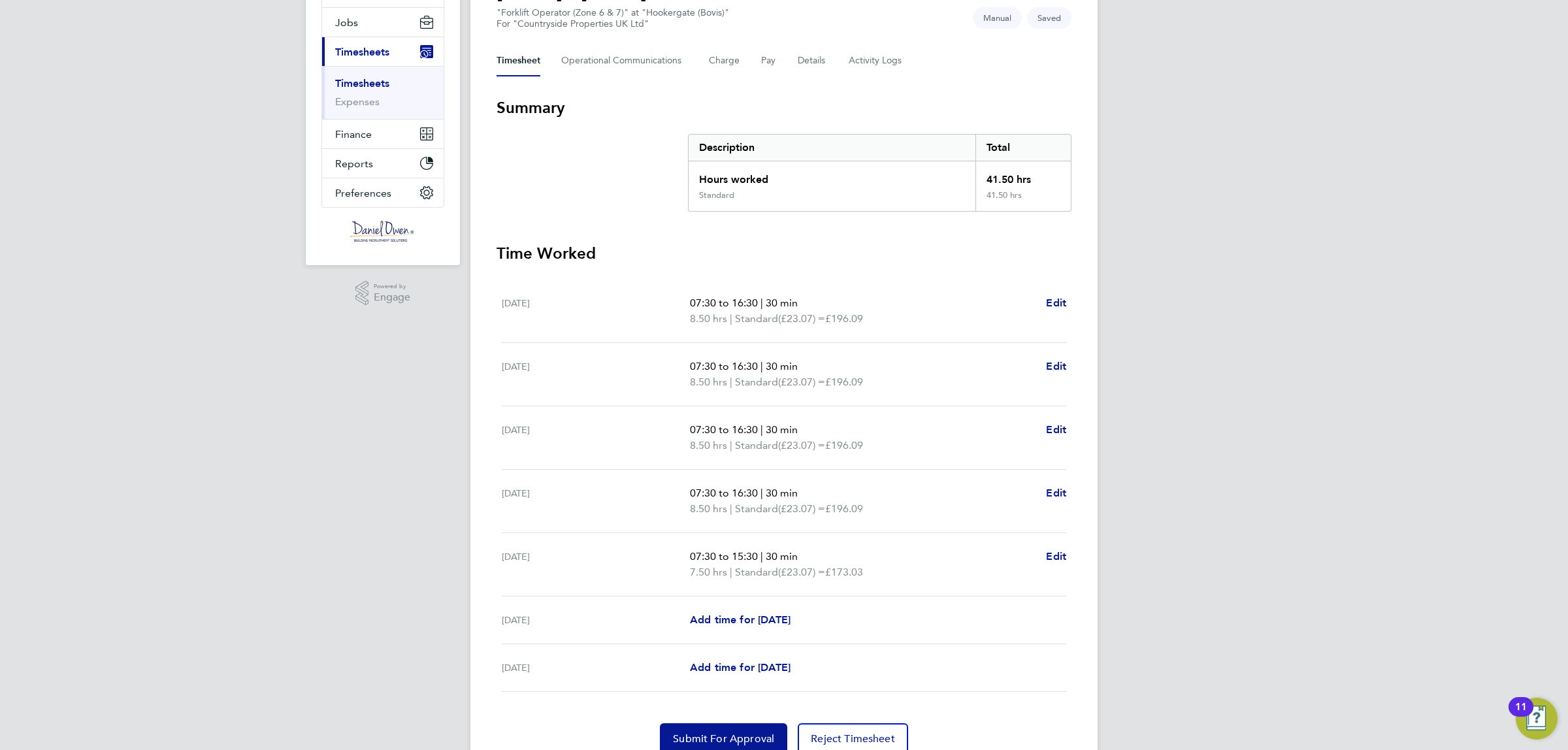
scroll to position [206, 0]
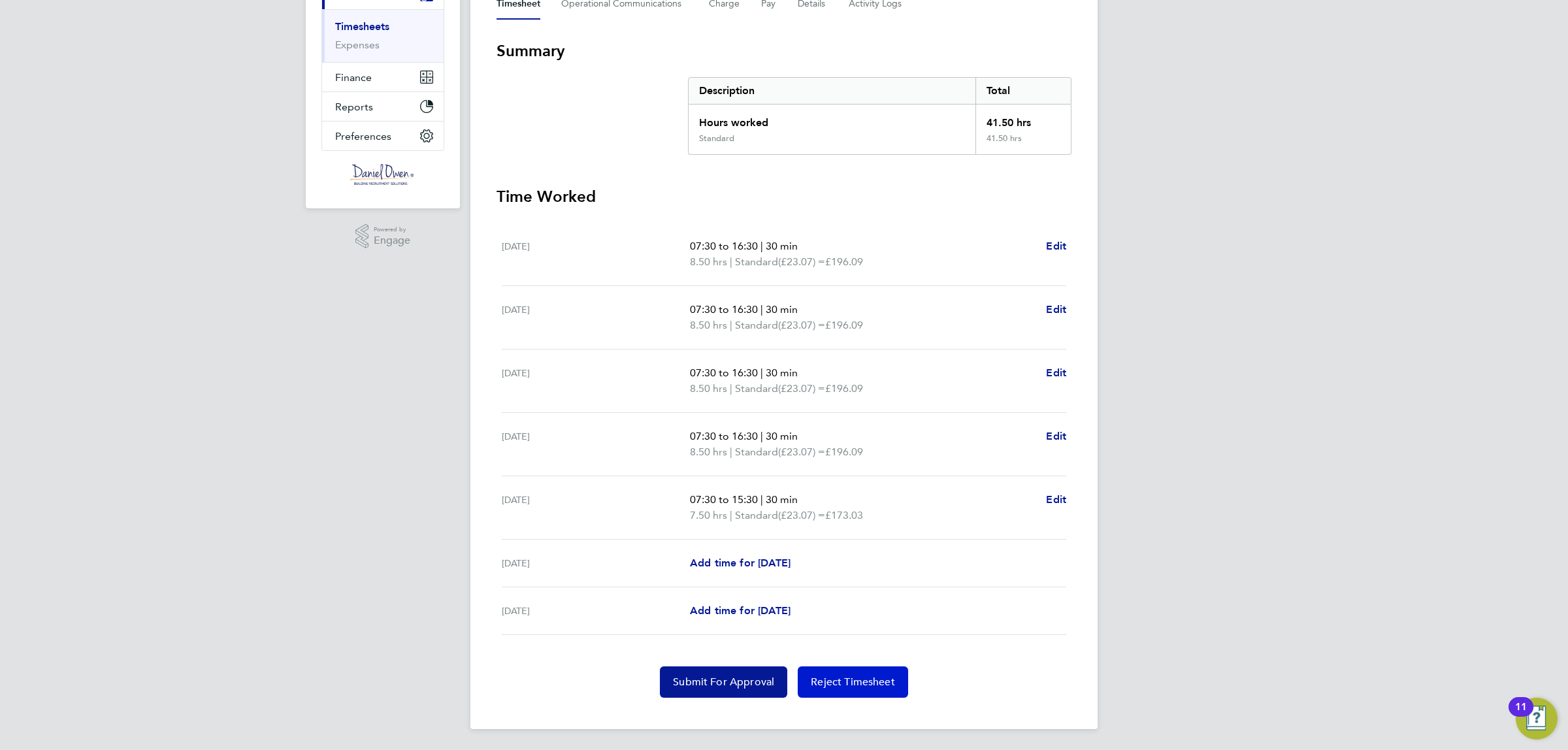
click at [867, 677] on span "Reject Timesheet" at bounding box center [853, 682] width 85 height 13
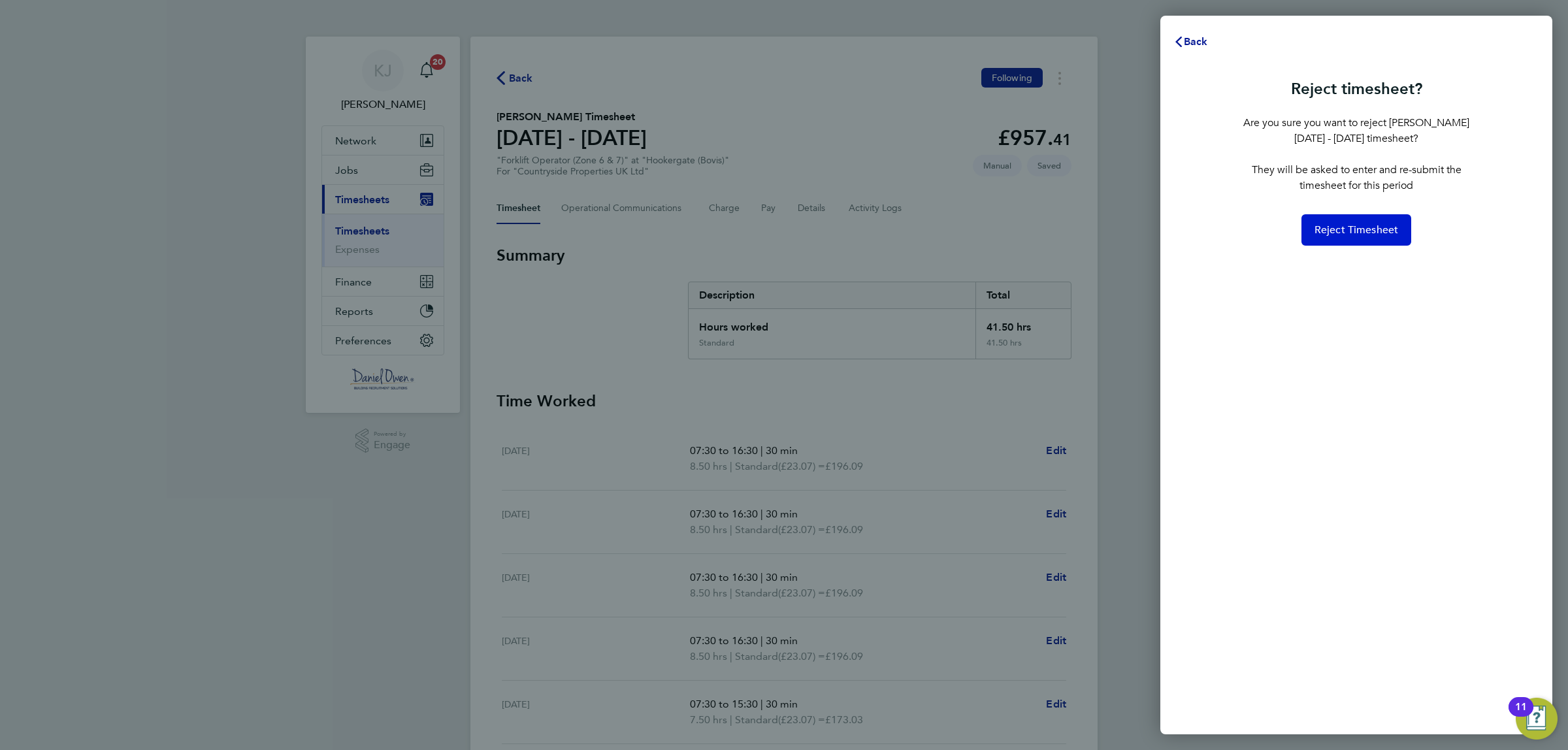
click at [1390, 227] on span "Reject Timesheet" at bounding box center [1357, 230] width 85 height 13
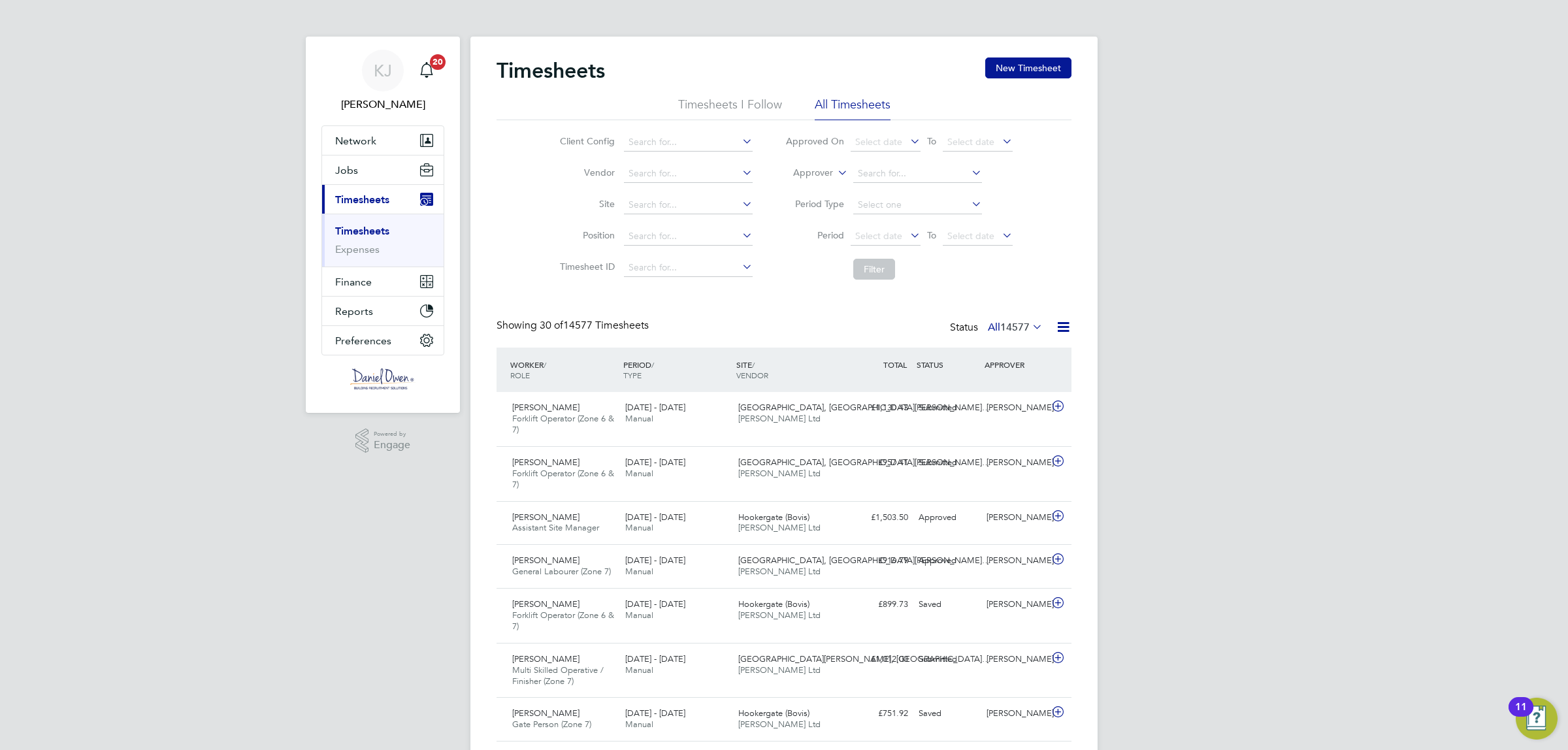
click at [833, 171] on li "Approver" at bounding box center [899, 173] width 260 height 31
click at [835, 170] on icon at bounding box center [835, 169] width 0 height 12
click at [812, 186] on li "Worker" at bounding box center [801, 188] width 64 height 17
click at [873, 169] on input at bounding box center [917, 173] width 129 height 19
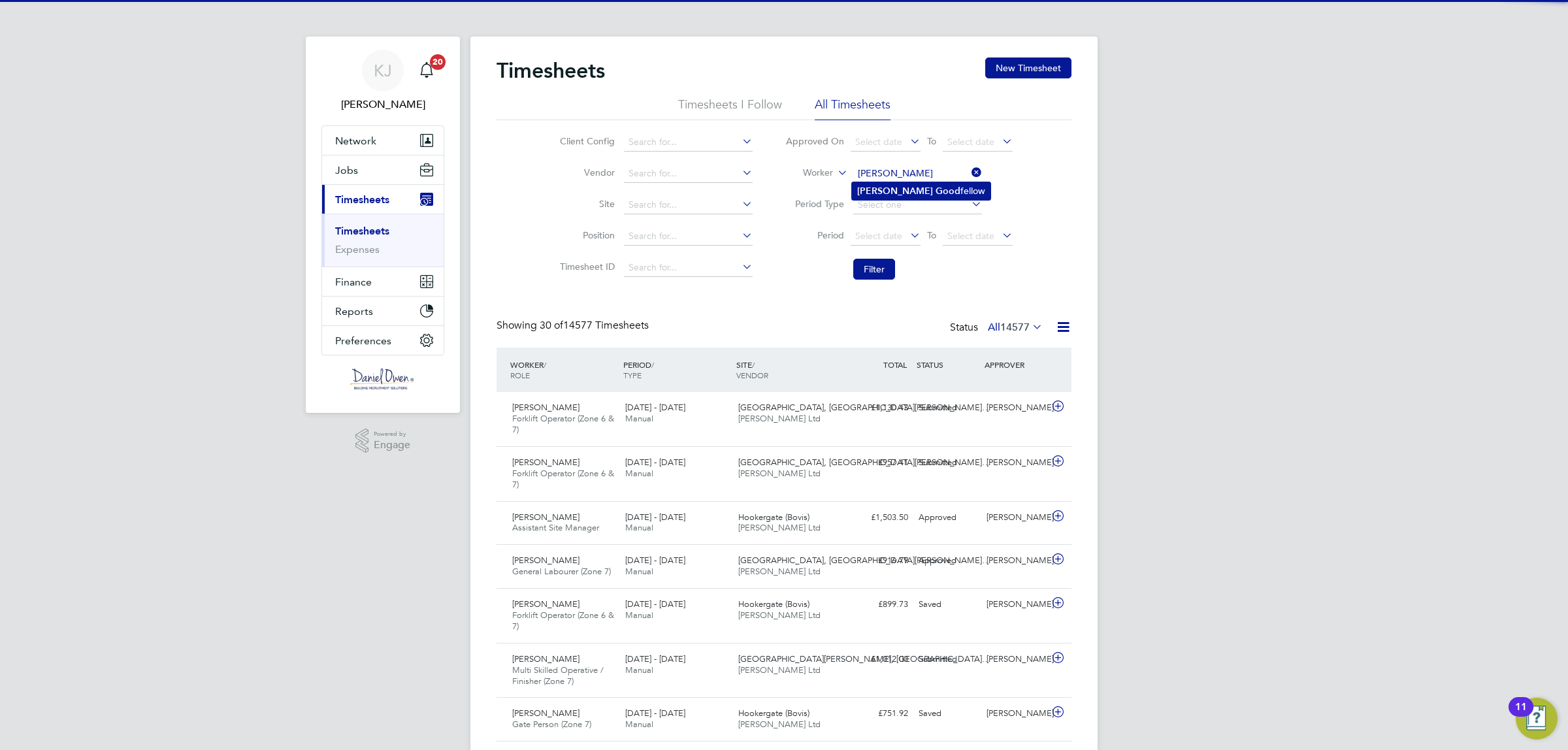
click at [877, 186] on b "[PERSON_NAME]" at bounding box center [895, 191] width 76 height 11
type input "[PERSON_NAME]"
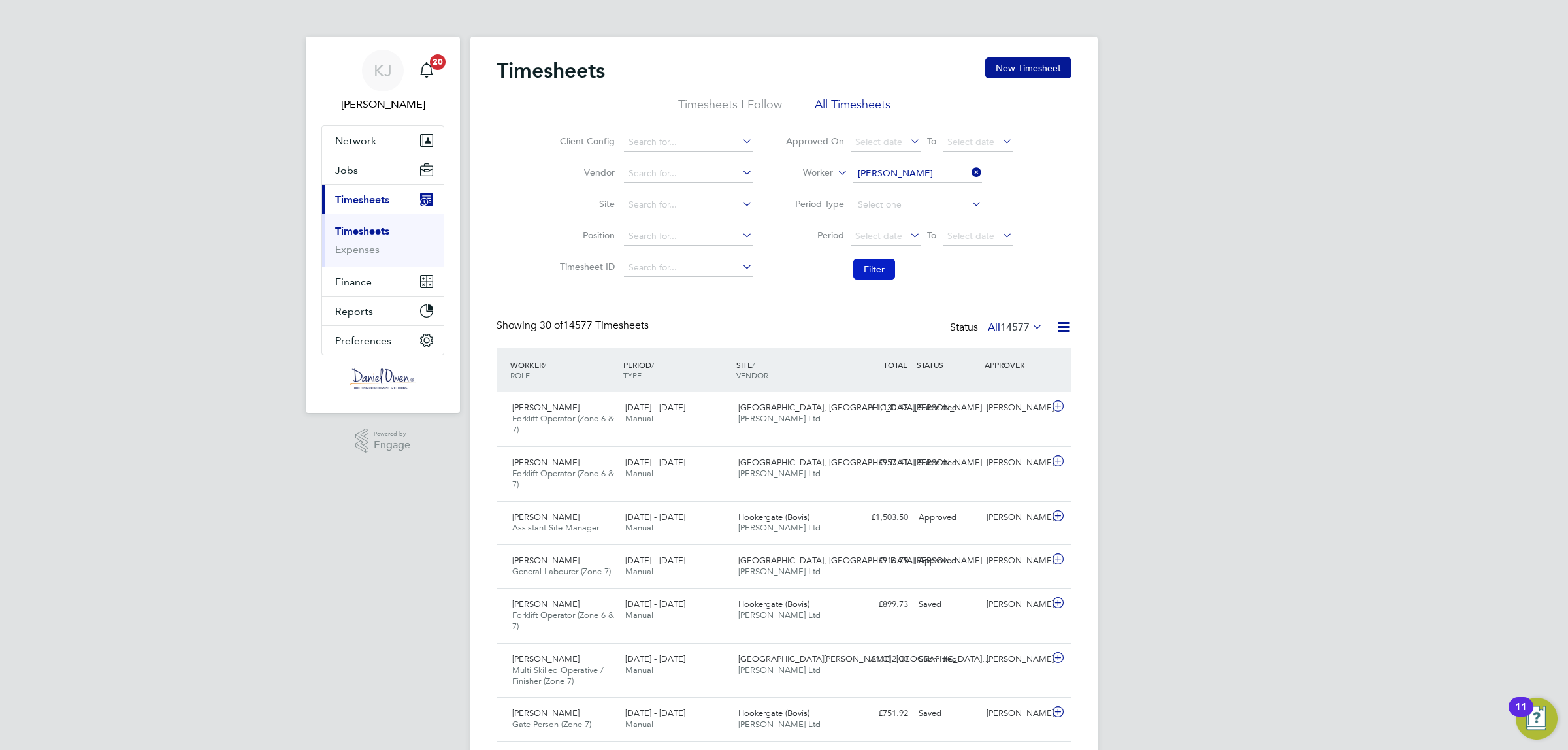
click at [854, 265] on button "Filter" at bounding box center [874, 269] width 42 height 21
